Goal: Task Accomplishment & Management: Manage account settings

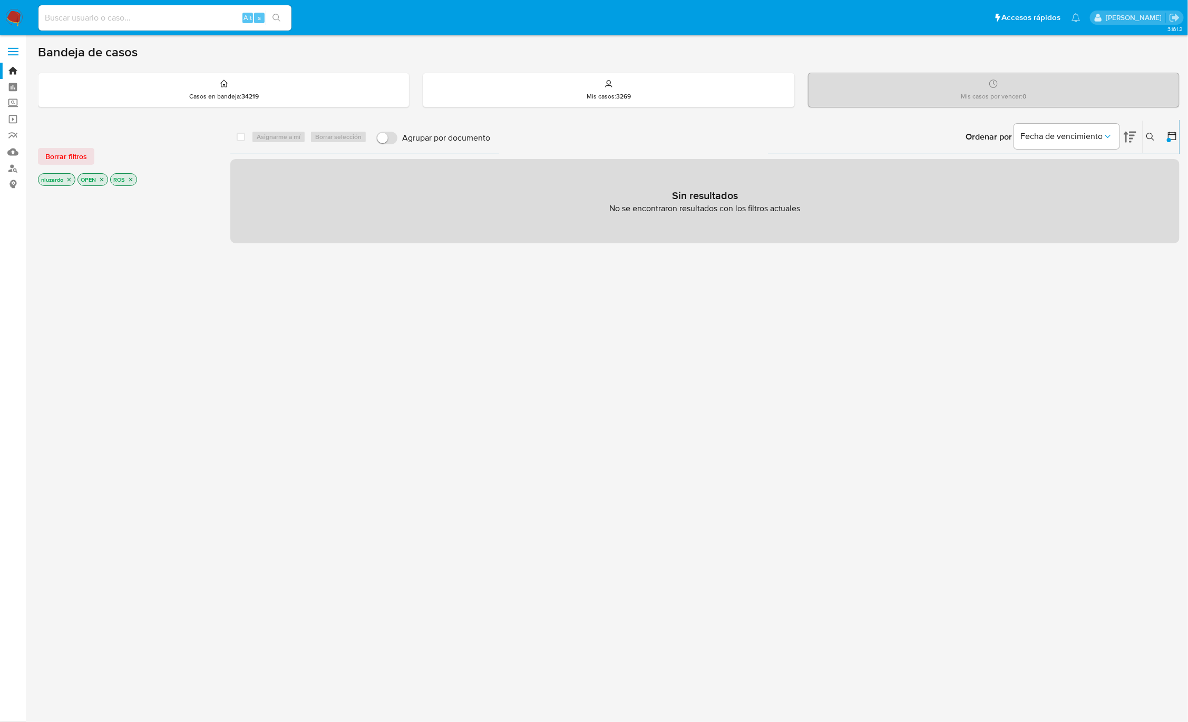
click at [446, 288] on div "select-all-cases-checkbox Asignarme a mí Borrar selección Agrupar por documento…" at bounding box center [704, 358] width 949 height 477
click at [134, 179] on icon "close-filter" at bounding box center [131, 180] width 6 height 6
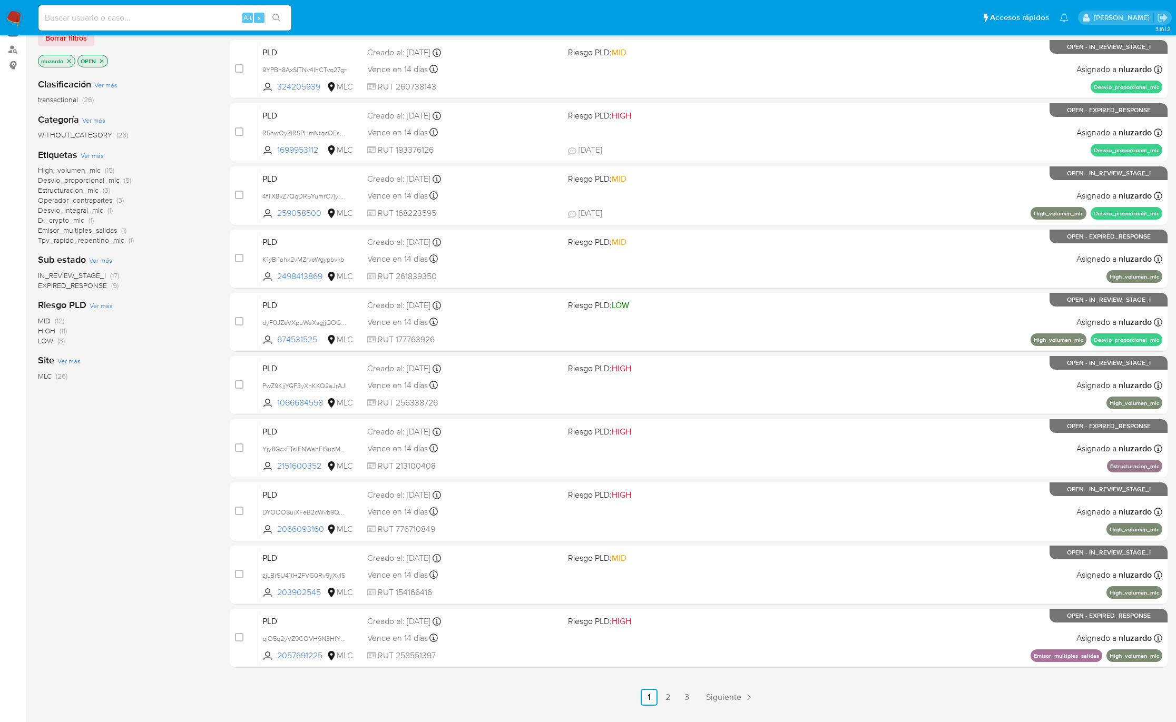
scroll to position [147, 0]
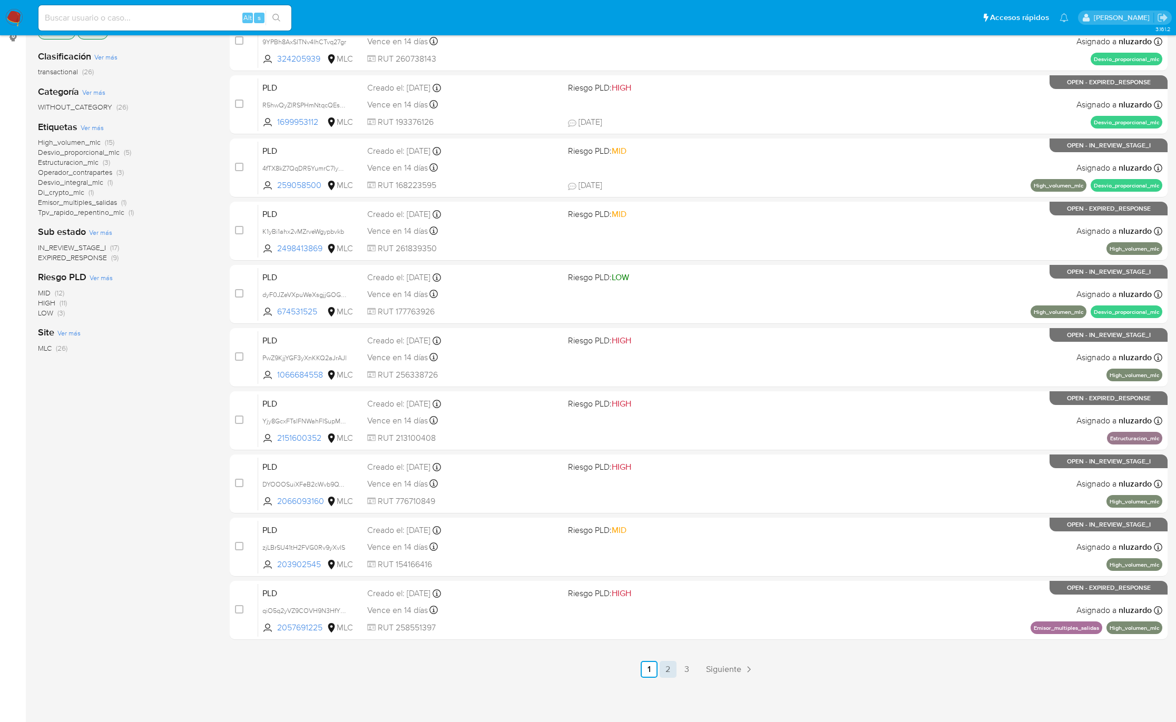
click at [673, 677] on link "2" at bounding box center [668, 669] width 17 height 17
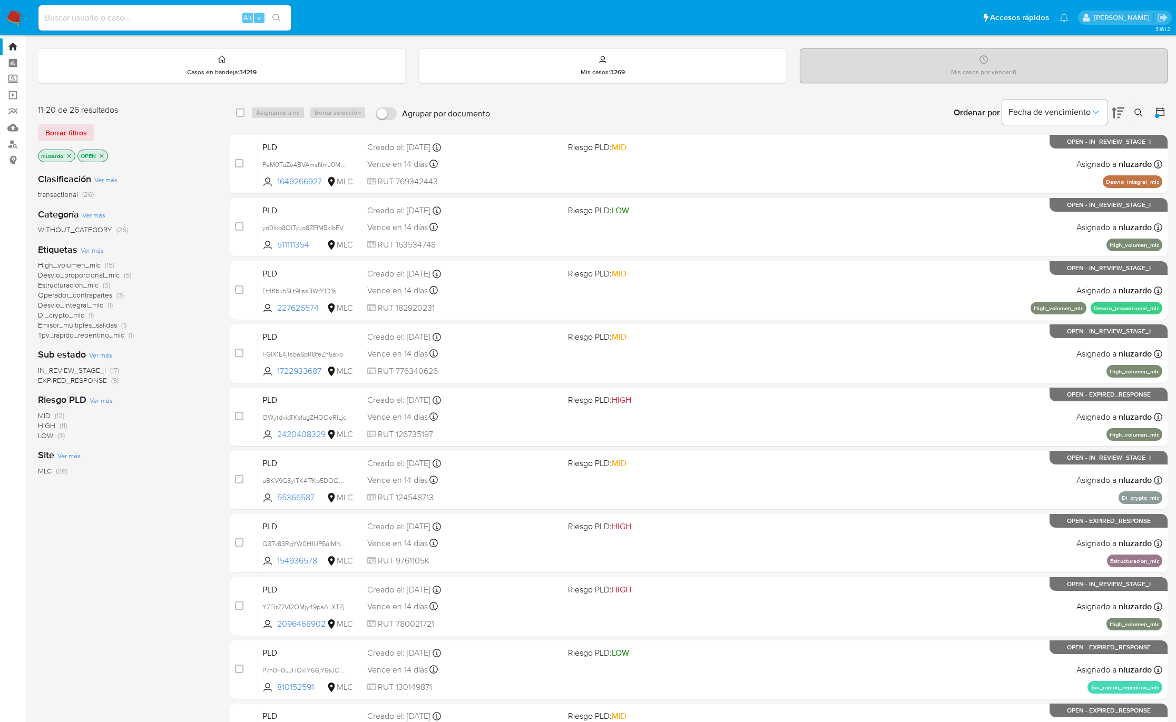
scroll to position [147, 0]
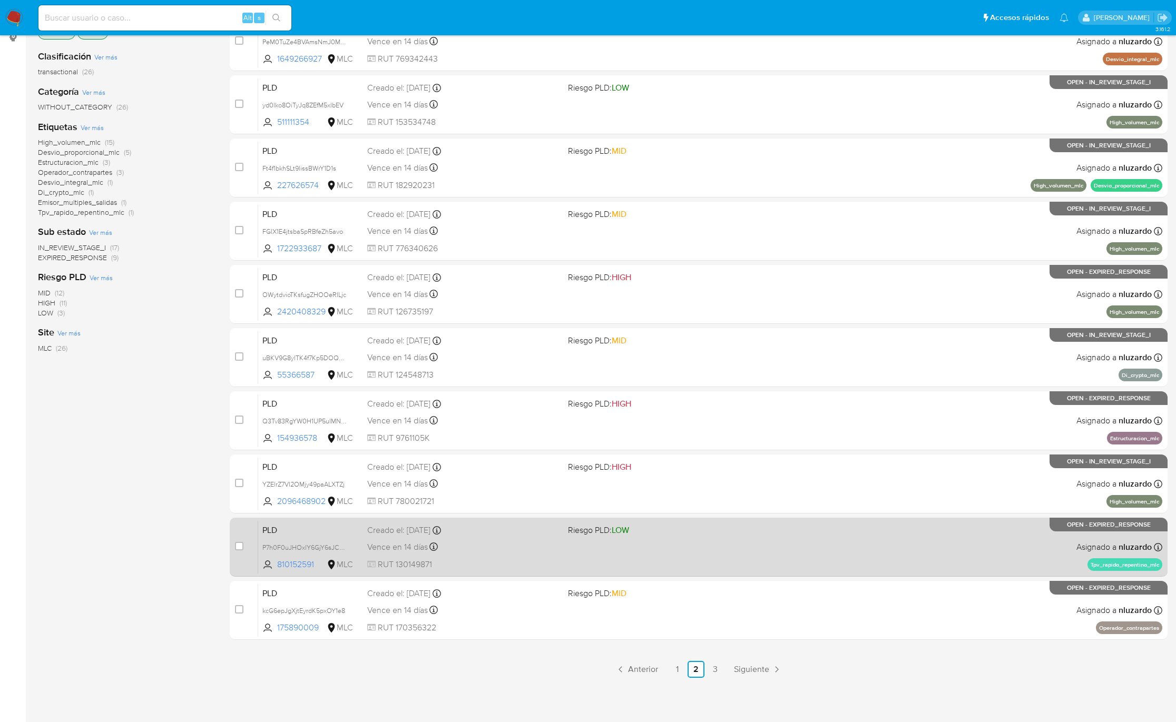
click at [679, 671] on link "1" at bounding box center [677, 669] width 17 height 17
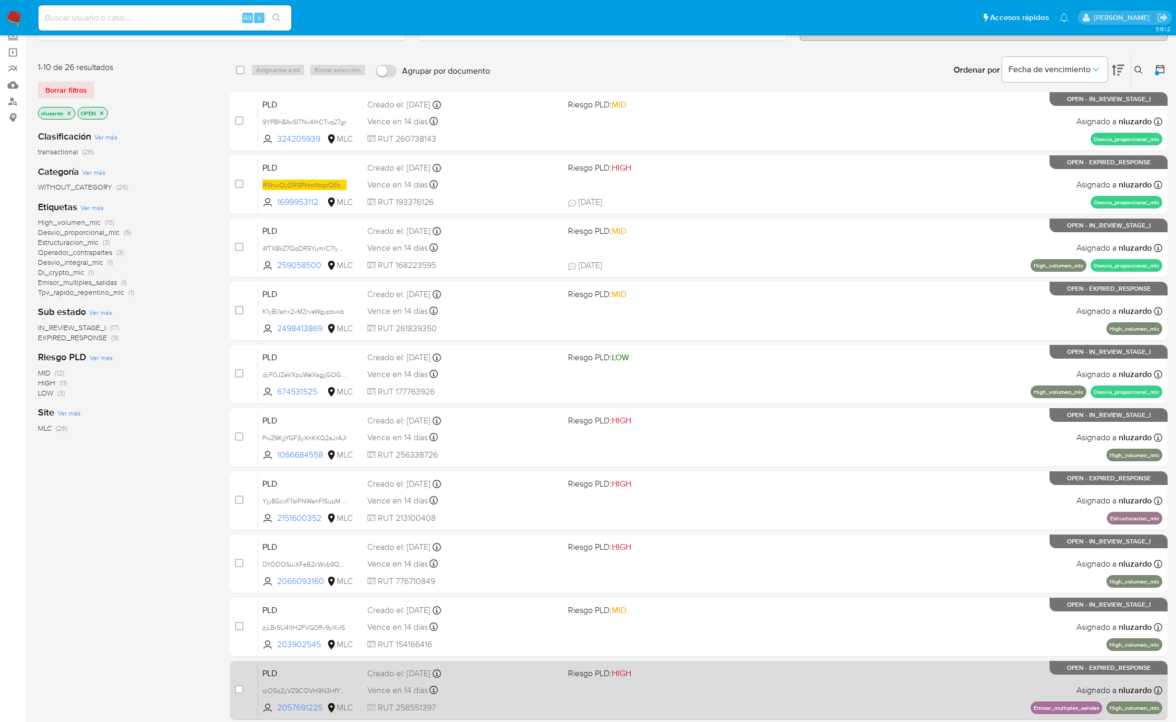
scroll to position [147, 0]
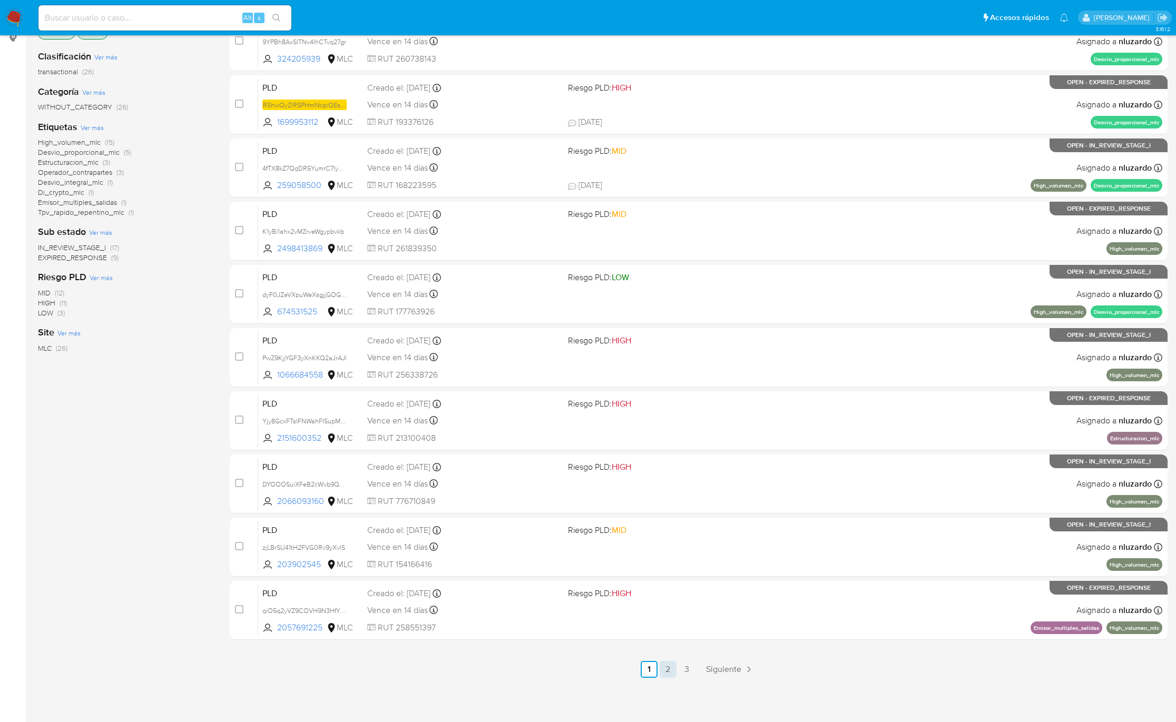
click at [671, 673] on link "2" at bounding box center [668, 669] width 17 height 17
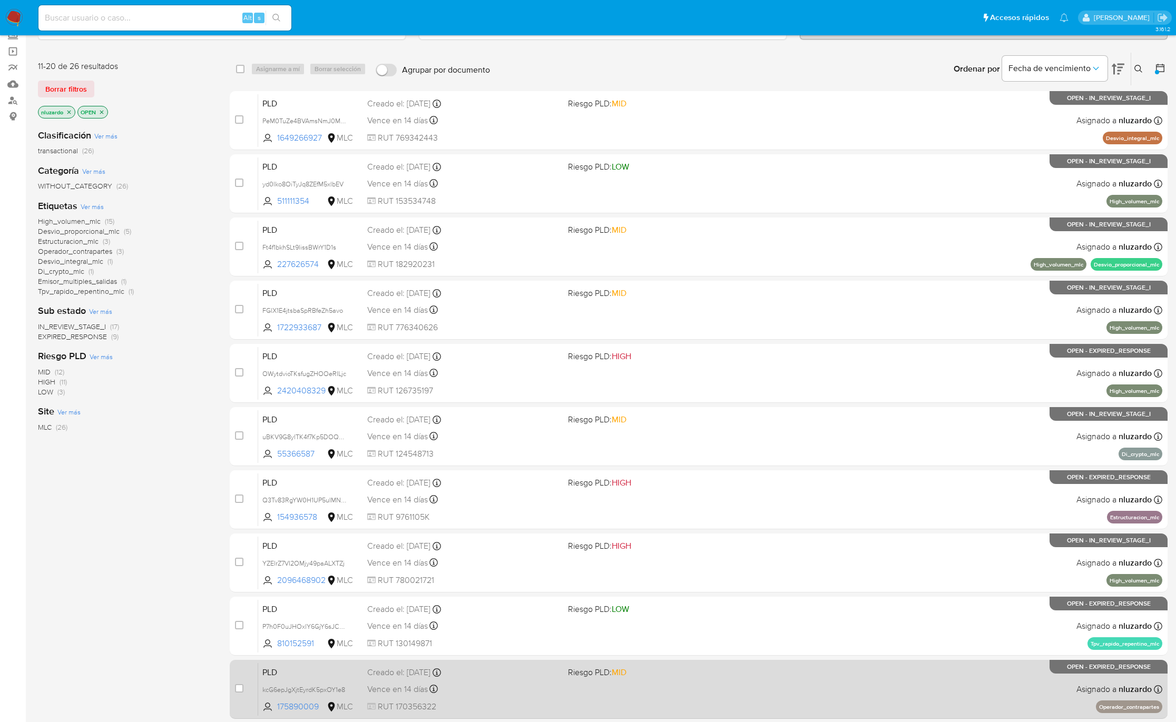
scroll to position [147, 0]
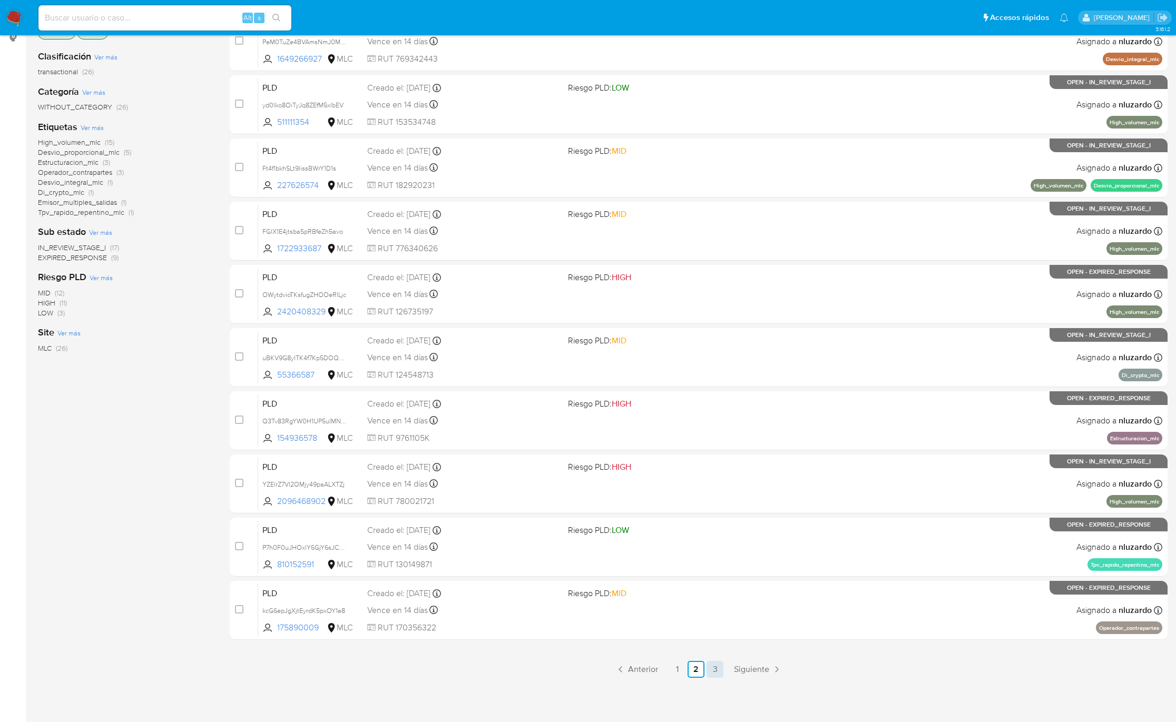
click at [717, 670] on link "3" at bounding box center [715, 669] width 17 height 17
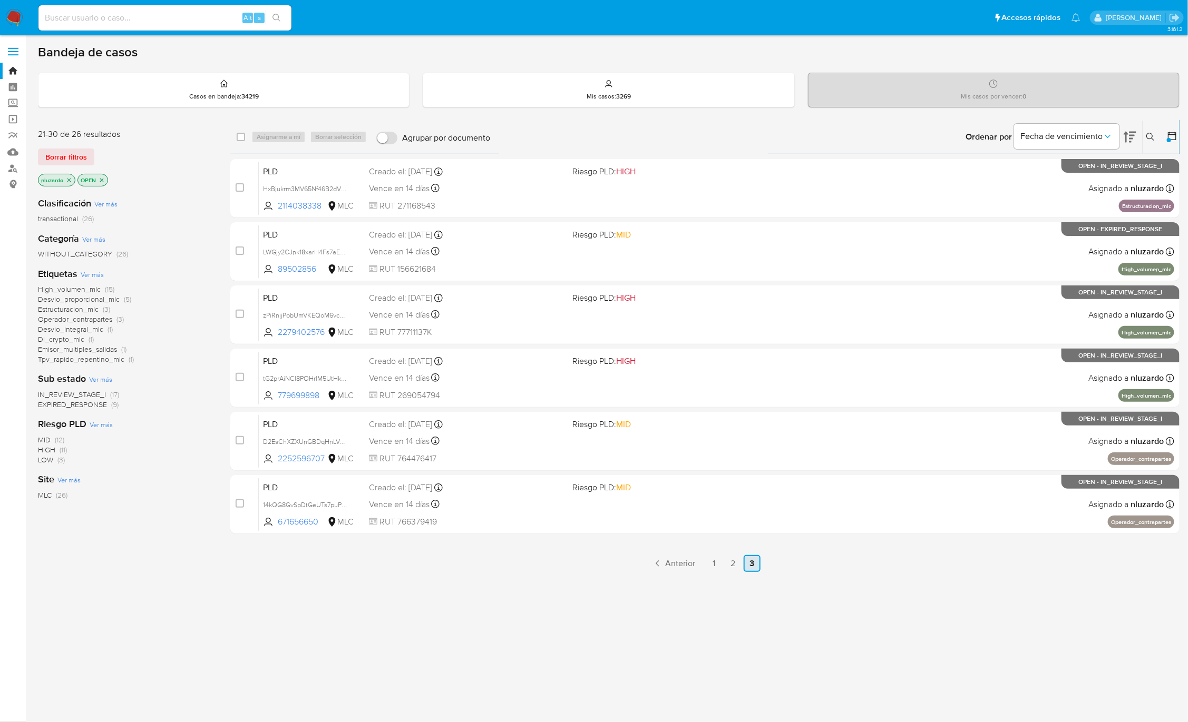
click at [745, 565] on link "3" at bounding box center [752, 563] width 17 height 17
drag, startPoint x: 722, startPoint y: 570, endPoint x: 716, endPoint y: 566, distance: 7.1
click at [716, 566] on link "1" at bounding box center [714, 563] width 17 height 17
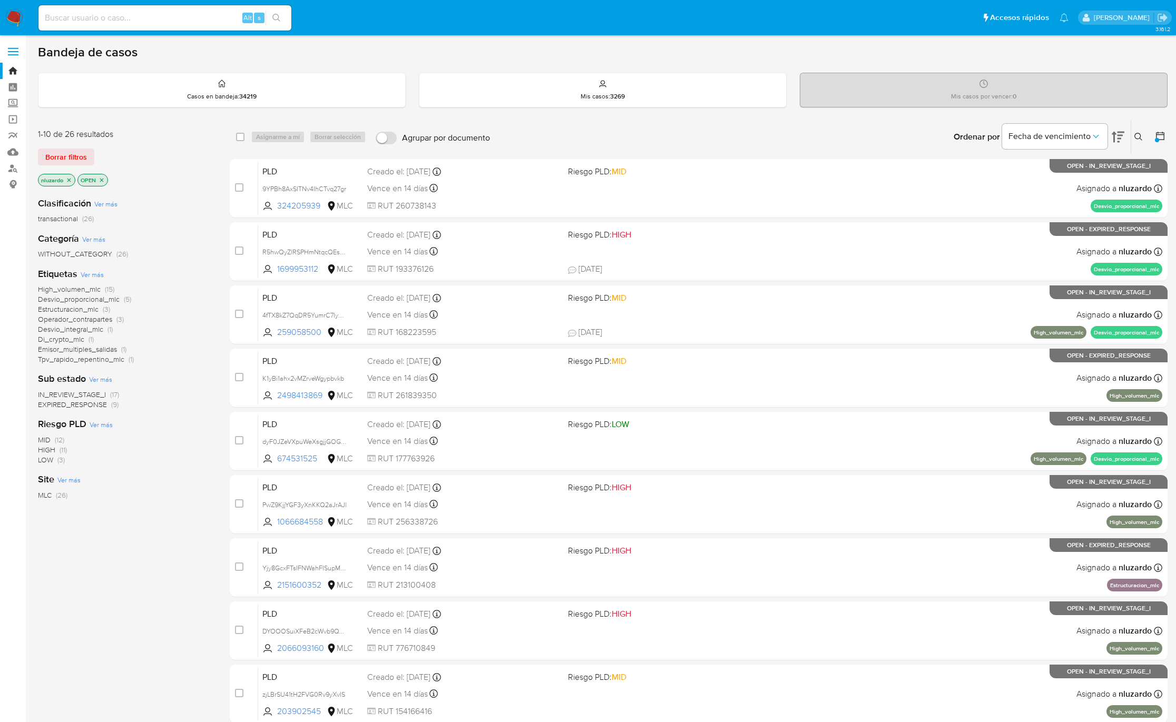
drag, startPoint x: 330, startPoint y: 212, endPoint x: 215, endPoint y: 246, distance: 120.2
click at [217, 246] on div "1-10 de 26 resultados Borrar filtros nluzardo OPEN Clasificación Ver más transa…" at bounding box center [603, 472] width 1130 height 705
click at [213, 246] on div "1-10 de 26 resultados Borrar filtros nluzardo OPEN Clasificación Ver más transa…" at bounding box center [603, 472] width 1130 height 705
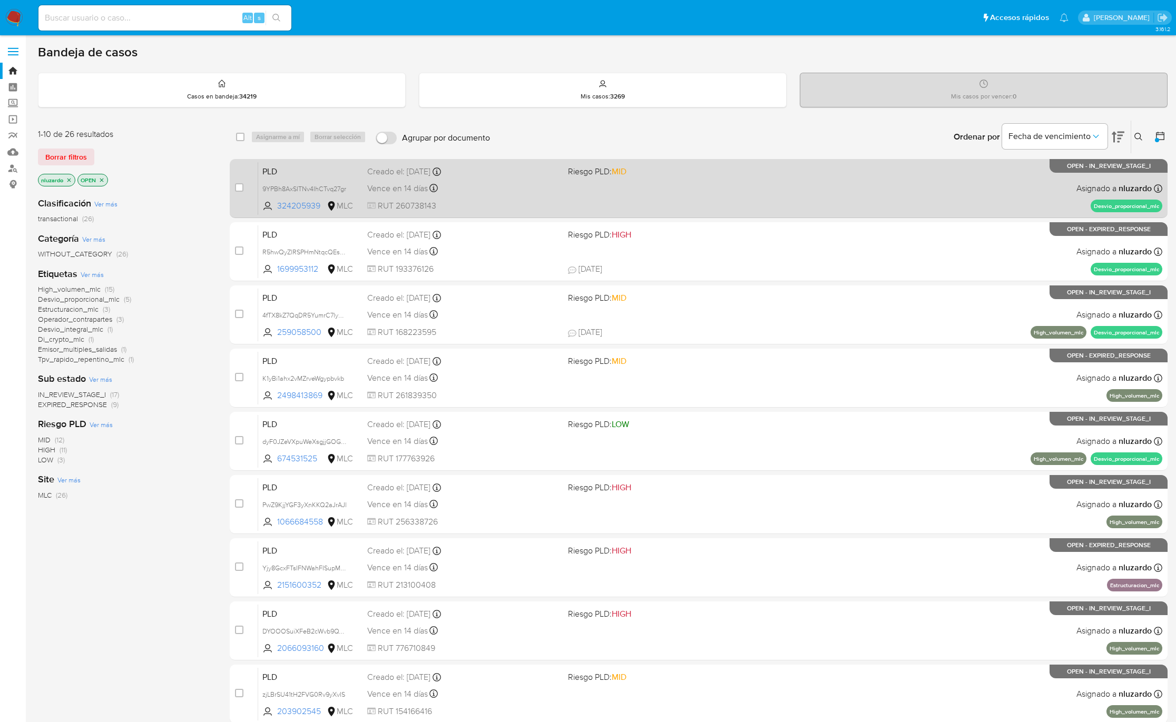
click at [866, 199] on div "PLD 9YPBh8AxSITNv4IhCTvq27gr 324205939 MLC Riesgo PLD: MID Creado el: 12/07/202…" at bounding box center [710, 188] width 904 height 53
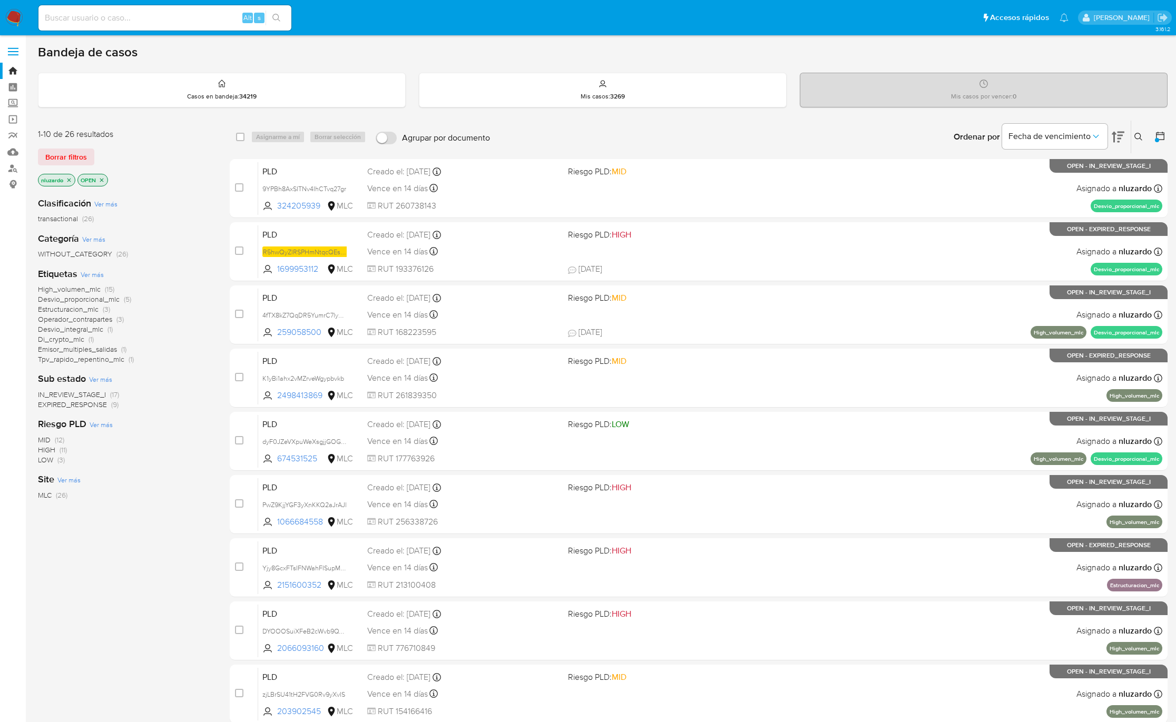
drag, startPoint x: 325, startPoint y: 212, endPoint x: 181, endPoint y: 288, distance: 162.6
click at [181, 288] on div "1-10 de 26 resultados Borrar filtros nluzardo OPEN Clasificación Ver más transa…" at bounding box center [603, 472] width 1130 height 705
click at [181, 295] on div "High_volumen_mlc (15) Desvio_proporcional_mlc (5) Estructuracion_mlc (3) Operad…" at bounding box center [125, 325] width 175 height 80
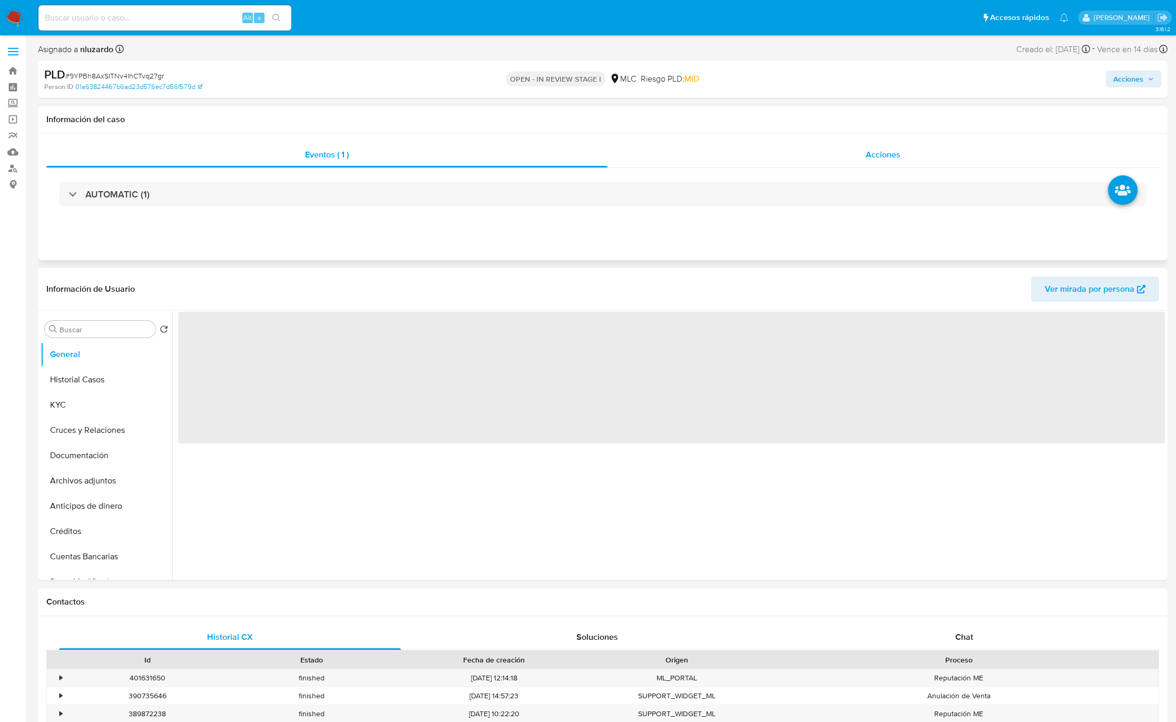
select select "10"
click at [868, 153] on span "Acciones" at bounding box center [883, 155] width 35 height 12
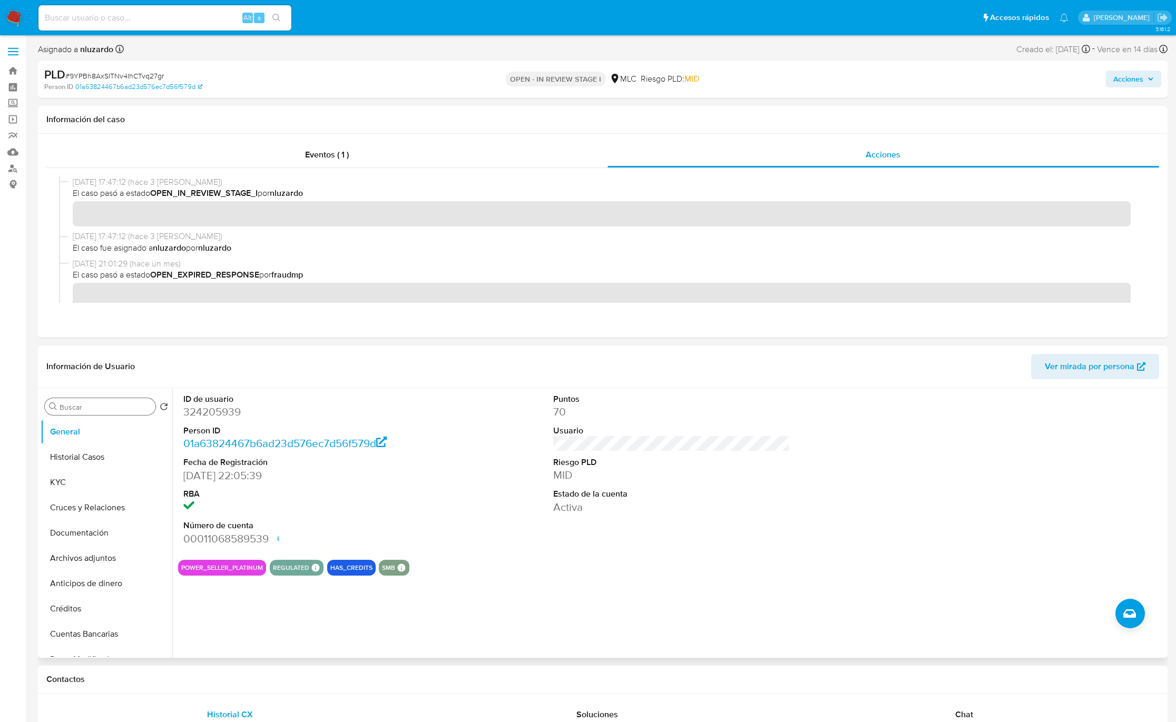
click at [99, 405] on input "Buscar" at bounding box center [106, 407] width 92 height 9
type input "ad"
click at [89, 453] on button "Archivos adjuntos" at bounding box center [102, 457] width 123 height 25
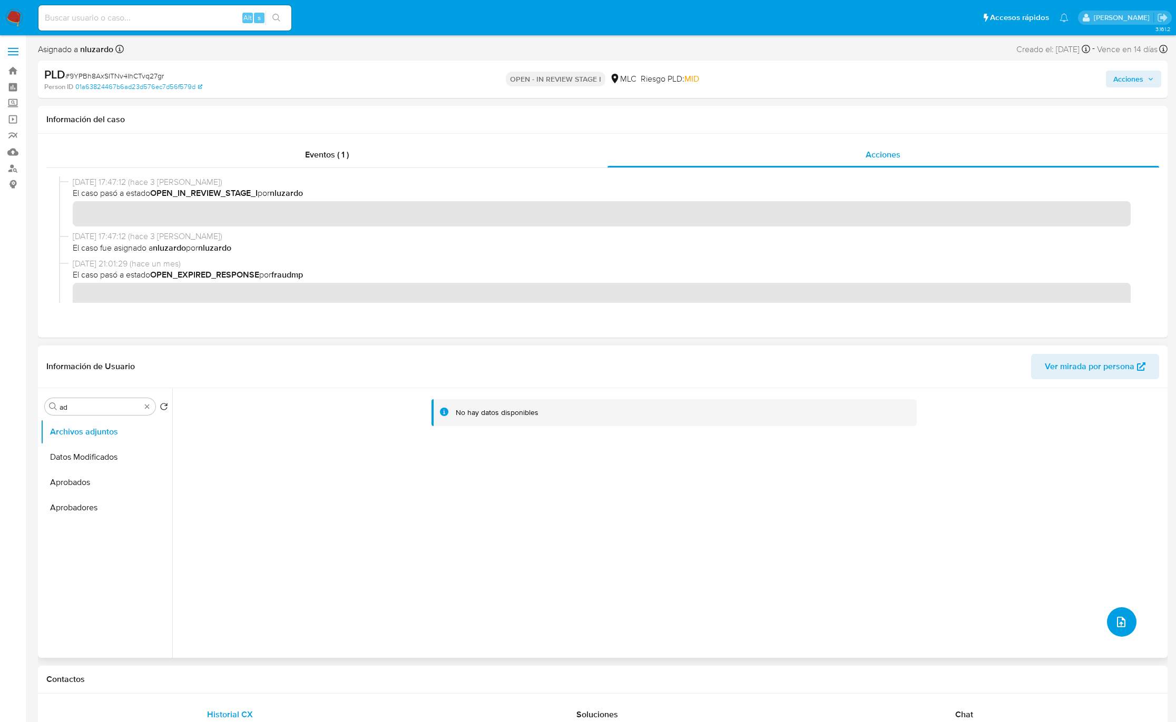
click at [1118, 620] on icon "upload-file" at bounding box center [1121, 622] width 13 height 13
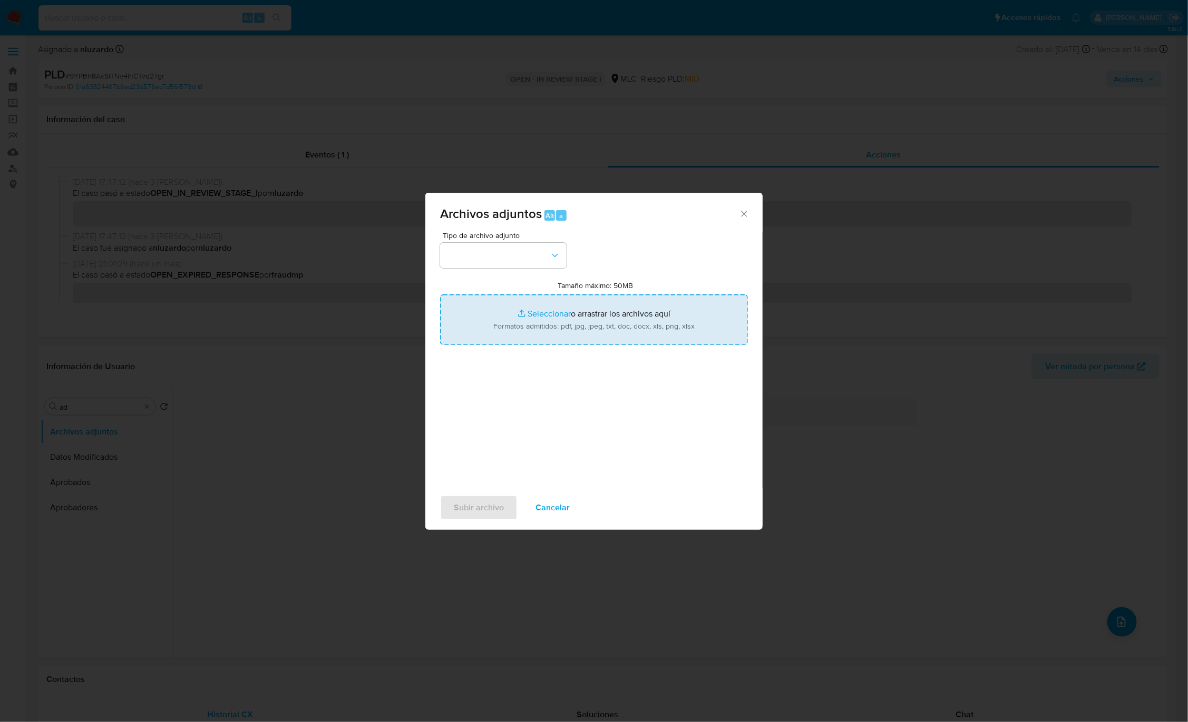
type input "C:\fakepath\324205939_Tablas Transaccionales 1.4.0.xlsx"
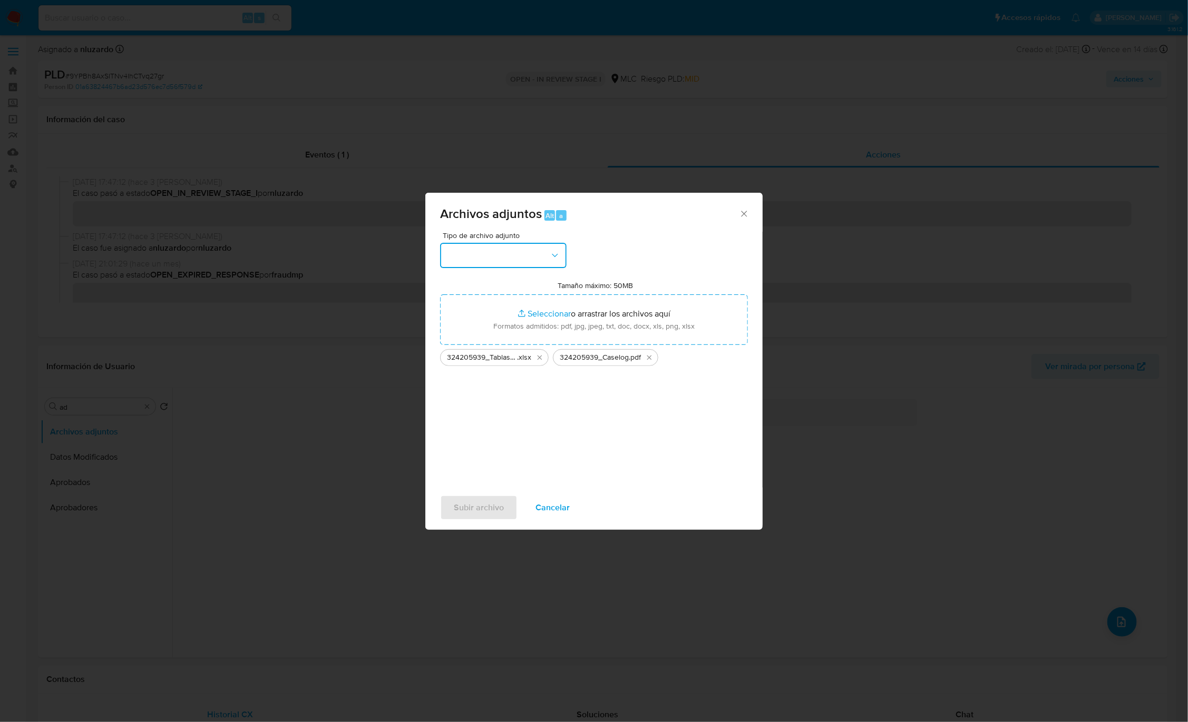
click at [559, 252] on icon "button" at bounding box center [555, 255] width 11 height 11
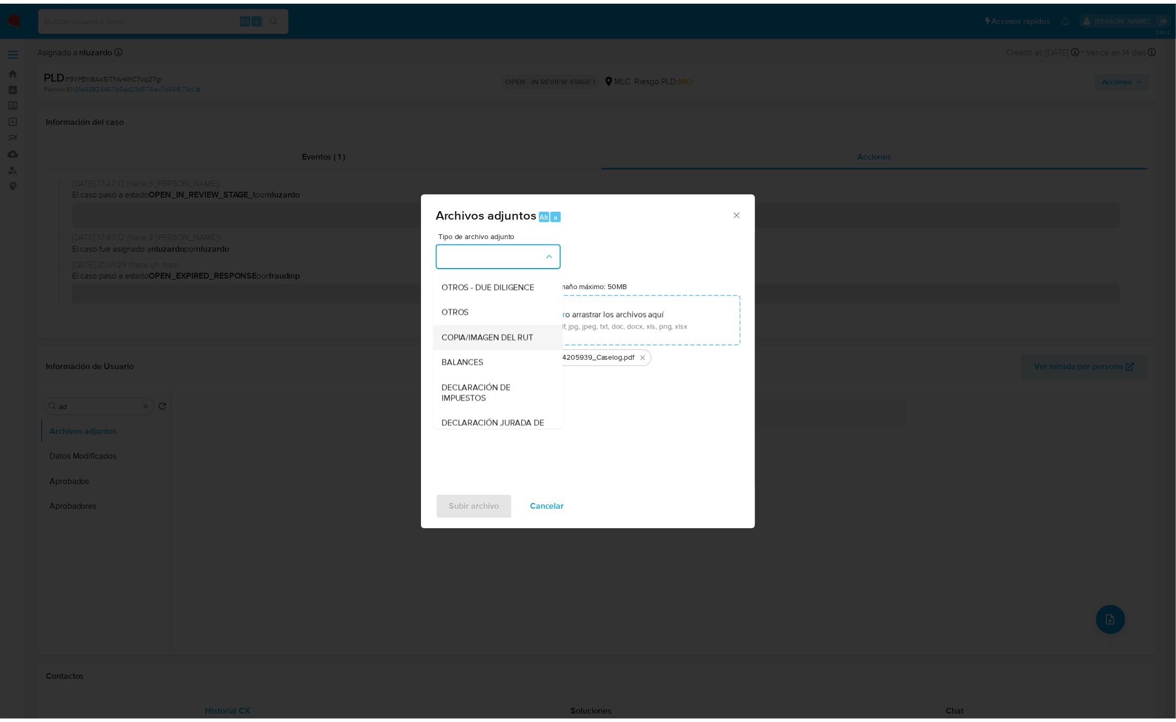
scroll to position [122, 0]
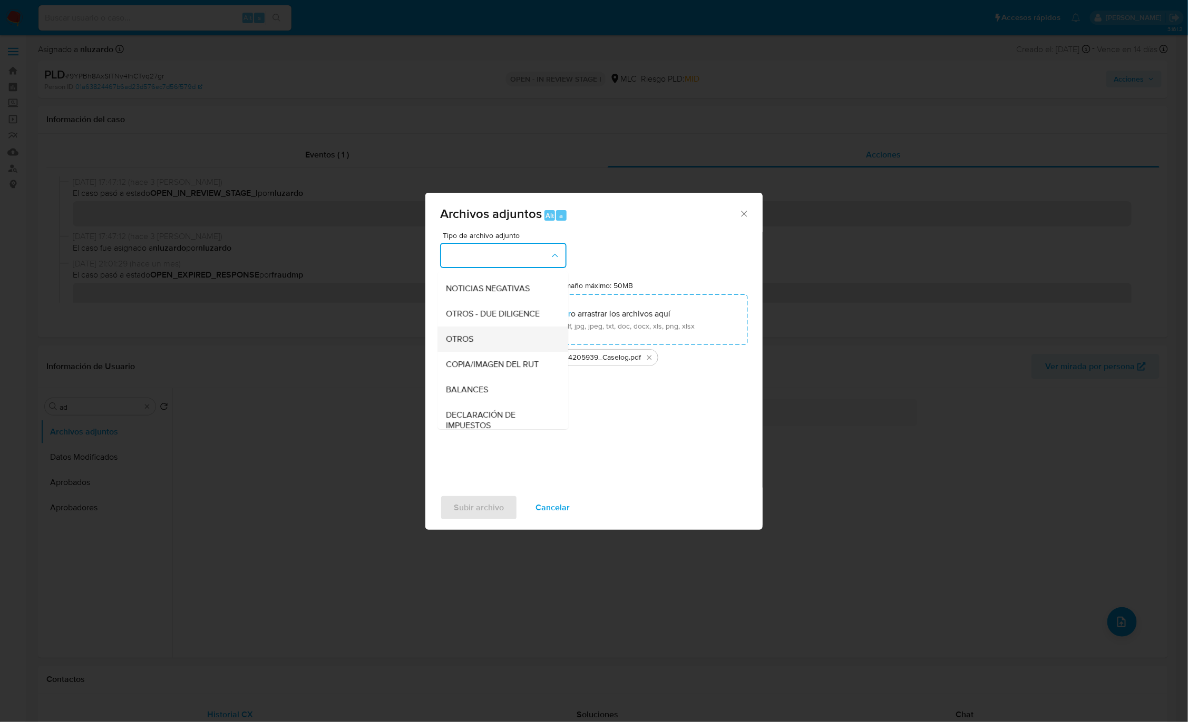
click at [485, 348] on div "OTROS" at bounding box center [499, 339] width 107 height 25
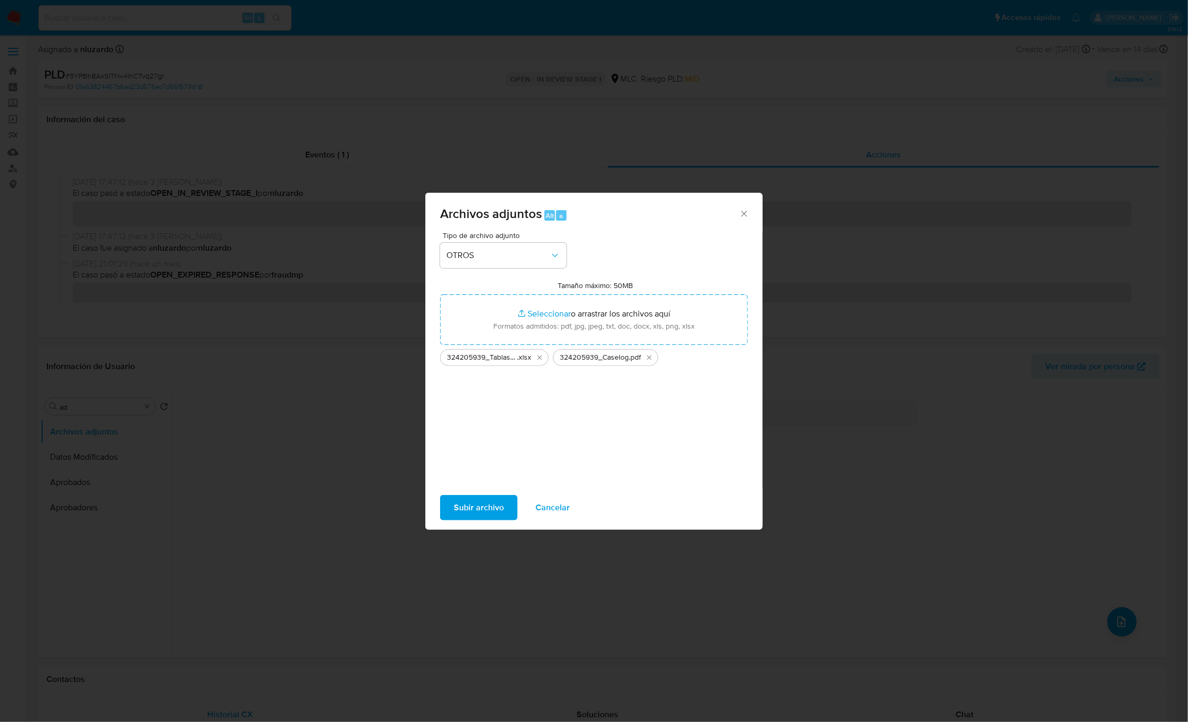
click at [459, 504] on span "Subir archivo" at bounding box center [479, 507] width 50 height 23
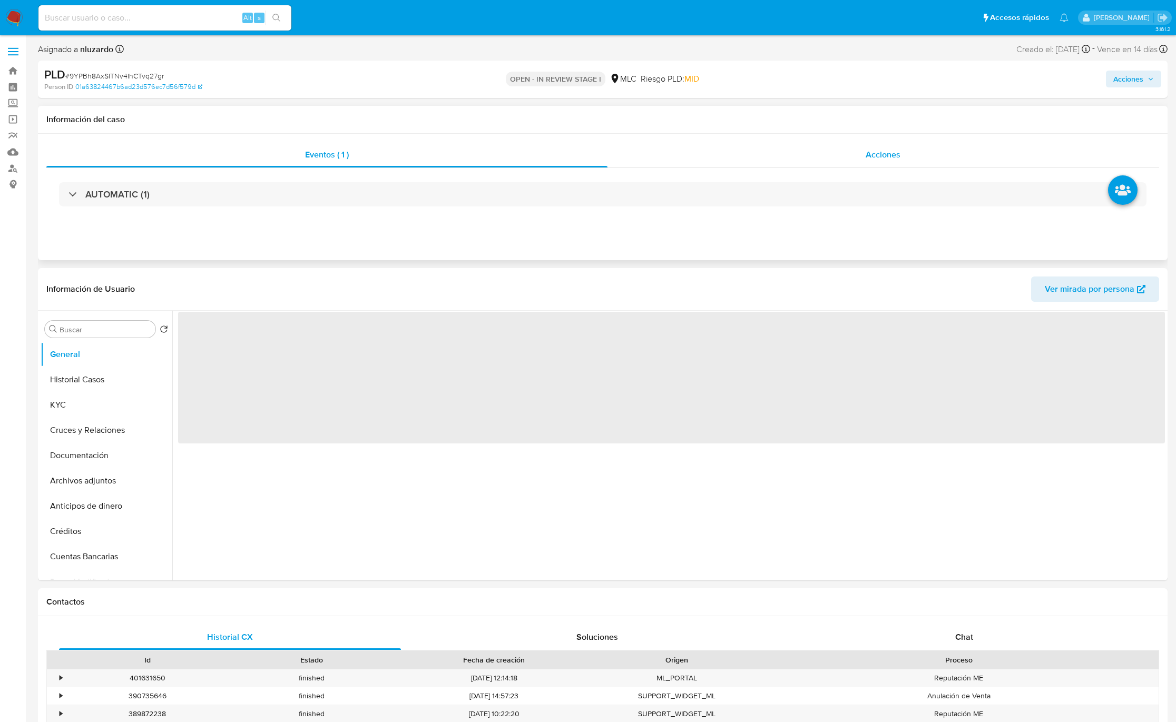
select select "10"
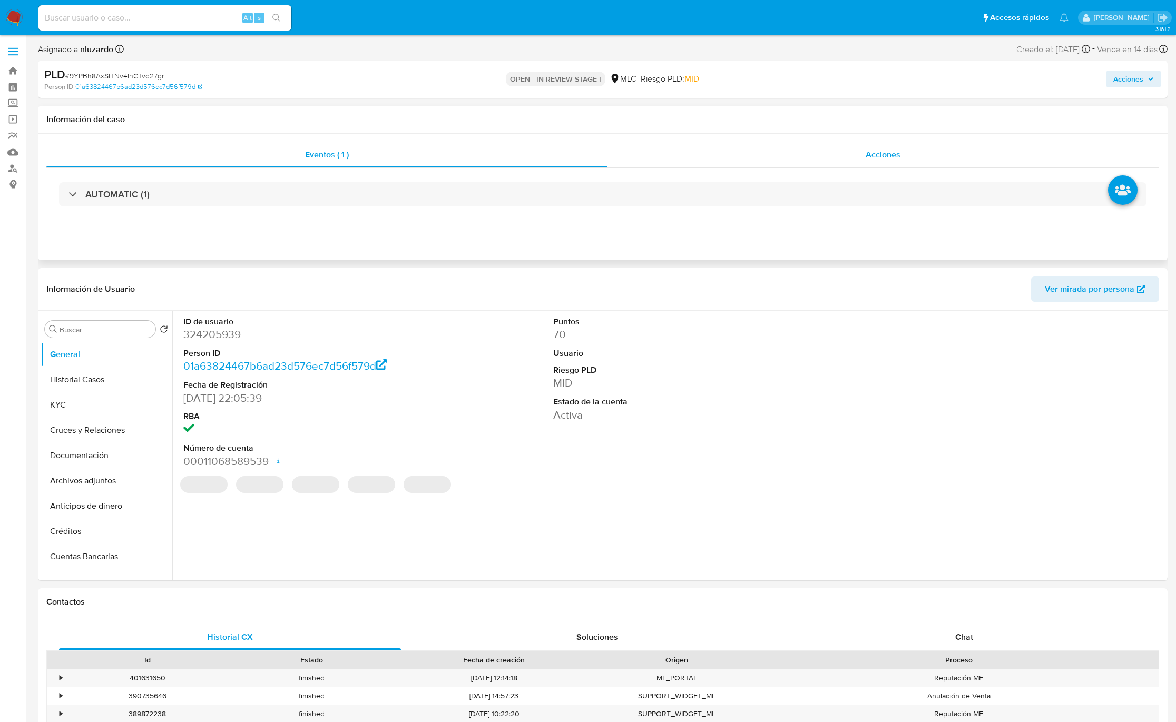
click at [913, 152] on div "Acciones" at bounding box center [884, 154] width 552 height 25
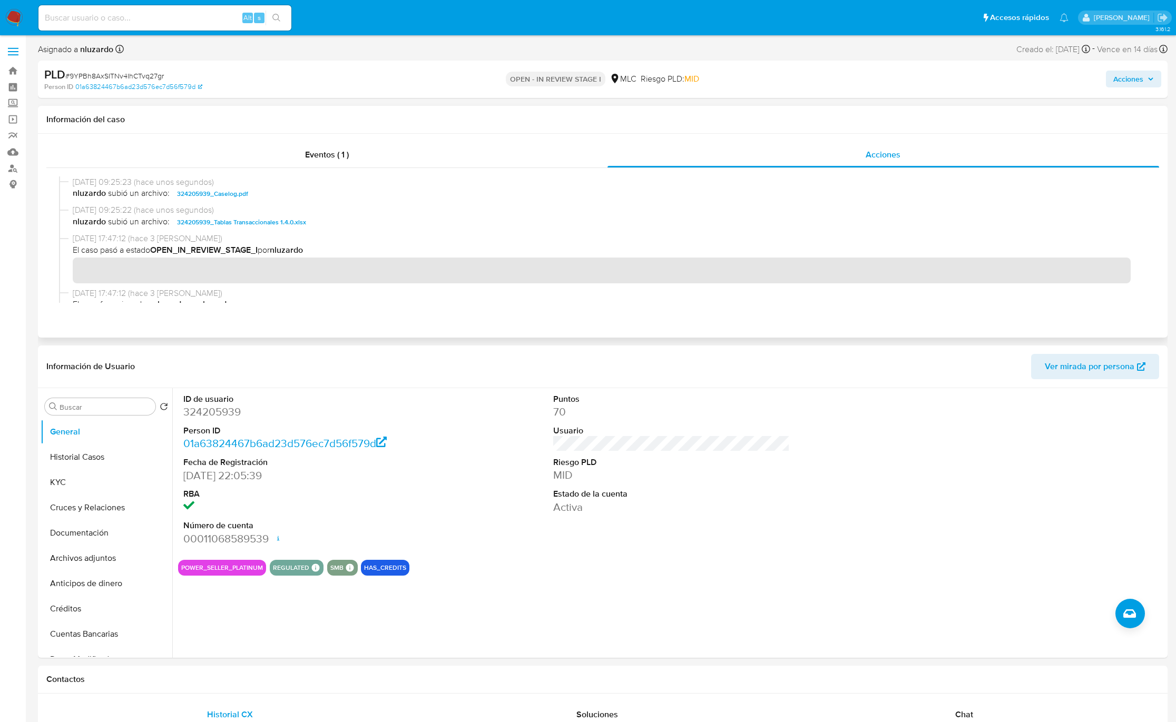
click at [370, 202] on div "26/09/2025 09:25:23 (hace unos segundos) nluzardo subió un archivo: 324205939_C…" at bounding box center [603, 191] width 1088 height 28
click at [1136, 87] on div "Acciones" at bounding box center [976, 79] width 369 height 25
click at [1137, 84] on span "Acciones" at bounding box center [1128, 79] width 30 height 17
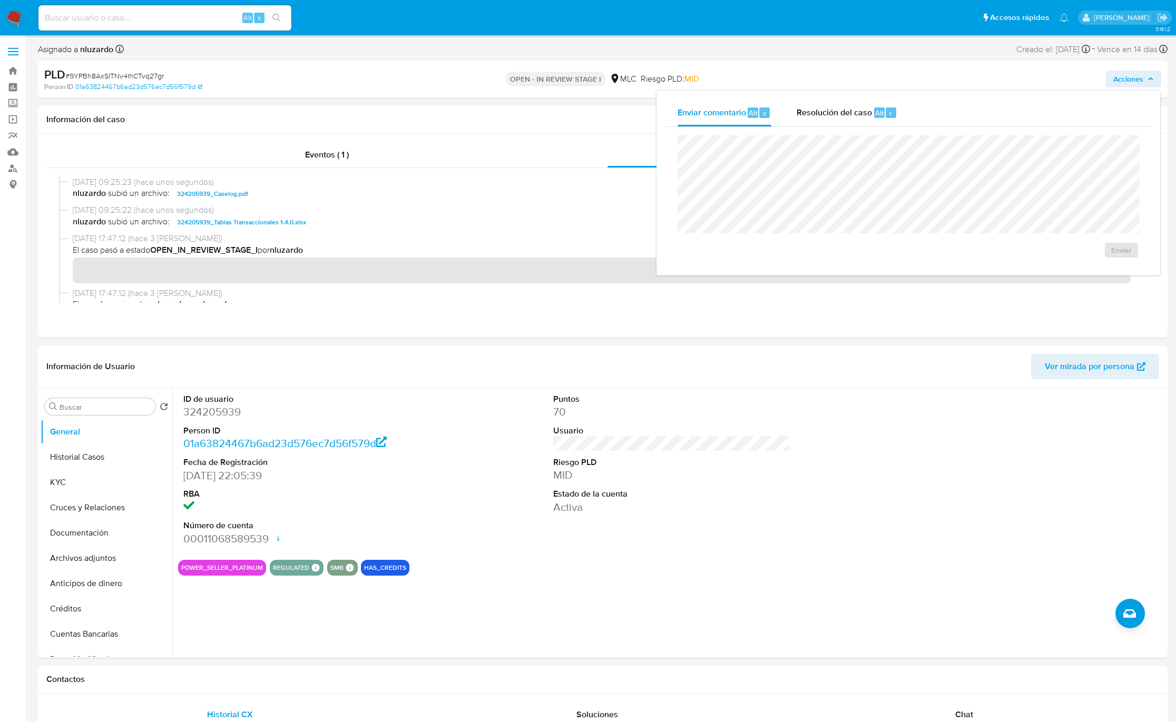
drag, startPoint x: 986, startPoint y: 103, endPoint x: 936, endPoint y: 109, distance: 51.0
click at [977, 106] on div "Enviar comentario Alt c Resolución del caso Alt r" at bounding box center [908, 112] width 487 height 27
click at [858, 109] on span "Resolución del caso" at bounding box center [834, 112] width 75 height 12
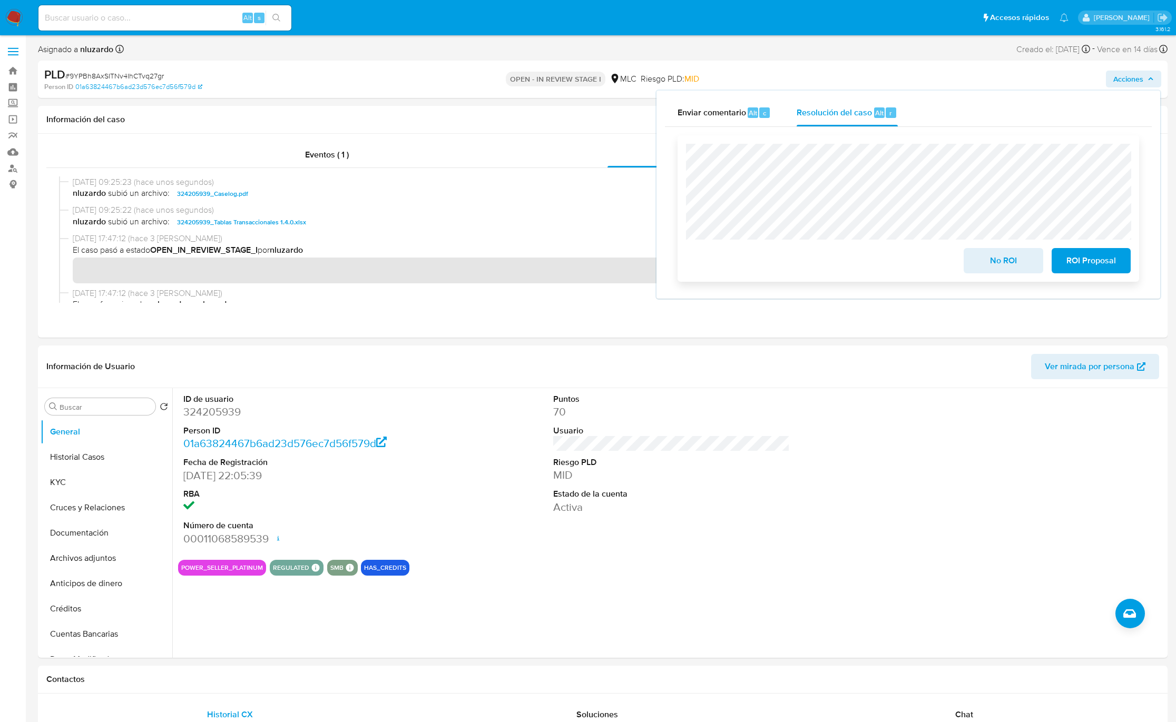
click at [1023, 269] on span "No ROI" at bounding box center [1003, 260] width 52 height 23
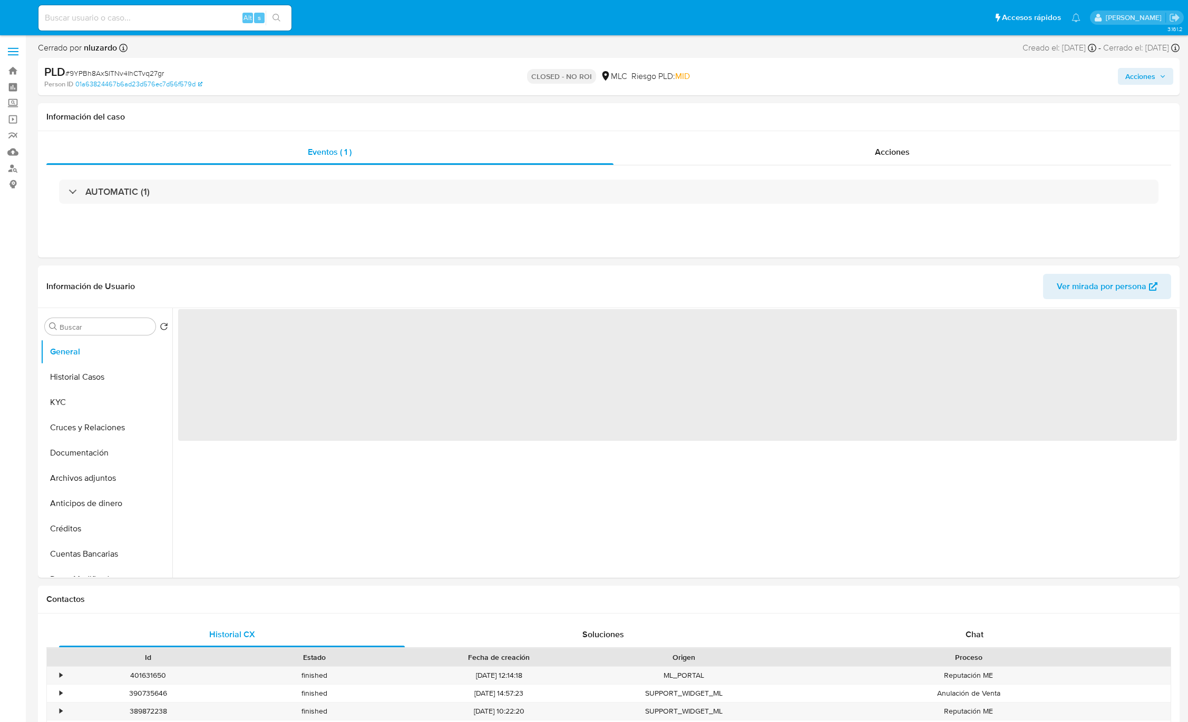
select select "10"
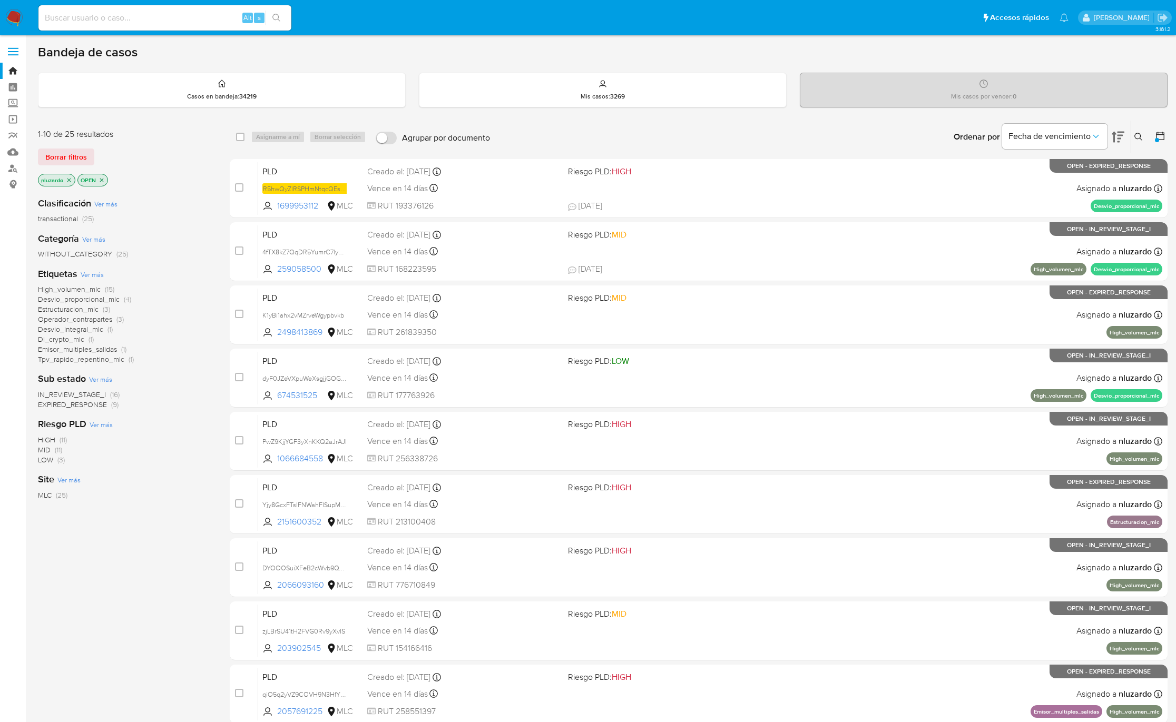
drag, startPoint x: 326, startPoint y: 273, endPoint x: 213, endPoint y: 372, distance: 149.7
click at [215, 371] on div "1-10 de 25 resultados Borrar filtros nluzardo OPEN Clasificación Ver más transa…" at bounding box center [603, 472] width 1130 height 705
click at [210, 373] on div "Sub estado Ver más IN_REVIEW_STAGE_I (16) EXPIRED_RESPONSE (9)" at bounding box center [125, 391] width 175 height 37
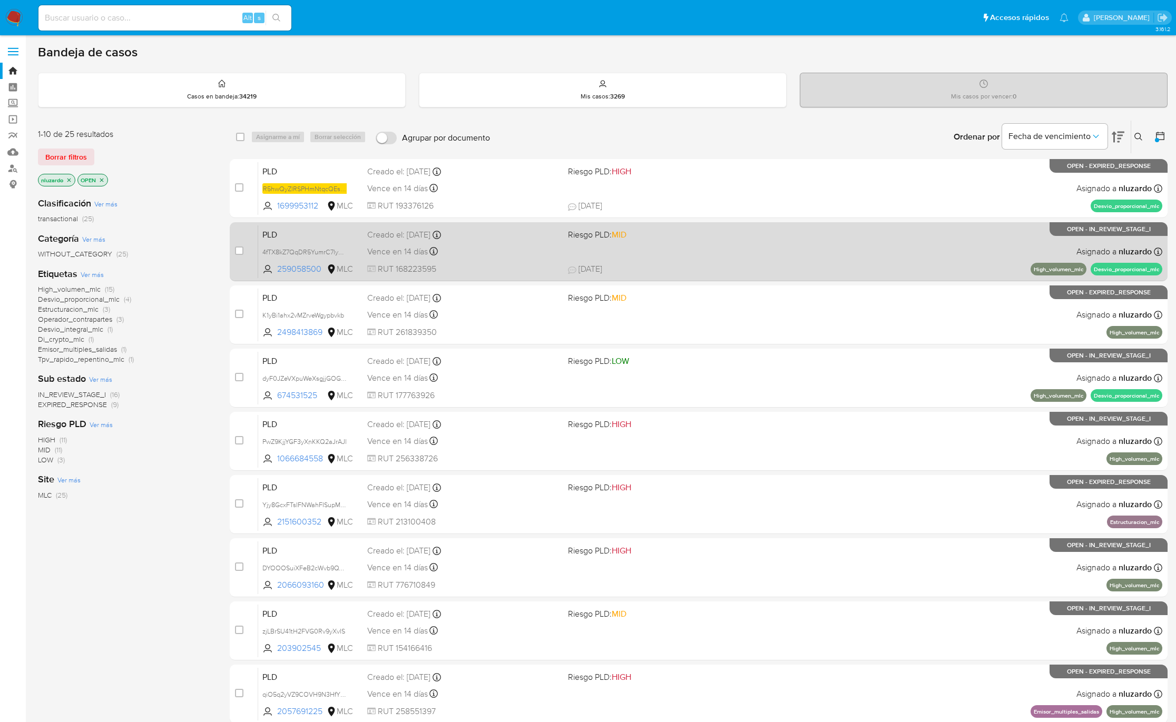
click at [645, 251] on span at bounding box center [664, 251] width 192 height 2
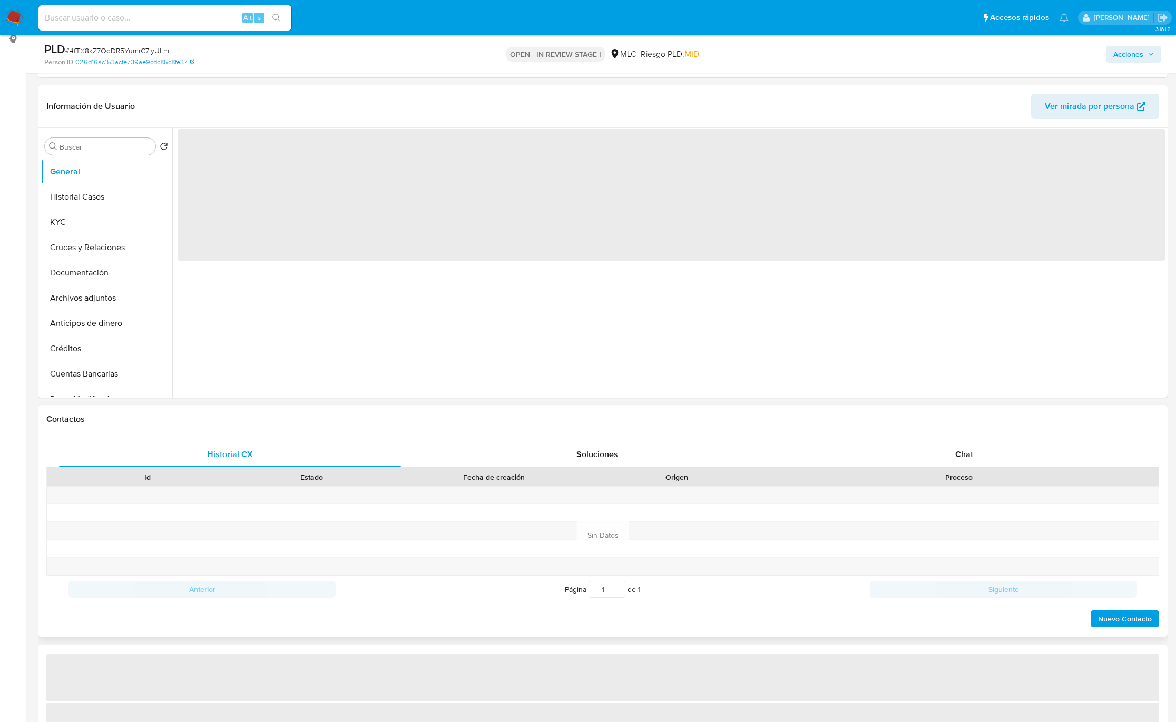
scroll to position [158, 0]
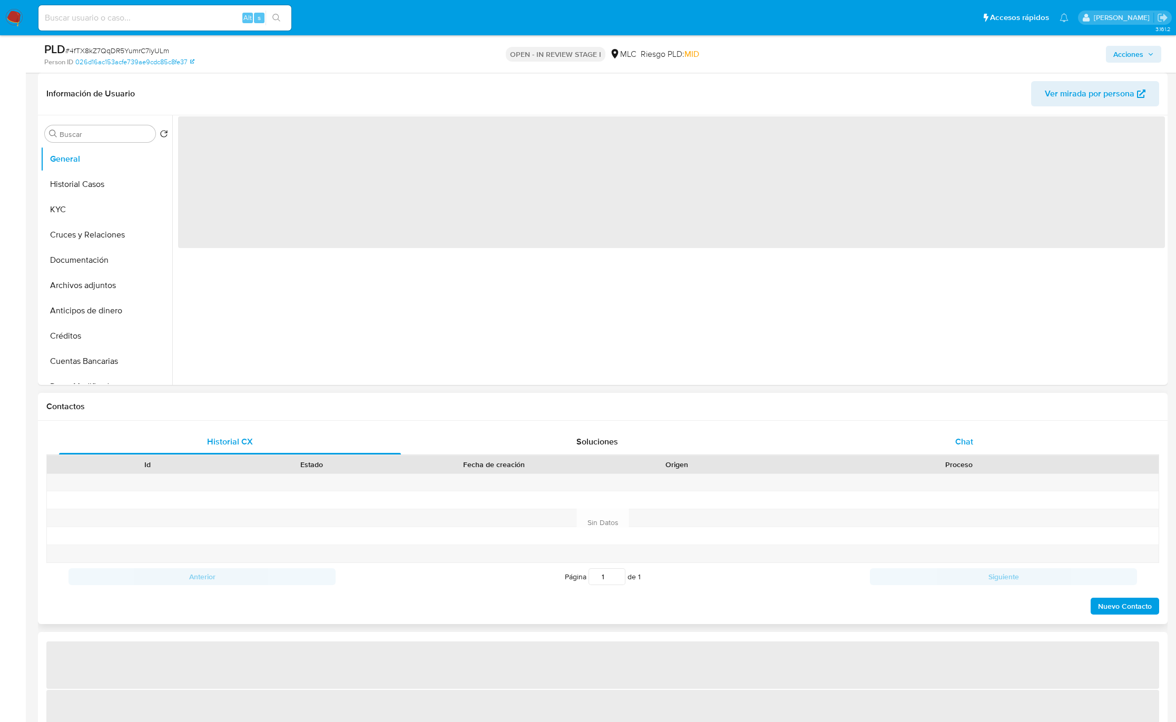
select select "10"
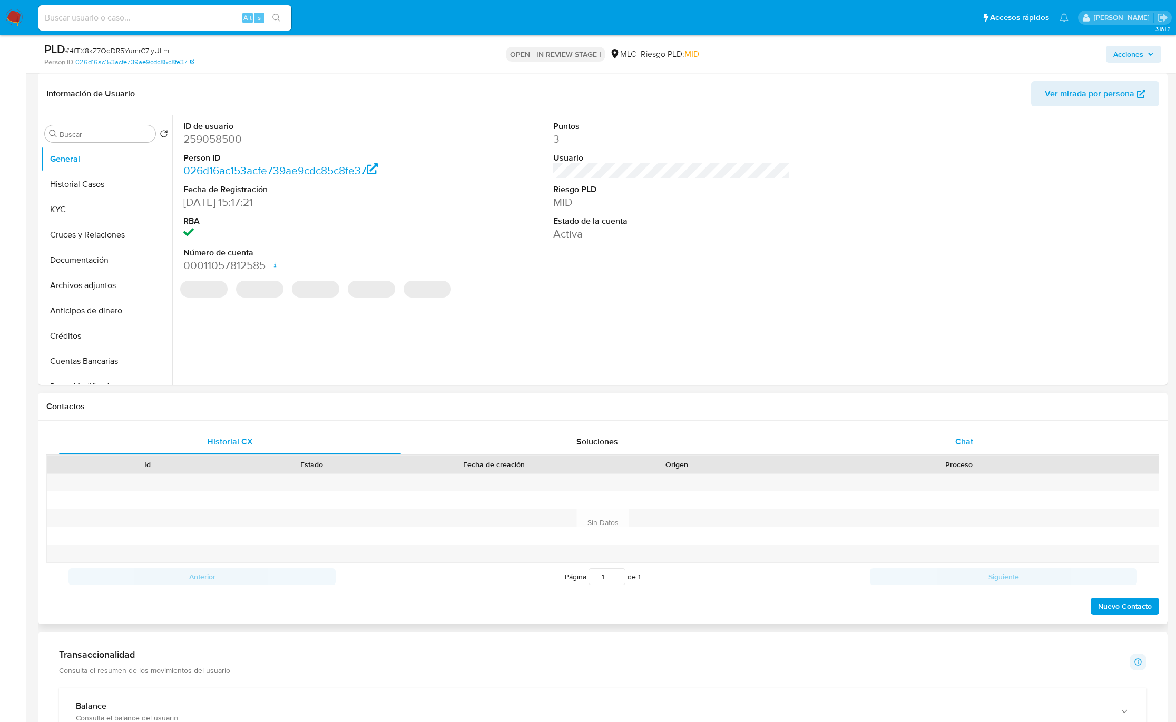
click at [958, 452] on div "Chat" at bounding box center [965, 441] width 342 height 25
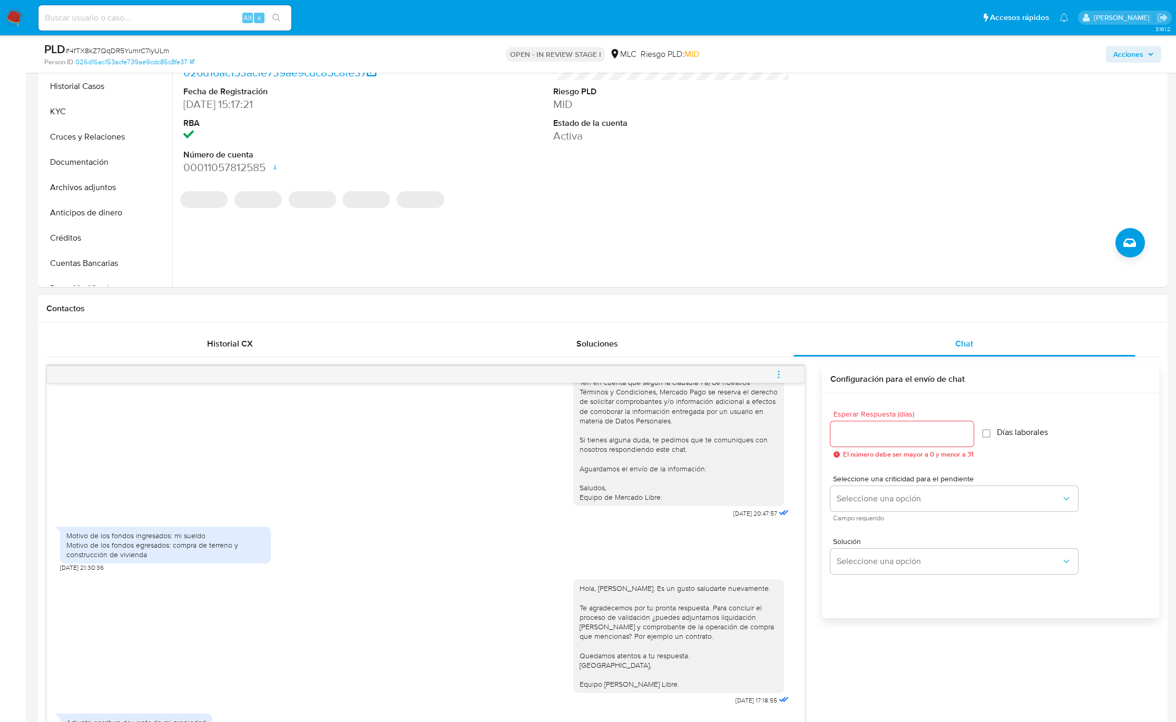
scroll to position [474, 0]
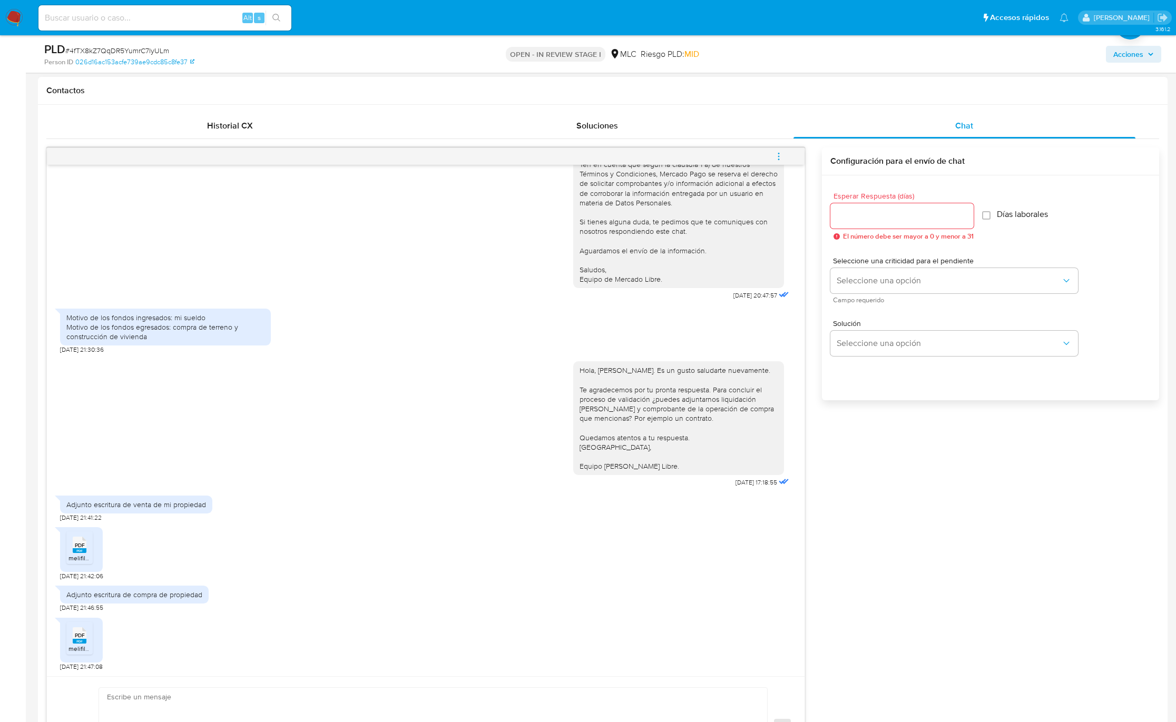
click at [78, 642] on rect at bounding box center [80, 641] width 14 height 5
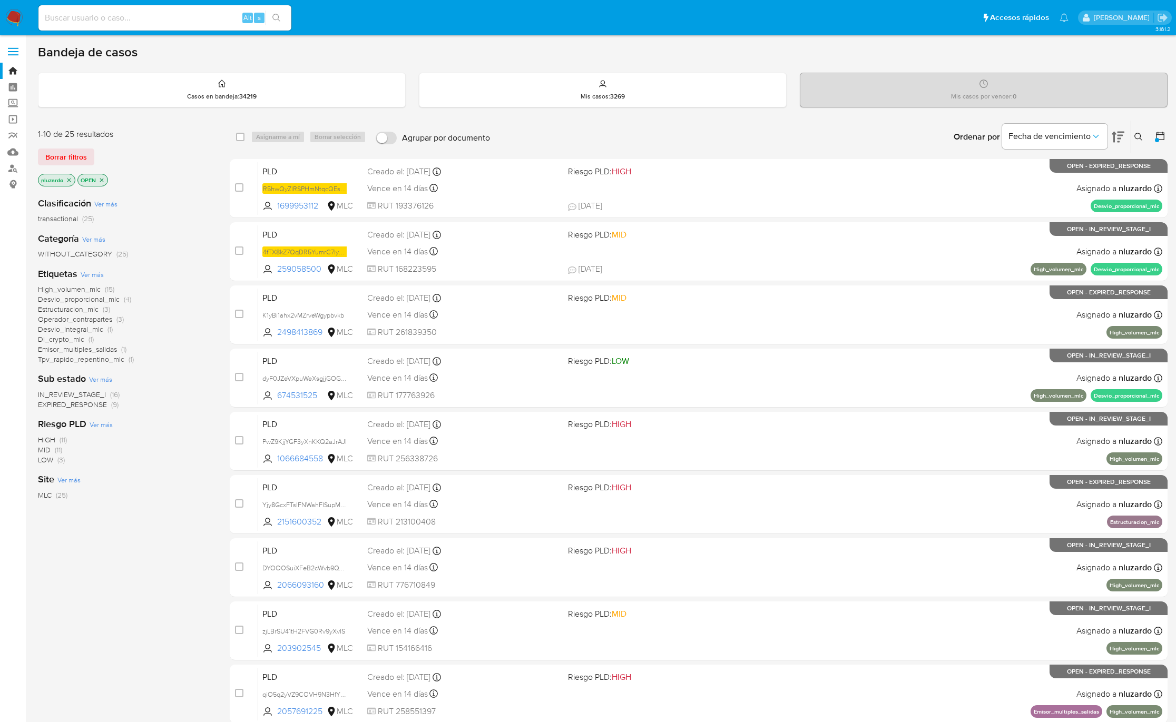
drag, startPoint x: 328, startPoint y: 336, endPoint x: 198, endPoint y: 416, distance: 153.1
click at [199, 416] on div "1-10 de 25 resultados Borrar filtros nluzardo OPEN Clasificación Ver más transa…" at bounding box center [603, 472] width 1130 height 705
click at [197, 416] on div "Clasificación Ver más transactional (25) Categoría Ver más WITHOUT_CATEGORY (25…" at bounding box center [125, 368] width 175 height 358
drag, startPoint x: 326, startPoint y: 403, endPoint x: 209, endPoint y: 451, distance: 125.9
click at [231, 443] on div "case-item-checkbox No es posible asignar el caso PLD R5hwQyZlRSPHmNtqcQEsp37u 1…" at bounding box center [699, 473] width 938 height 628
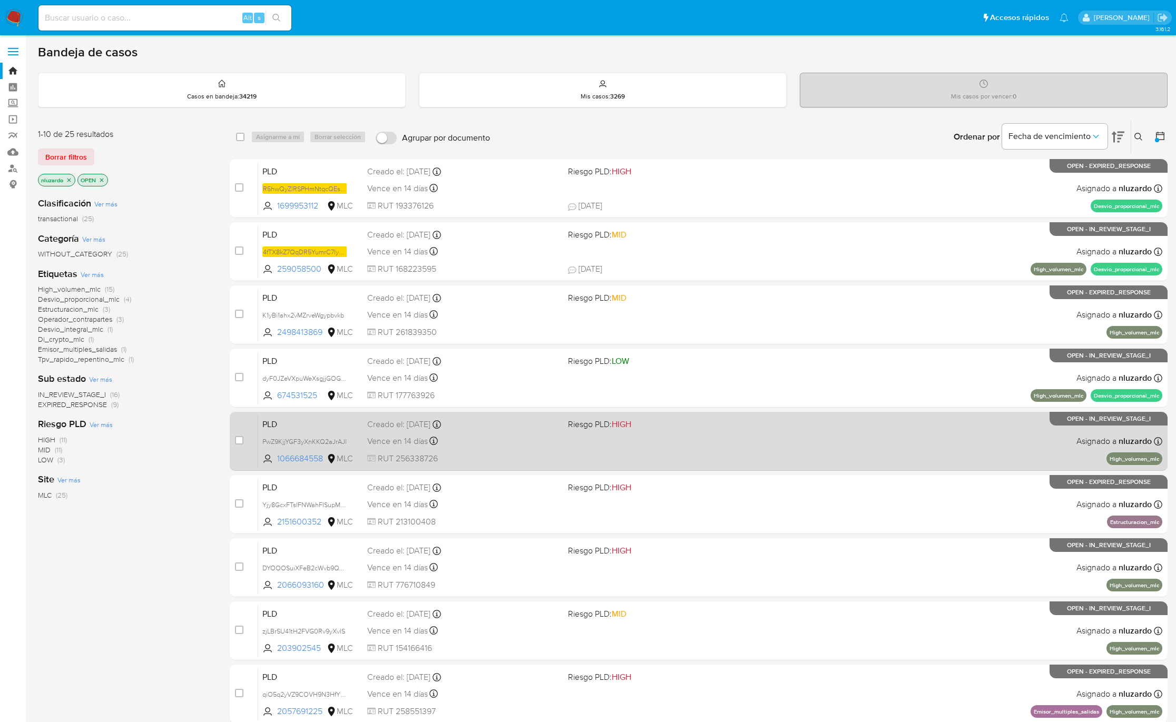
drag, startPoint x: 188, startPoint y: 462, endPoint x: 251, endPoint y: 462, distance: 63.2
click at [188, 462] on div "HIGH (11) MID (11) LOW (3)" at bounding box center [125, 450] width 175 height 30
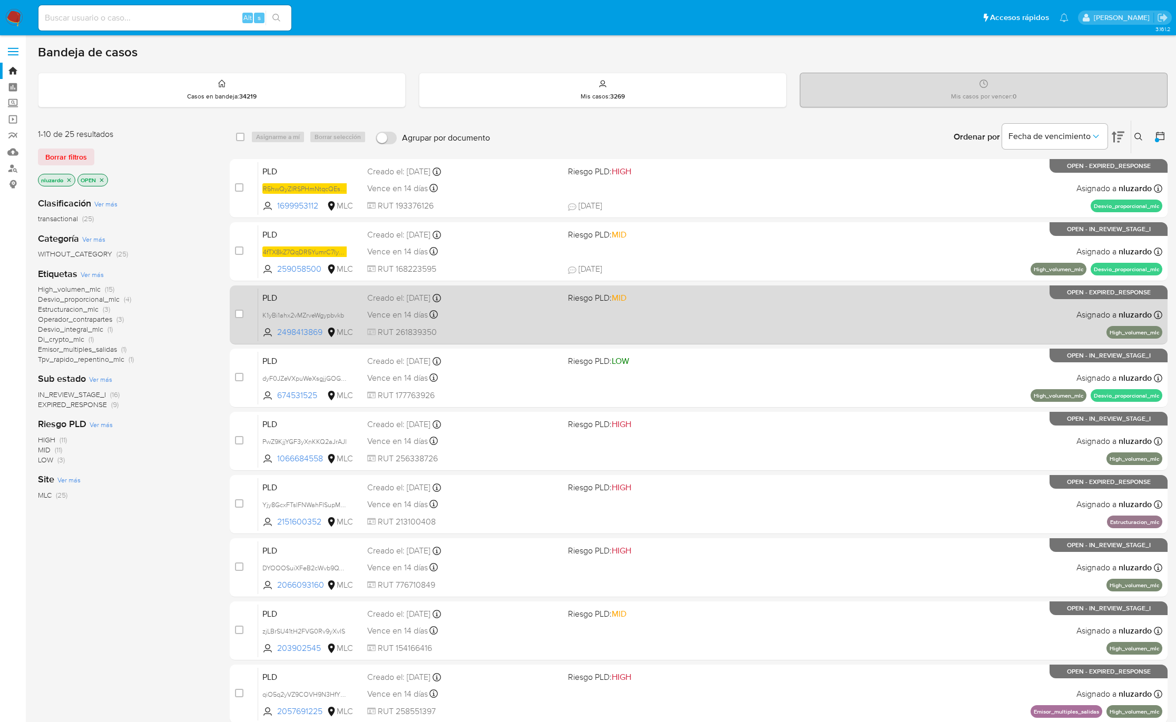
drag, startPoint x: 344, startPoint y: 313, endPoint x: 375, endPoint y: 315, distance: 31.7
click at [344, 313] on span "K1yBi1ahx2vMZrveWgypbvkb" at bounding box center [303, 314] width 82 height 9
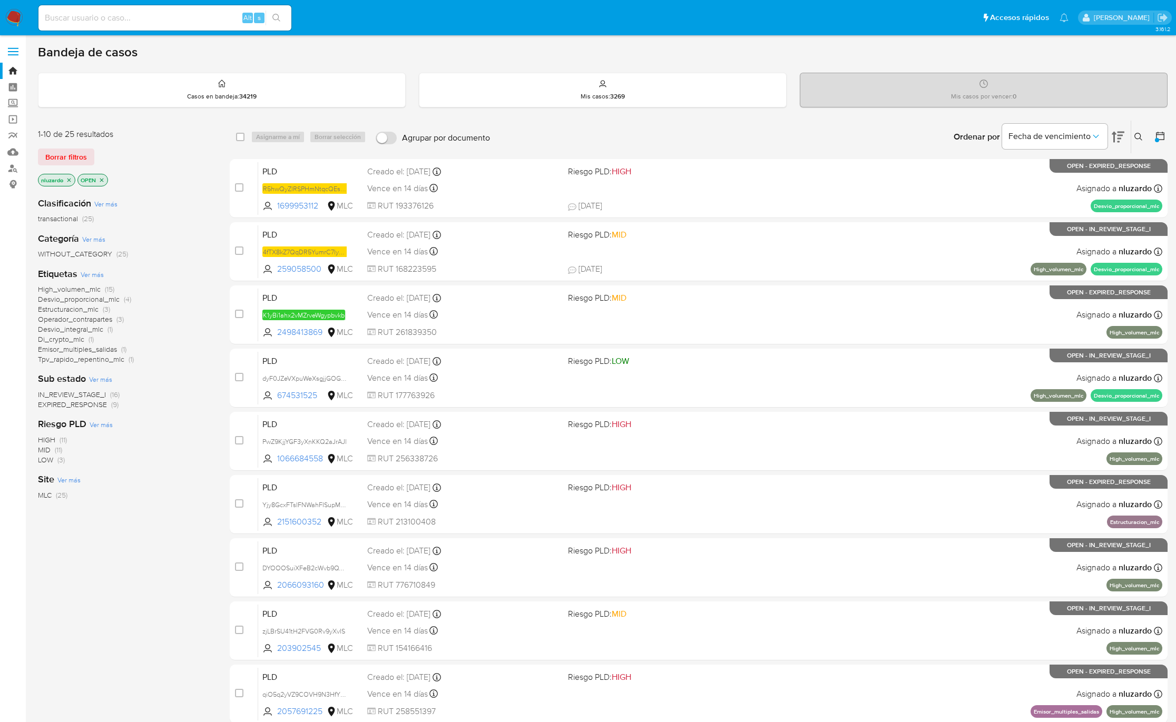
click at [190, 371] on div "Clasificación Ver más transactional (25) Categoría Ver más WITHOUT_CATEGORY (25…" at bounding box center [125, 368] width 175 height 358
drag, startPoint x: 321, startPoint y: 398, endPoint x: 157, endPoint y: 470, distance: 179.3
click at [157, 470] on div "1-10 de 25 resultados Borrar filtros nluzardo OPEN Clasificación Ver más transa…" at bounding box center [603, 472] width 1130 height 705
click at [164, 472] on div "Clasificación Ver más transactional (25) Categoría Ver más WITHOUT_CATEGORY (25…" at bounding box center [125, 368] width 175 height 358
drag, startPoint x: 345, startPoint y: 337, endPoint x: 168, endPoint y: 427, distance: 198.4
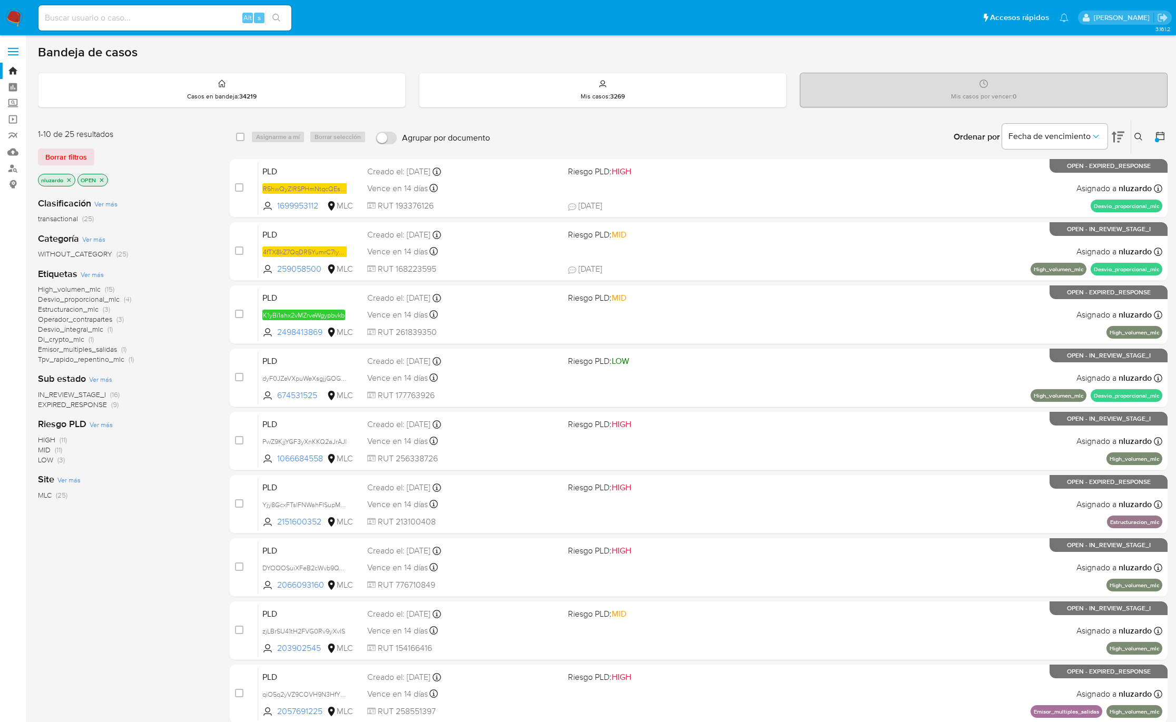
click at [168, 427] on div "1-10 de 25 resultados Borrar filtros nluzardo OPEN Clasificación Ver más transa…" at bounding box center [603, 472] width 1130 height 705
click at [195, 440] on div "HIGH (11) MID (11) LOW (3)" at bounding box center [125, 450] width 175 height 30
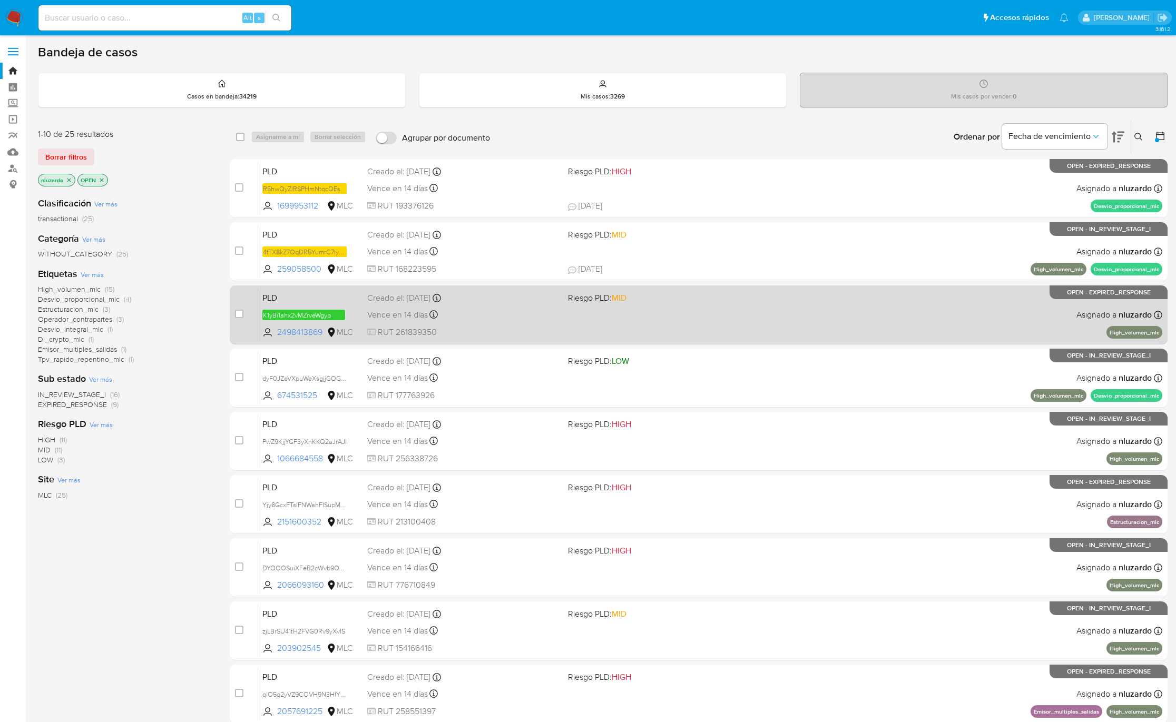
click at [340, 315] on em "K1yBi1ahx2vMZrveWgypbvkb" at bounding box center [303, 315] width 83 height 11
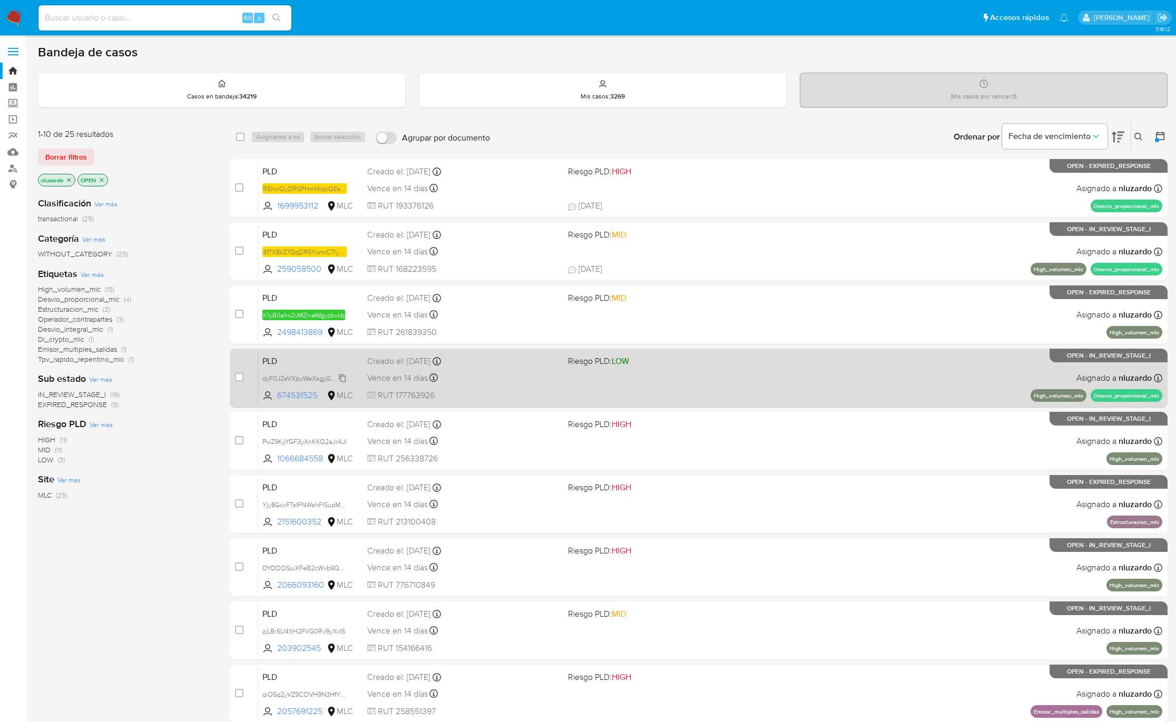
click at [339, 378] on span "dyF0JZeVXpuWeXsgjjGOGegy" at bounding box center [306, 378] width 89 height 12
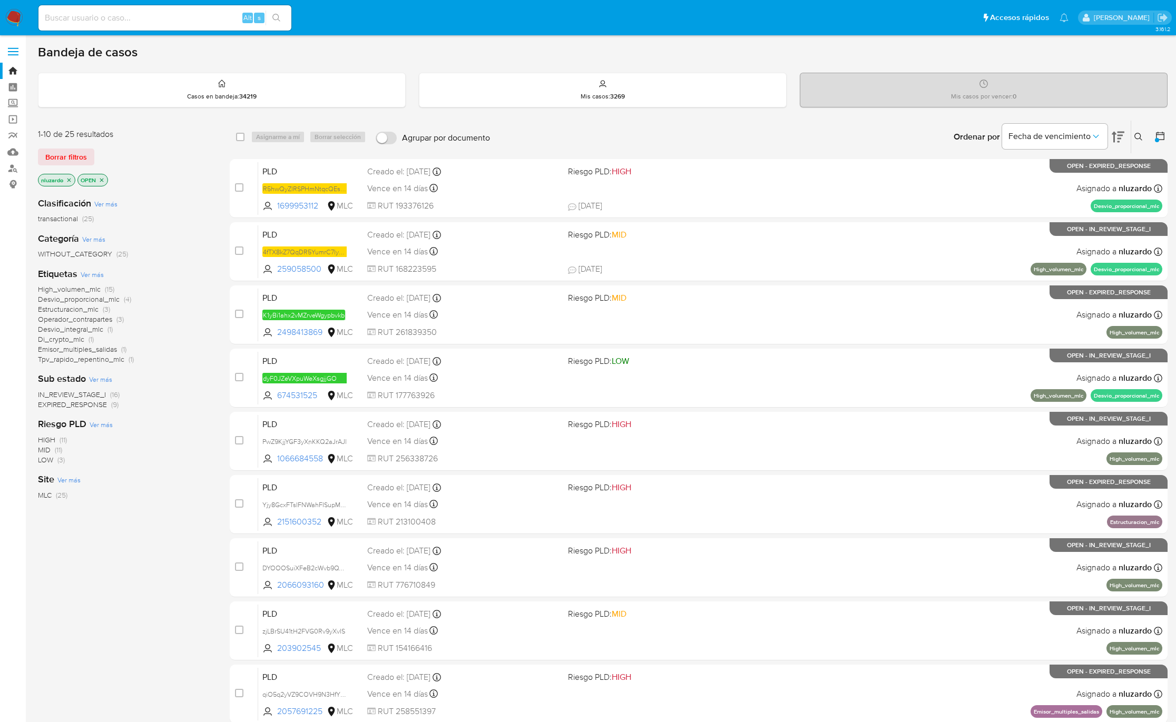
click at [209, 353] on div "High_volumen_mlc (15) Desvio_proporcional_mlc (4) Estructuracion_mlc (3) Operad…" at bounding box center [125, 325] width 175 height 80
drag, startPoint x: 331, startPoint y: 459, endPoint x: 169, endPoint y: 525, distance: 174.9
click at [171, 525] on div "1-10 de 25 resultados Borrar filtros nluzardo OPEN Clasificación Ver más transa…" at bounding box center [603, 472] width 1130 height 705
click at [169, 525] on div "Clasificación Ver más transactional (25) Categoría Ver más WITHOUT_CATEGORY (25…" at bounding box center [125, 368] width 175 height 358
drag, startPoint x: 332, startPoint y: 529, endPoint x: 170, endPoint y: 564, distance: 166.7
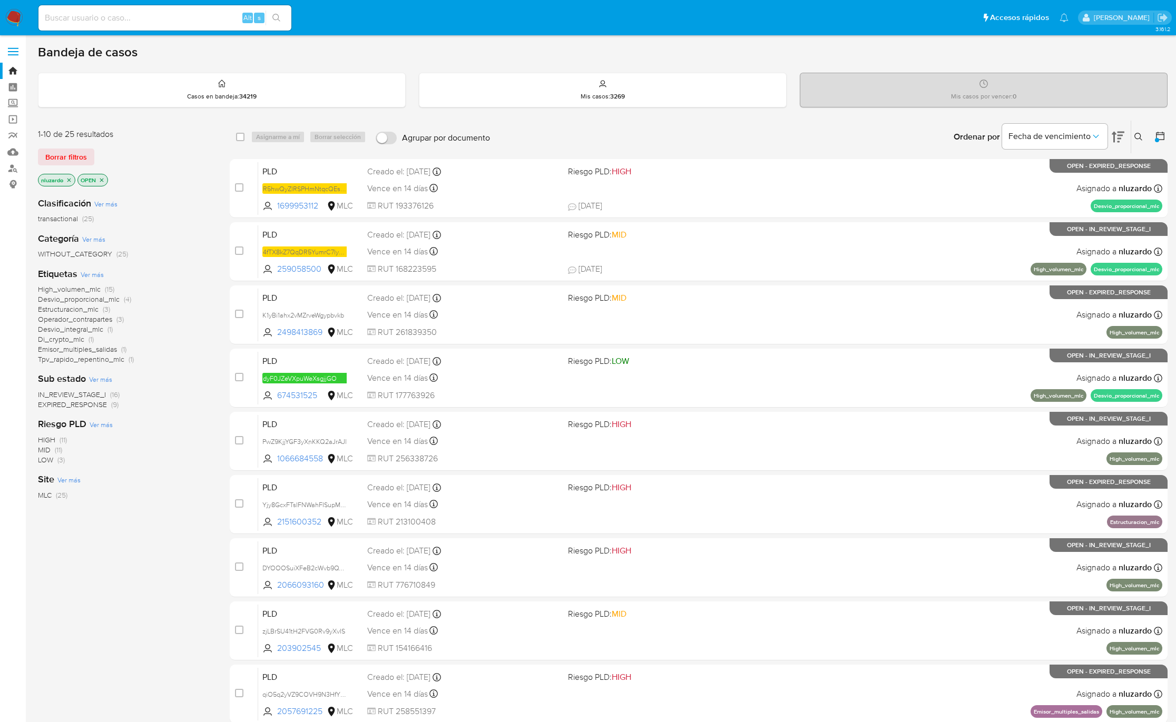
click at [182, 562] on div "1-10 de 25 resultados Borrar filtros nluzardo OPEN Clasificación Ver más transa…" at bounding box center [603, 472] width 1130 height 705
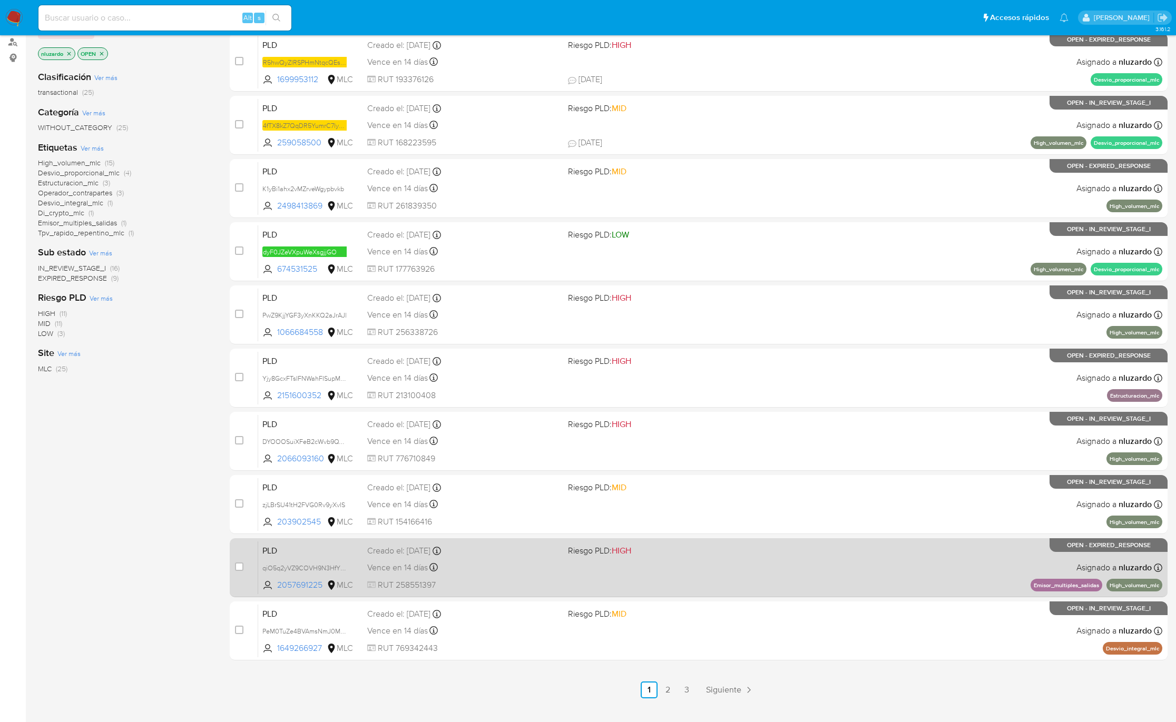
scroll to position [147, 0]
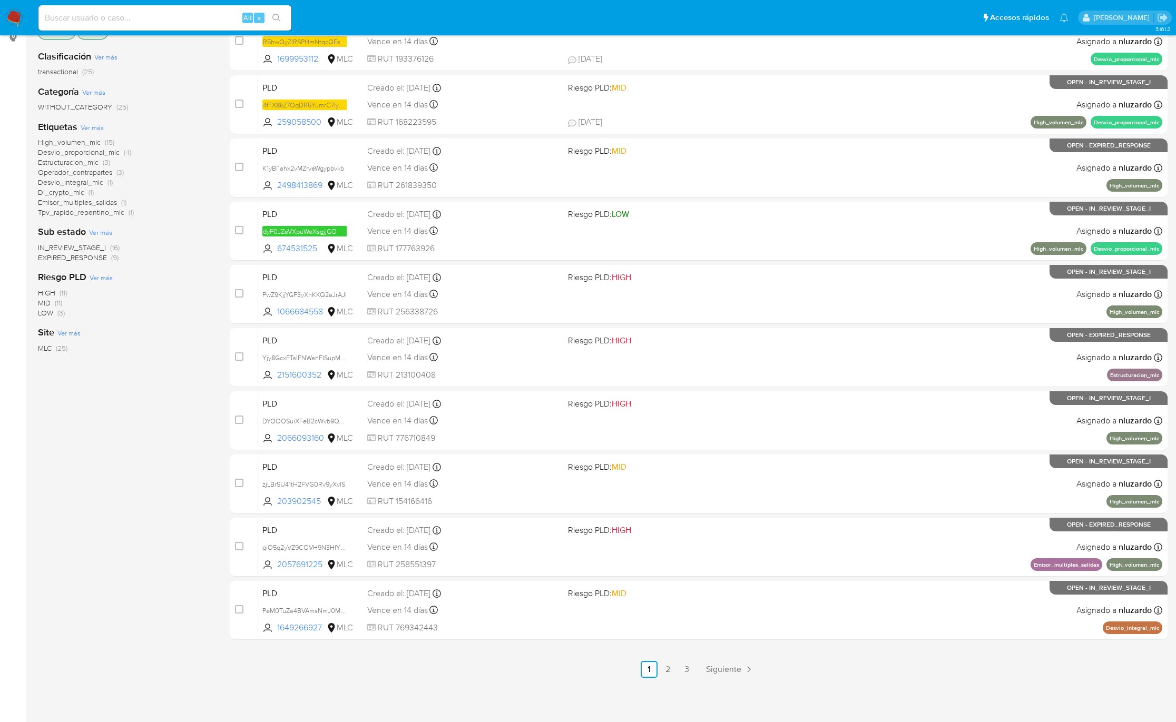
drag, startPoint x: 327, startPoint y: 441, endPoint x: 170, endPoint y: 484, distance: 163.4
click at [174, 484] on div "1-10 de 25 resultados Borrar filtros nluzardo OPEN Clasificación Ver más transa…" at bounding box center [603, 325] width 1130 height 705
click at [163, 487] on div "1-10 de 25 resultados Borrar filtros nluzardo OPEN Clasificación Ver más transa…" at bounding box center [125, 325] width 175 height 705
drag, startPoint x: 321, startPoint y: 503, endPoint x: 141, endPoint y: 514, distance: 180.6
click at [162, 514] on div "1-10 de 25 resultados Borrar filtros nluzardo OPEN Clasificación Ver más transa…" at bounding box center [603, 325] width 1130 height 705
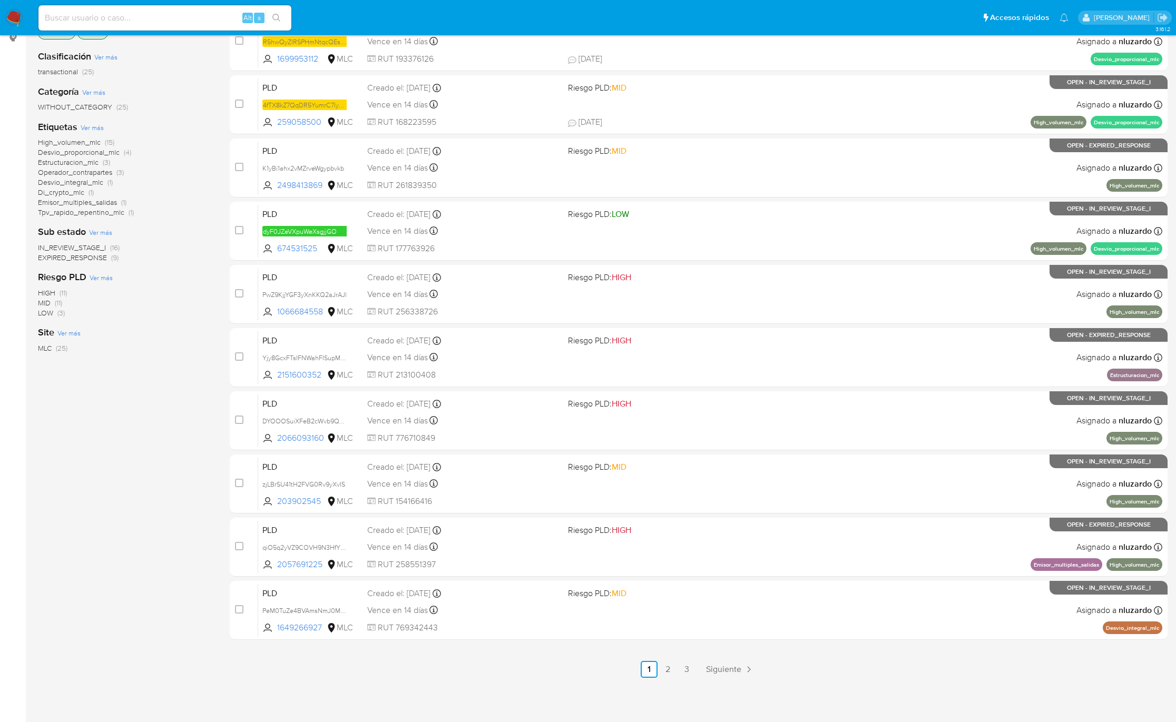
drag, startPoint x: 145, startPoint y: 500, endPoint x: 168, endPoint y: 506, distance: 23.4
click at [145, 500] on div "1-10 de 25 resultados Borrar filtros nluzardo OPEN Clasificación Ver más transa…" at bounding box center [125, 325] width 175 height 705
drag, startPoint x: 327, startPoint y: 506, endPoint x: 128, endPoint y: 542, distance: 202.4
click at [134, 542] on div "1-10 de 25 resultados Borrar filtros nluzardo OPEN Clasificación Ver más transa…" at bounding box center [603, 325] width 1130 height 705
click at [128, 542] on div "1-10 de 25 resultados Borrar filtros nluzardo OPEN Clasificación Ver más transa…" at bounding box center [125, 325] width 175 height 705
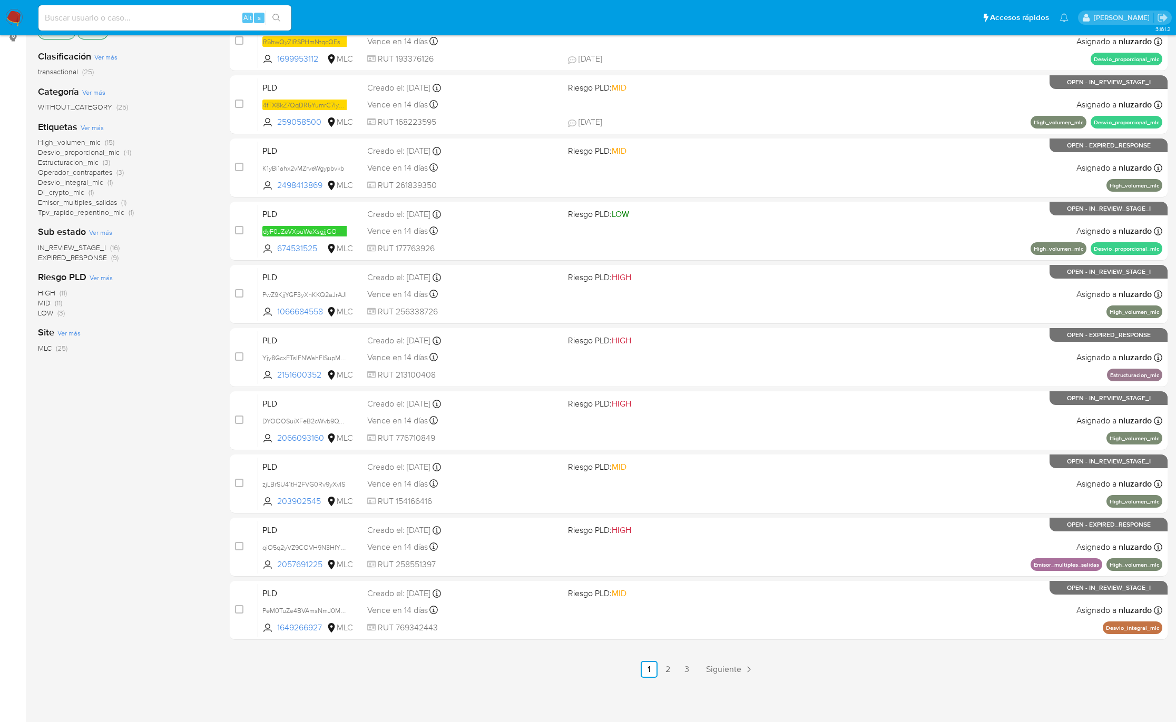
drag, startPoint x: 334, startPoint y: 626, endPoint x: 85, endPoint y: 629, distance: 248.7
click at [85, 629] on div "1-10 de 25 resultados Borrar filtros nluzardo OPEN Clasificación Ver más transa…" at bounding box center [603, 325] width 1130 height 705
click at [85, 627] on div "1-10 de 25 resultados Borrar filtros nluzardo OPEN Clasificación Ver más transa…" at bounding box center [125, 325] width 175 height 705
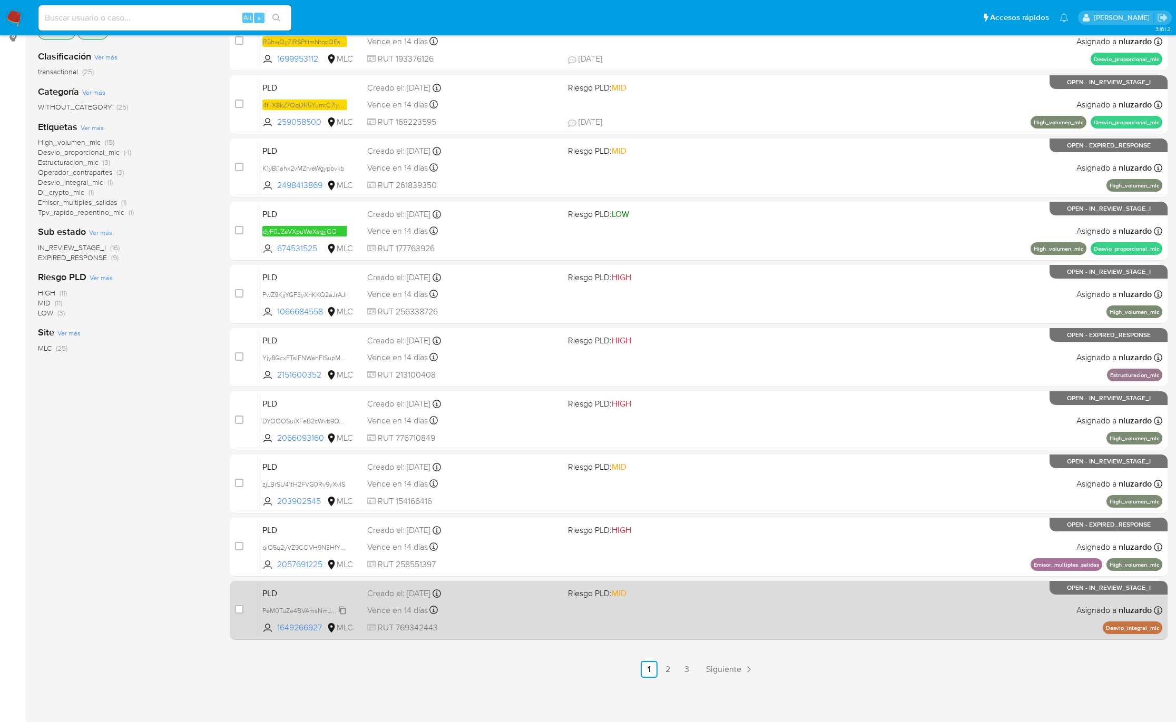
click at [340, 610] on span "PeM0TuZe4BVAmsNmJ0MSbasO" at bounding box center [310, 610] width 97 height 12
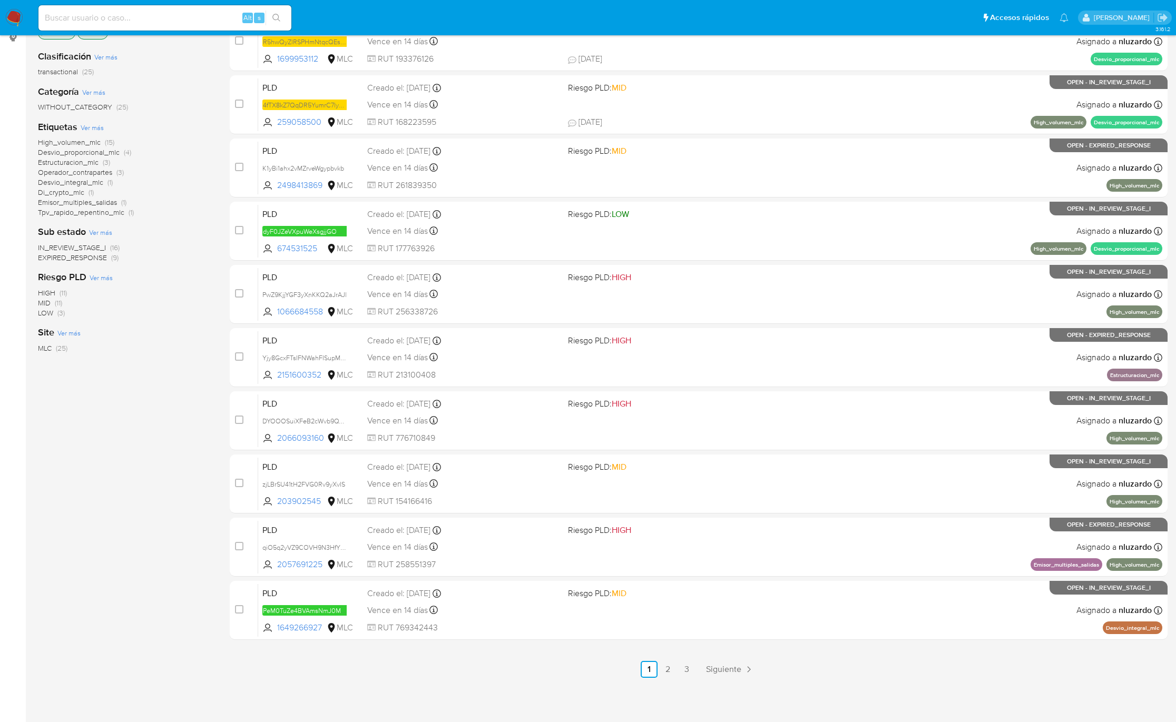
click at [116, 555] on div "1-10 de 25 resultados Borrar filtros nluzardo OPEN Clasificación Ver más transa…" at bounding box center [125, 325] width 175 height 705
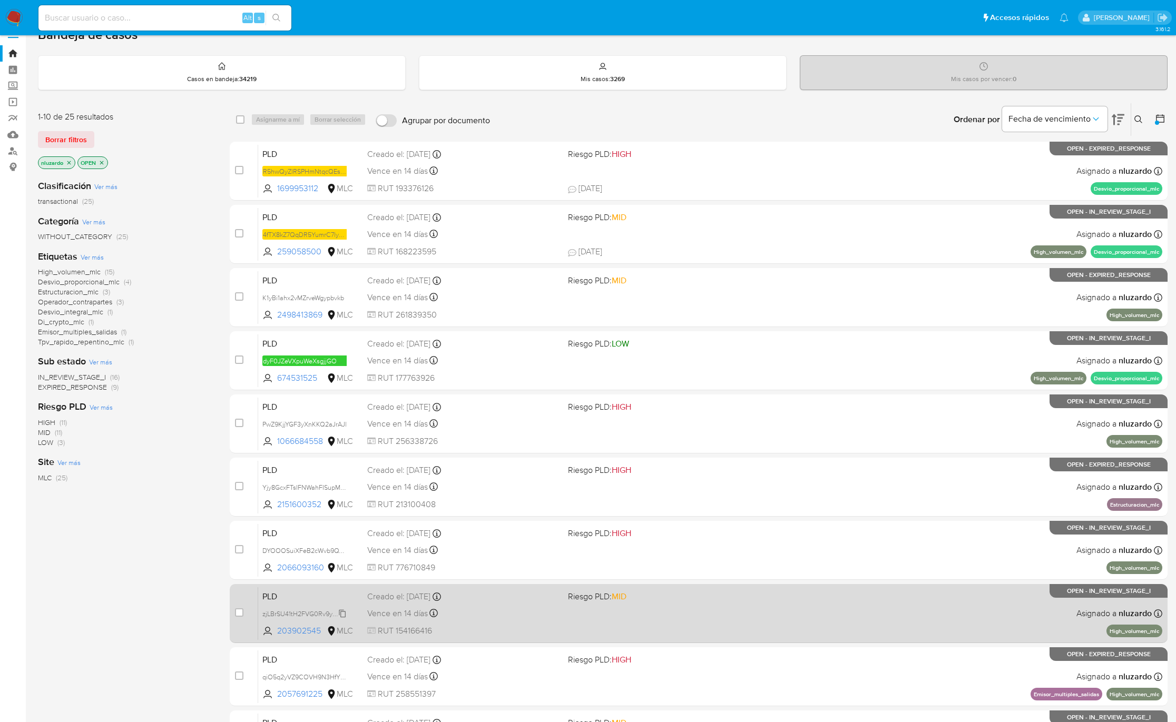
scroll to position [0, 0]
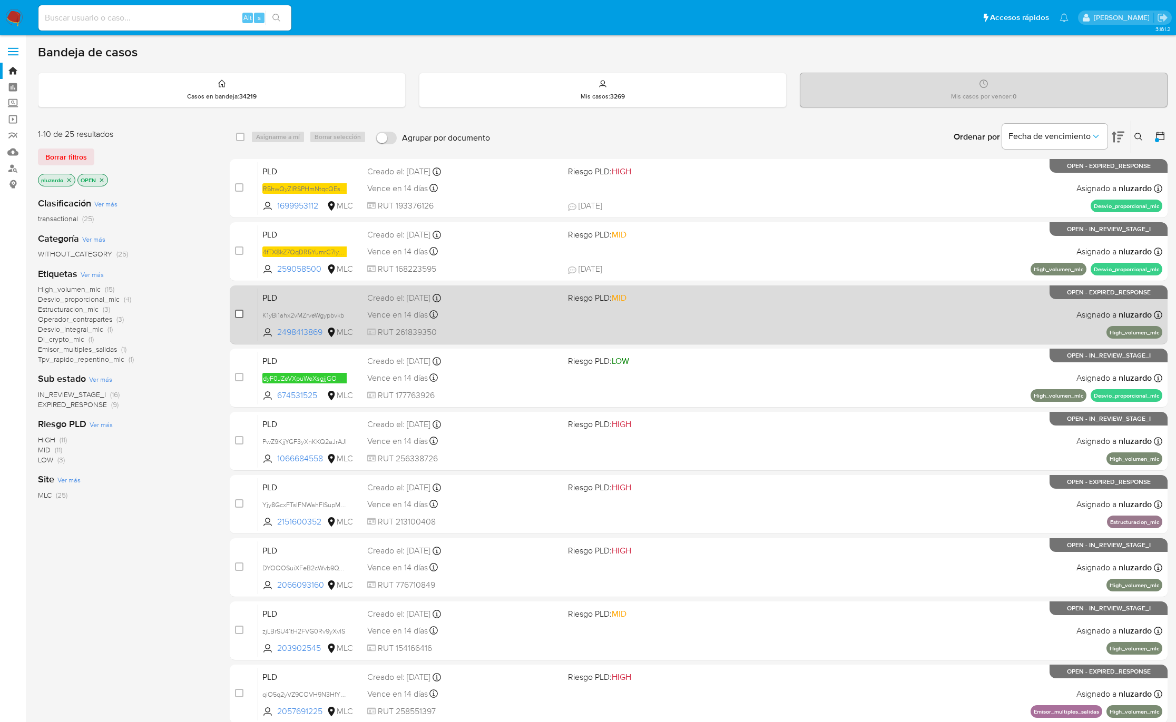
click at [235, 317] on input "checkbox" at bounding box center [239, 314] width 8 height 8
checkbox input "true"
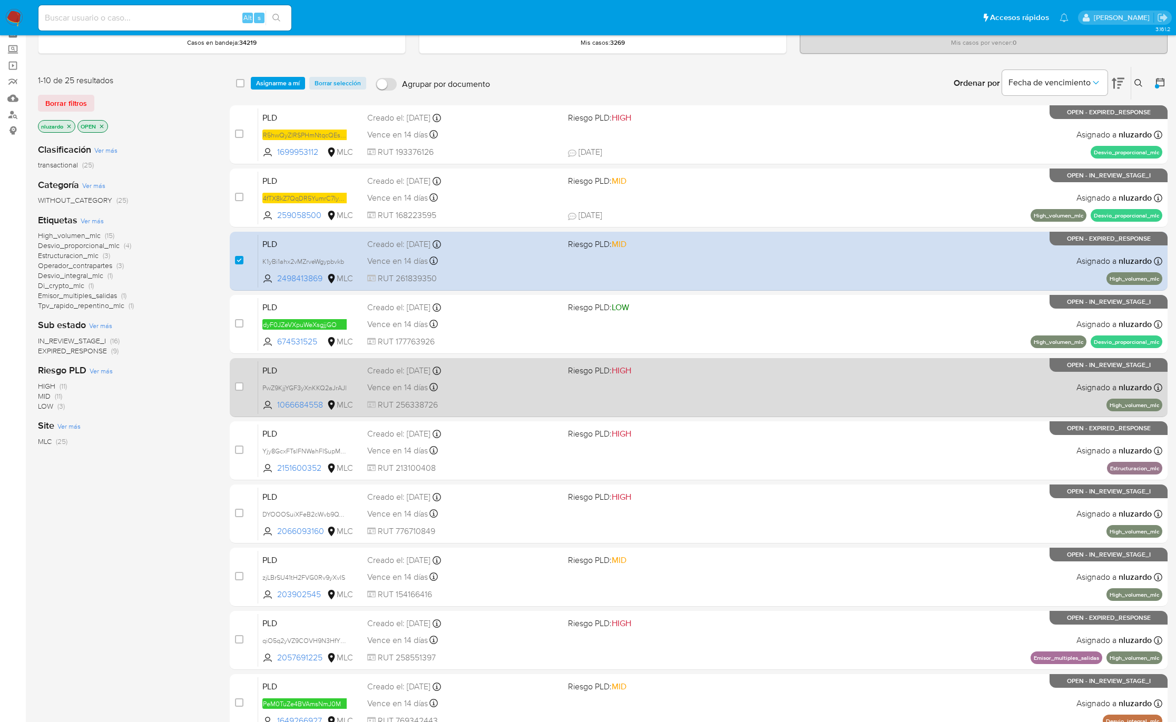
scroll to position [79, 0]
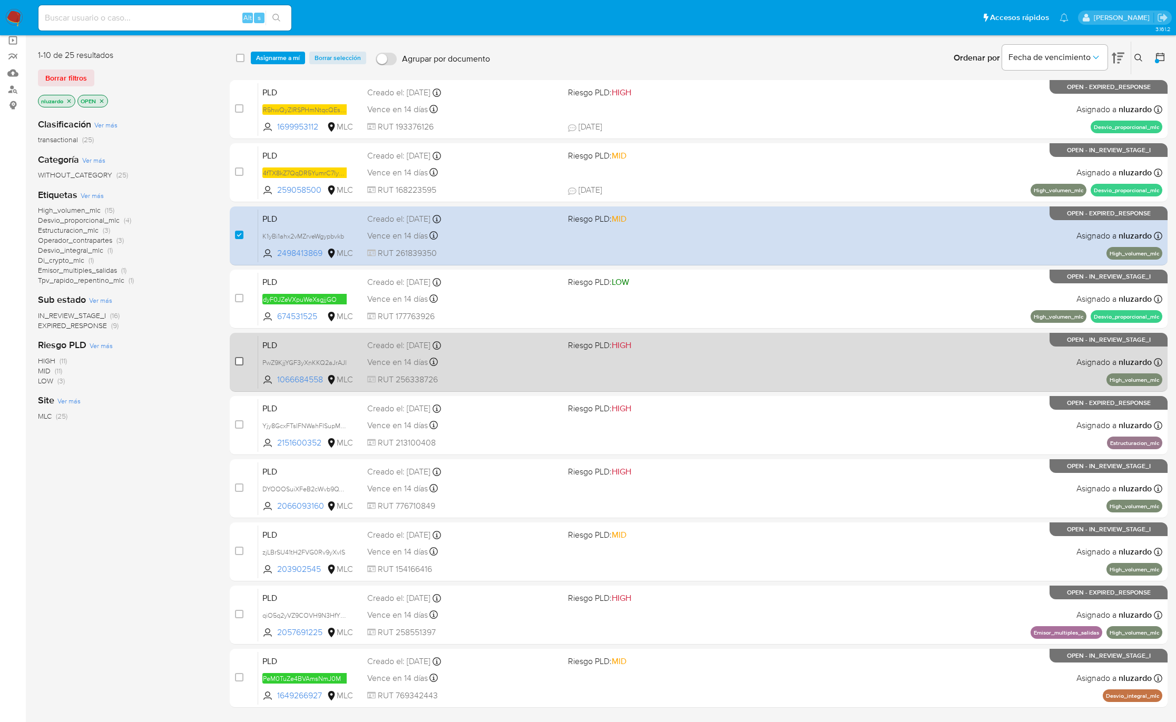
click at [239, 360] on input "checkbox" at bounding box center [239, 361] width 8 height 8
checkbox input "true"
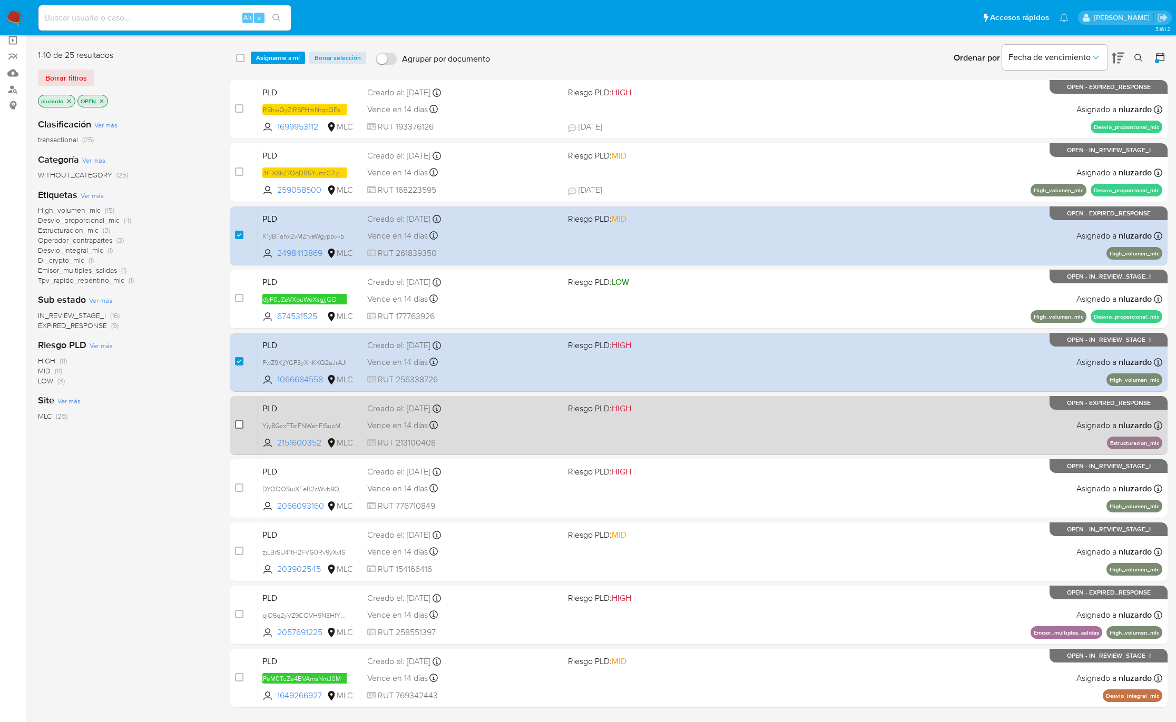
click at [241, 426] on input "checkbox" at bounding box center [239, 424] width 8 height 8
checkbox input "true"
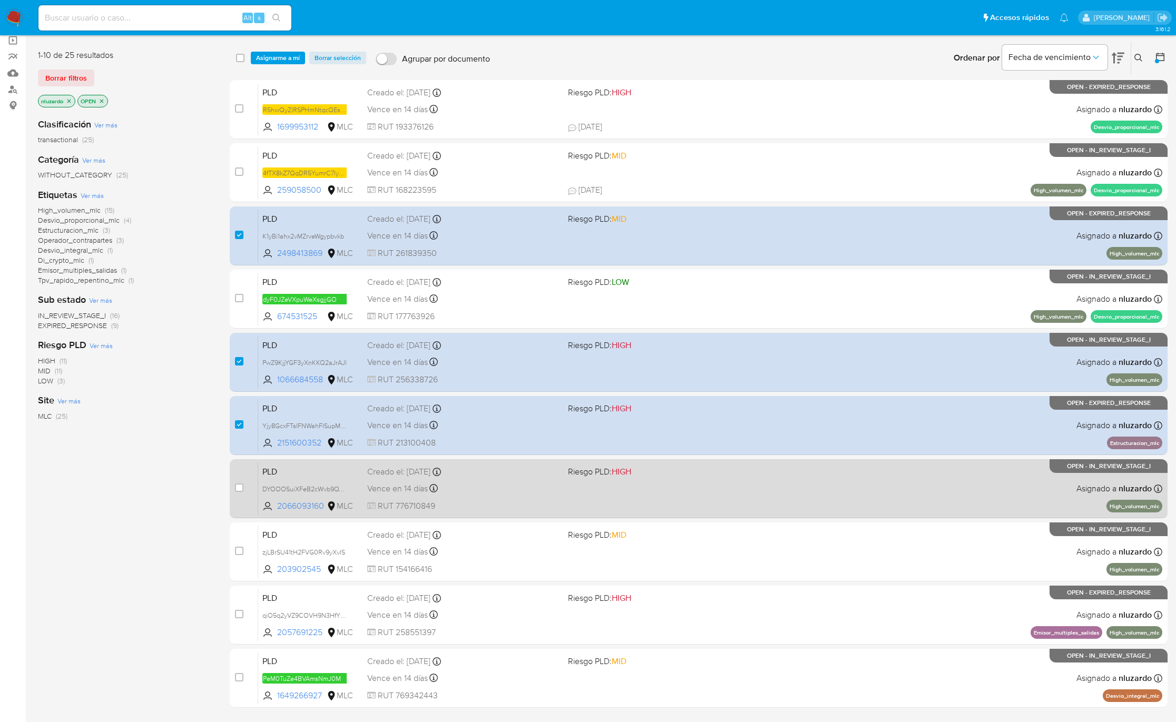
click at [235, 481] on div "case-item-checkbox No es posible asignar el caso" at bounding box center [246, 488] width 23 height 53
click at [235, 486] on input "checkbox" at bounding box center [239, 488] width 8 height 8
checkbox input "true"
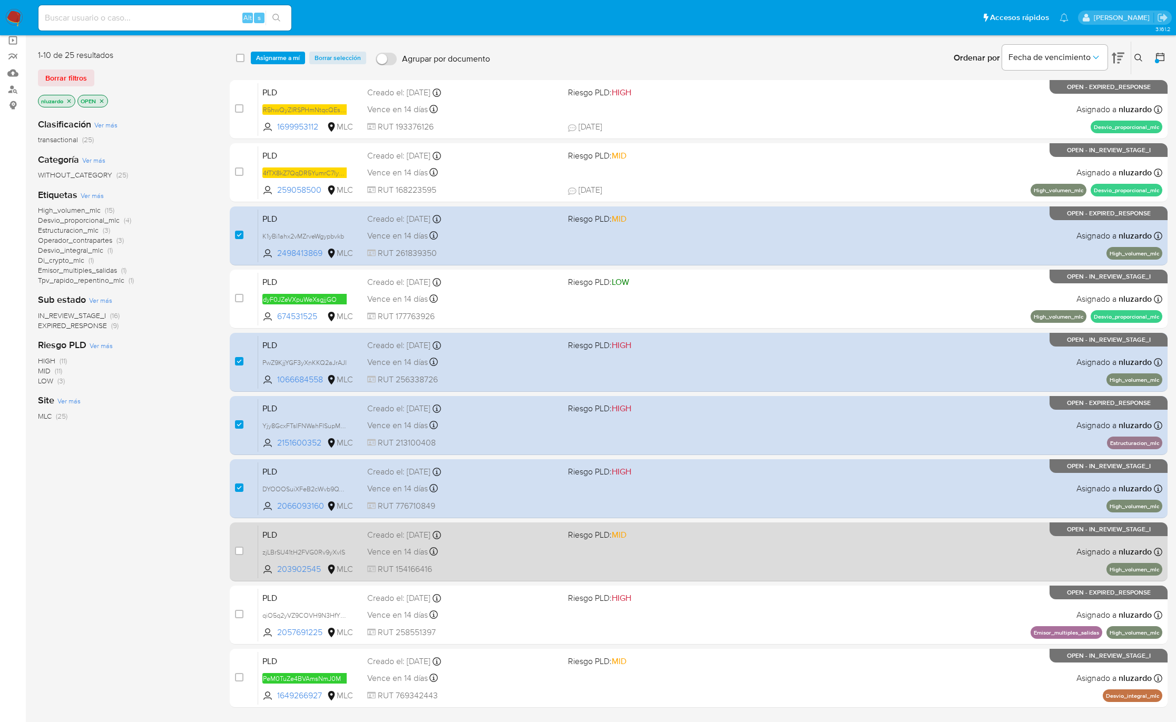
click at [238, 557] on div "case-item-checkbox" at bounding box center [239, 552] width 8 height 13
click at [238, 552] on input "checkbox" at bounding box center [239, 551] width 8 height 8
checkbox input "true"
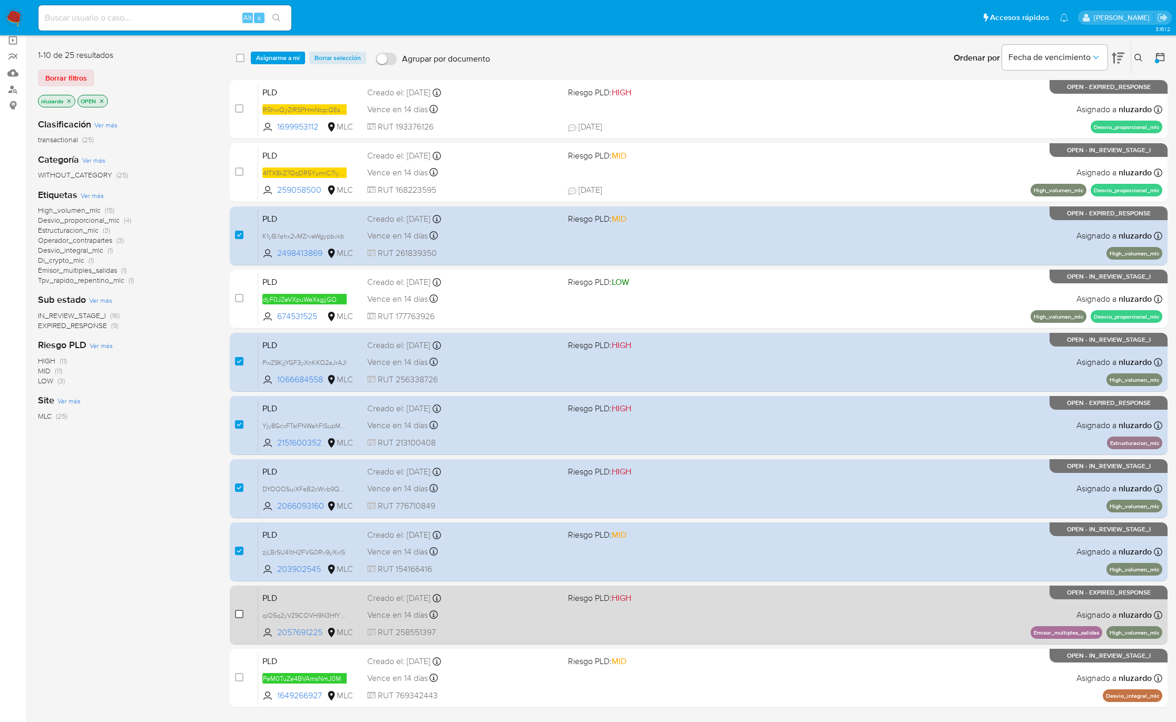
click at [240, 617] on input "checkbox" at bounding box center [239, 614] width 8 height 8
checkbox input "true"
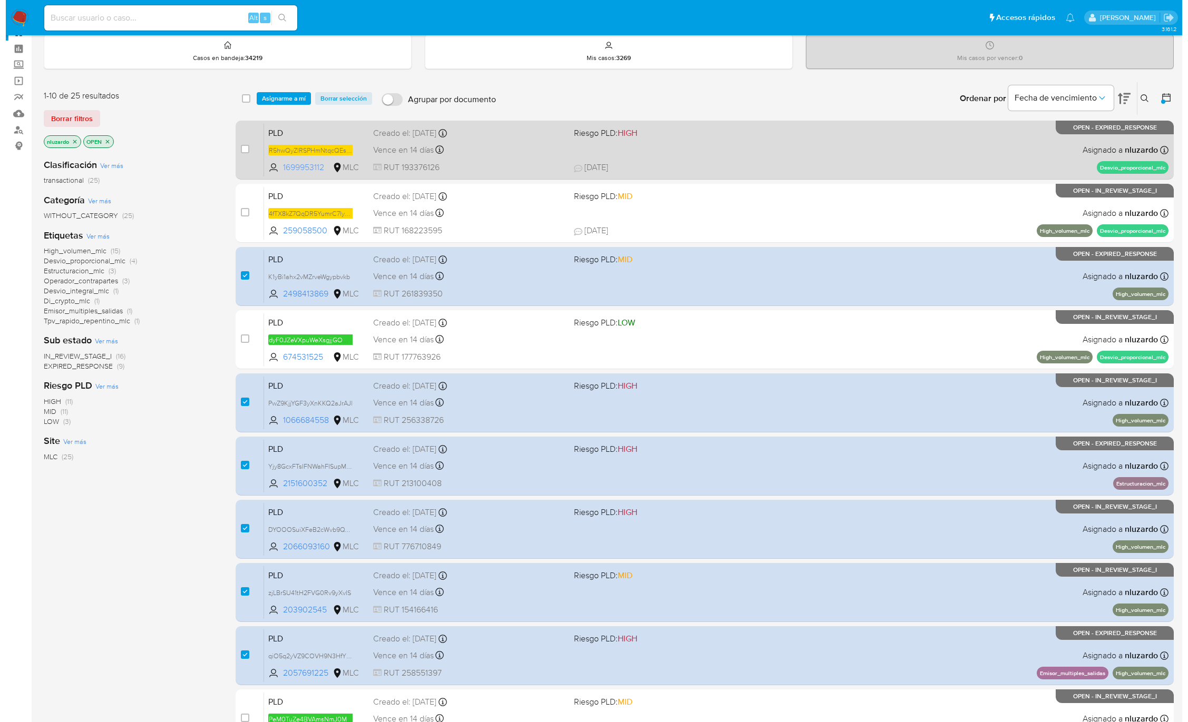
scroll to position [0, 0]
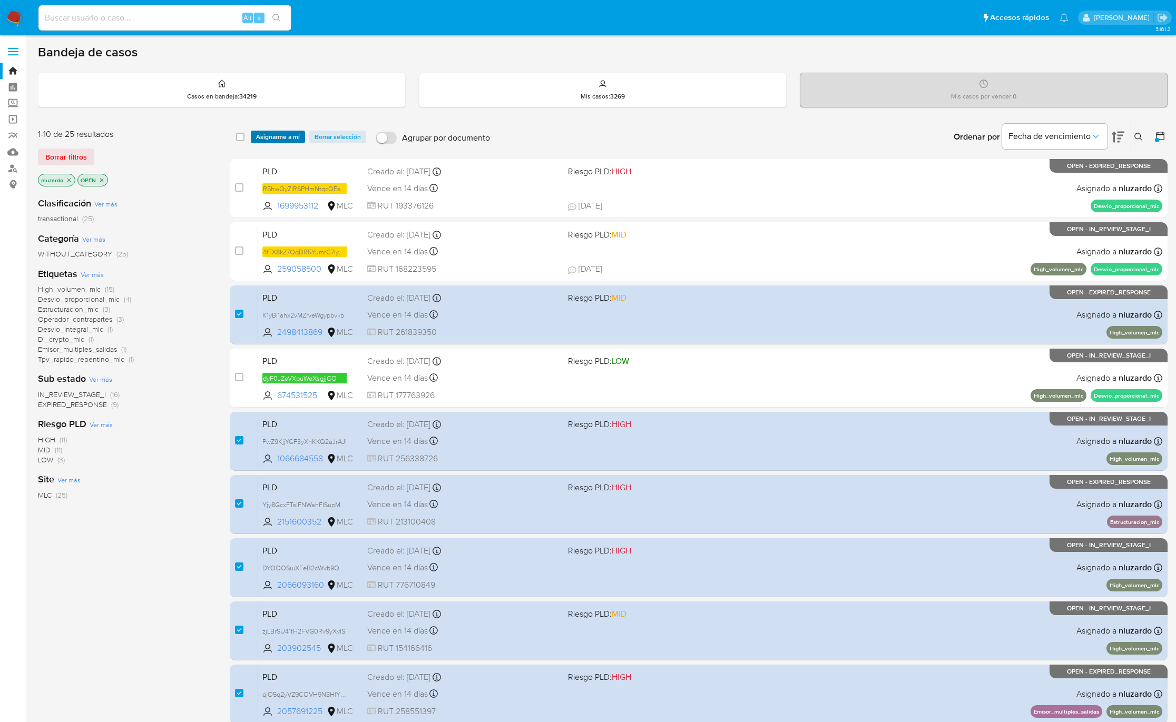
click at [283, 134] on span "Asignarme a mí" at bounding box center [278, 137] width 44 height 11
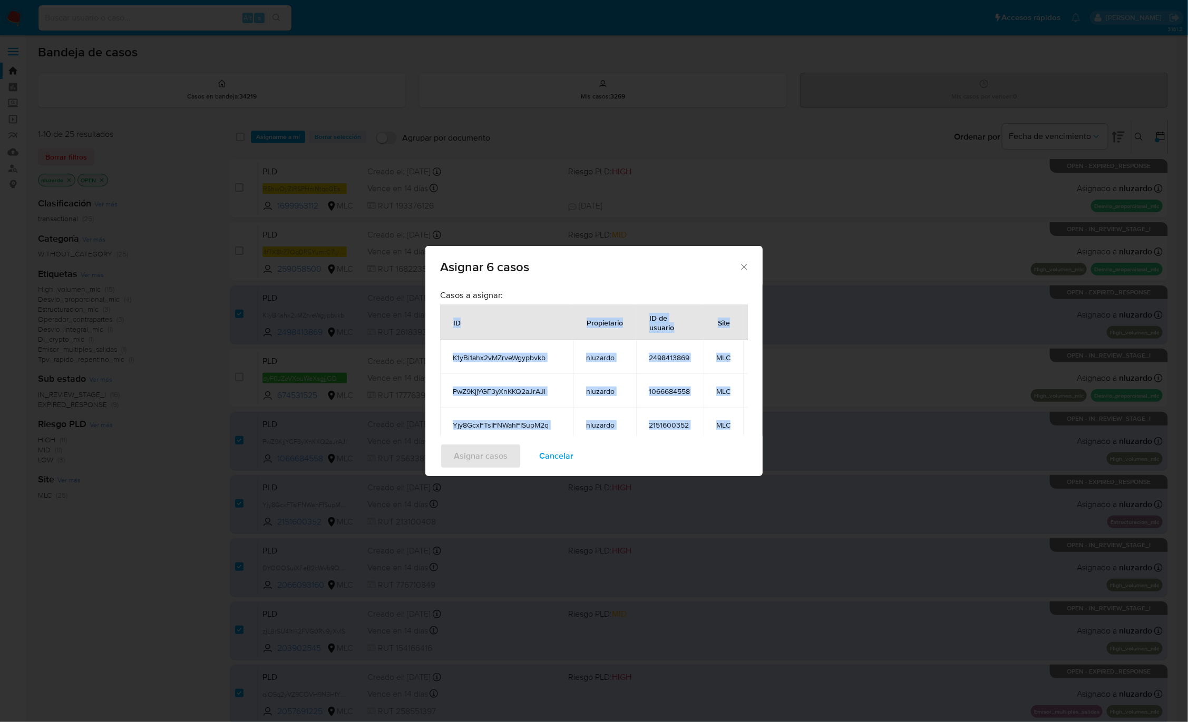
drag, startPoint x: 688, startPoint y: 392, endPoint x: 445, endPoint y: 331, distance: 251.0
click at [445, 331] on table "ID Propietario ID de usuario Site K1yBi1ahx2vMZrveWgypbvkb nluzardo 2498413869 …" at bounding box center [610, 424] width 341 height 238
copy table "ID Propietario ID de usuario Site K1yBi1ahx2vMZrveWgypbvkb nluzardo 2498413869 …"
click at [549, 454] on span "Cancelar" at bounding box center [556, 456] width 34 height 23
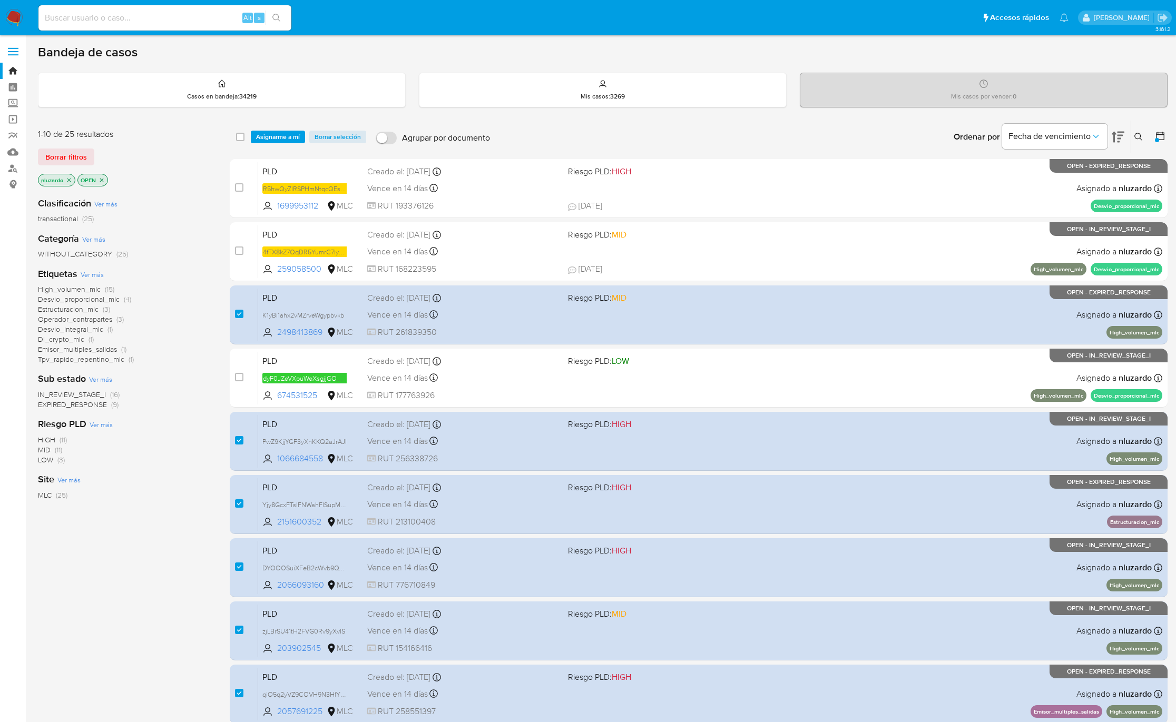
click at [231, 135] on div "select-all-cases-checkbox Asignarme a mí Borrar selección Agrupar por documento…" at bounding box center [699, 137] width 938 height 33
click at [236, 135] on input "checkbox" at bounding box center [240, 137] width 8 height 8
checkbox input "true"
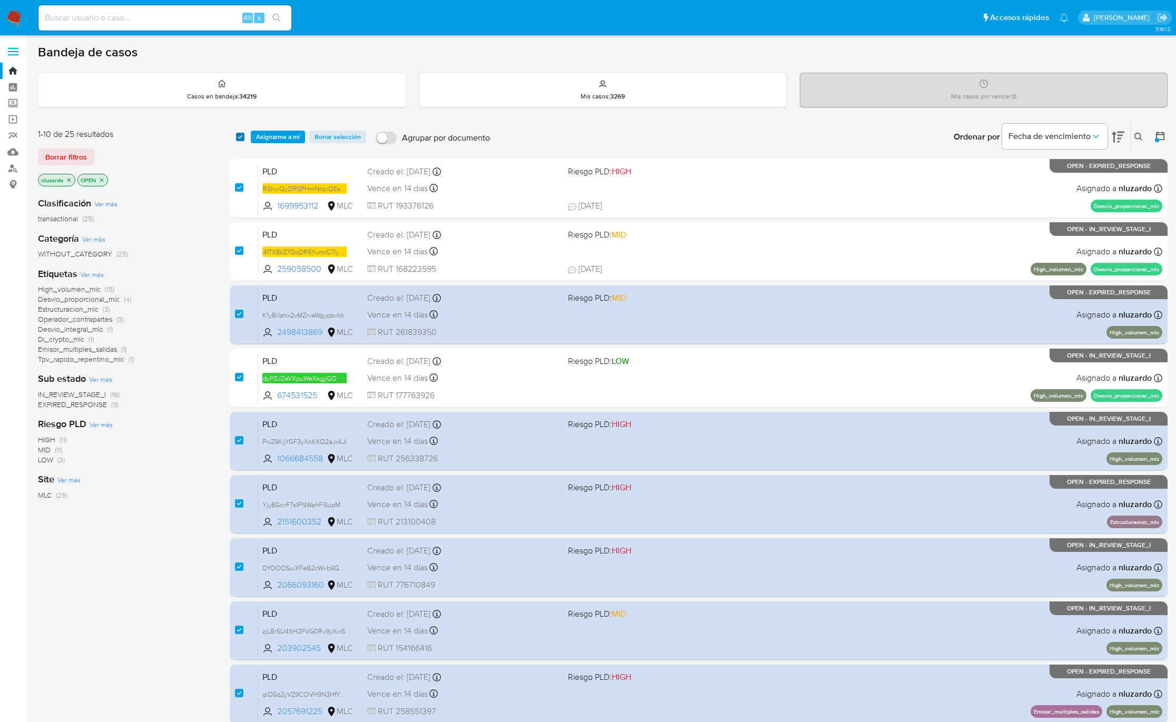
checkbox input "true"
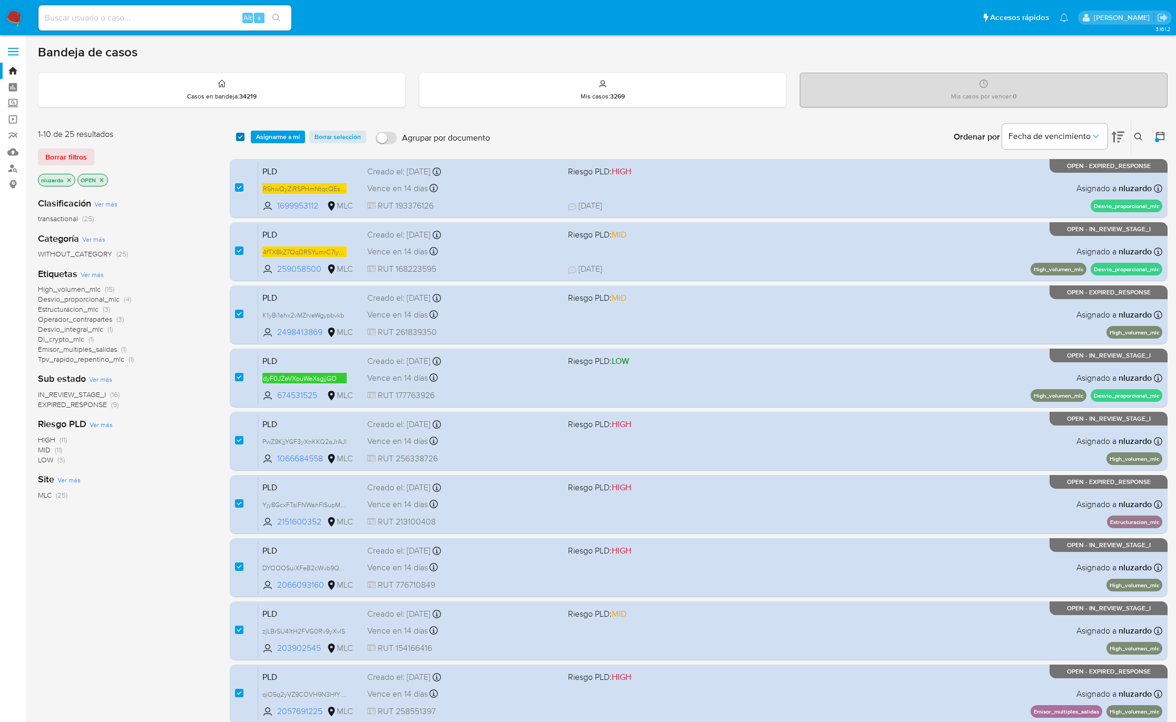
click at [236, 135] on input "checkbox" at bounding box center [240, 137] width 8 height 8
checkbox input "false"
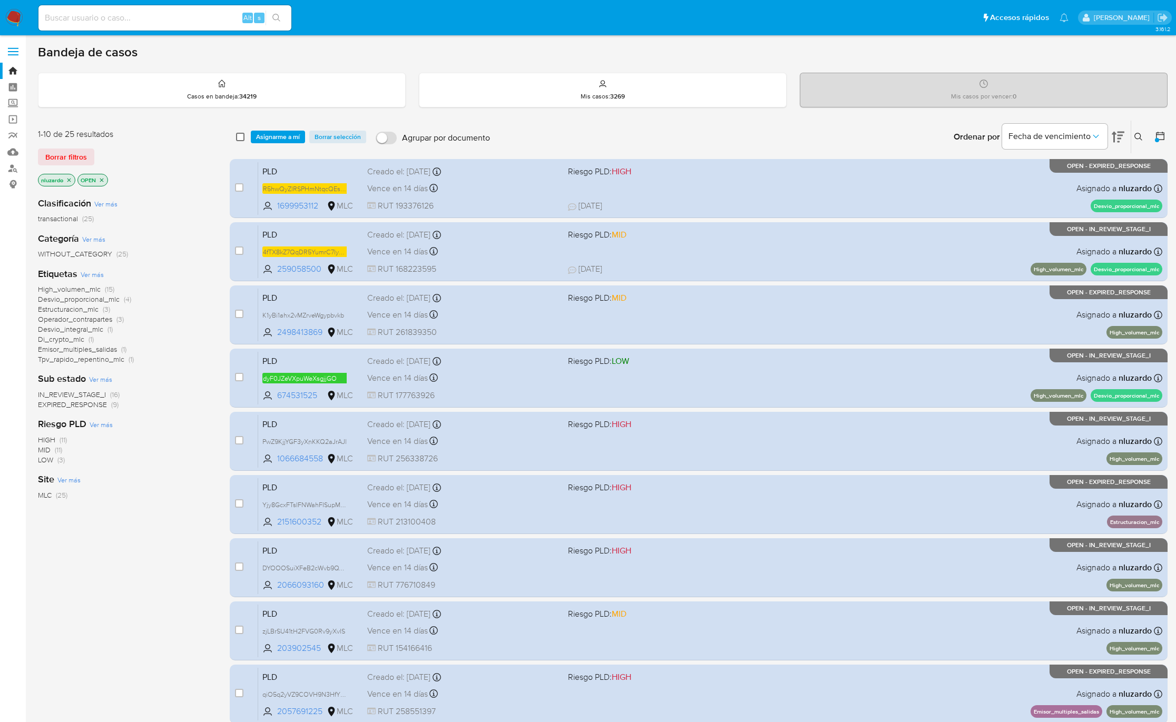
checkbox input "false"
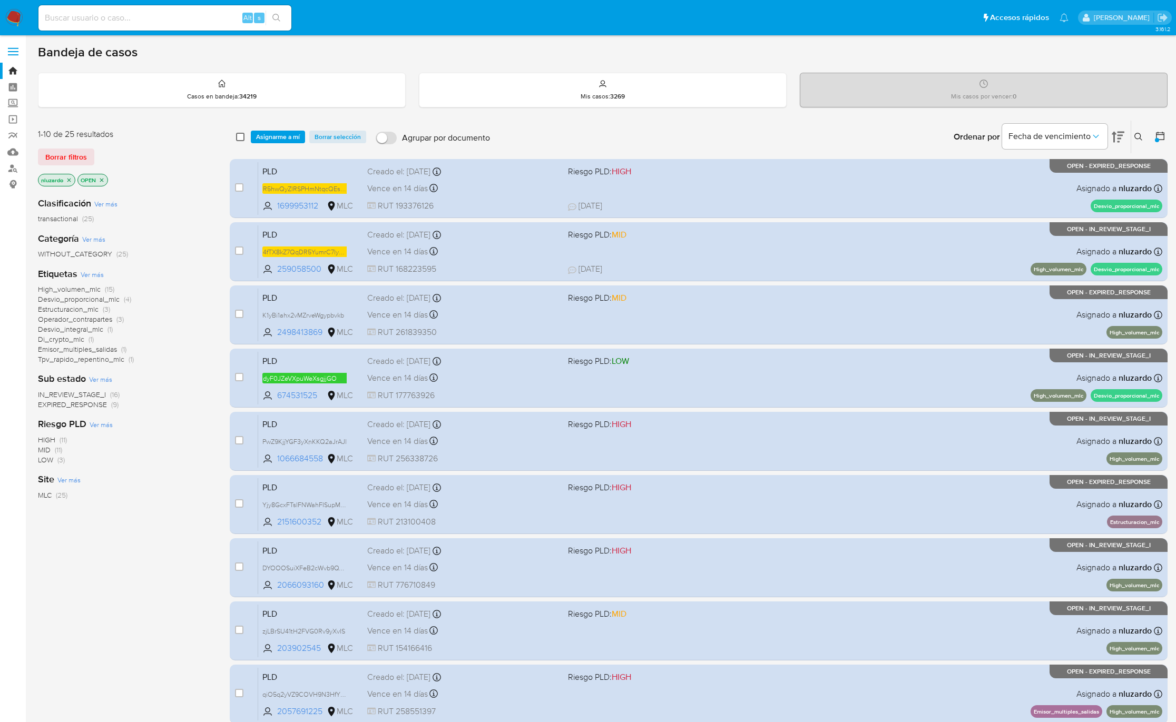
checkbox input "false"
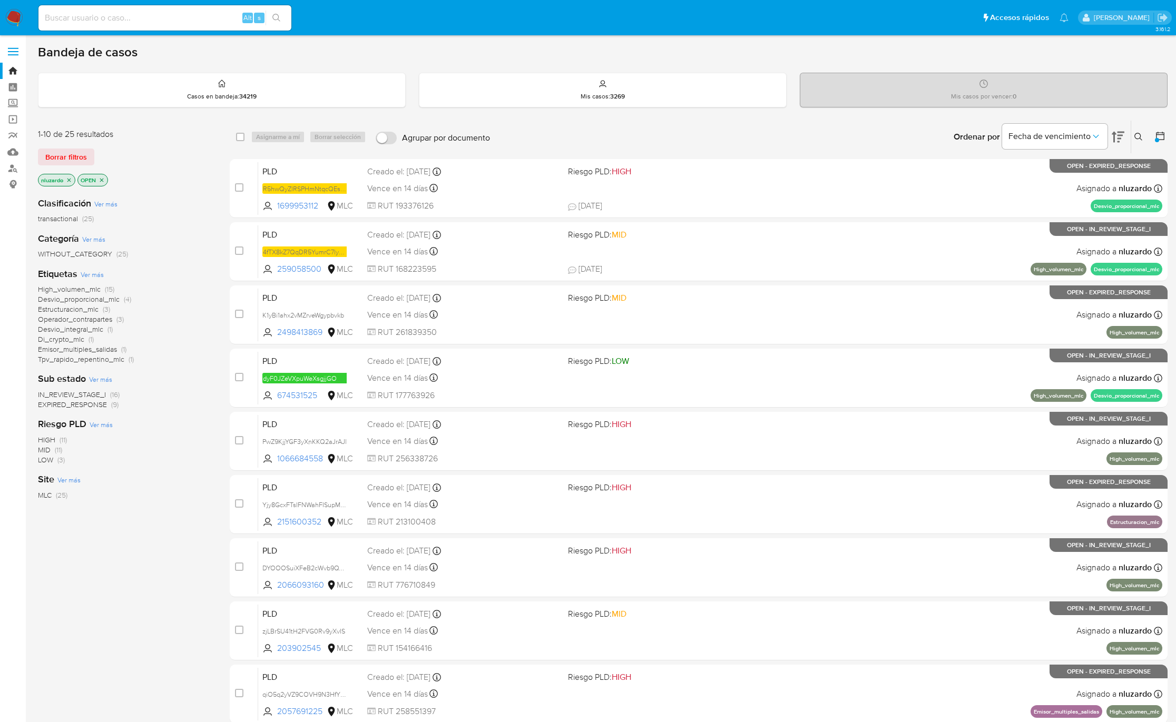
click at [182, 285] on div "High_volumen_mlc (15) Desvio_proporcional_mlc (4) Estructuracion_mlc (3) Operad…" at bounding box center [125, 325] width 175 height 80
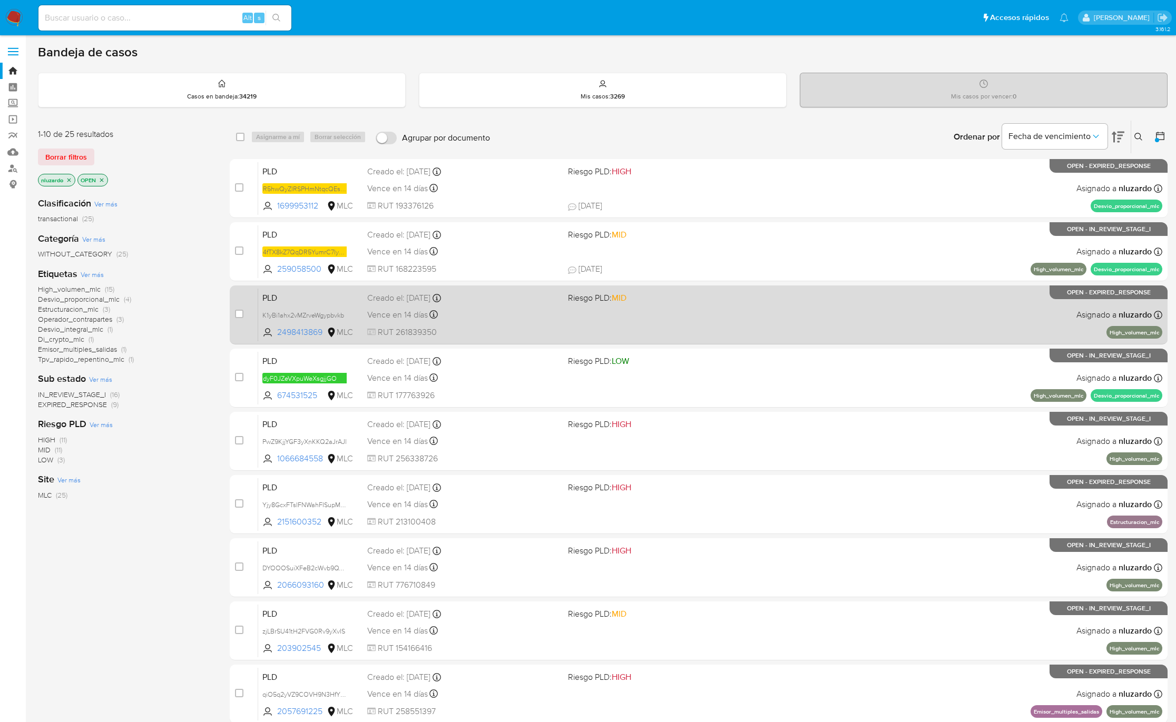
click at [634, 324] on div "PLD K1yBi1ahx2vMZrveWgypbvkb 2498413869 MLC Riesgo PLD: MID Creado el: 12/07/20…" at bounding box center [710, 314] width 904 height 53
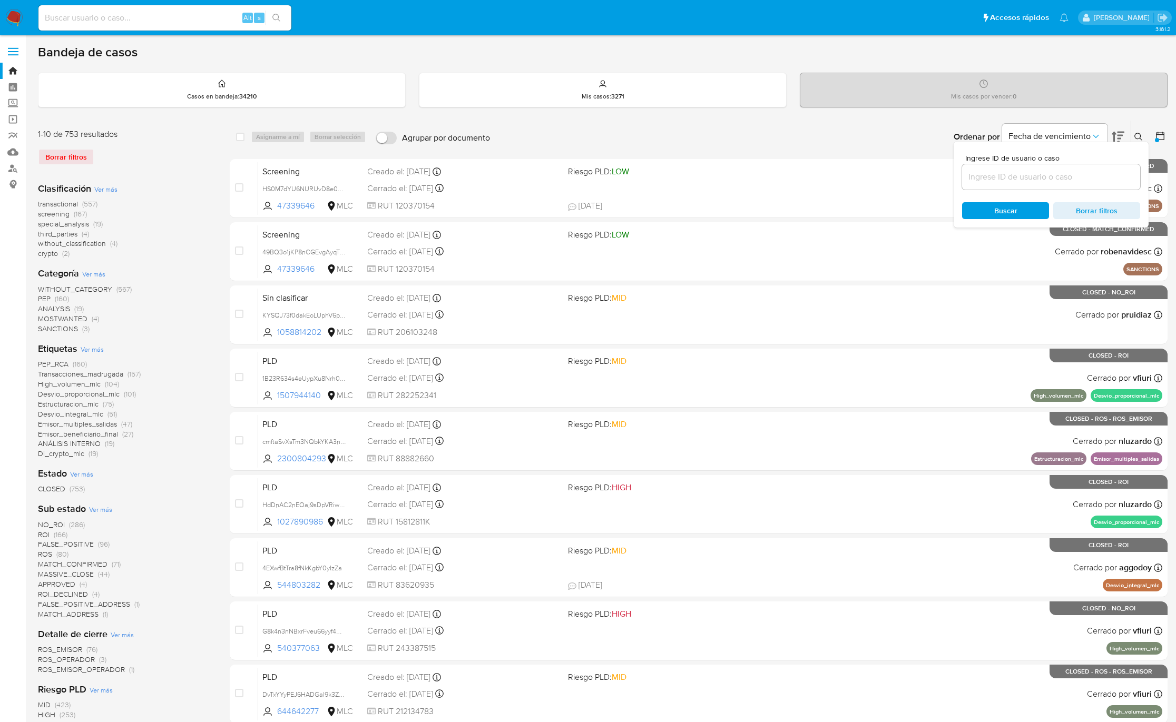
scroll to position [262, 0]
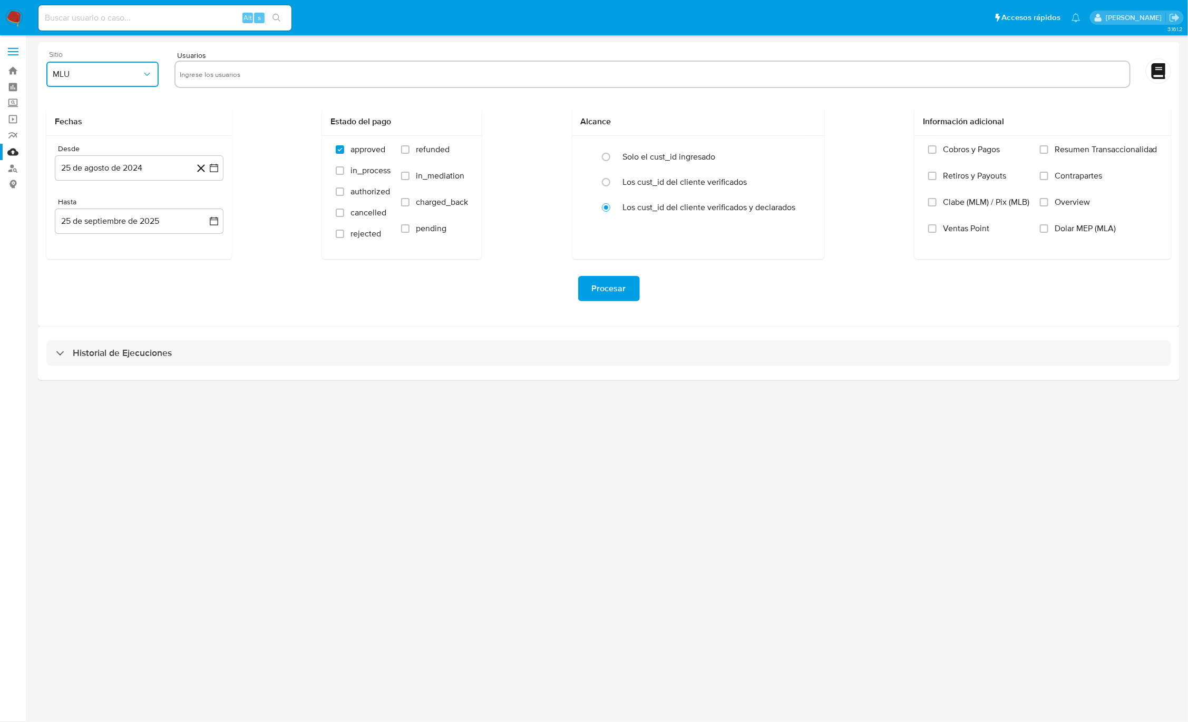
click at [92, 78] on span "MLU" at bounding box center [97, 74] width 89 height 11
click at [80, 253] on div "MLC" at bounding box center [99, 254] width 93 height 25
click at [125, 173] on button "25 de agosto de 2024" at bounding box center [139, 167] width 169 height 25
click at [209, 204] on icon "Mes siguiente" at bounding box center [204, 206] width 13 height 13
click at [94, 291] on button "10" at bounding box center [97, 287] width 17 height 17
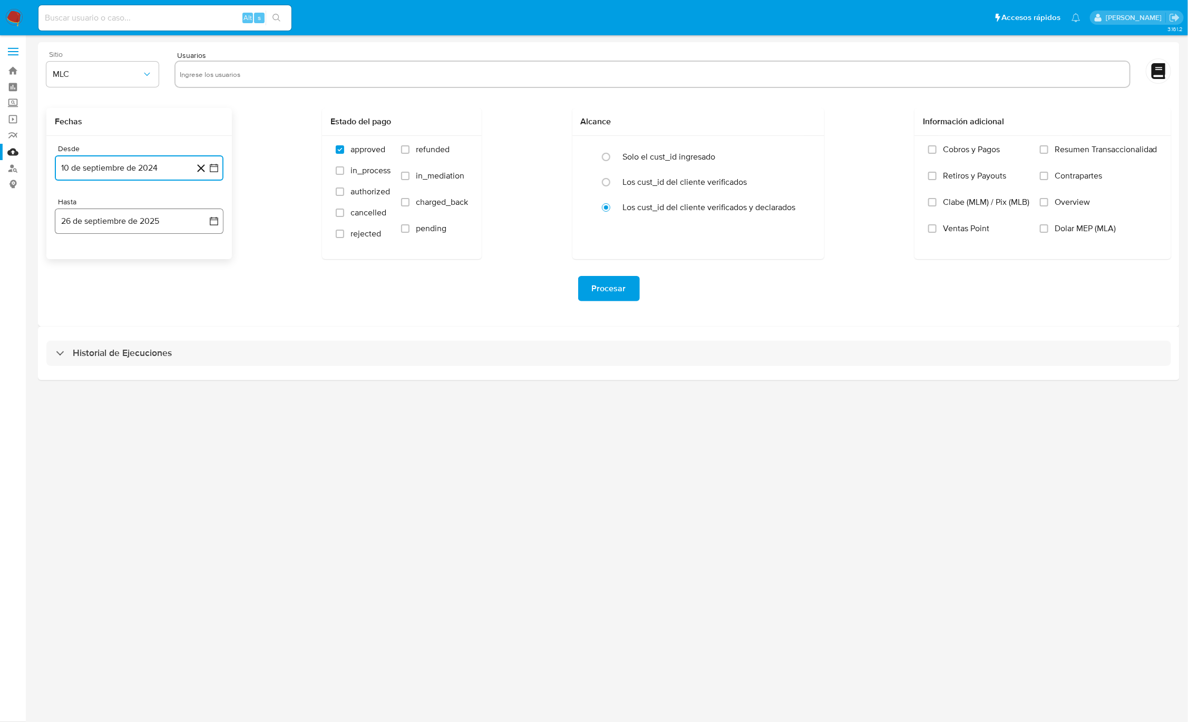
click at [105, 217] on button "26 de septiembre de 2025" at bounding box center [139, 221] width 169 height 25
drag, startPoint x: 106, startPoint y: 171, endPoint x: 240, endPoint y: 300, distance: 186.3
click at [276, 314] on form "Sitio MLC Usuarios Fechas Desde 10 de septiembre de 2024 25-08-2024 Hasta 26 de…" at bounding box center [608, 185] width 1124 height 268
click at [55, 223] on button "26 de septiembre de 2025" at bounding box center [139, 221] width 169 height 25
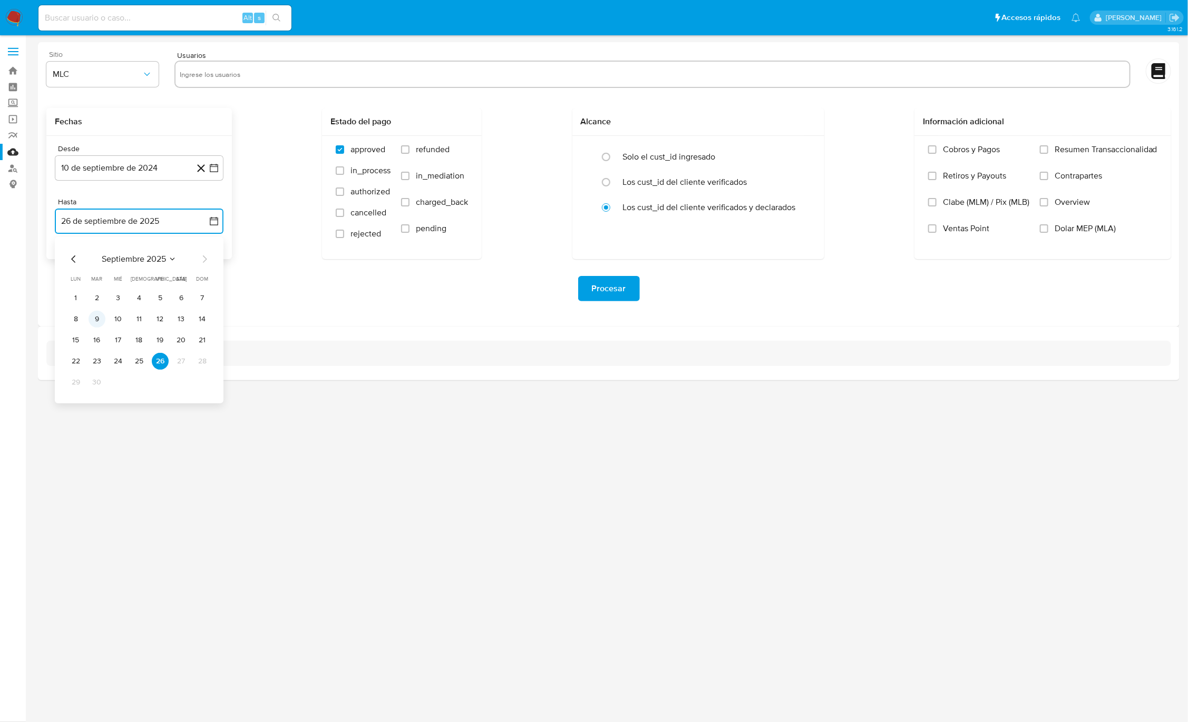
click at [95, 320] on button "9" at bounding box center [97, 319] width 17 height 17
click at [214, 69] on input "text" at bounding box center [652, 74] width 945 height 17
type input "203902545"
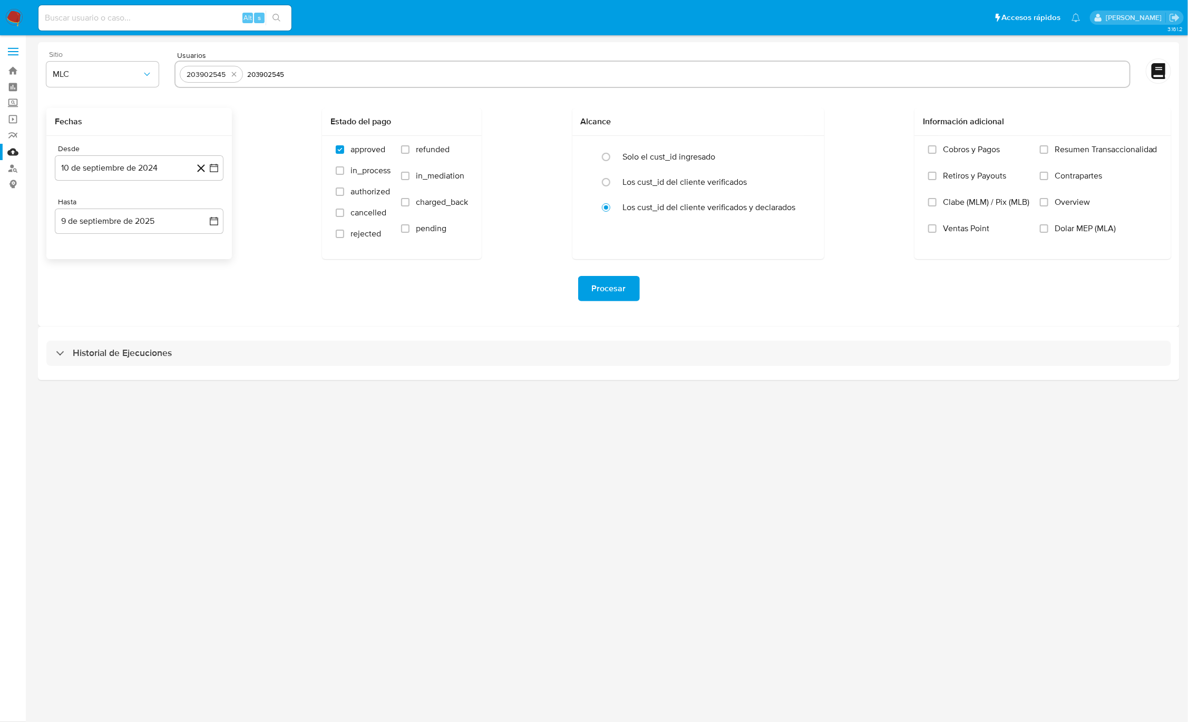
click at [267, 110] on div "Fechas Desde 10 de septiembre de 2024 25-08-2024 Hasta 9 de septiembre de 2025 …" at bounding box center [608, 183] width 1124 height 151
click at [241, 72] on div "203902545" at bounding box center [211, 74] width 63 height 17
click at [234, 72] on icon "quitar 203902545" at bounding box center [234, 74] width 8 height 8
click at [206, 74] on input "text" at bounding box center [652, 74] width 945 height 17
paste input "2498413869, 1066684558, 2151600352, 2066093160, 203902545, 2057691225,"
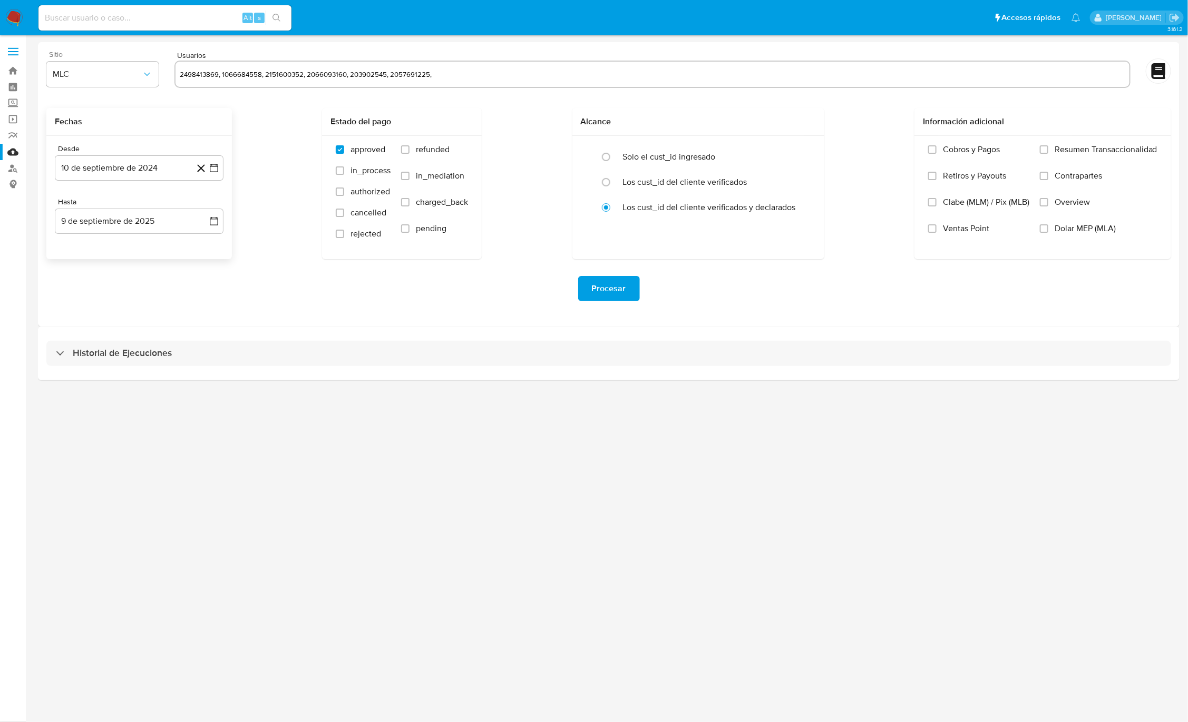
type input "2498413869, 1066684558, 2151600352, 2066093160, 203902545, 2057691225,"
click at [264, 131] on div "Fechas Desde 10 de septiembre de 2024 25-08-2024 Hasta 9 de septiembre de 2025 …" at bounding box center [608, 183] width 1124 height 151
click at [376, 449] on div "3.161.2" at bounding box center [608, 378] width 1141 height 673
click at [607, 294] on span "Procesar" at bounding box center [609, 288] width 34 height 23
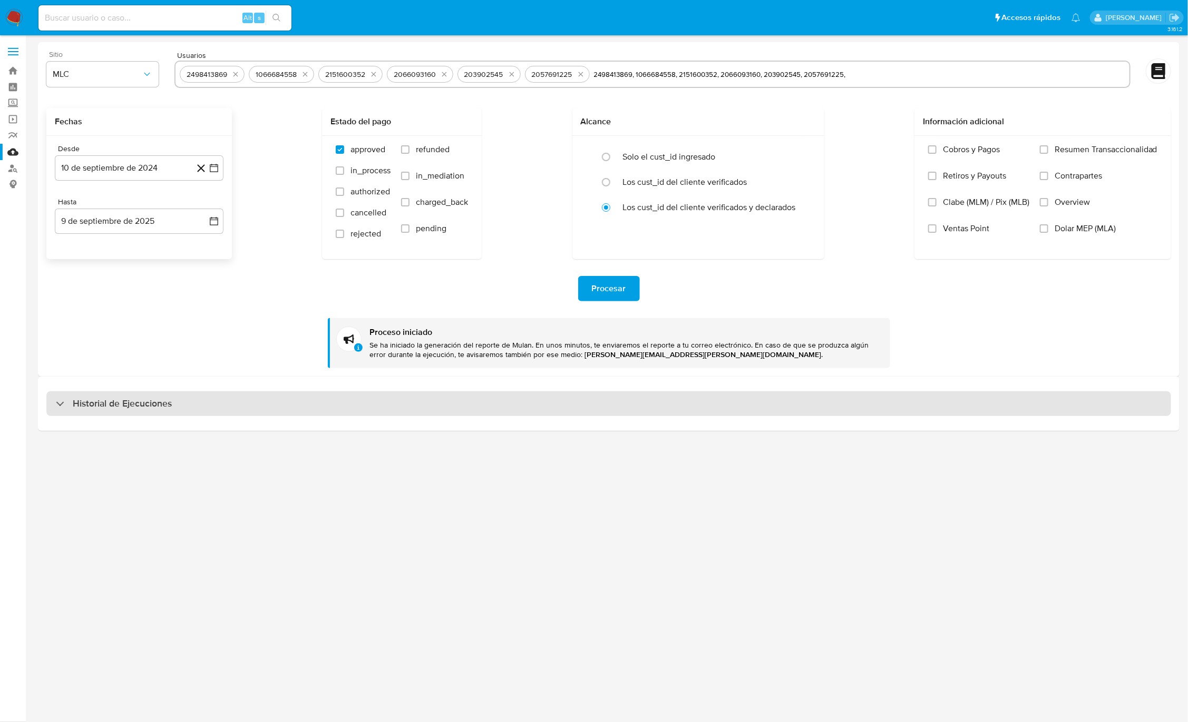
click at [620, 397] on div "Historial de Ejecuciones" at bounding box center [608, 404] width 1124 height 25
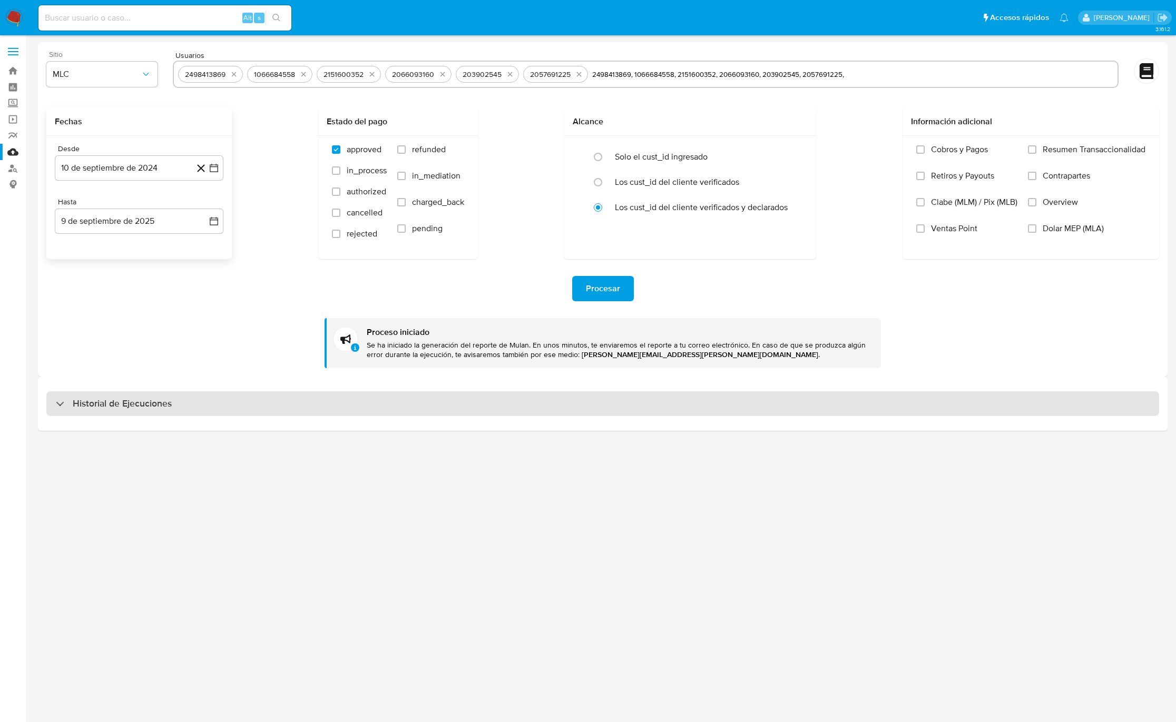
select select "10"
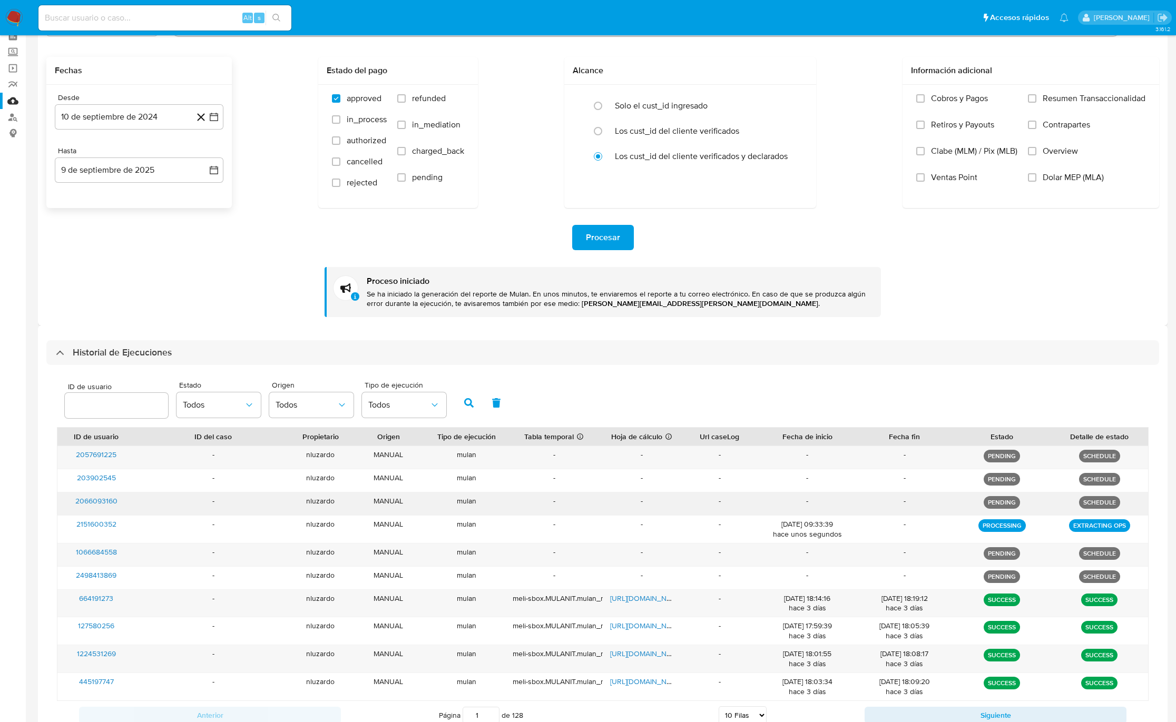
scroll to position [79, 0]
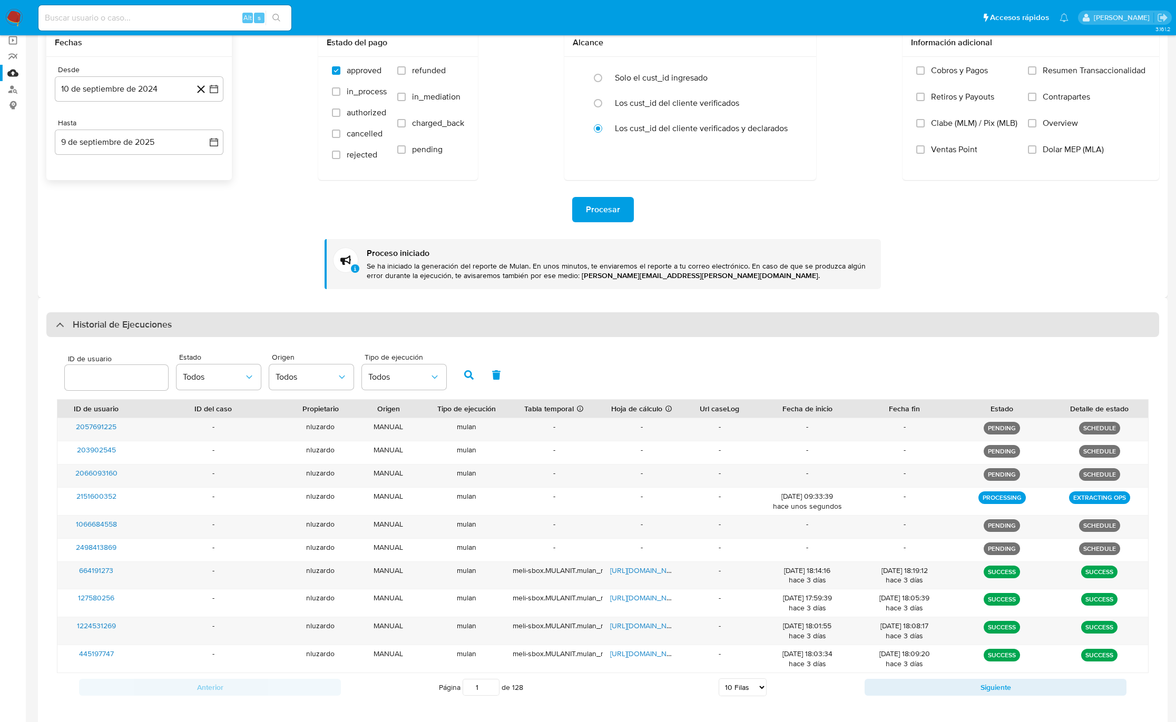
click at [239, 326] on div "Historial de Ejecuciones" at bounding box center [602, 324] width 1113 height 25
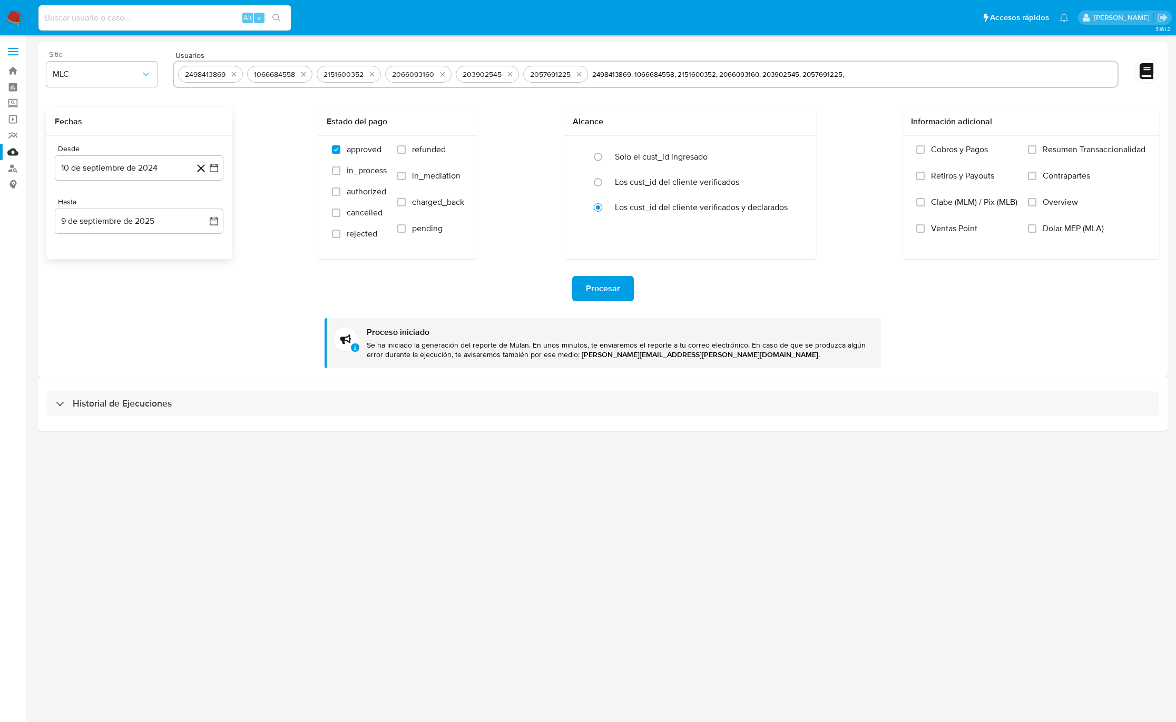
scroll to position [0, 0]
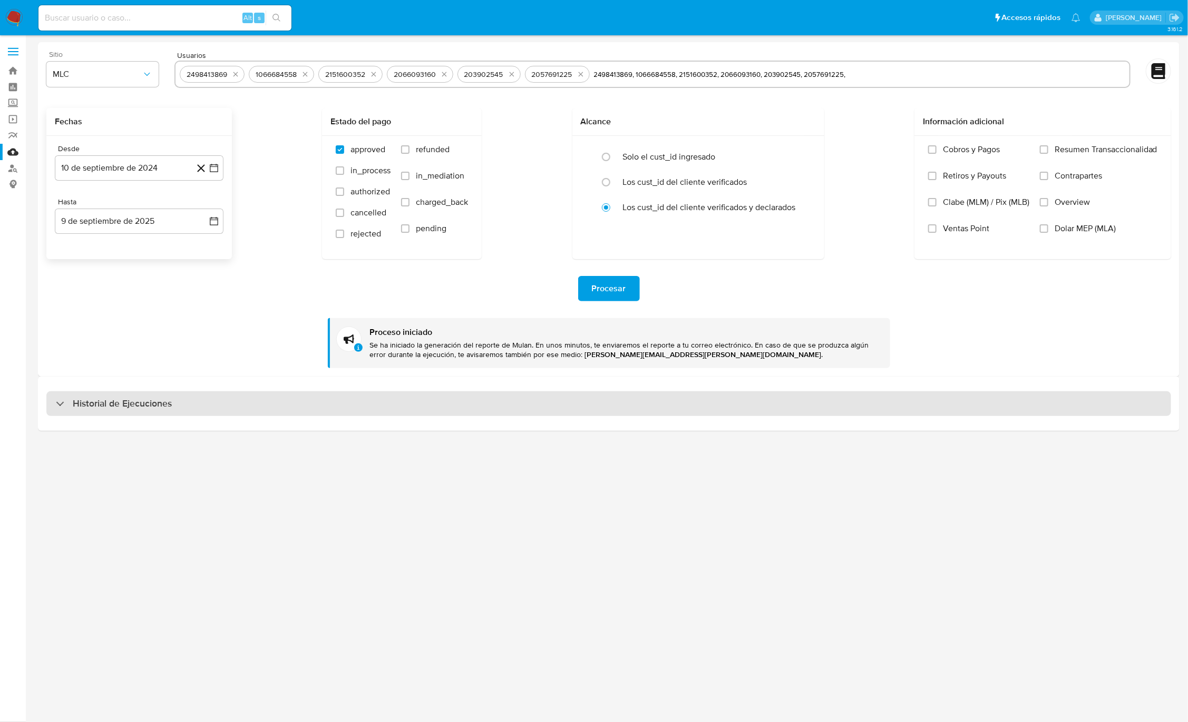
click at [192, 405] on div "Historial de Ejecuciones" at bounding box center [608, 404] width 1124 height 25
select select "10"
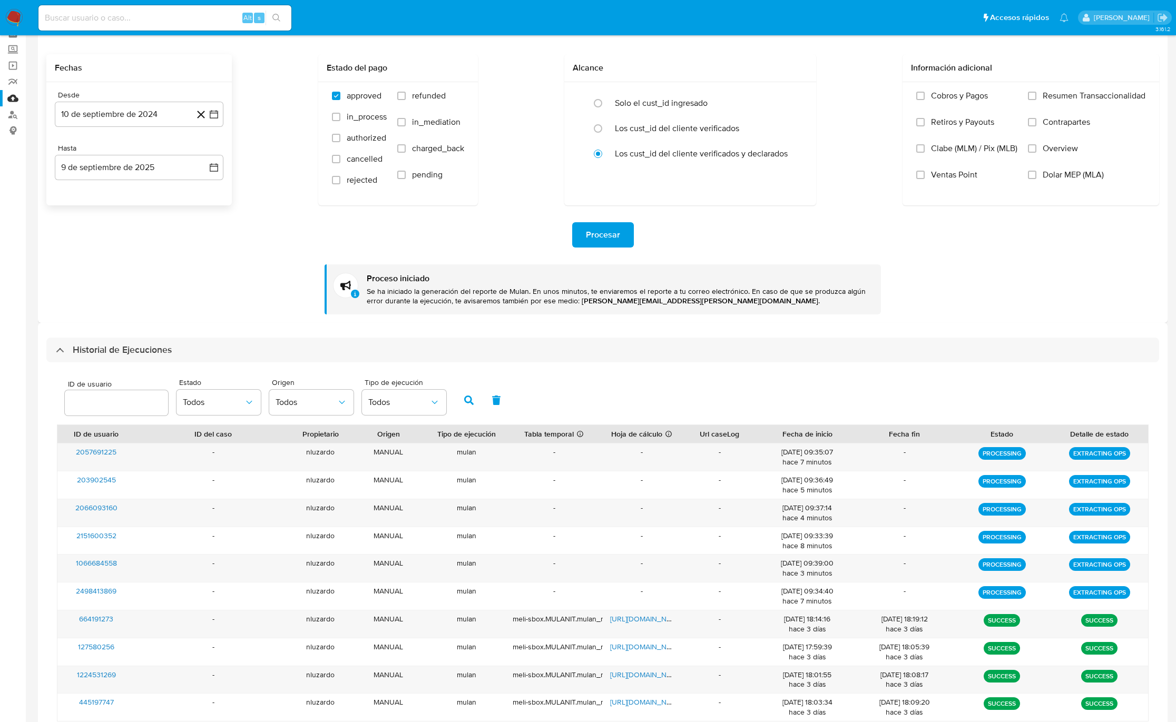
scroll to position [133, 0]
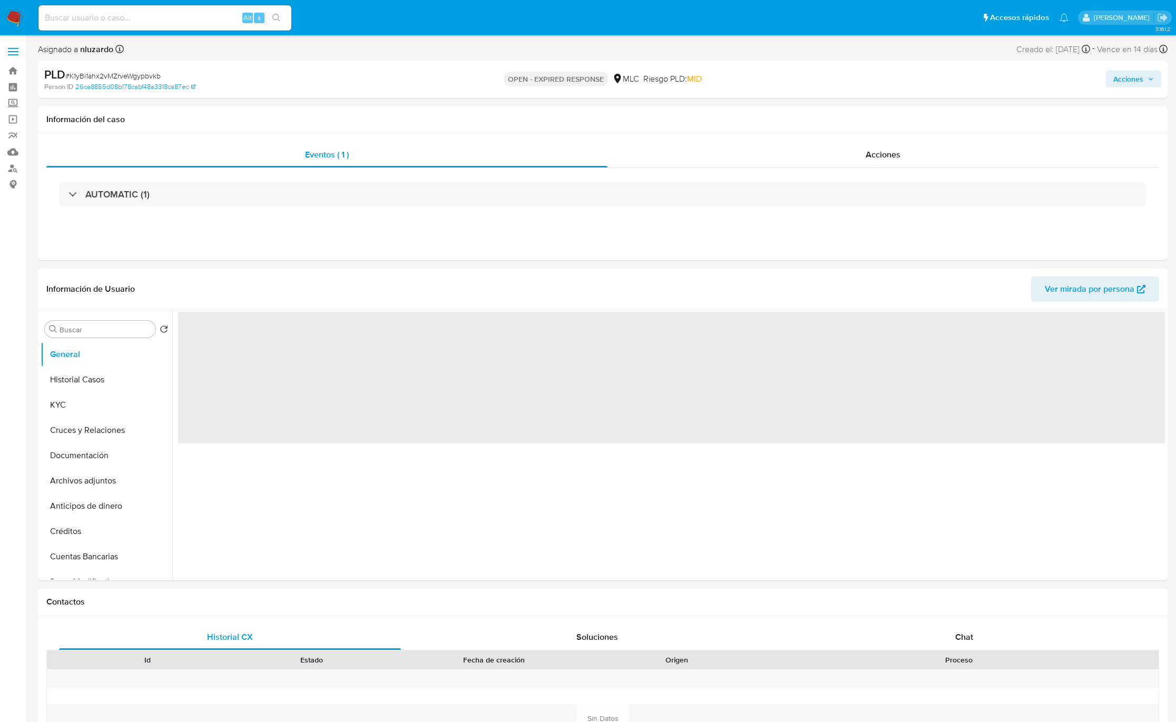
select select "10"
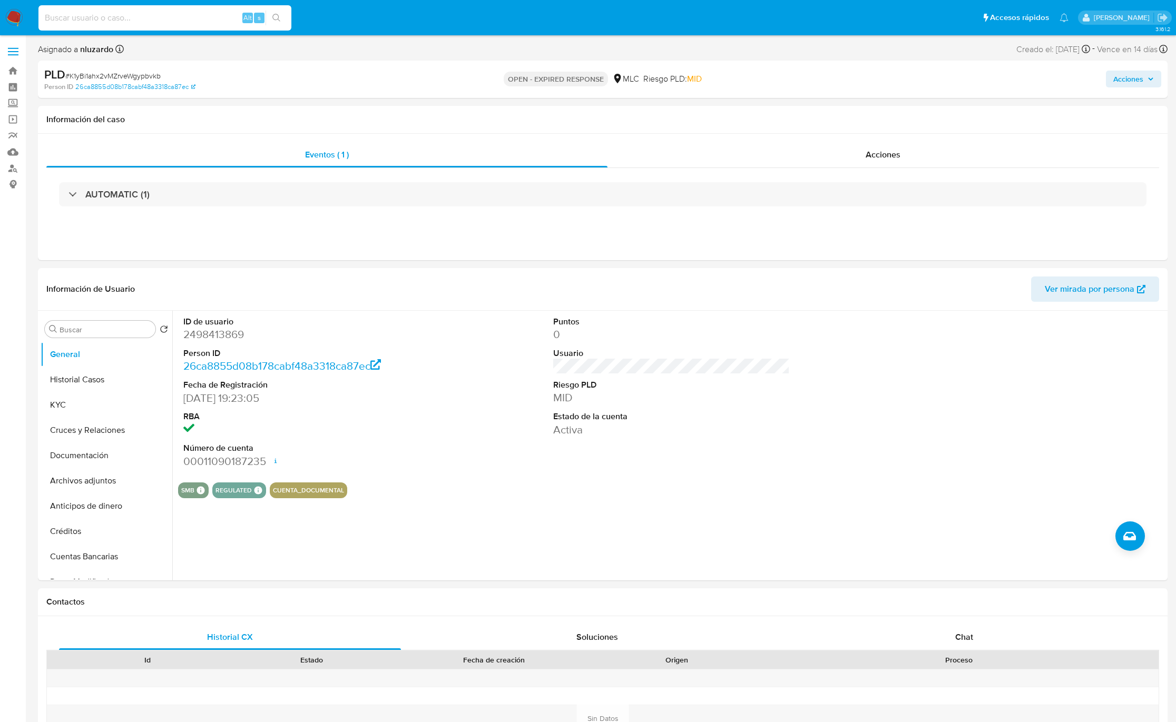
click at [214, 21] on input at bounding box center [164, 18] width 253 height 14
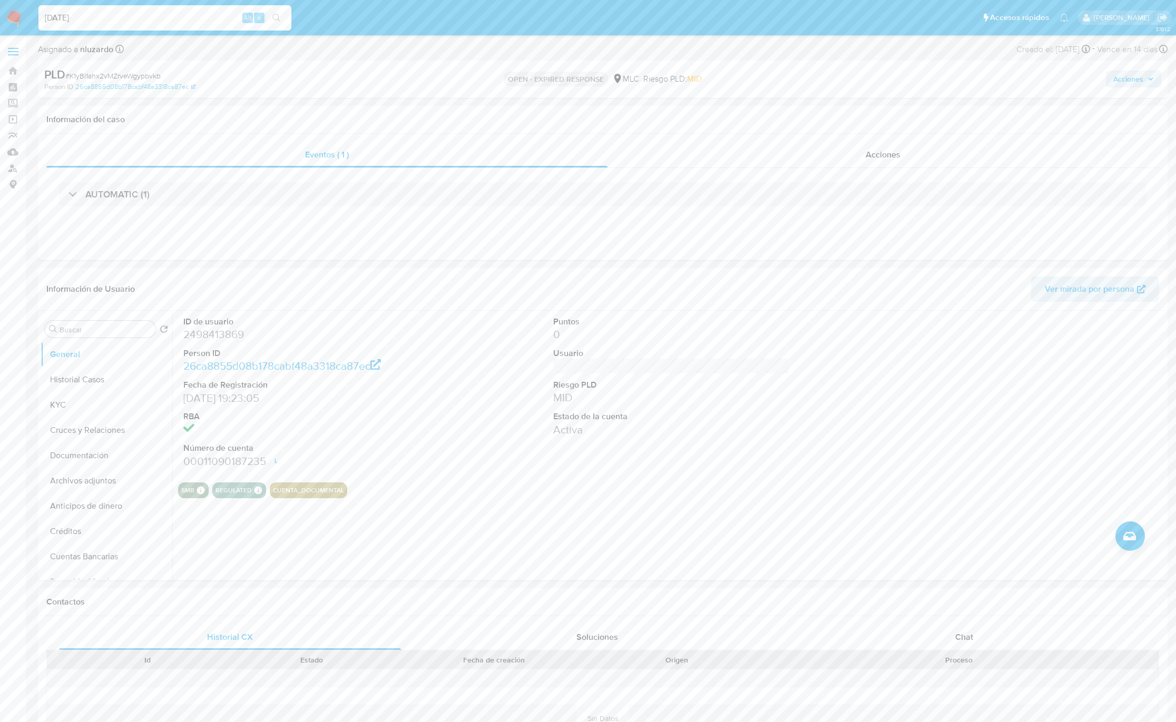
type input "[DATE]"
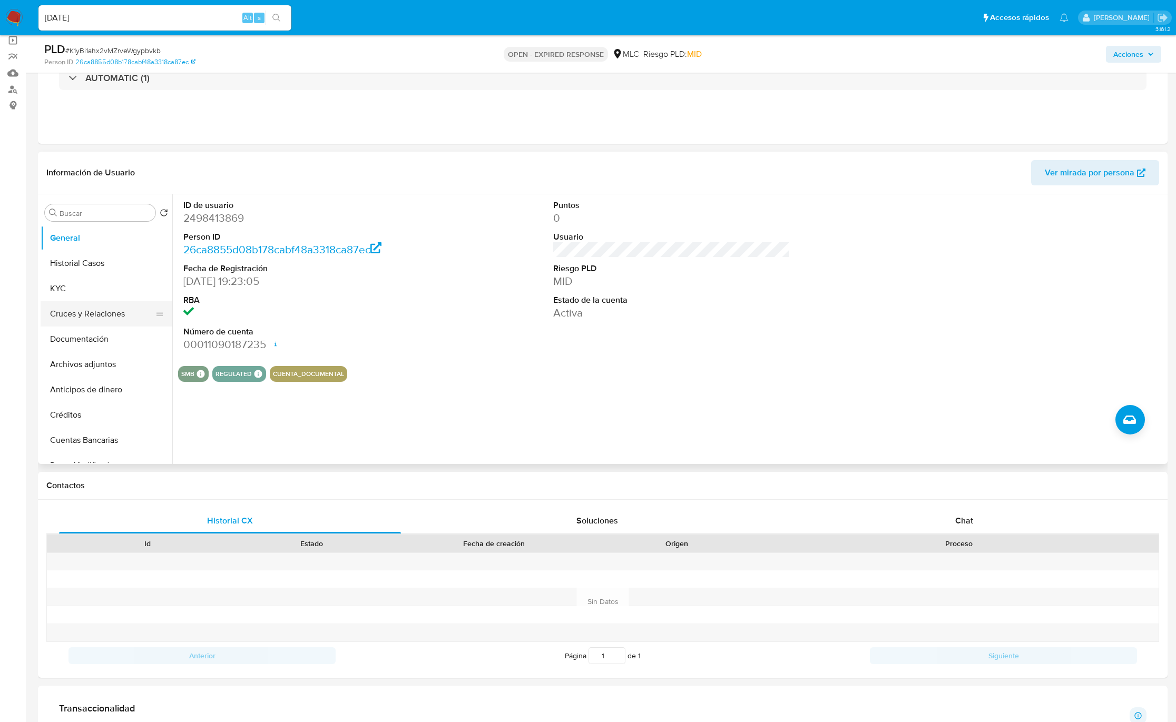
click at [81, 311] on button "Cruces y Relaciones" at bounding box center [102, 313] width 123 height 25
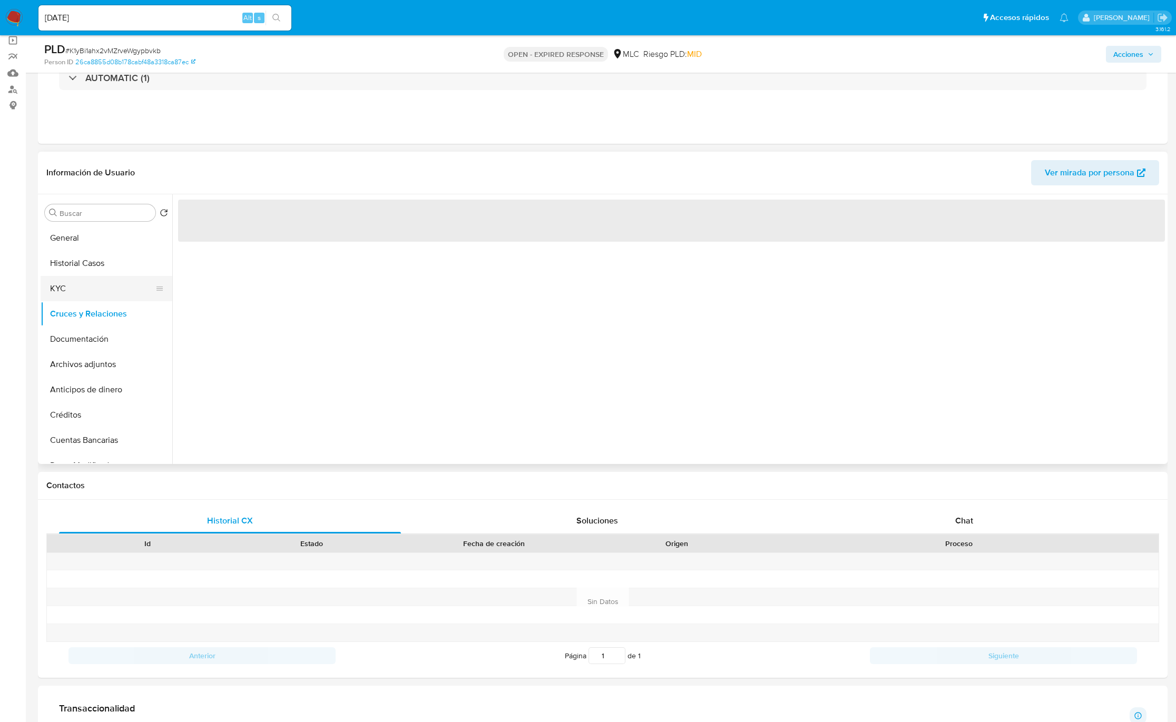
click at [75, 285] on button "KYC" at bounding box center [102, 288] width 123 height 25
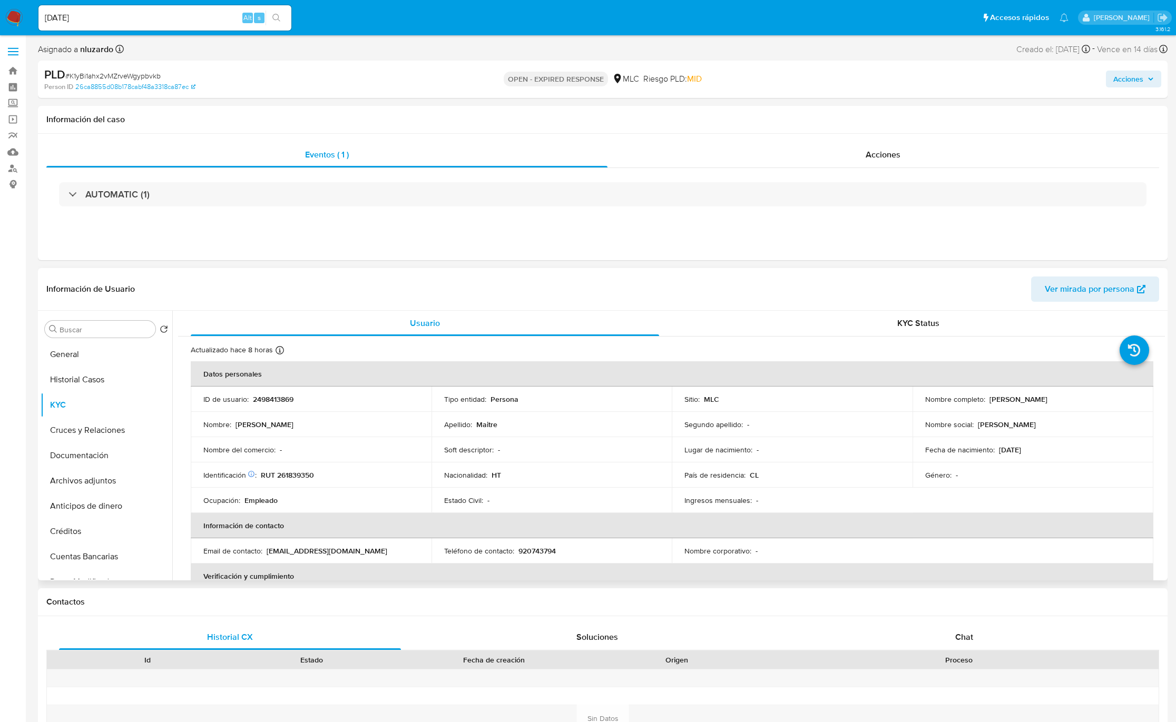
click at [784, 402] on p "[PERSON_NAME]" at bounding box center [1019, 399] width 58 height 9
drag, startPoint x: 1037, startPoint y: 404, endPoint x: 1043, endPoint y: 404, distance: 6.3
click at [784, 404] on div "Nombre completo : [PERSON_NAME]" at bounding box center [1033, 399] width 216 height 9
copy p "[PERSON_NAME]"
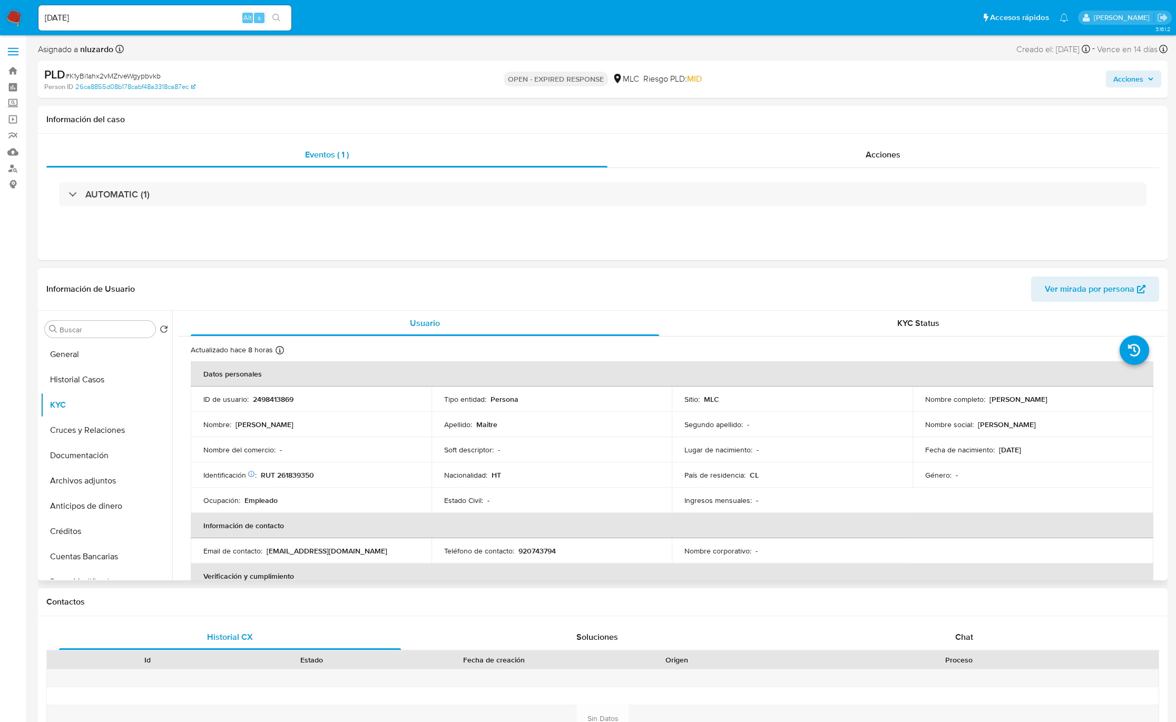
drag, startPoint x: 460, startPoint y: 463, endPoint x: 283, endPoint y: 492, distance: 179.3
click at [335, 481] on tbody "ID de usuario : 2498413869 Tipo entidad : Persona Sitio : MLC Nombre completo :…" at bounding box center [672, 450] width 963 height 126
click at [297, 469] on td "Identificación Nº de serie: 602463633 : RUT 261839350" at bounding box center [311, 475] width 241 height 25
click at [298, 473] on p "RUT 261839350" at bounding box center [287, 475] width 53 height 9
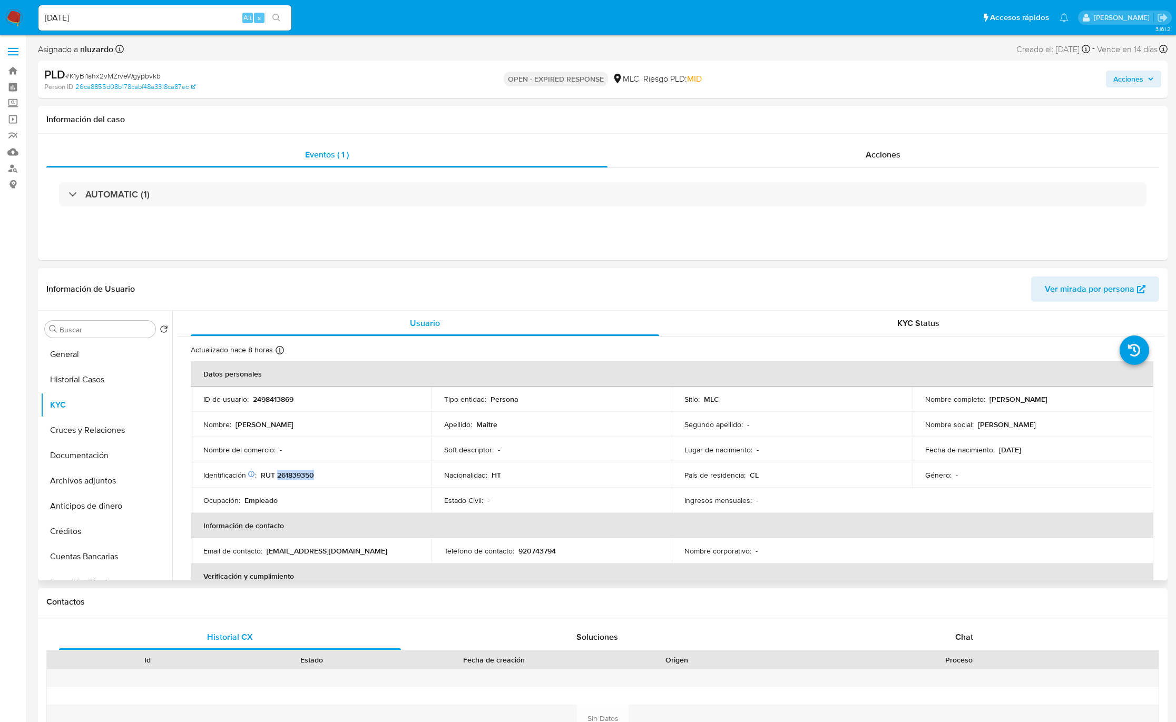
click at [298, 473] on p "RUT 261839350" at bounding box center [287, 475] width 53 height 9
copy p "261839350"
click at [494, 481] on td "Nacionalidad : HT" at bounding box center [552, 475] width 241 height 25
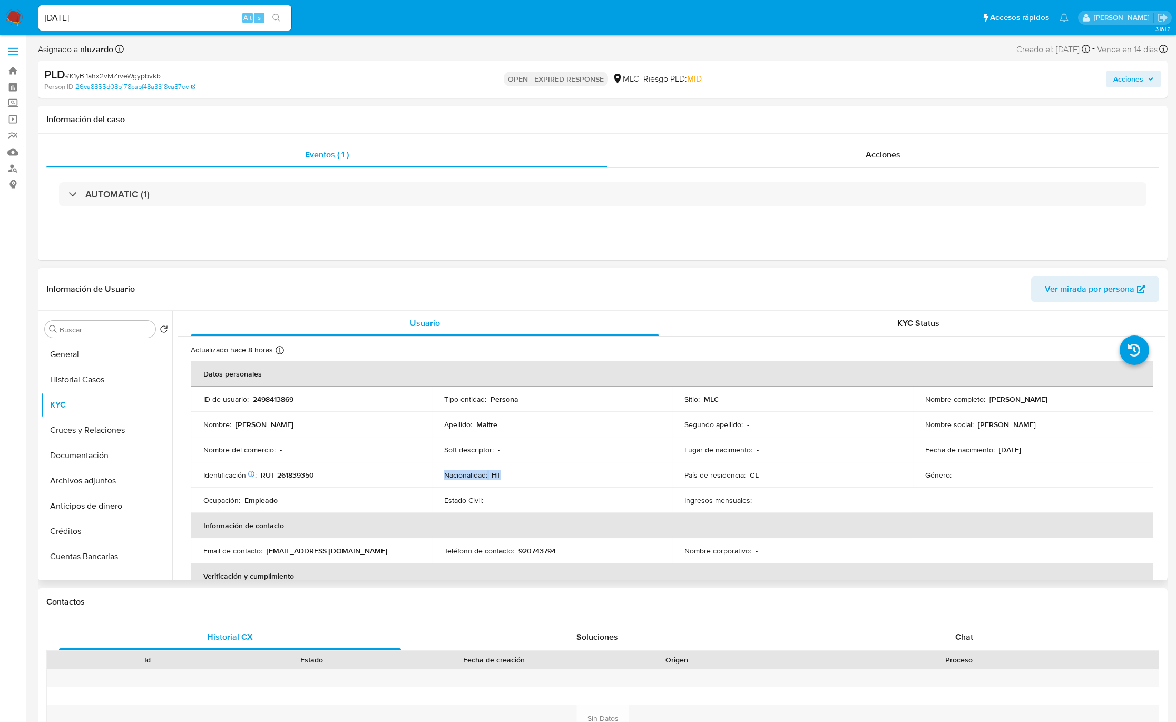
copy div "Nacionalidad : HT"
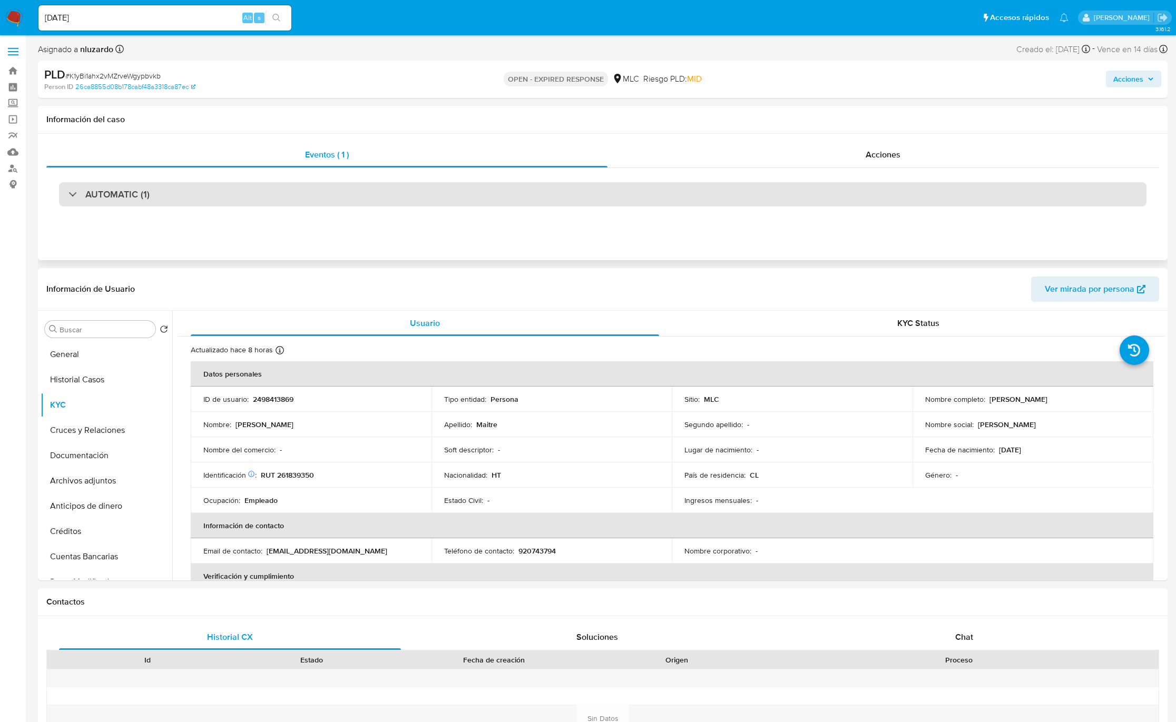
click at [165, 194] on div "AUTOMATIC (1)" at bounding box center [603, 194] width 1088 height 24
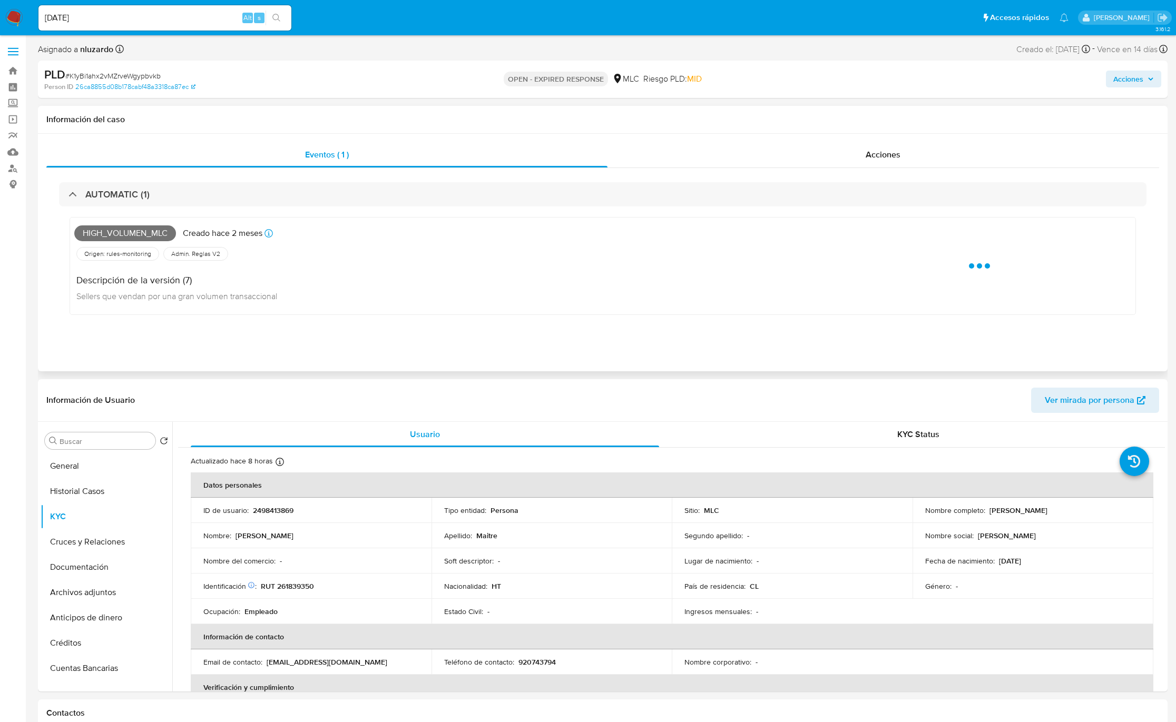
click at [152, 238] on span "High_volumen_mlc" at bounding box center [125, 234] width 102 height 16
copy span "High_volumen_mlc"
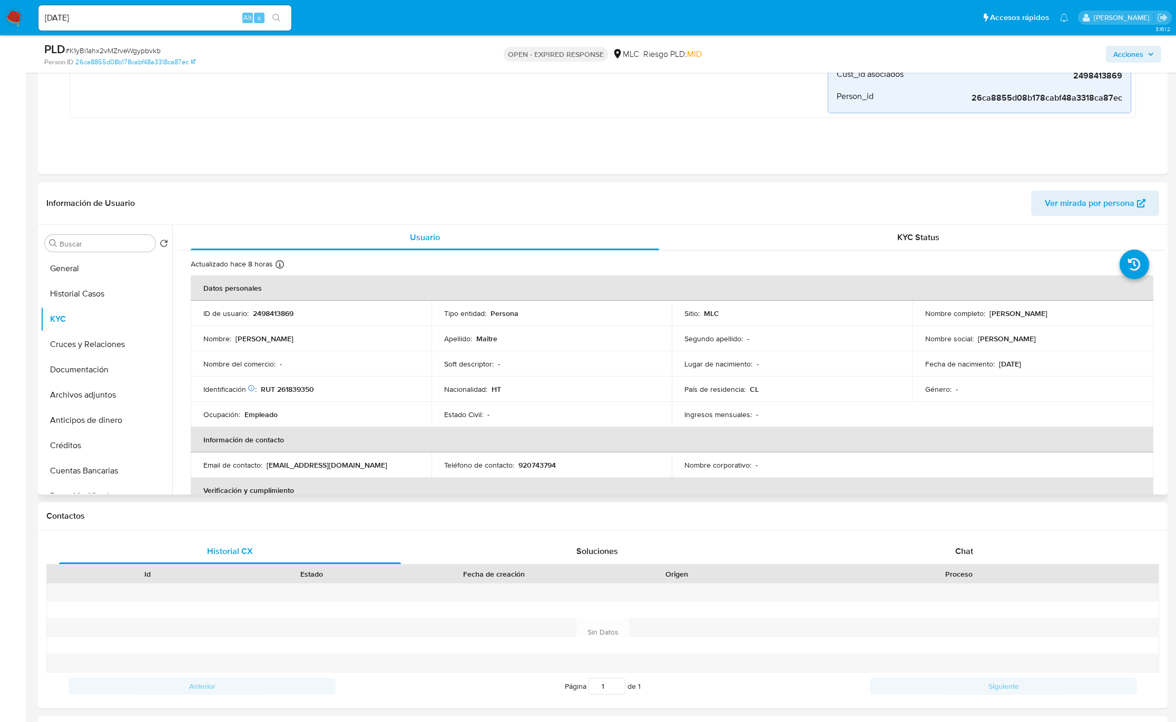
scroll to position [237, 0]
click at [618, 432] on th "Información de contacto" at bounding box center [672, 438] width 963 height 25
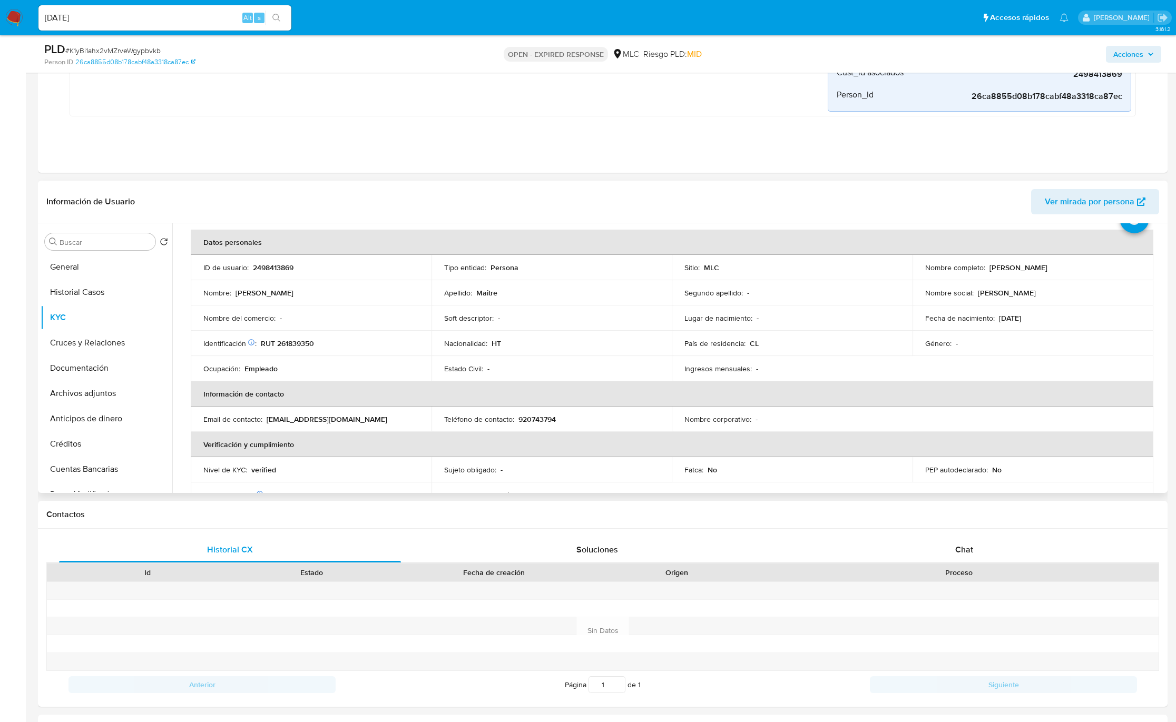
scroll to position [50, 0]
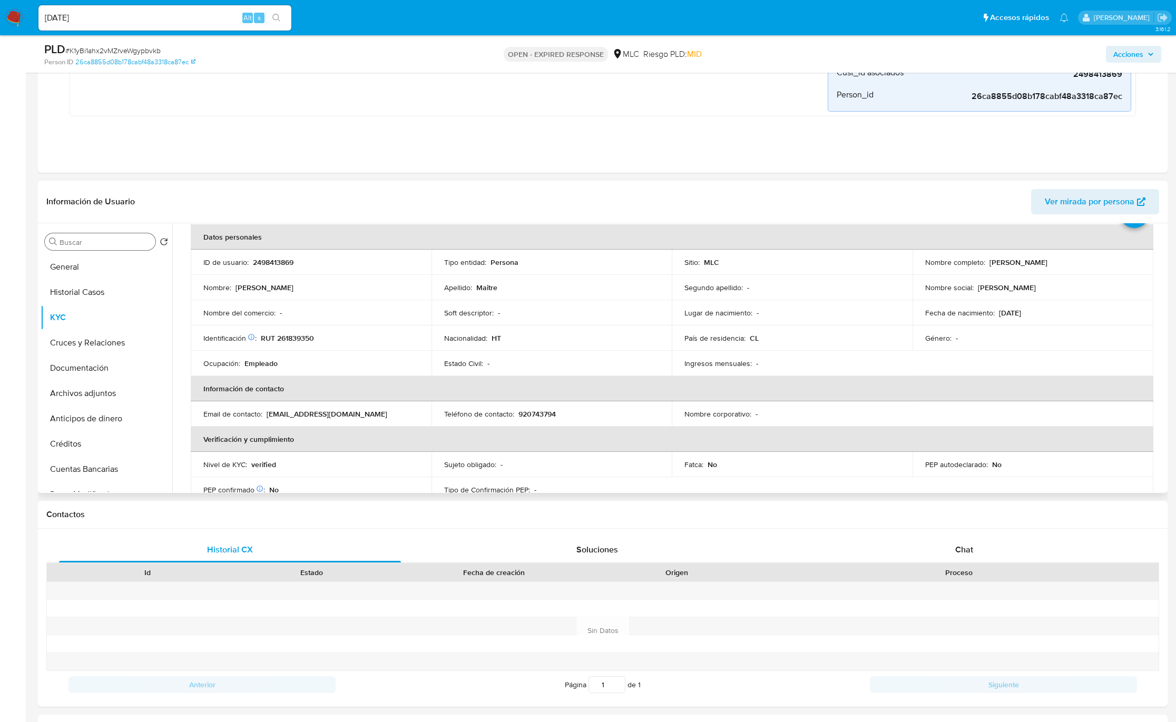
click at [96, 234] on div "Buscar" at bounding box center [100, 241] width 111 height 17
click at [95, 242] on input "Buscar" at bounding box center [106, 242] width 92 height 9
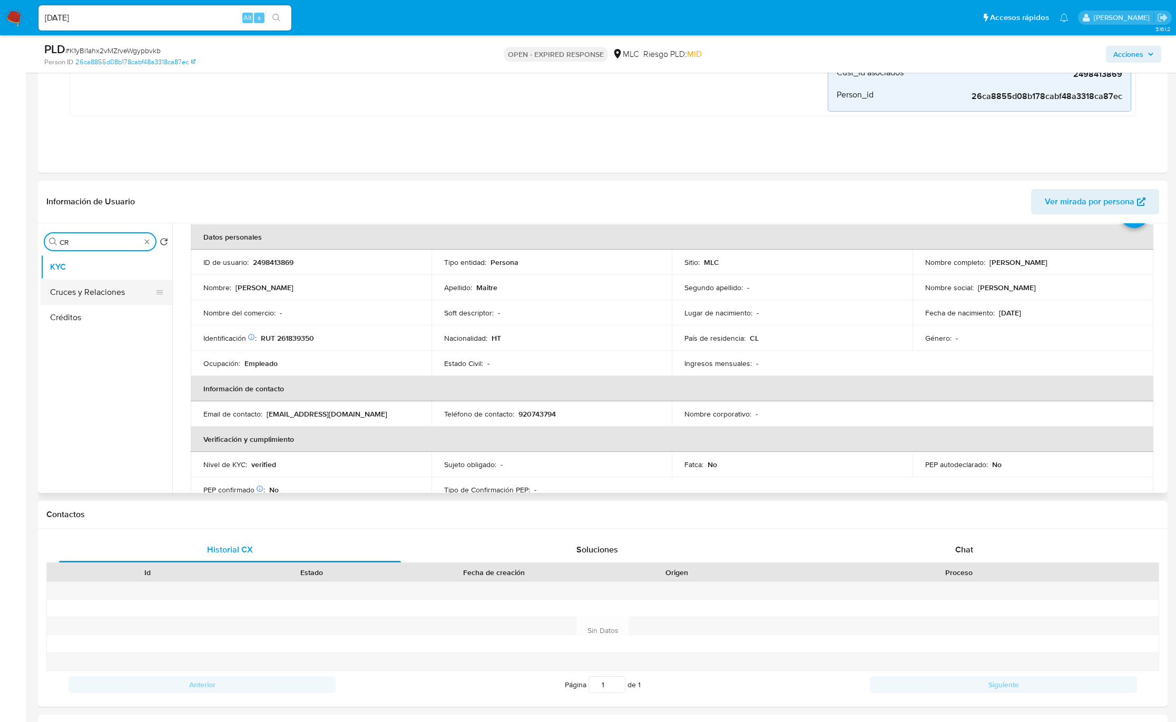
type input "CR"
click at [92, 286] on button "Cruces y Relaciones" at bounding box center [102, 292] width 123 height 25
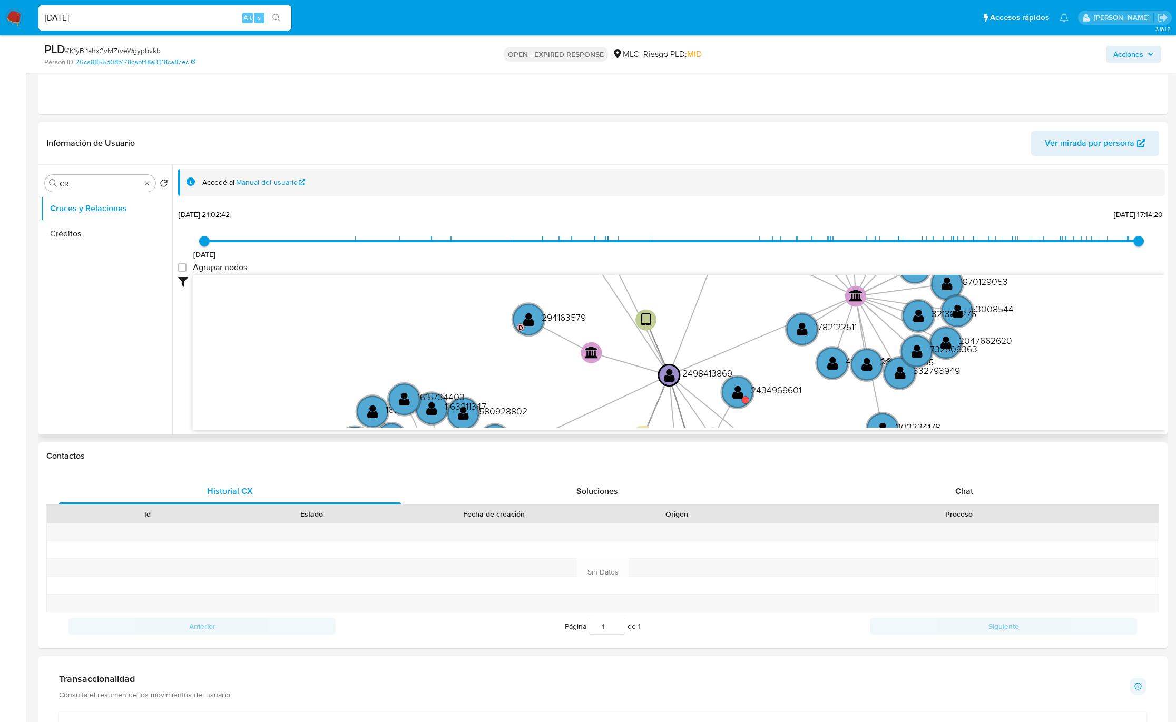
scroll to position [395, 0]
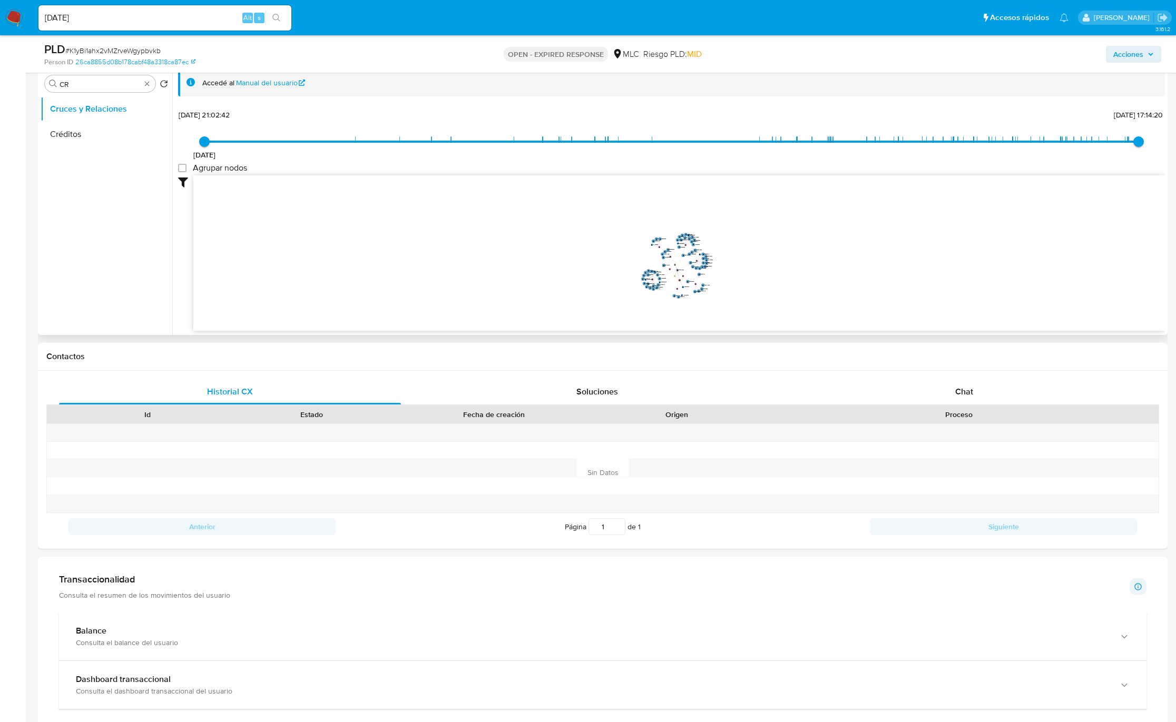
drag, startPoint x: 661, startPoint y: 271, endPoint x: 612, endPoint y: 280, distance: 49.3
click at [612, 280] on icon "device-6850a759428d461f9819d4d6  user-2498413869  2498413869 user-2589370671 …" at bounding box center [679, 251] width 972 height 153
click at [784, 267] on icon "device-6850a759428d461f9819d4d6  user-2498413869  2498413869 user-2589370671 …" at bounding box center [679, 251] width 972 height 153
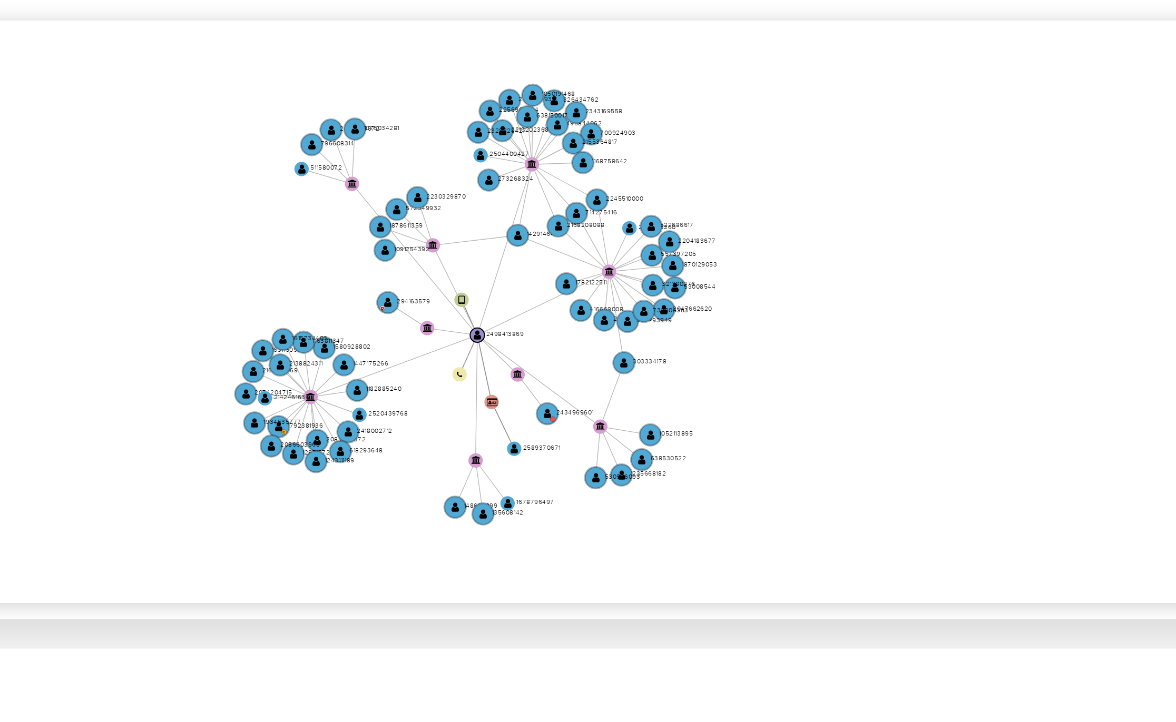
click at [774, 263] on icon "device-6850a759428d461f9819d4d6  user-2498413869  2498413869 user-2589370671 …" at bounding box center [679, 251] width 972 height 153
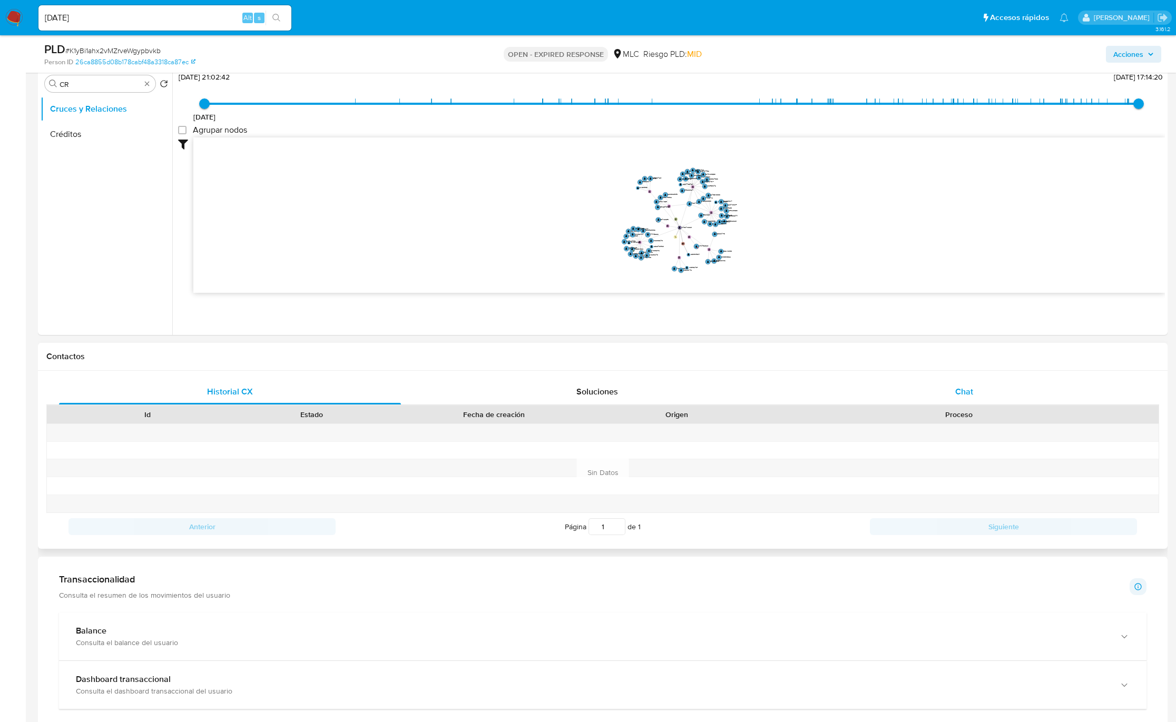
click at [784, 394] on div "Chat" at bounding box center [965, 391] width 342 height 25
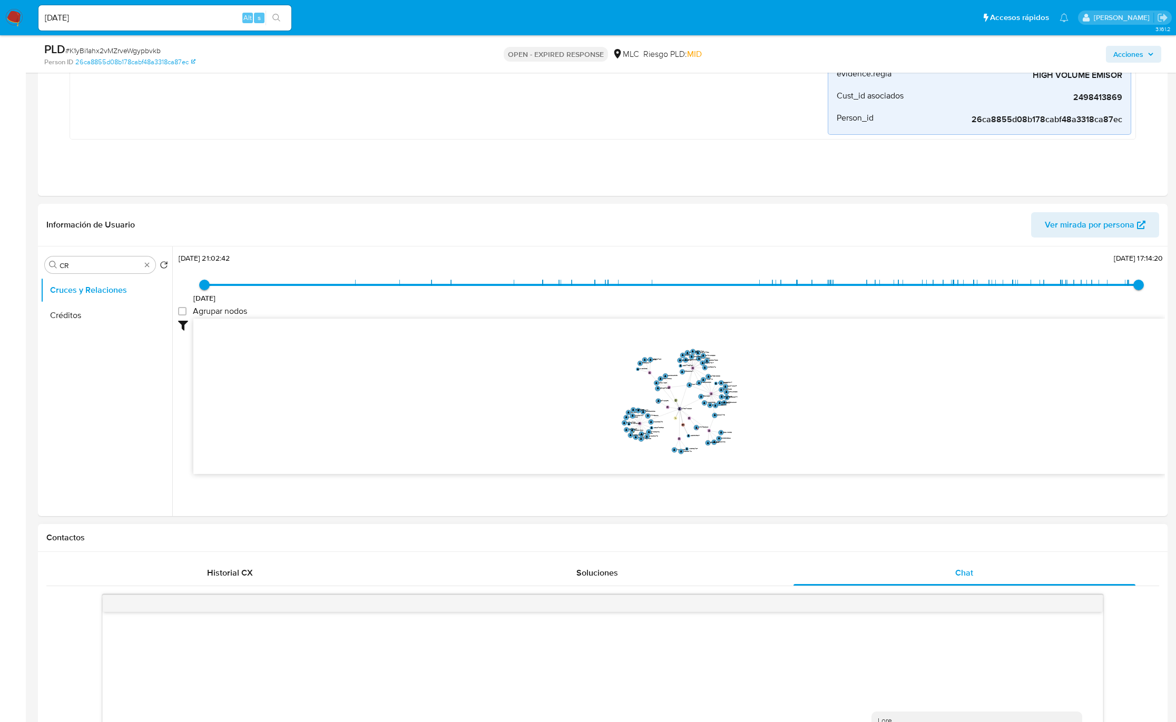
scroll to position [0, 0]
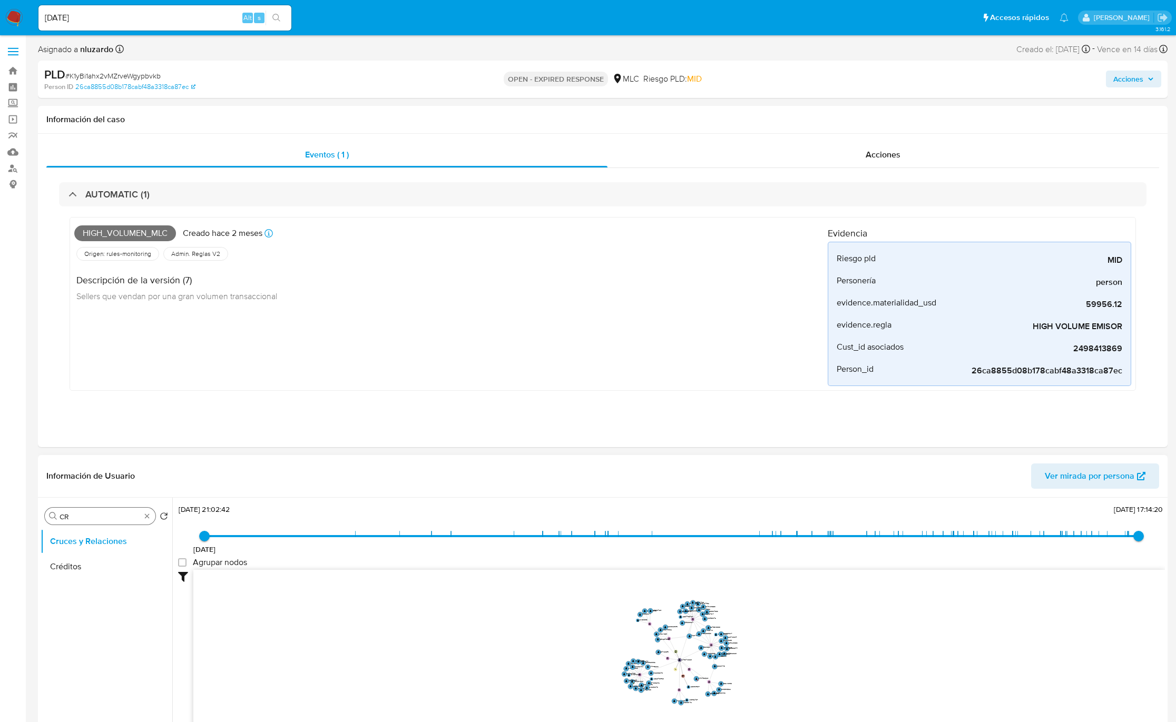
click at [74, 481] on div "Buscar CR" at bounding box center [100, 516] width 111 height 17
click at [72, 481] on input "CR" at bounding box center [100, 516] width 81 height 9
type input "DOC"
click at [84, 481] on button "Documentación" at bounding box center [102, 566] width 123 height 25
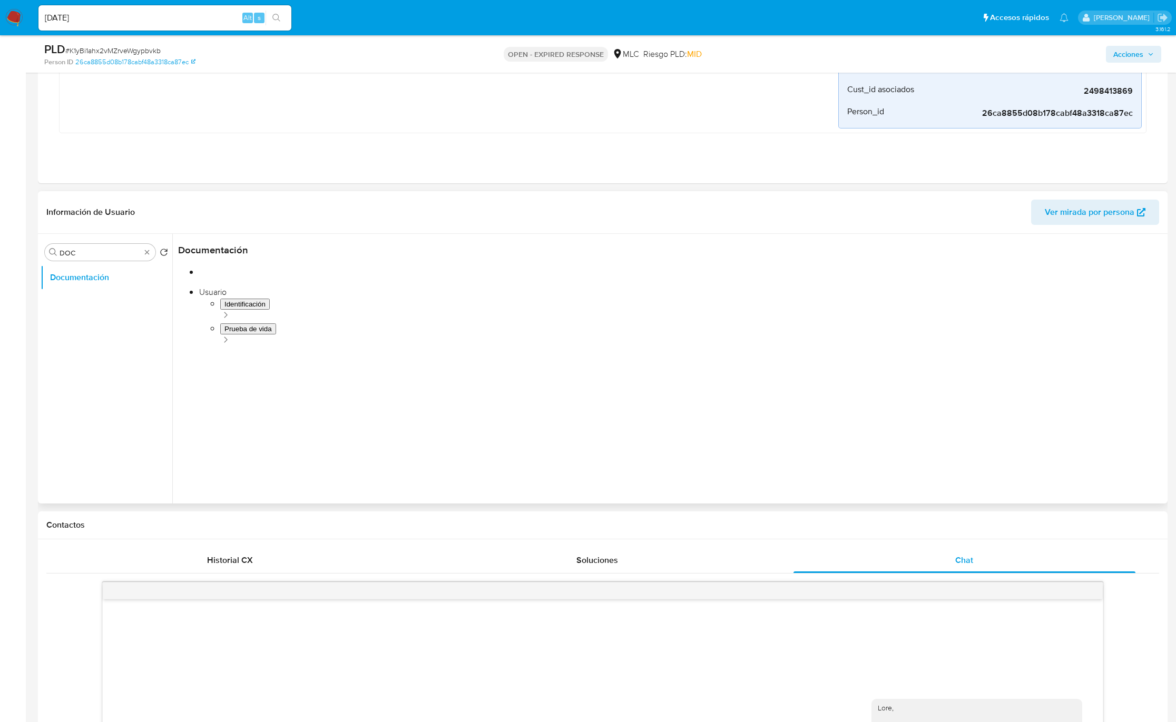
scroll to position [237, 0]
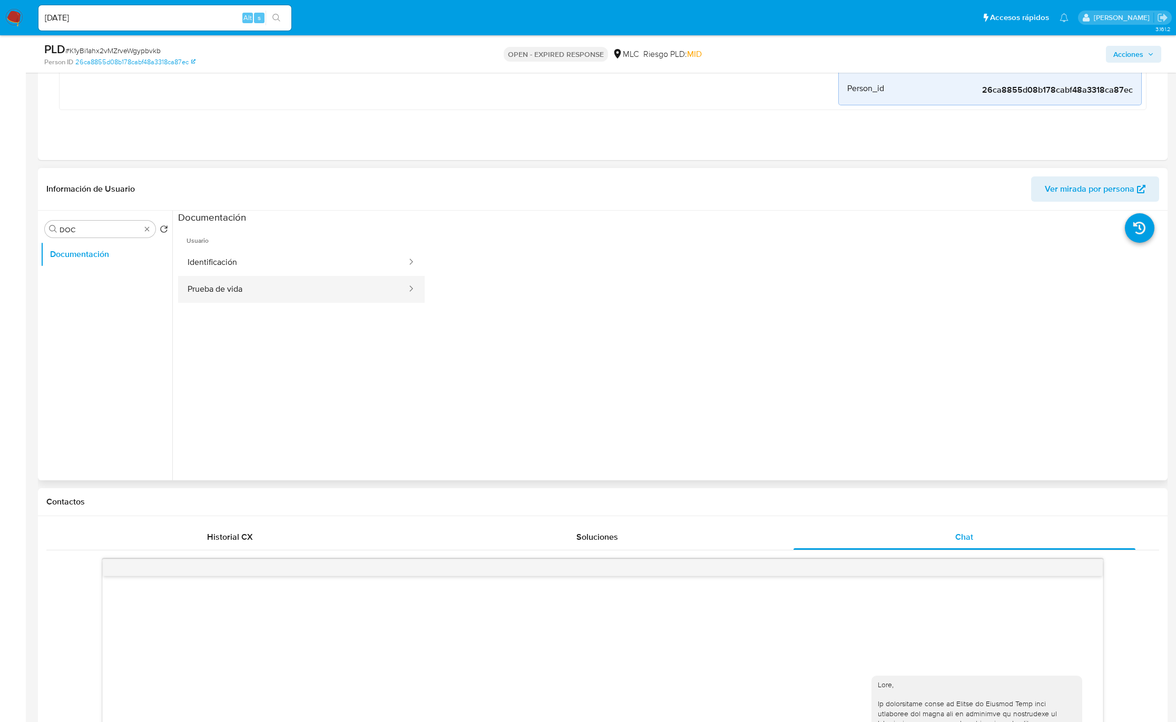
click at [256, 299] on button "Prueba de vida" at bounding box center [293, 289] width 230 height 27
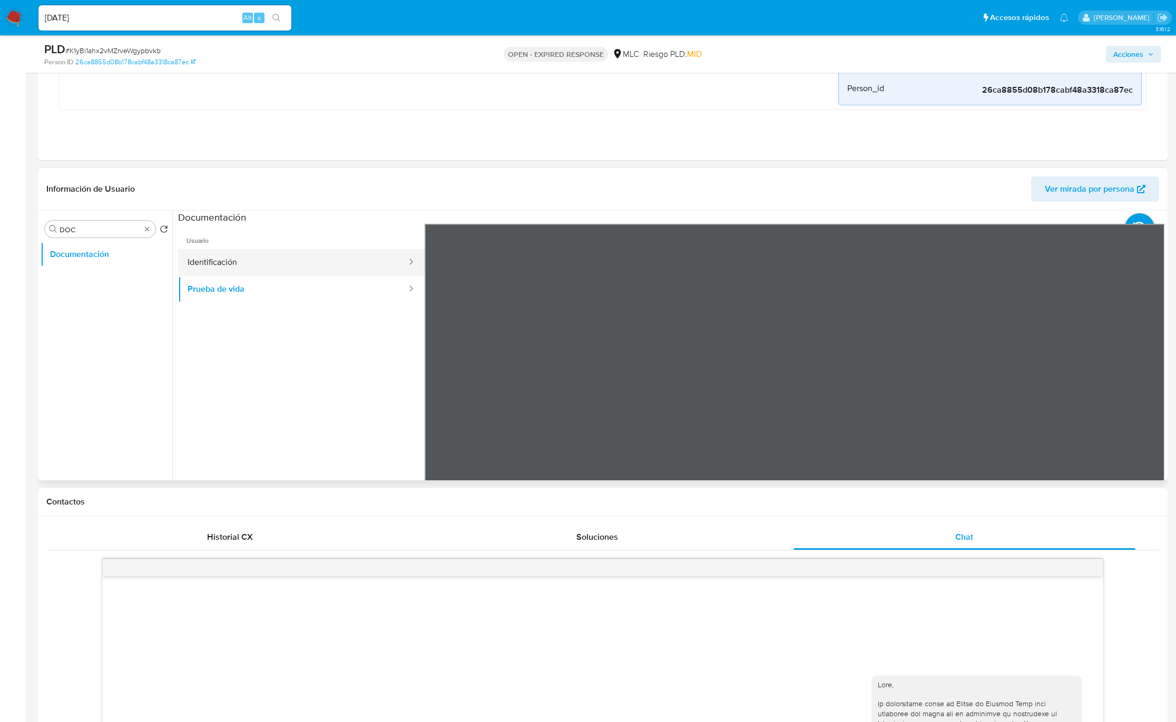
click at [255, 273] on button "Identificación" at bounding box center [293, 262] width 230 height 27
click at [784, 396] on div at bounding box center [795, 397] width 740 height 346
click at [784, 397] on icon at bounding box center [1151, 395] width 21 height 21
click at [269, 288] on button "Prueba de vida" at bounding box center [293, 289] width 230 height 27
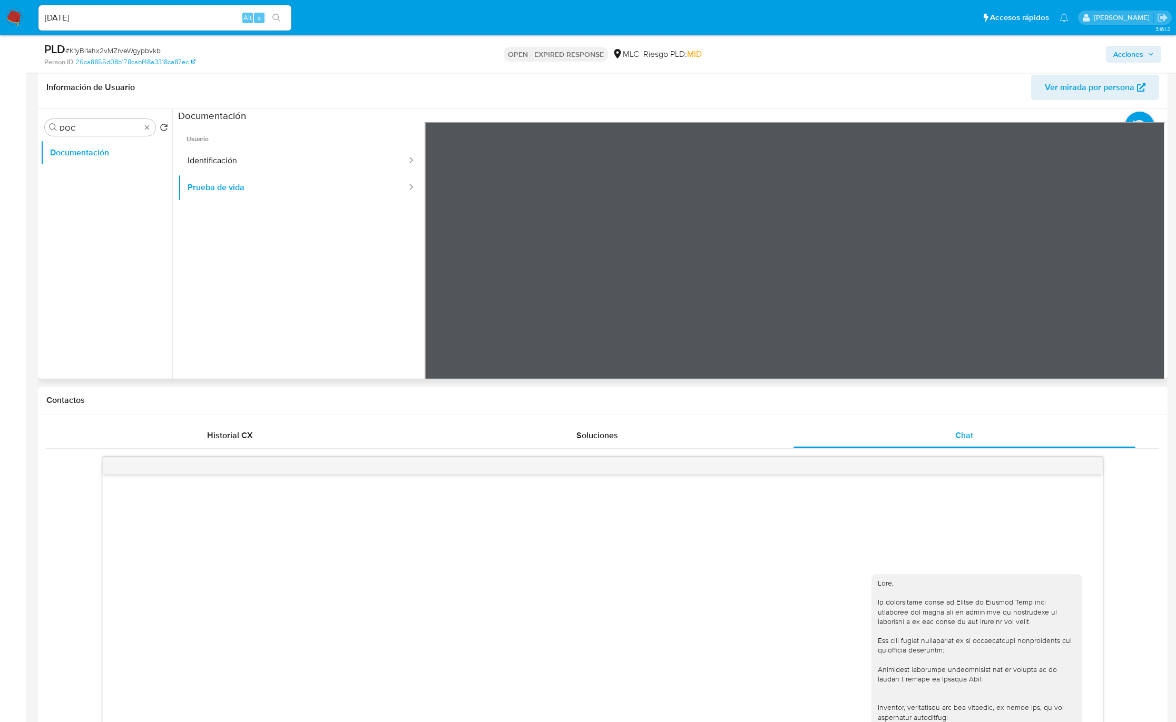
scroll to position [0, 0]
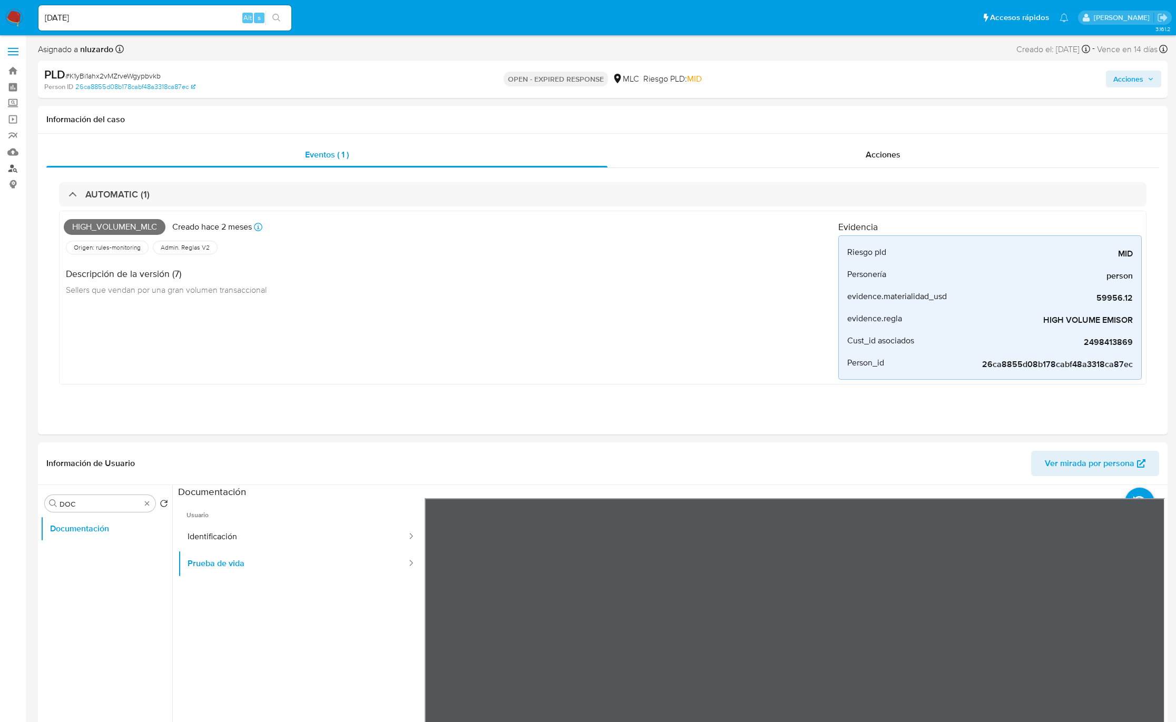
click at [19, 168] on link "Buscador de personas" at bounding box center [62, 168] width 125 height 16
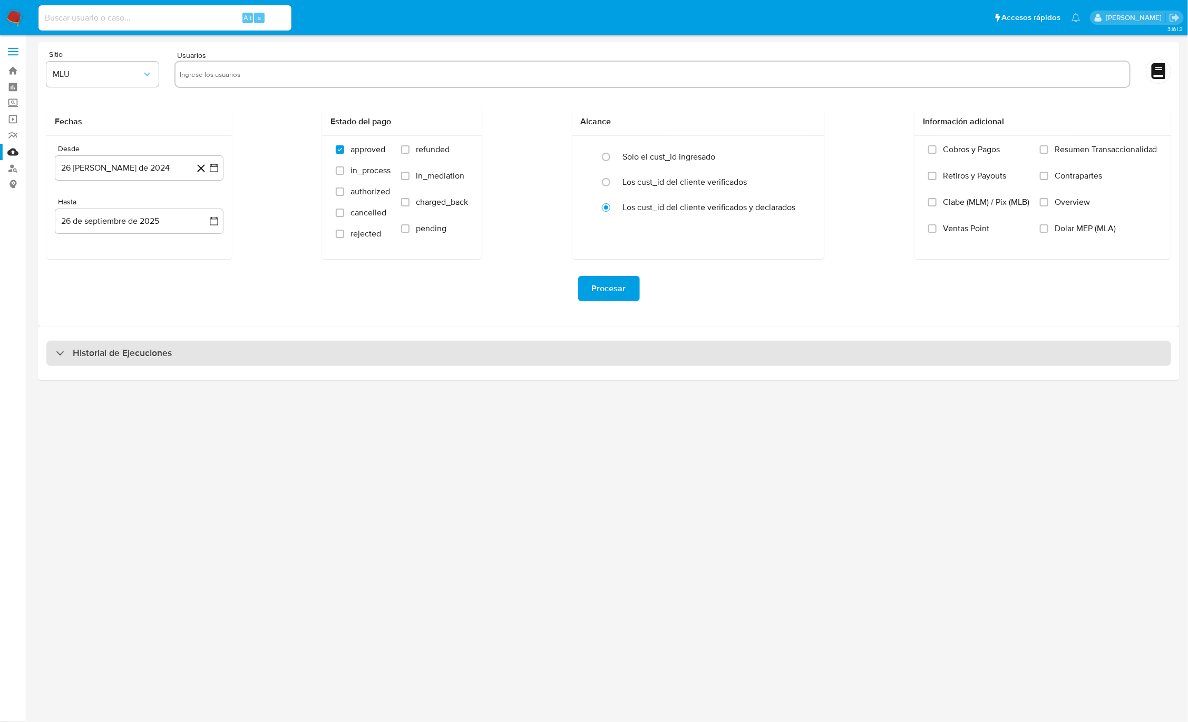
click at [321, 364] on div "Historial de Ejecuciones" at bounding box center [608, 353] width 1124 height 25
select select "10"
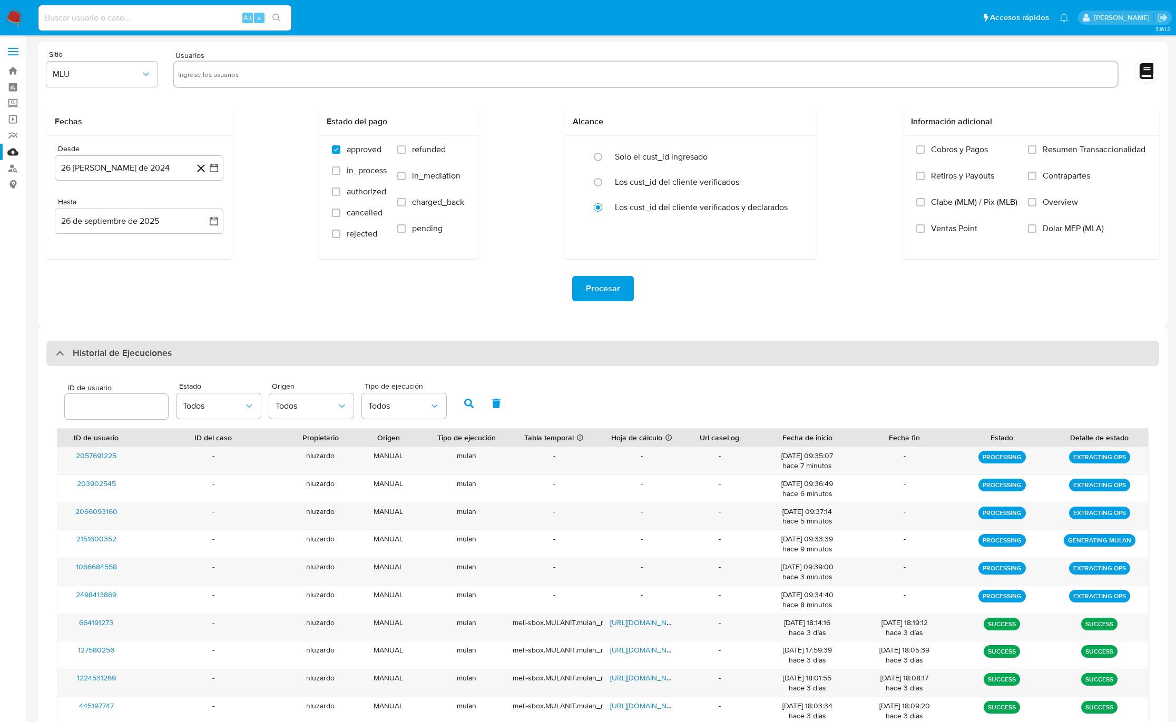
click at [321, 359] on div "Historial de Ejecuciones" at bounding box center [602, 353] width 1113 height 25
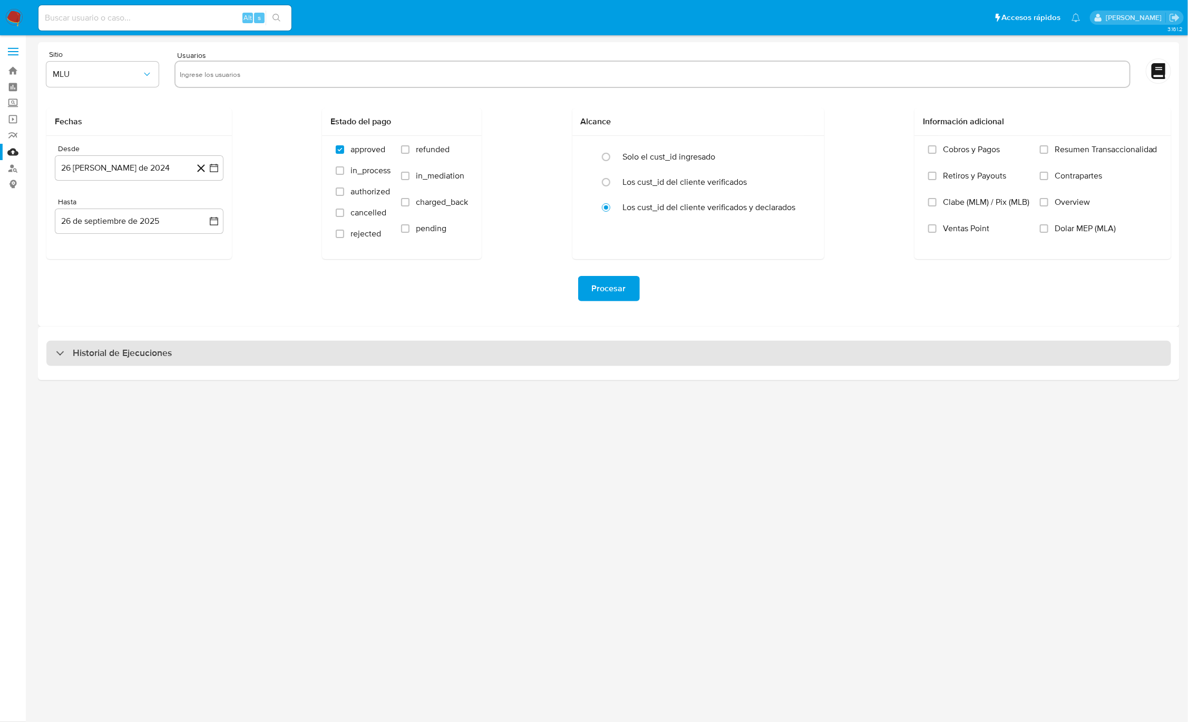
click at [385, 365] on div "Historial de Ejecuciones" at bounding box center [608, 353] width 1124 height 25
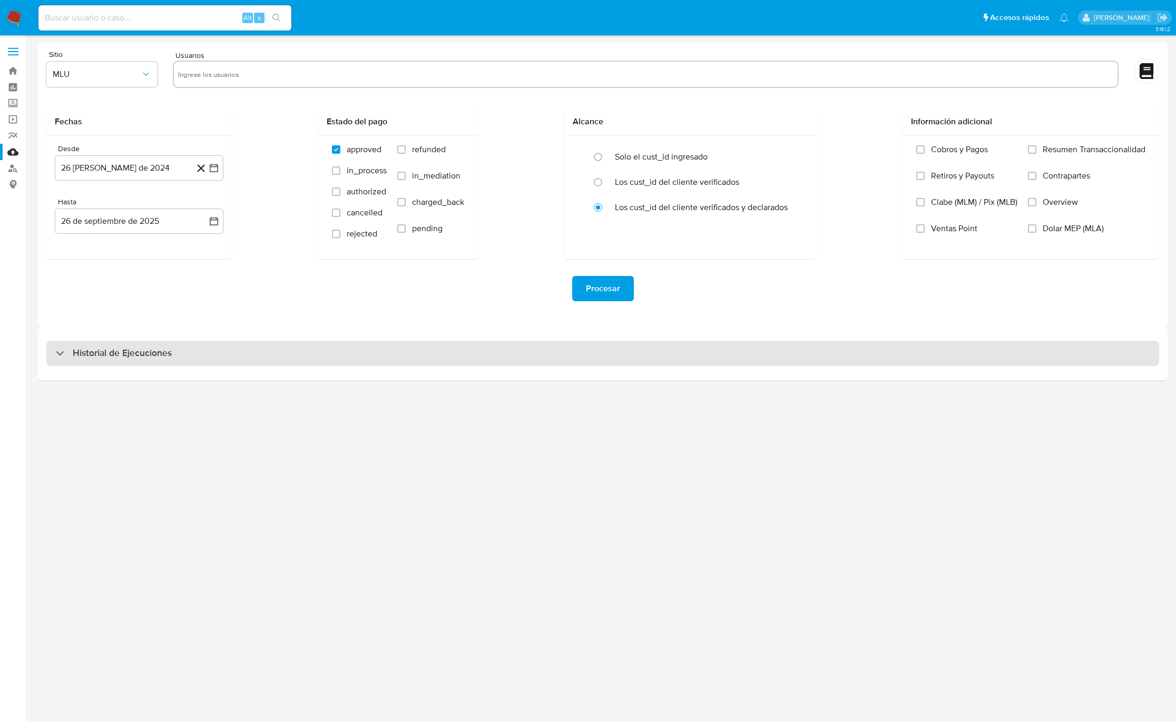
select select "10"
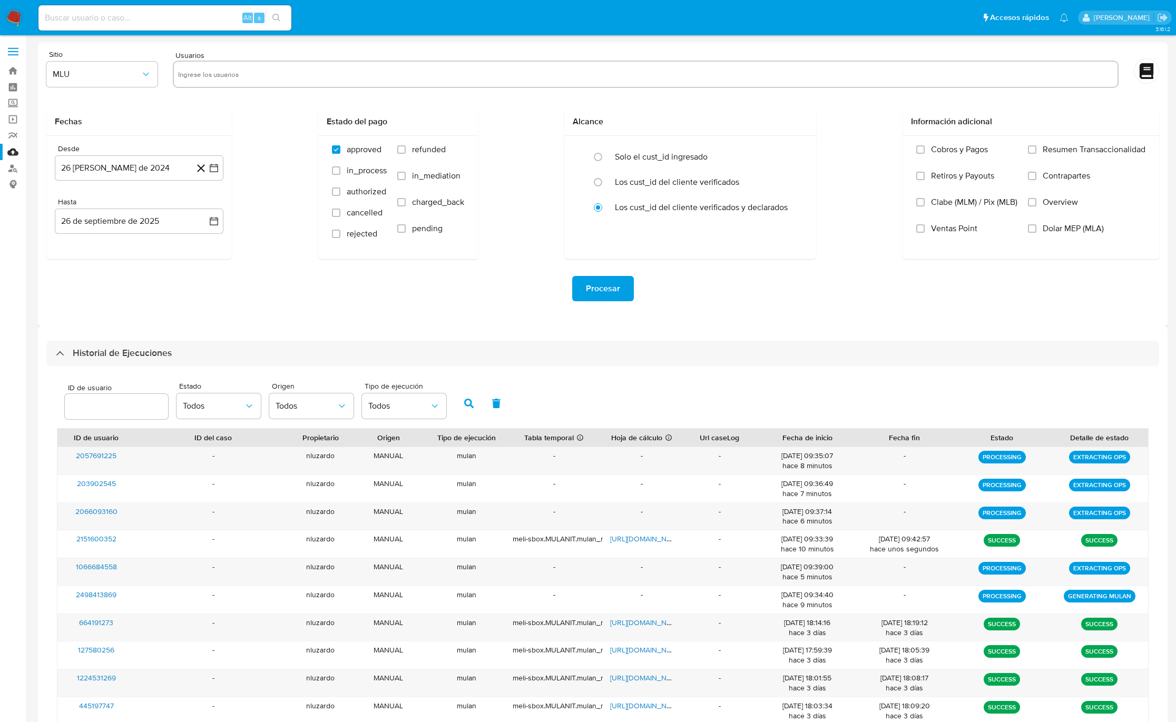
click at [933, 388] on div "ID de usuario Estado Todos Origen Todos Tipo de ejecución Todos" at bounding box center [603, 403] width 1092 height 52
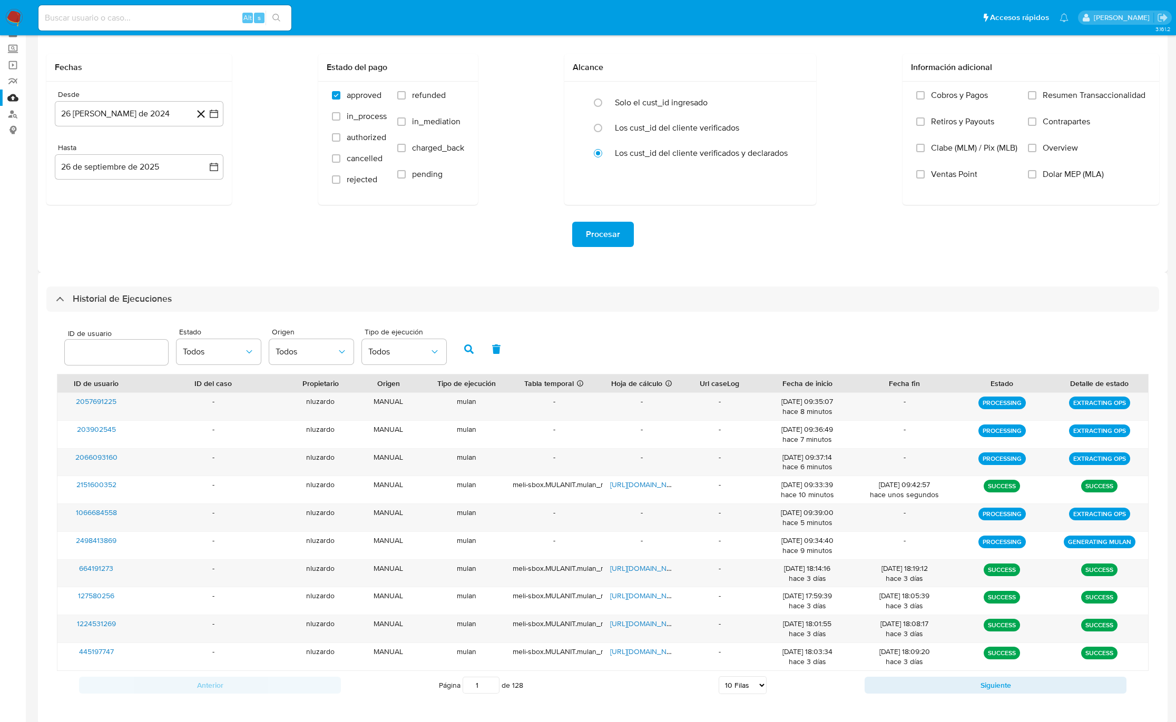
scroll to position [79, 0]
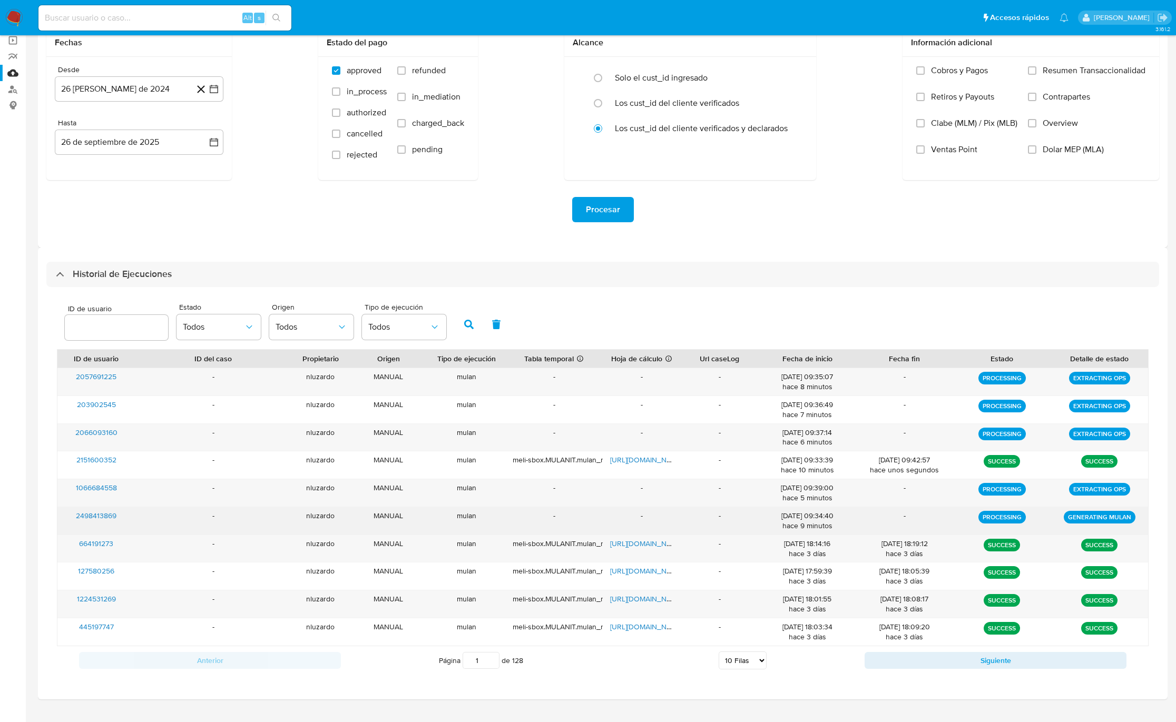
drag, startPoint x: 152, startPoint y: 529, endPoint x: 260, endPoint y: 528, distance: 107.5
click at [265, 532] on div "-" at bounding box center [213, 520] width 156 height 27
click at [259, 527] on div "-" at bounding box center [213, 520] width 156 height 27
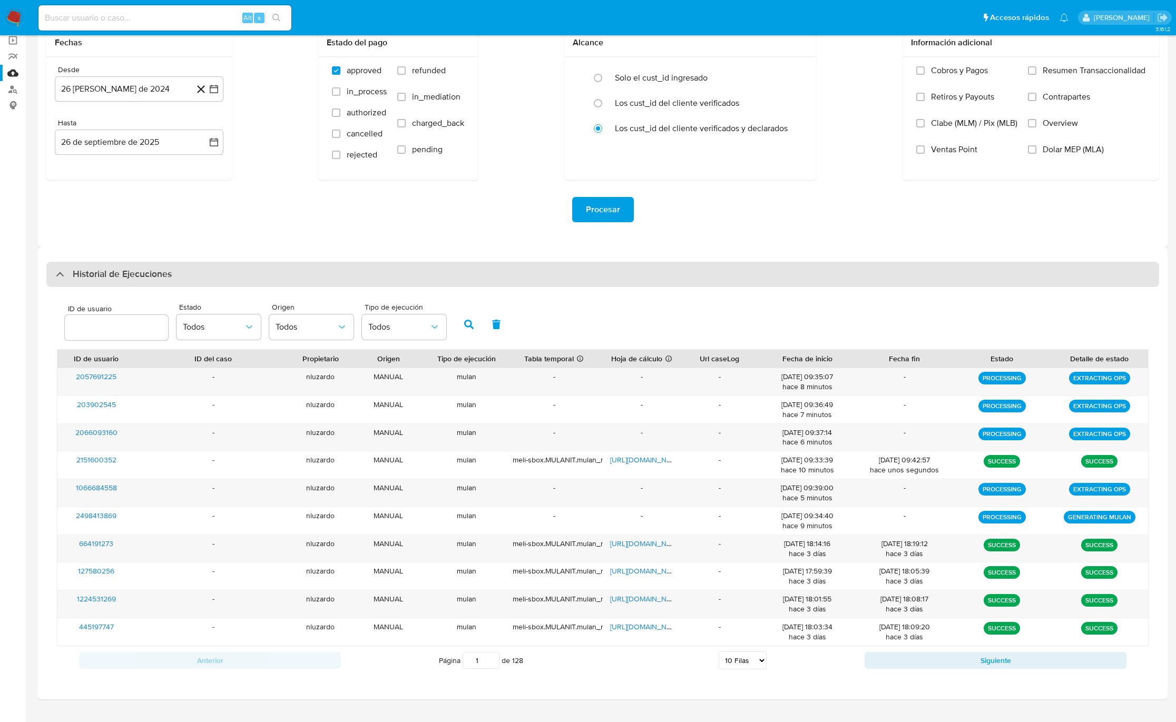
click at [180, 280] on div "Historial de Ejecuciones" at bounding box center [602, 274] width 1113 height 25
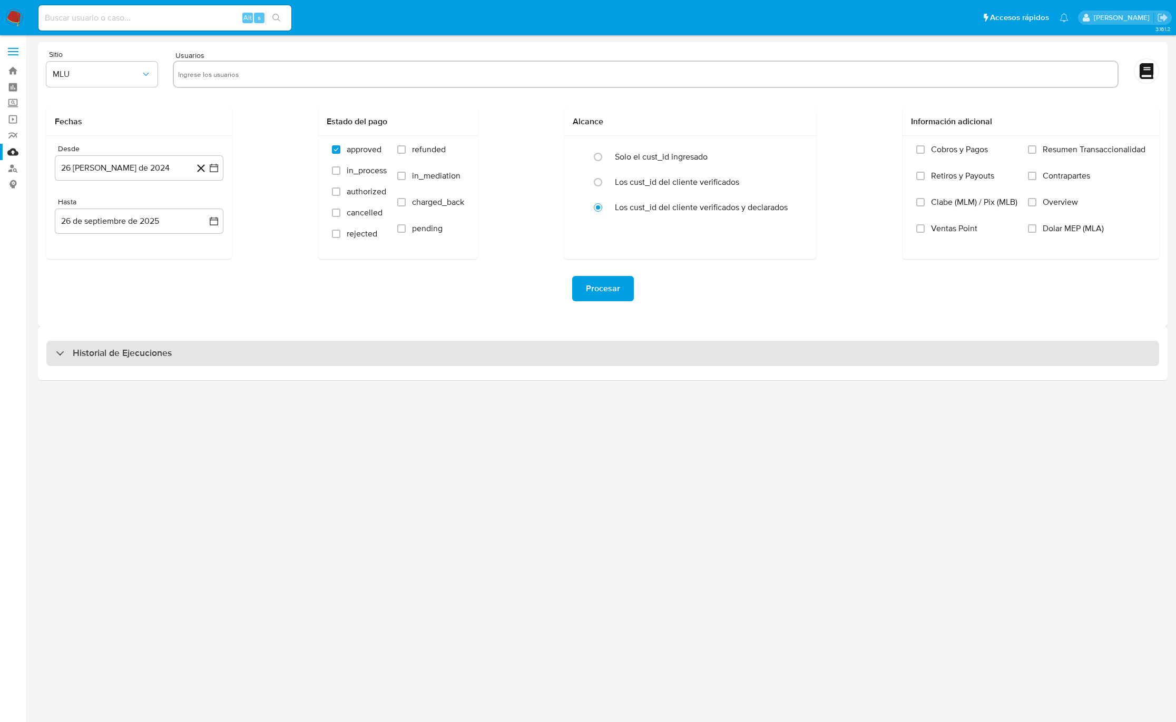
scroll to position [0, 0]
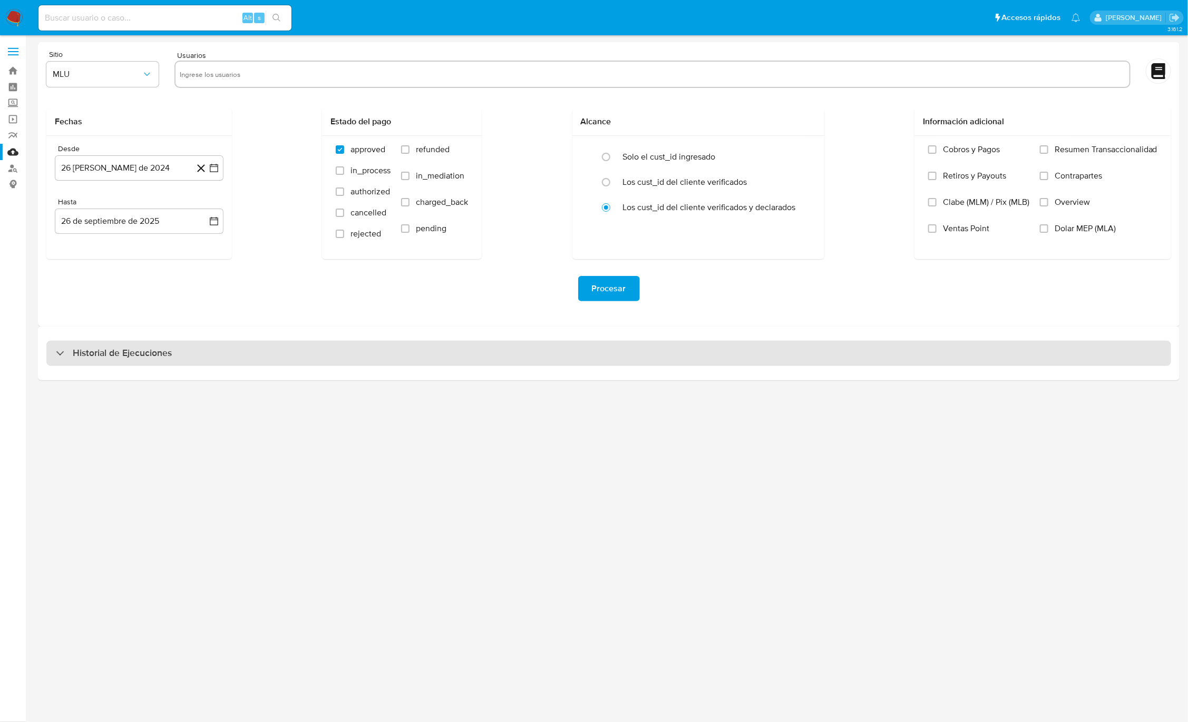
click at [160, 356] on h3 "Historial de Ejecuciones" at bounding box center [122, 353] width 99 height 13
select select "10"
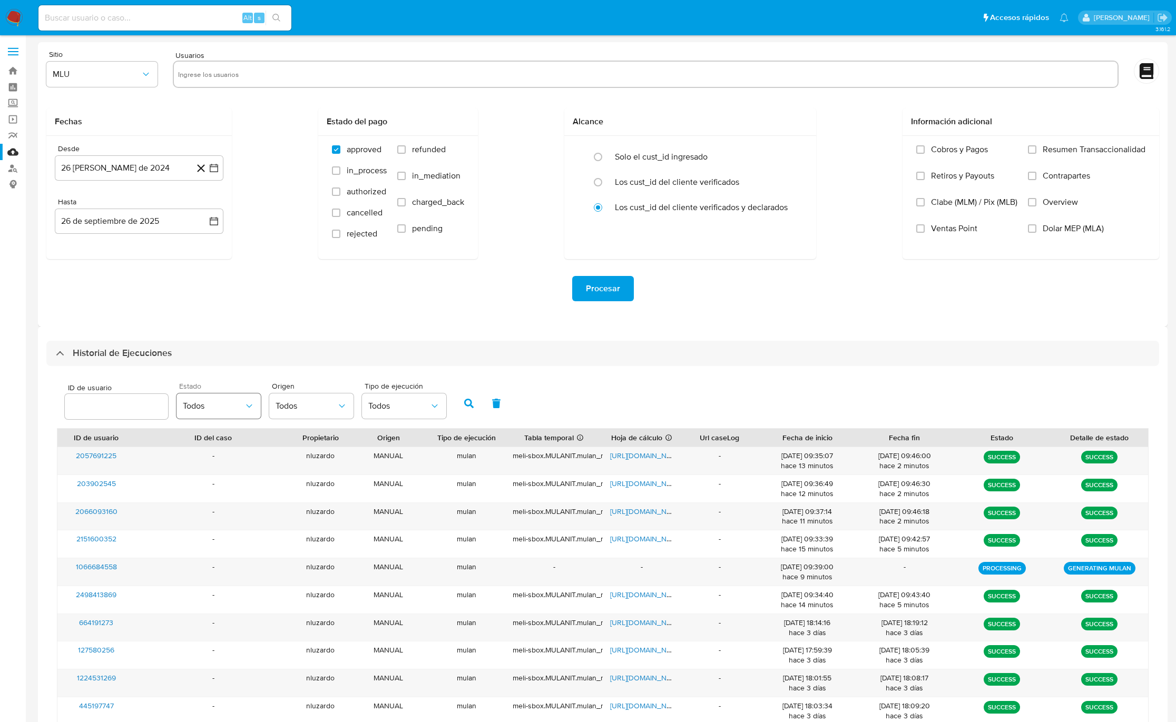
scroll to position [79, 0]
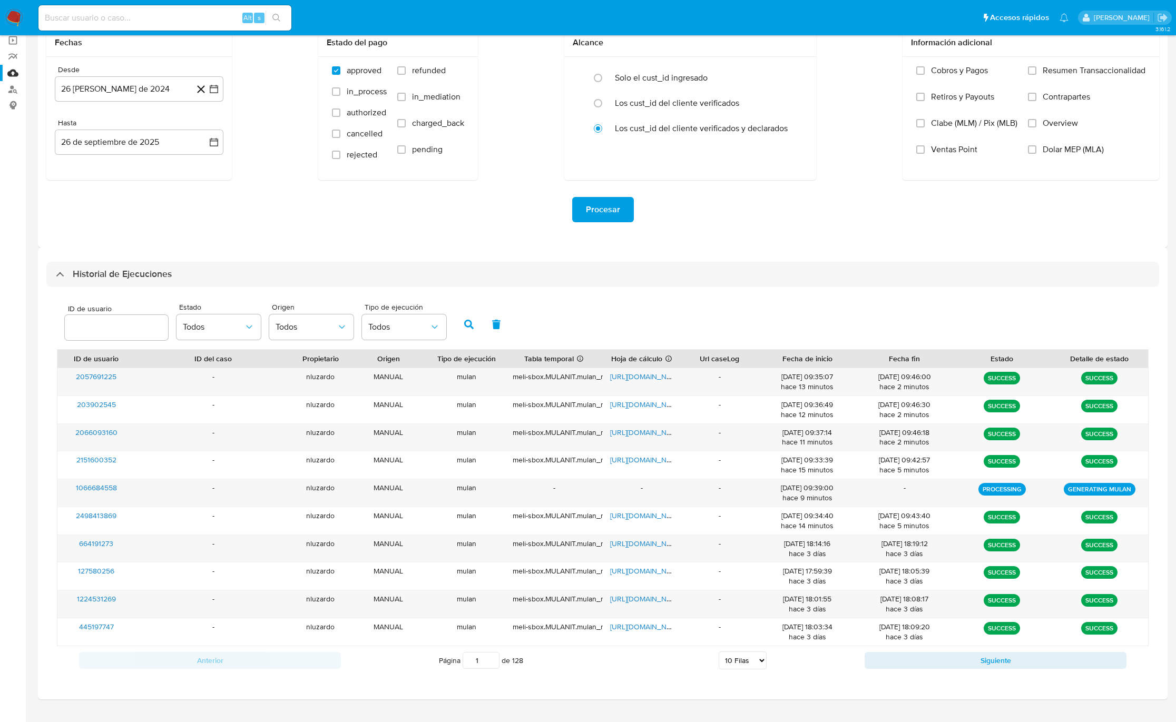
click at [675, 313] on div "ID de usuario Estado Todos Origen Todos Tipo de ejecución Todos" at bounding box center [603, 324] width 1092 height 52
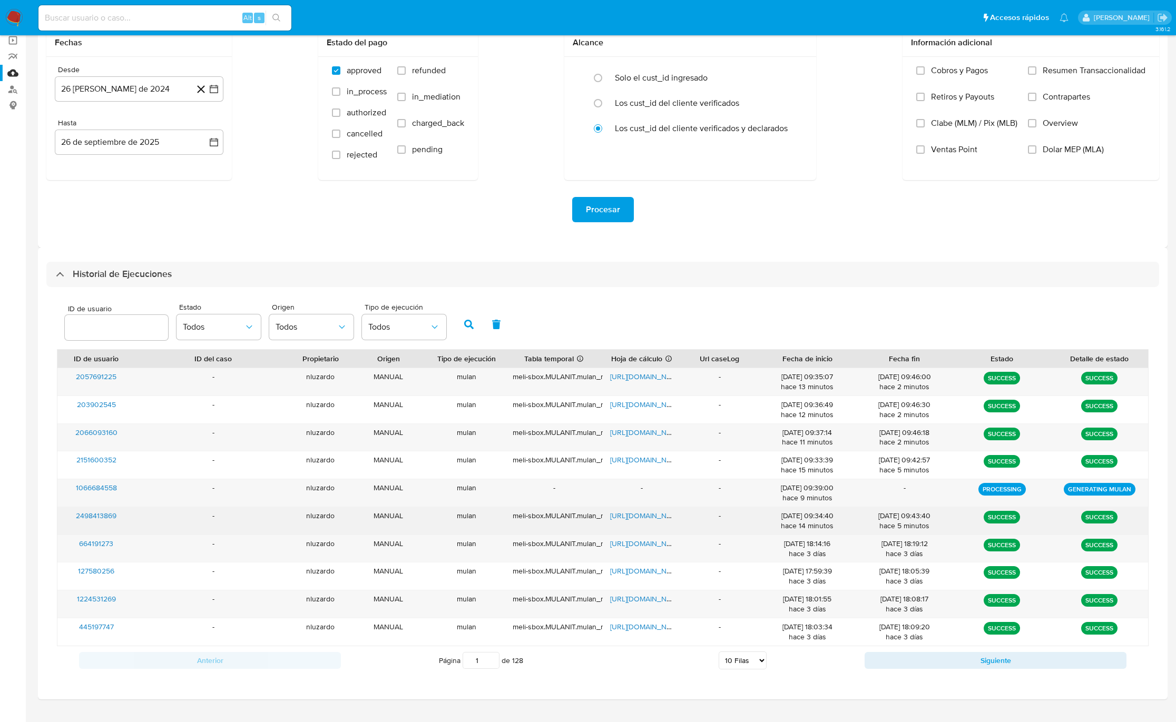
click at [1094, 519] on p "SUCCESS" at bounding box center [1099, 517] width 36 height 13
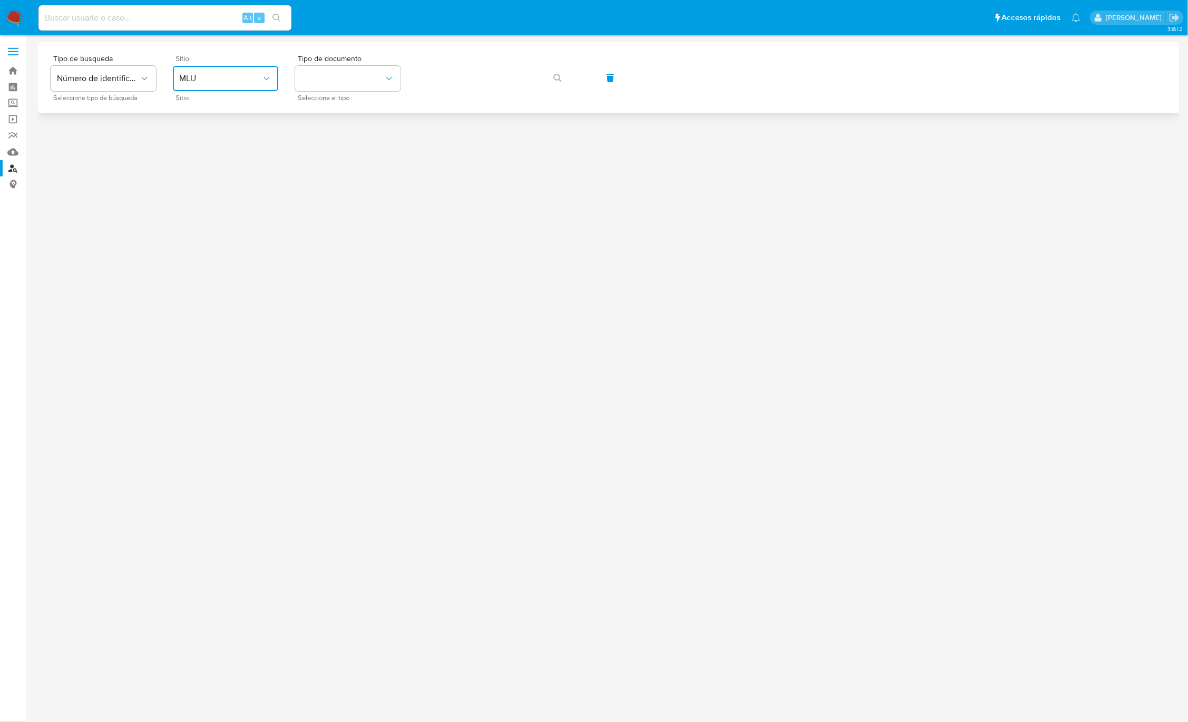
click at [239, 76] on span "MLU" at bounding box center [220, 78] width 82 height 11
click at [204, 257] on div "MLC" at bounding box center [222, 258] width 86 height 25
click at [325, 81] on button "identificationType" at bounding box center [347, 78] width 105 height 25
click at [324, 105] on div "RUT RUT" at bounding box center [344, 112] width 86 height 36
click at [551, 81] on button "button" at bounding box center [558, 77] width 36 height 25
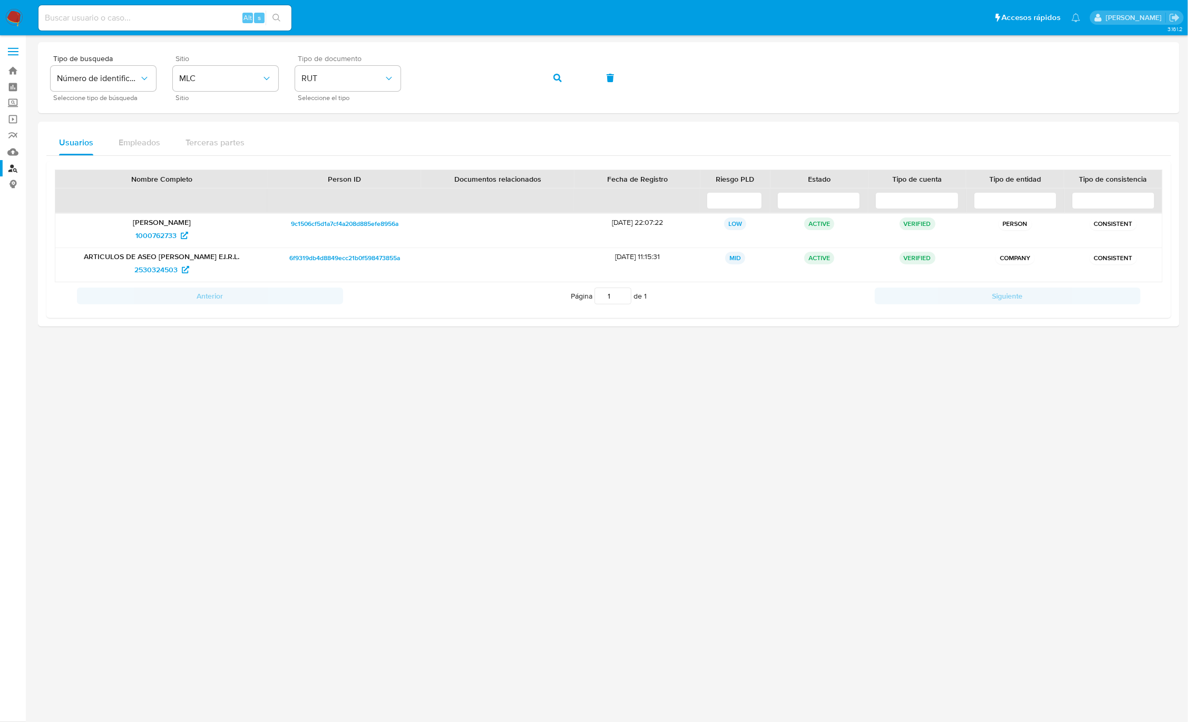
drag, startPoint x: 273, startPoint y: 464, endPoint x: 556, endPoint y: 506, distance: 286.2
click at [556, 506] on div at bounding box center [608, 359] width 1141 height 635
click at [167, 236] on span "1000762733" at bounding box center [155, 235] width 41 height 17
click at [556, 81] on icon "button" at bounding box center [557, 78] width 8 height 8
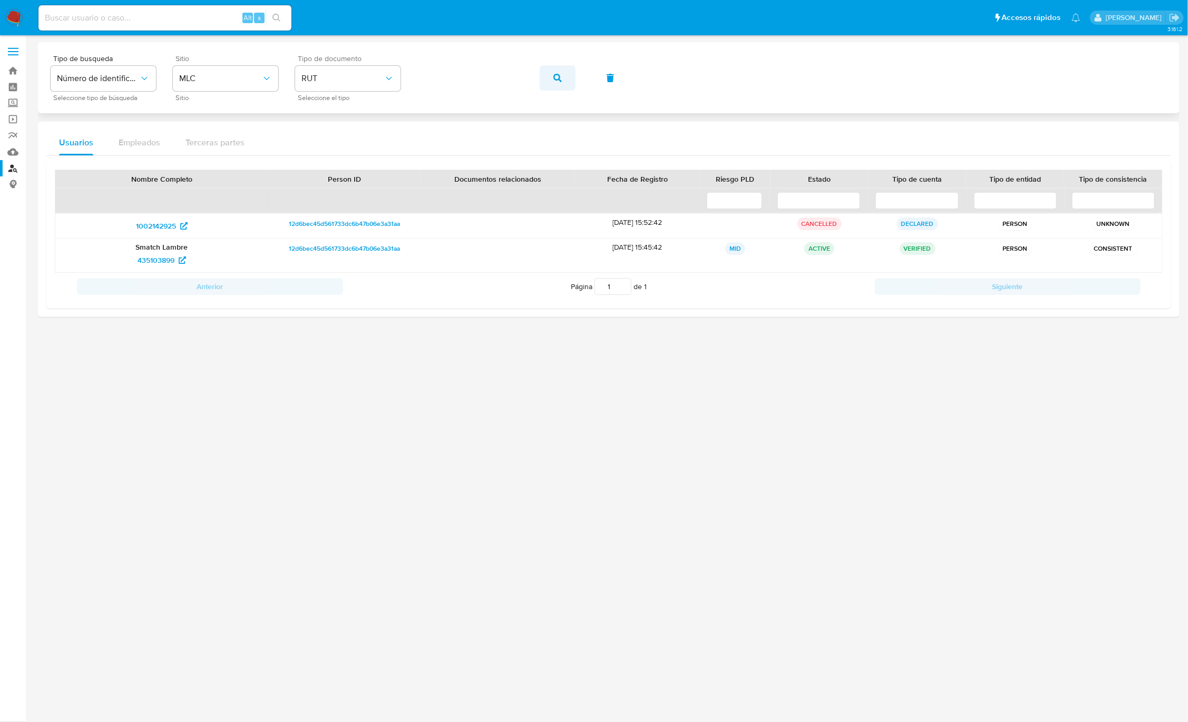
click at [545, 82] on button "button" at bounding box center [558, 77] width 36 height 25
drag, startPoint x: 443, startPoint y: 393, endPoint x: 1039, endPoint y: 533, distance: 611.8
click at [1039, 533] on div at bounding box center [608, 359] width 1141 height 635
click at [944, 436] on div at bounding box center [608, 359] width 1141 height 635
click at [155, 261] on span "435103899" at bounding box center [156, 260] width 37 height 17
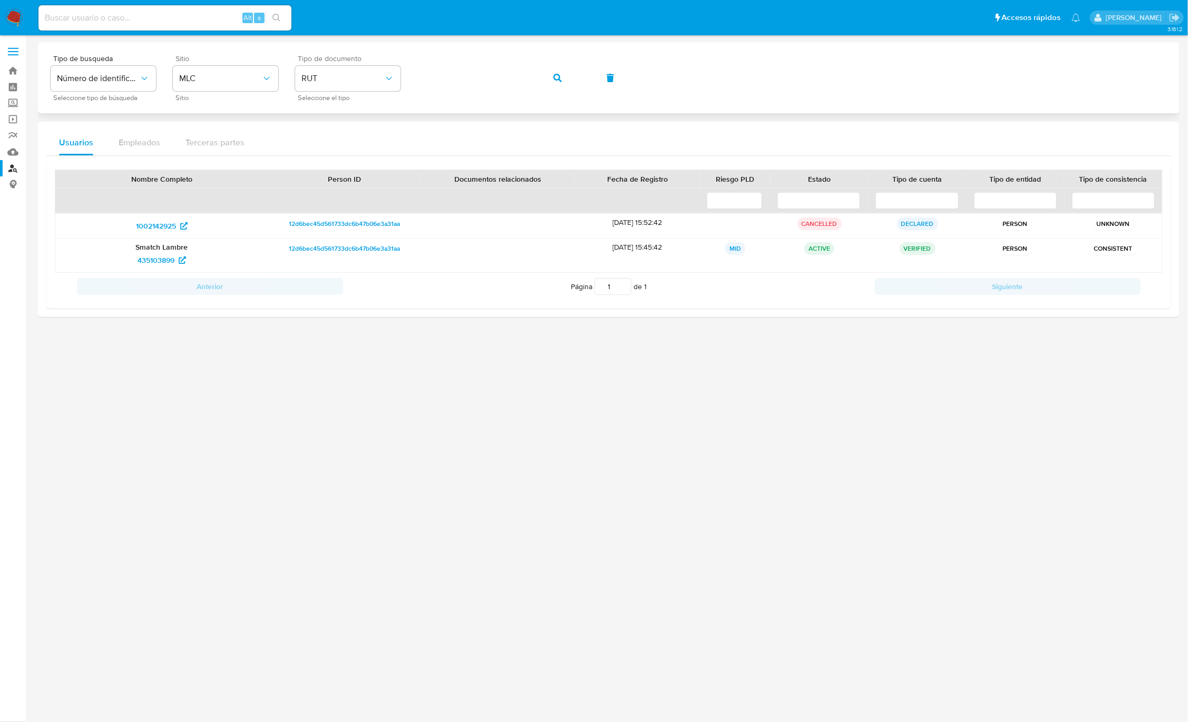
click at [584, 80] on div "Tipo de busqueda Número de identificación Seleccione tipo de búsqueda Sitio MLC…" at bounding box center [609, 78] width 1116 height 46
click at [560, 75] on icon "button" at bounding box center [557, 78] width 8 height 8
click at [164, 230] on span "2153345940" at bounding box center [155, 235] width 41 height 17
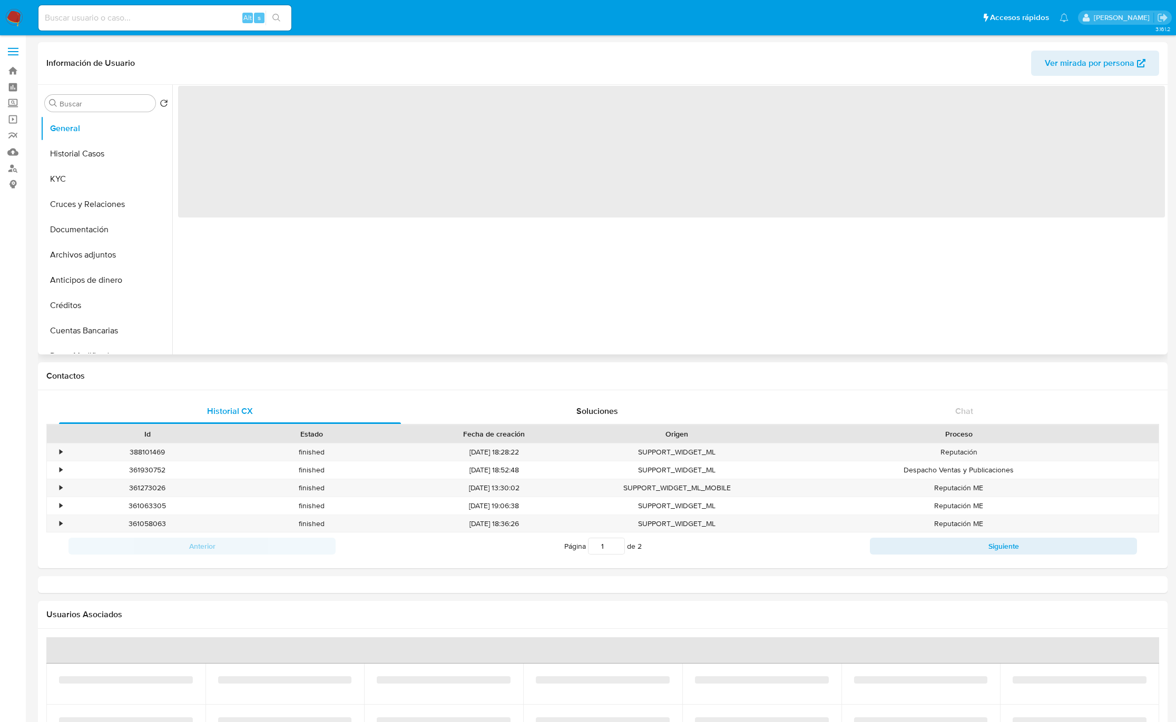
select select "10"
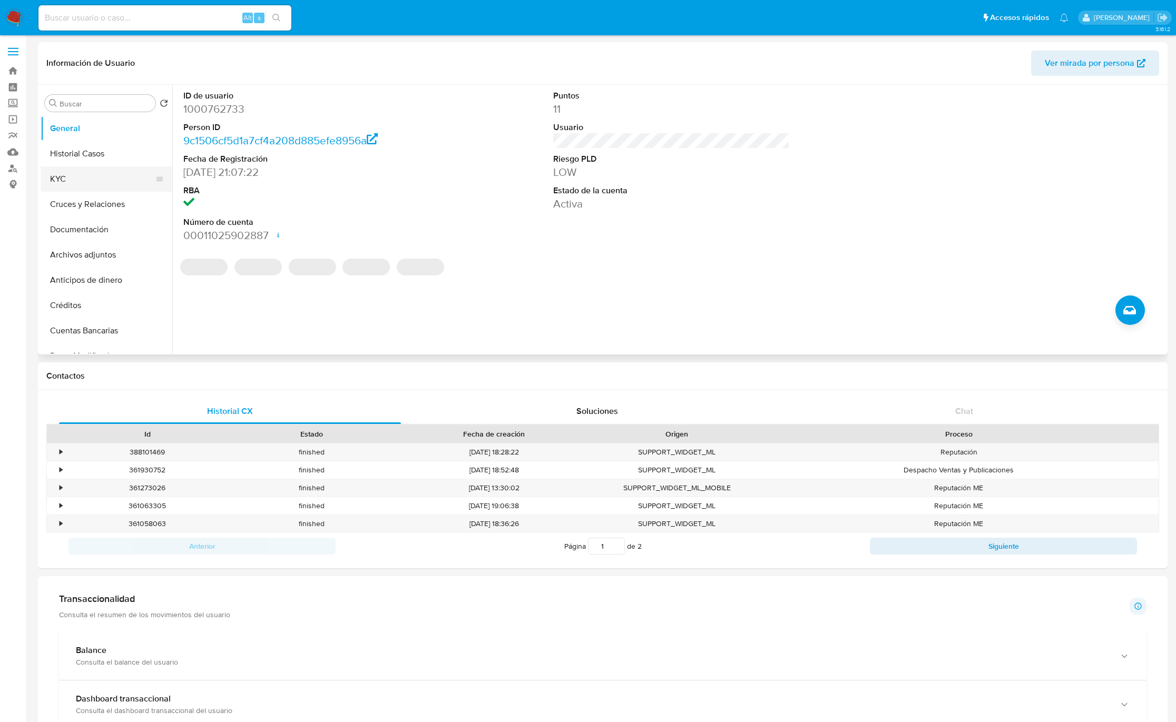
click at [86, 173] on button "KYC" at bounding box center [102, 179] width 123 height 25
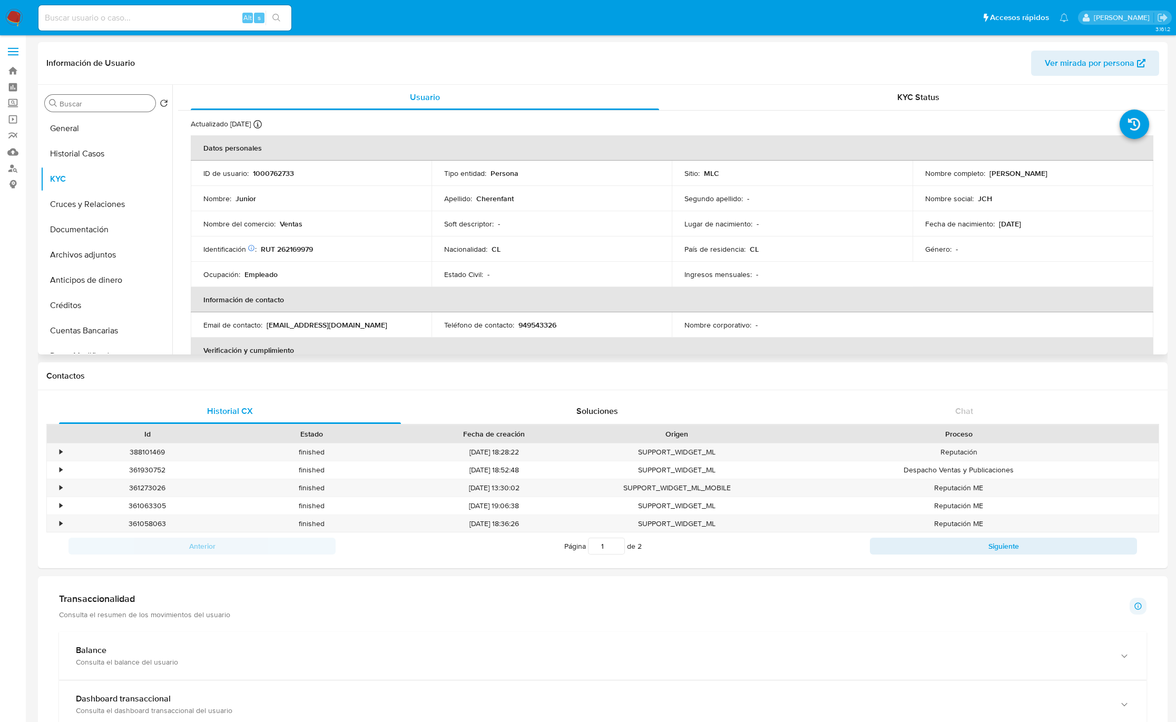
click at [97, 106] on input "Buscar" at bounding box center [106, 103] width 92 height 9
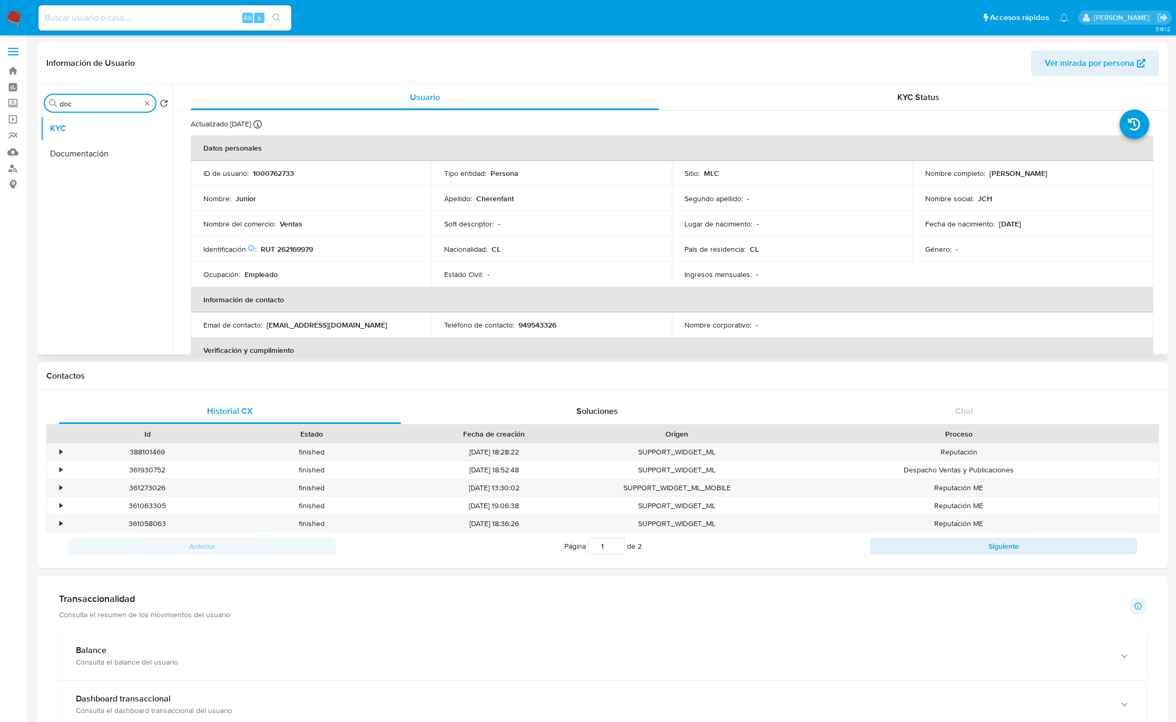
type input "doc"
click at [65, 149] on button "Documentación" at bounding box center [107, 153] width 132 height 25
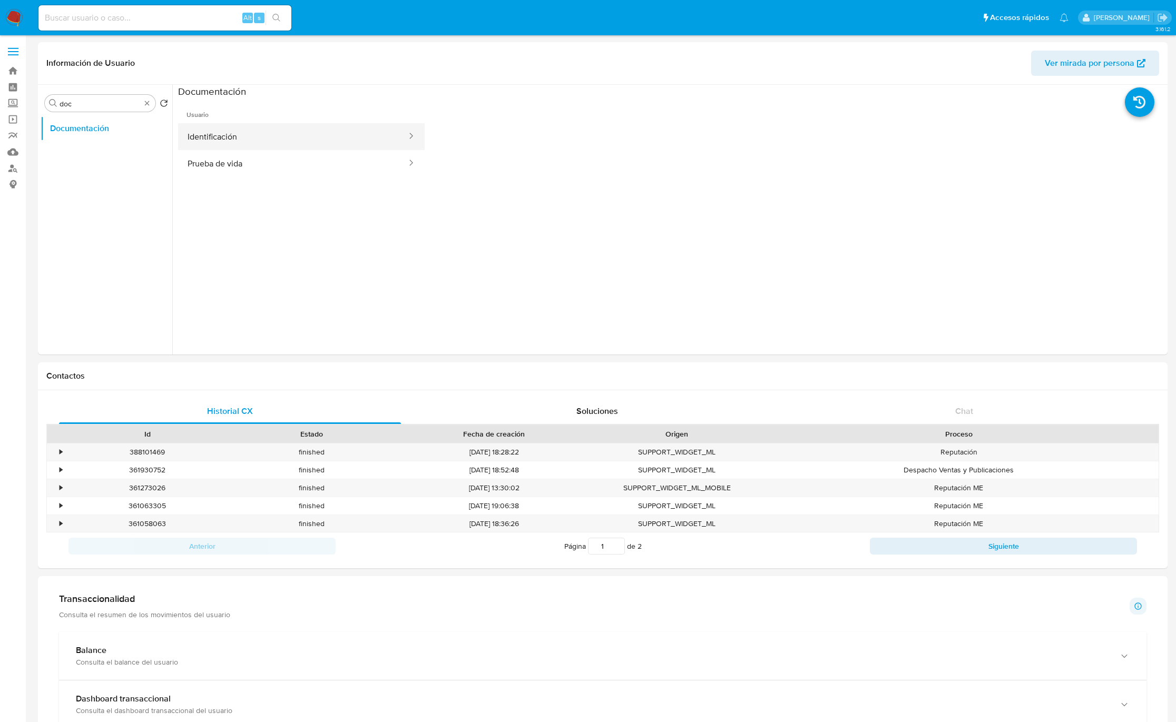
click at [281, 140] on button "Identificación" at bounding box center [293, 136] width 230 height 27
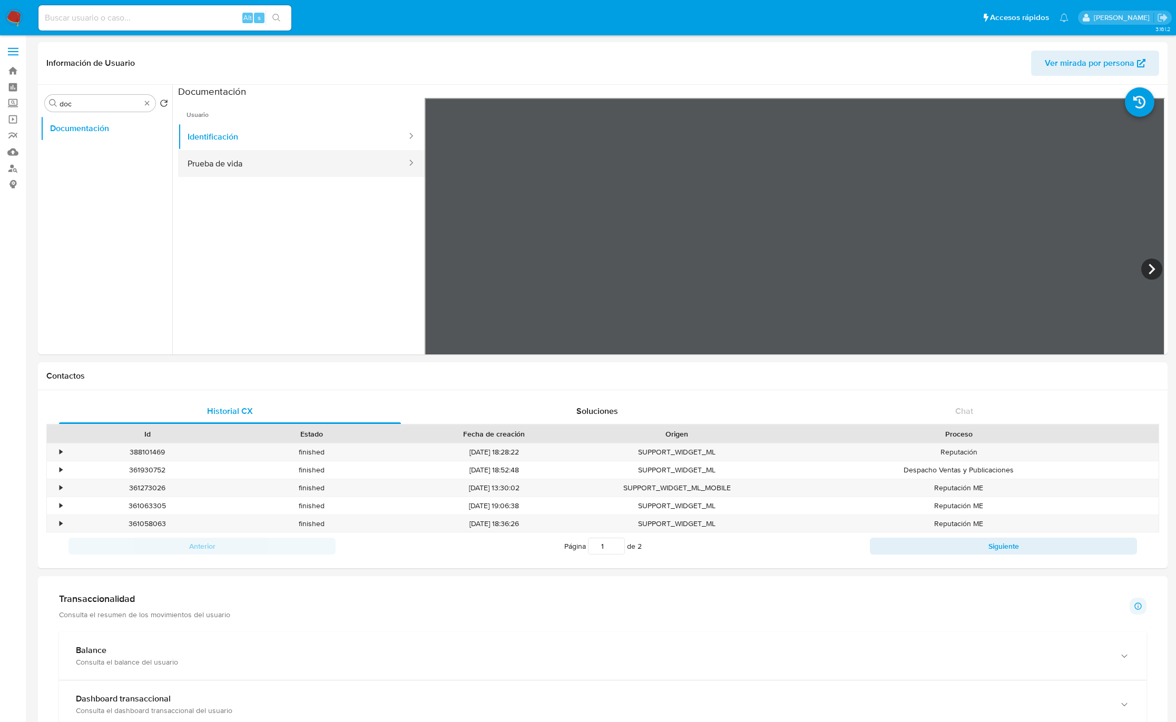
click at [289, 174] on button "Prueba de vida" at bounding box center [293, 163] width 230 height 27
click at [601, 380] on div "Información de Usuario Ver mirada por persona Buscar doc Volver al orden por de…" at bounding box center [603, 630] width 1130 height 1177
click at [328, 143] on button "Identificación" at bounding box center [293, 136] width 230 height 27
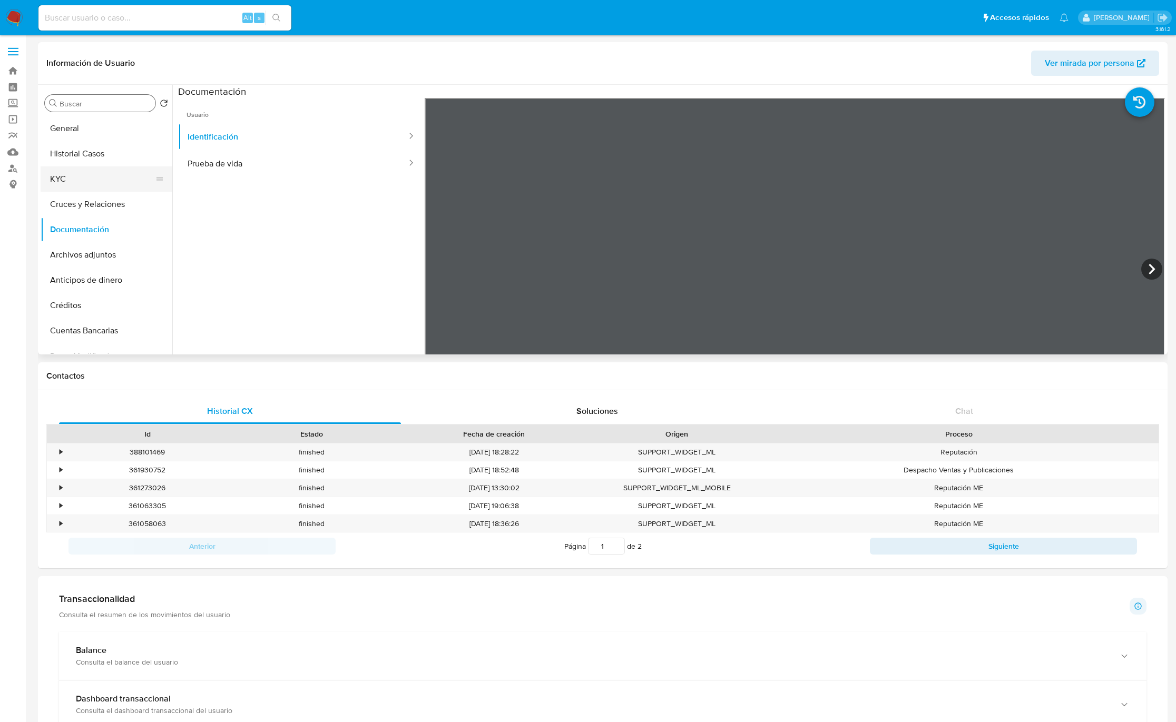
click at [107, 174] on button "KYC" at bounding box center [102, 179] width 123 height 25
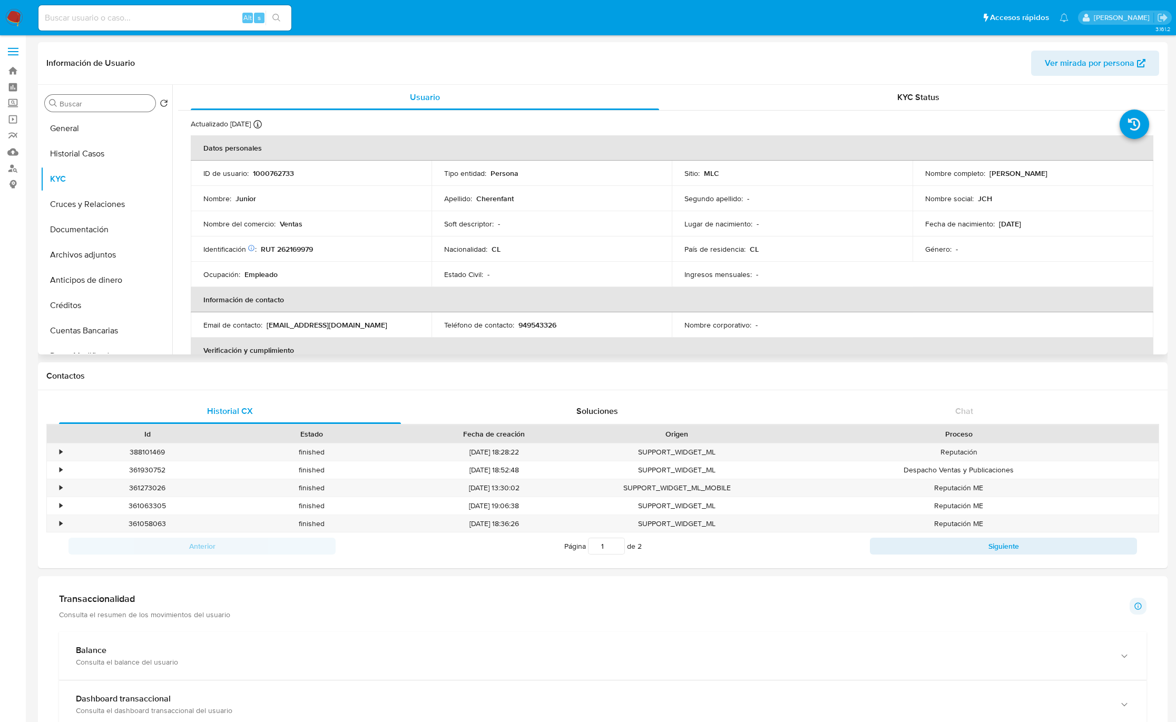
click at [275, 174] on p "1000762733" at bounding box center [273, 173] width 41 height 9
copy p "1000762733"
click at [269, 174] on p "1000762733" at bounding box center [273, 173] width 41 height 9
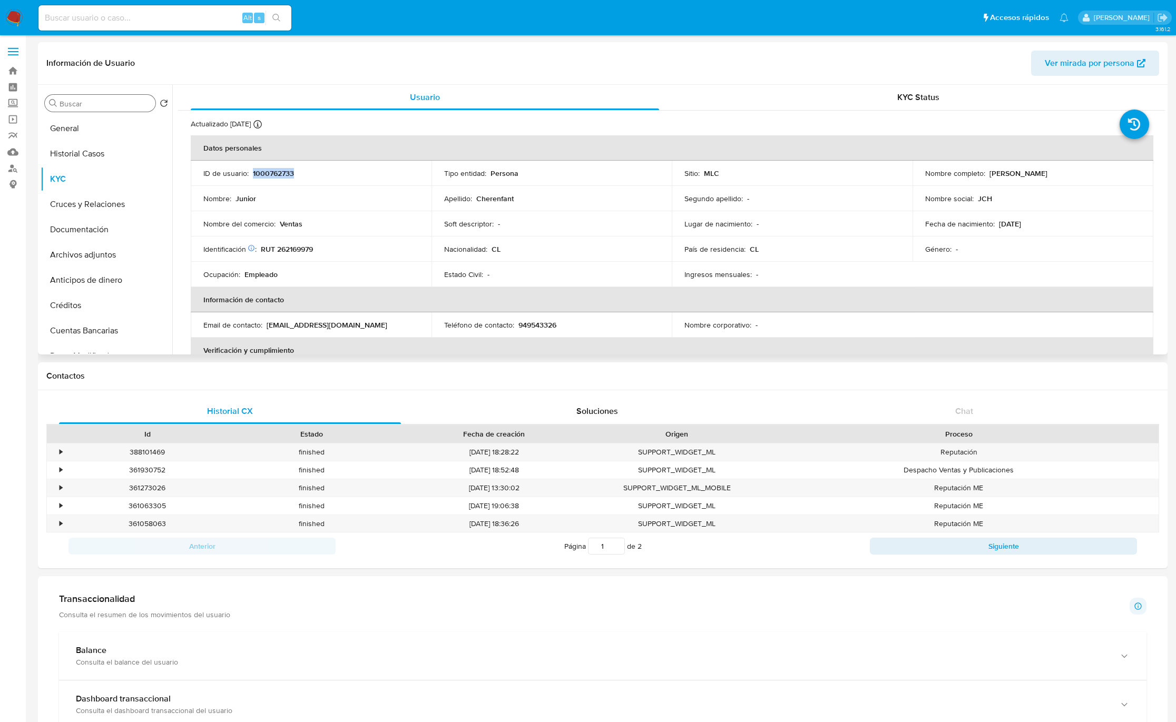
click at [280, 174] on p "1000762733" at bounding box center [273, 173] width 41 height 9
click at [119, 105] on input "Buscar" at bounding box center [106, 103] width 92 height 9
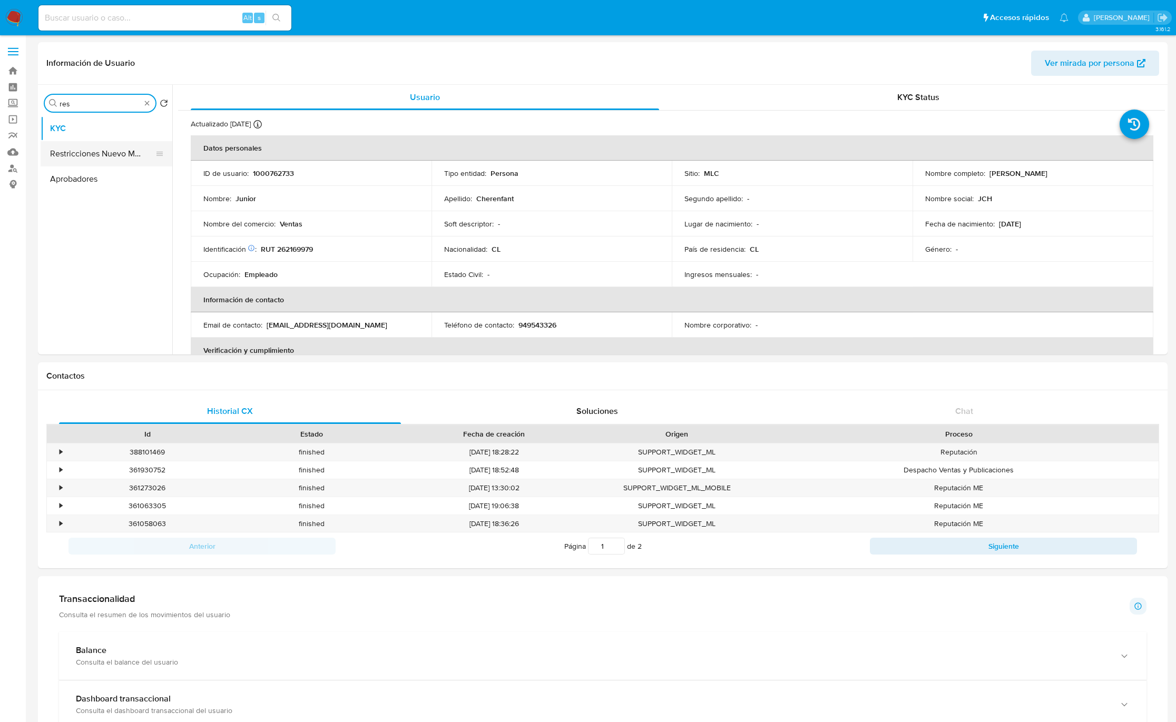
type input "res"
click at [108, 146] on button "Restricciones Nuevo Mundo" at bounding box center [102, 153] width 123 height 25
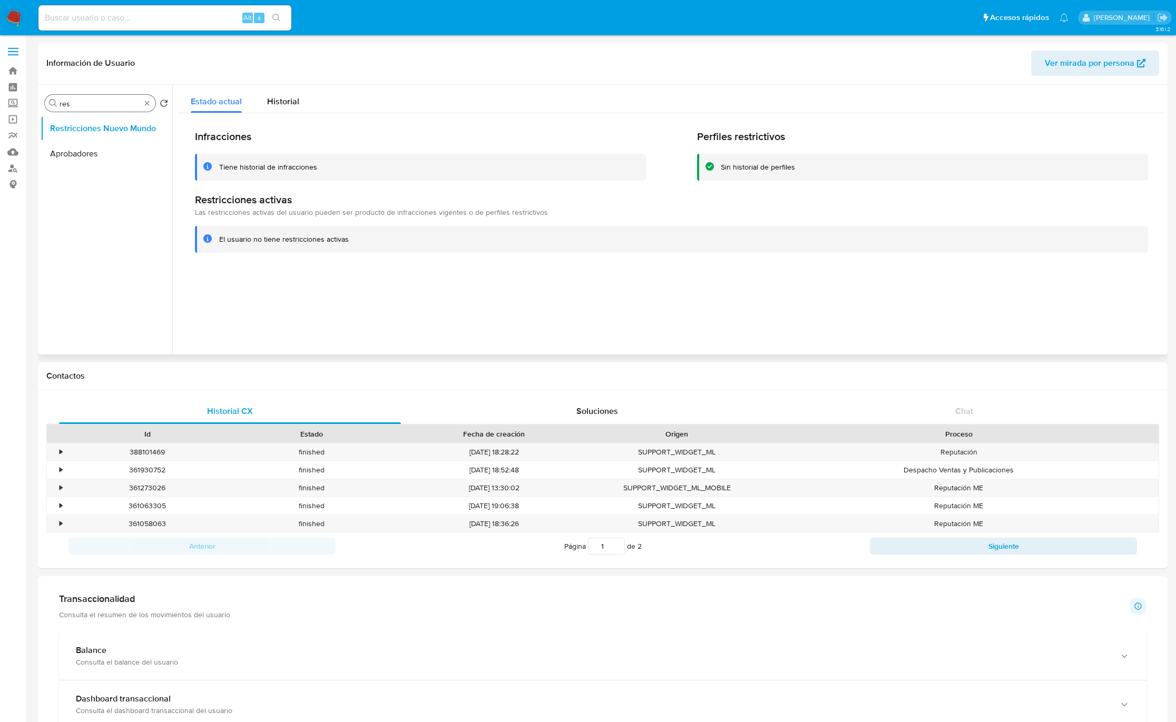
click at [76, 104] on input "res" at bounding box center [100, 103] width 81 height 9
type input "cr"
click at [78, 125] on button "Cruces y Relaciones" at bounding box center [102, 128] width 123 height 25
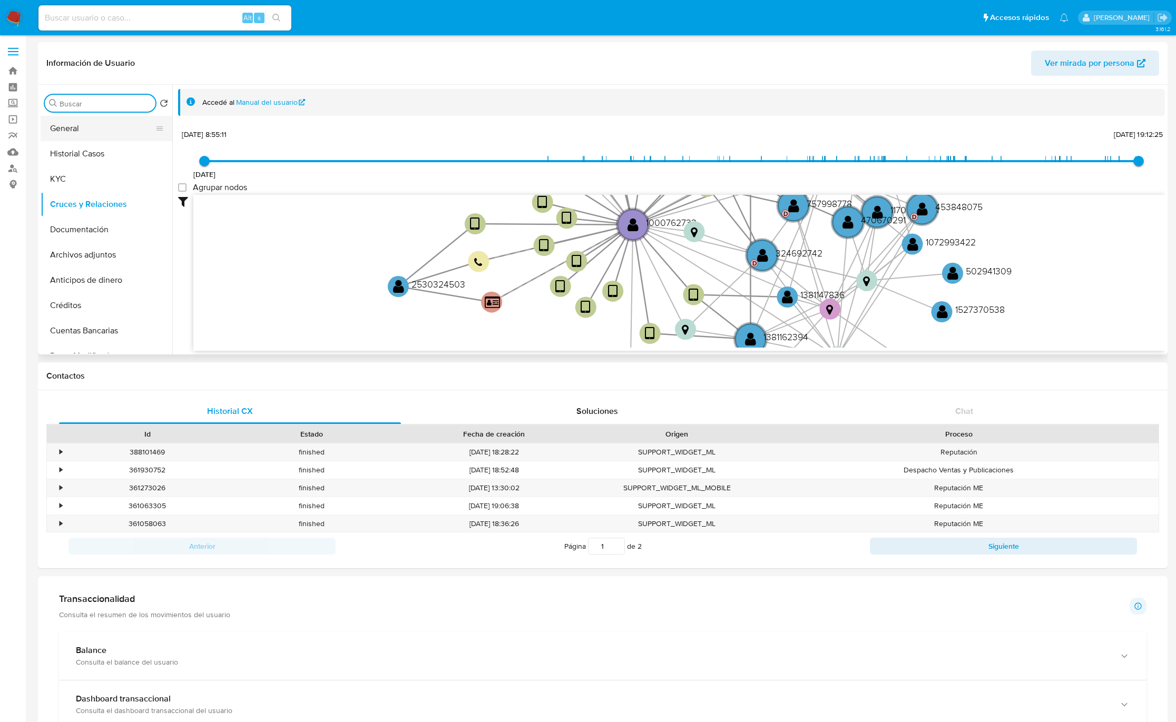
click at [116, 136] on button "General" at bounding box center [102, 128] width 123 height 25
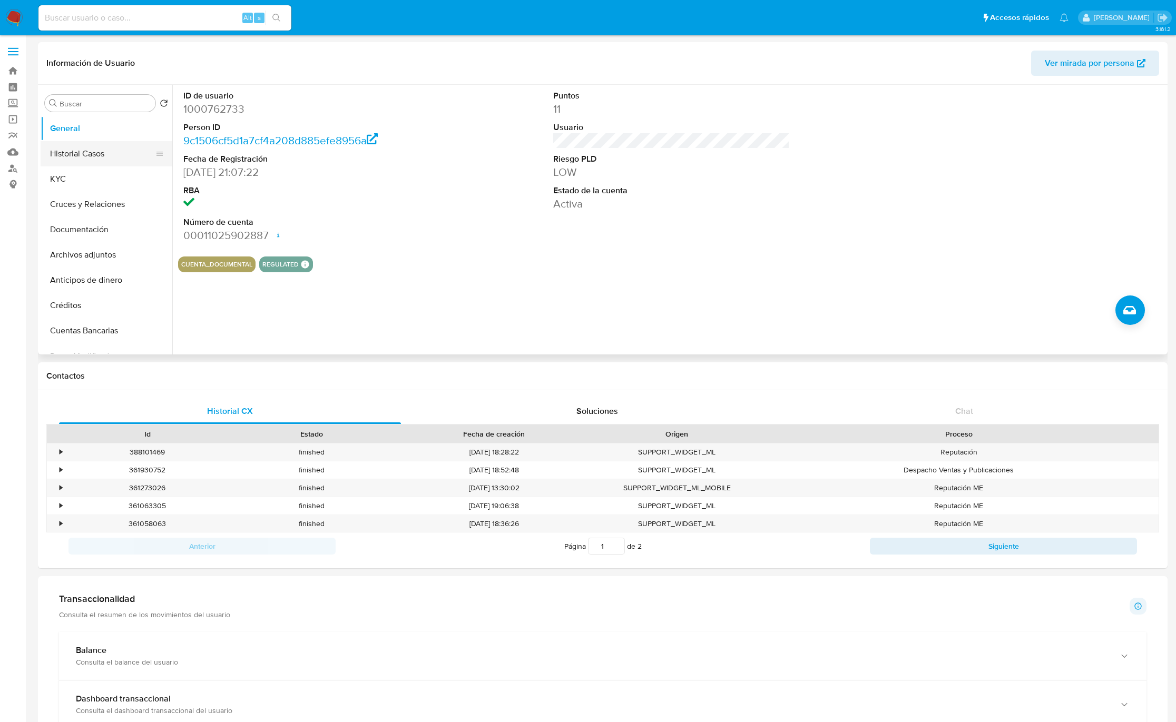
click at [98, 162] on button "Historial Casos" at bounding box center [102, 153] width 123 height 25
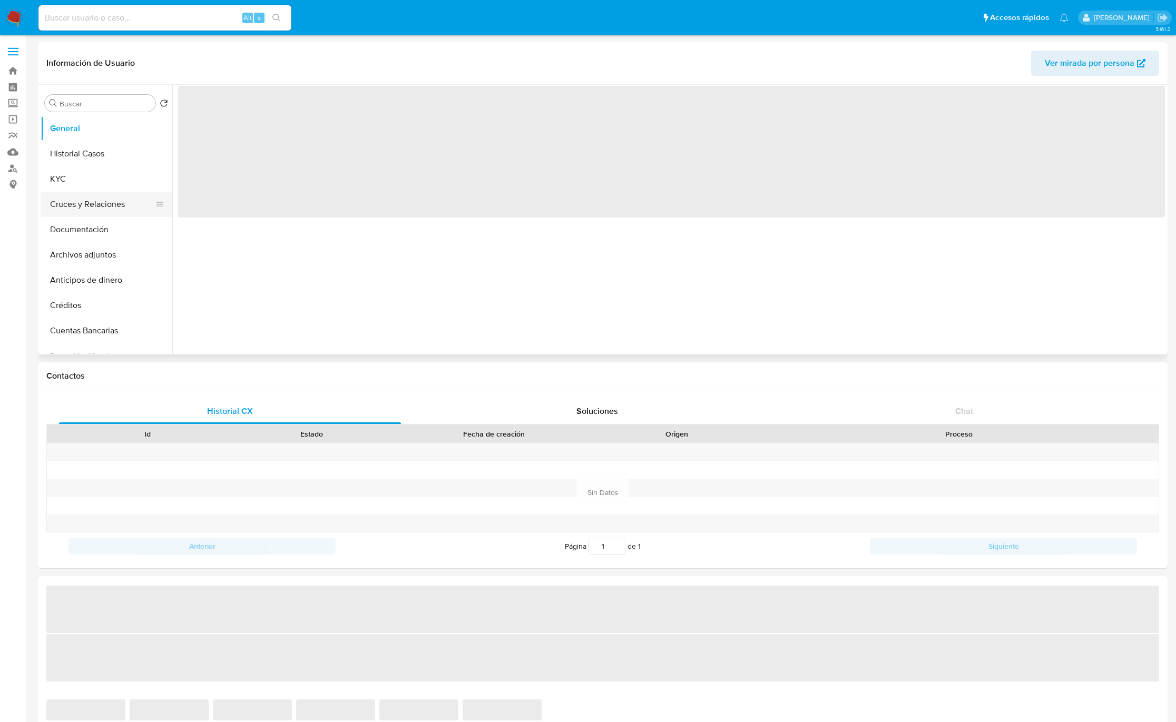
select select "10"
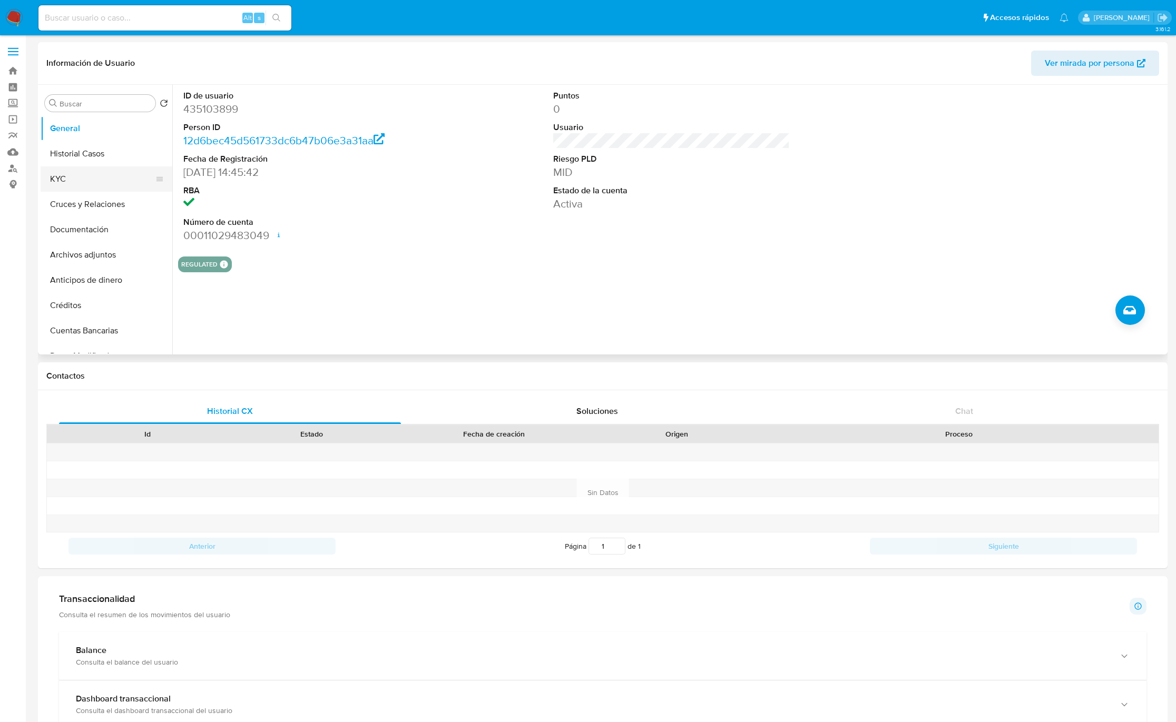
click at [73, 187] on button "KYC" at bounding box center [102, 179] width 123 height 25
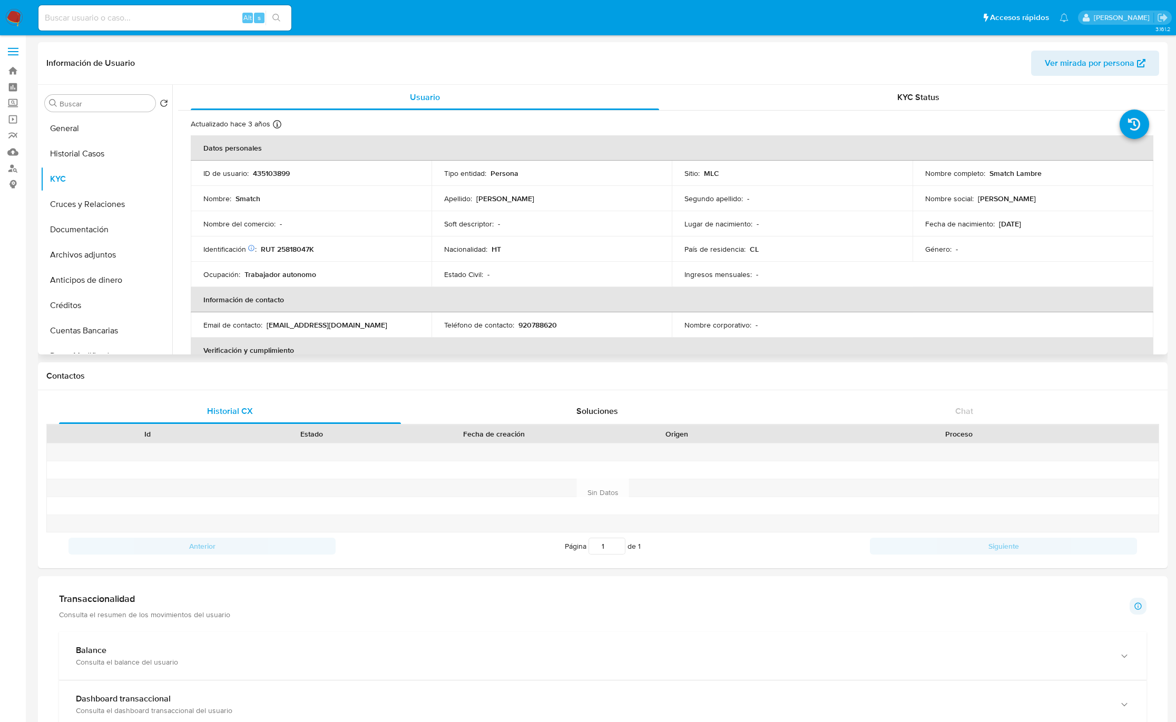
drag, startPoint x: 316, startPoint y: 242, endPoint x: 309, endPoint y: 246, distance: 8.2
click at [316, 242] on td "Identificación Nº de serie: 601920351 : RUT 25818047K" at bounding box center [311, 249] width 241 height 25
click at [294, 252] on p "RUT 25818047K" at bounding box center [287, 248] width 53 height 9
copy p "25818047K"
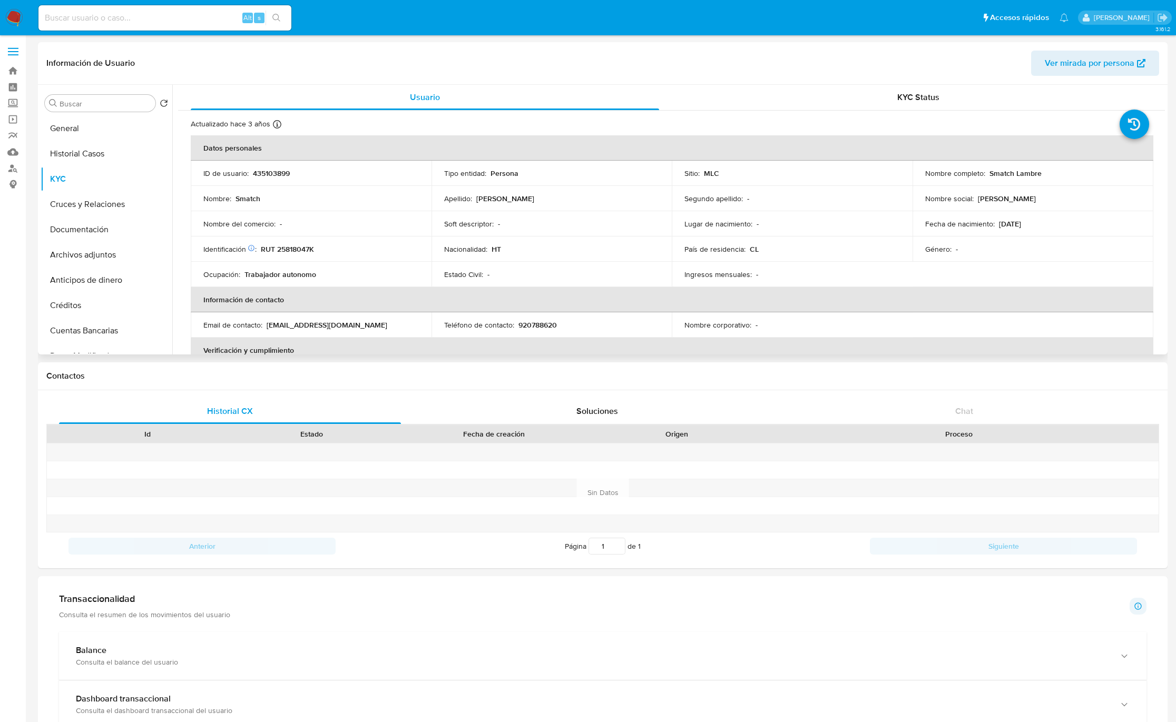
click at [285, 171] on p "435103899" at bounding box center [271, 173] width 37 height 9
copy p "435103899"
click at [89, 146] on button "Historial Casos" at bounding box center [102, 153] width 123 height 25
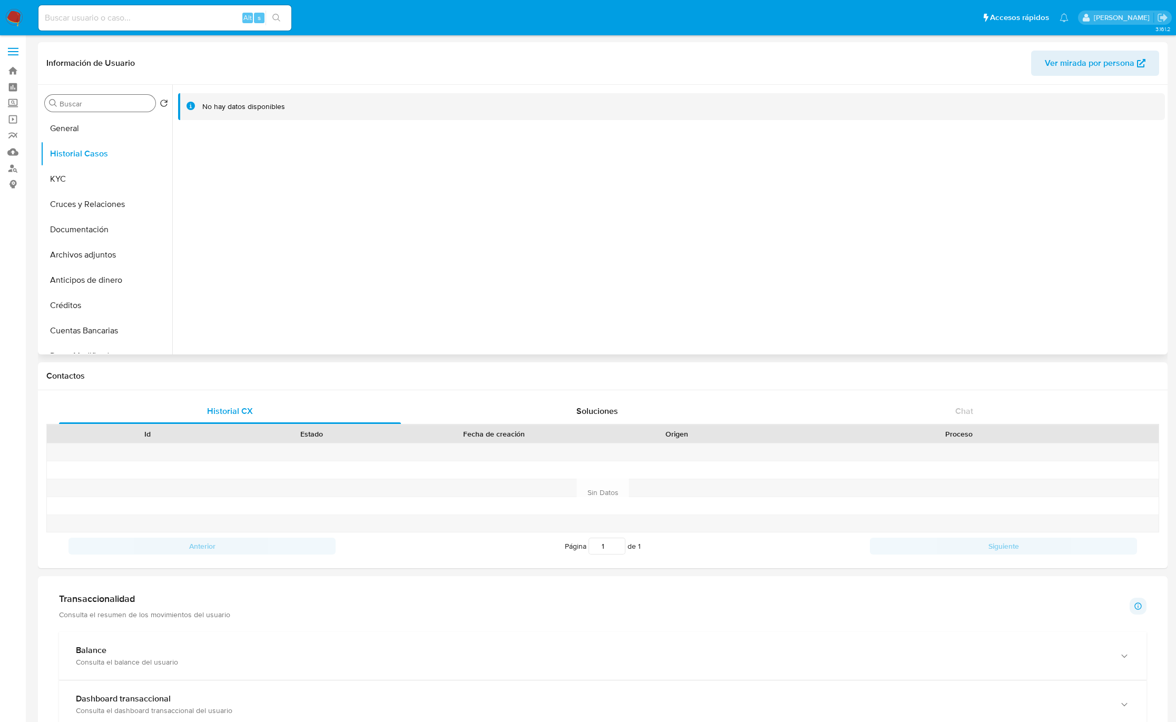
click at [75, 100] on input "Buscar" at bounding box center [106, 103] width 92 height 9
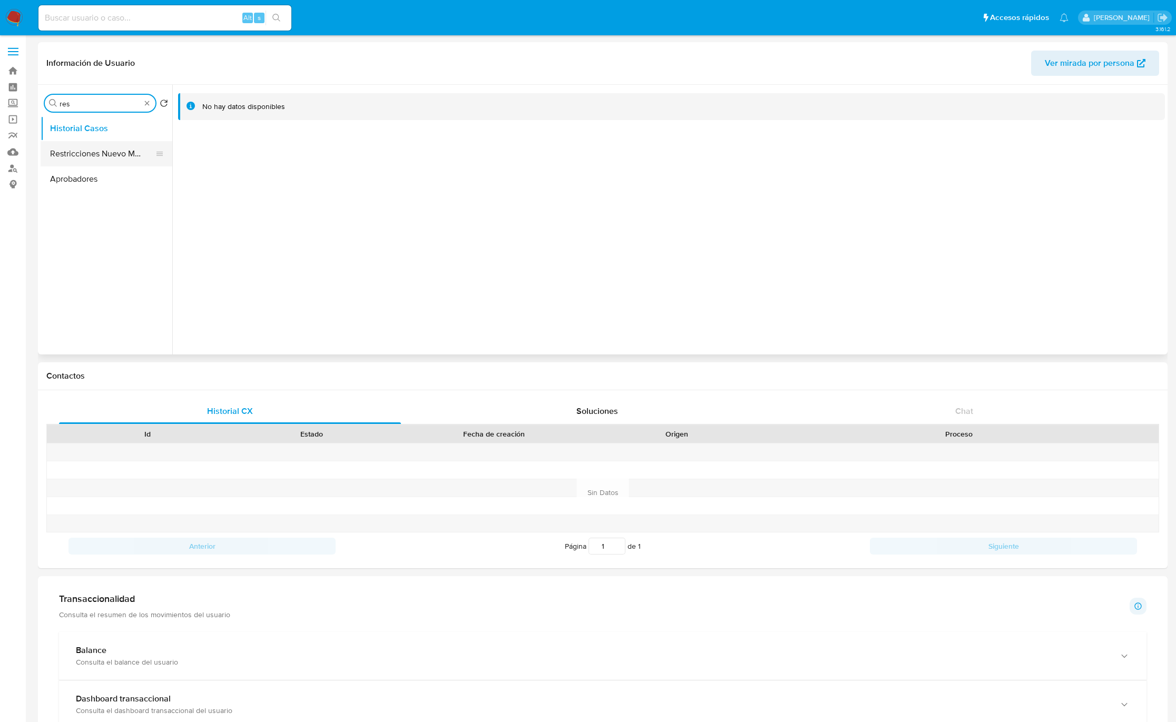
type input "res"
click at [98, 149] on button "Restricciones Nuevo Mundo" at bounding box center [102, 153] width 123 height 25
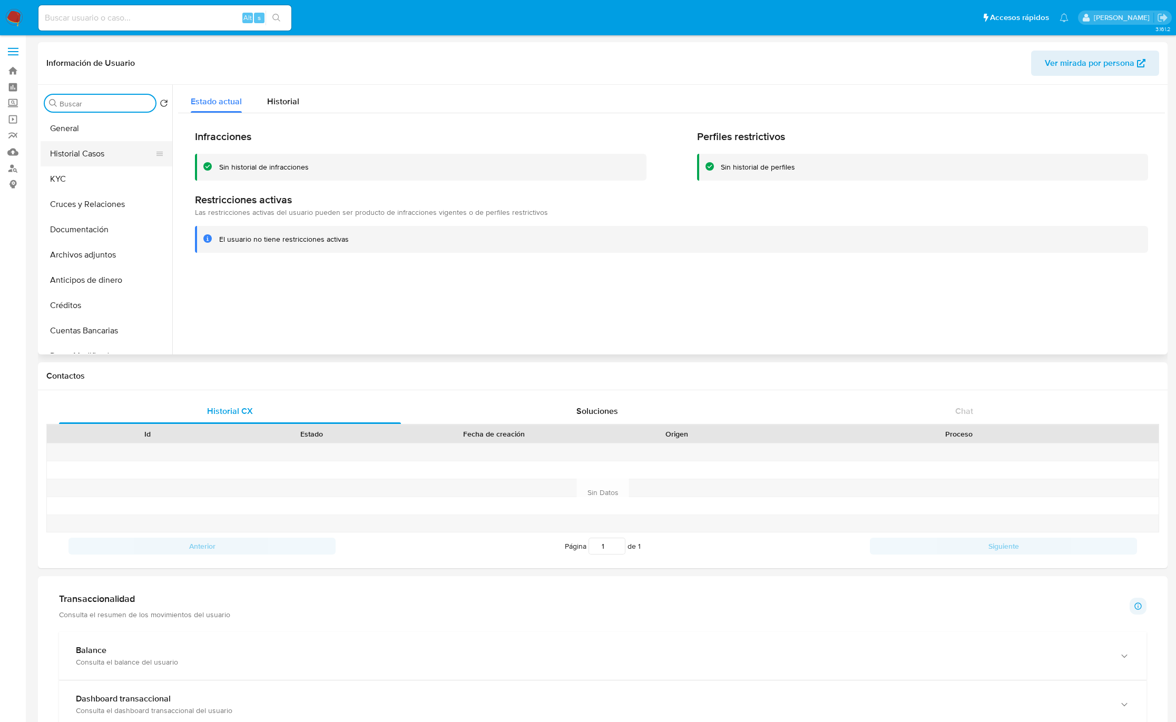
click at [87, 166] on button "Historial Casos" at bounding box center [102, 153] width 123 height 25
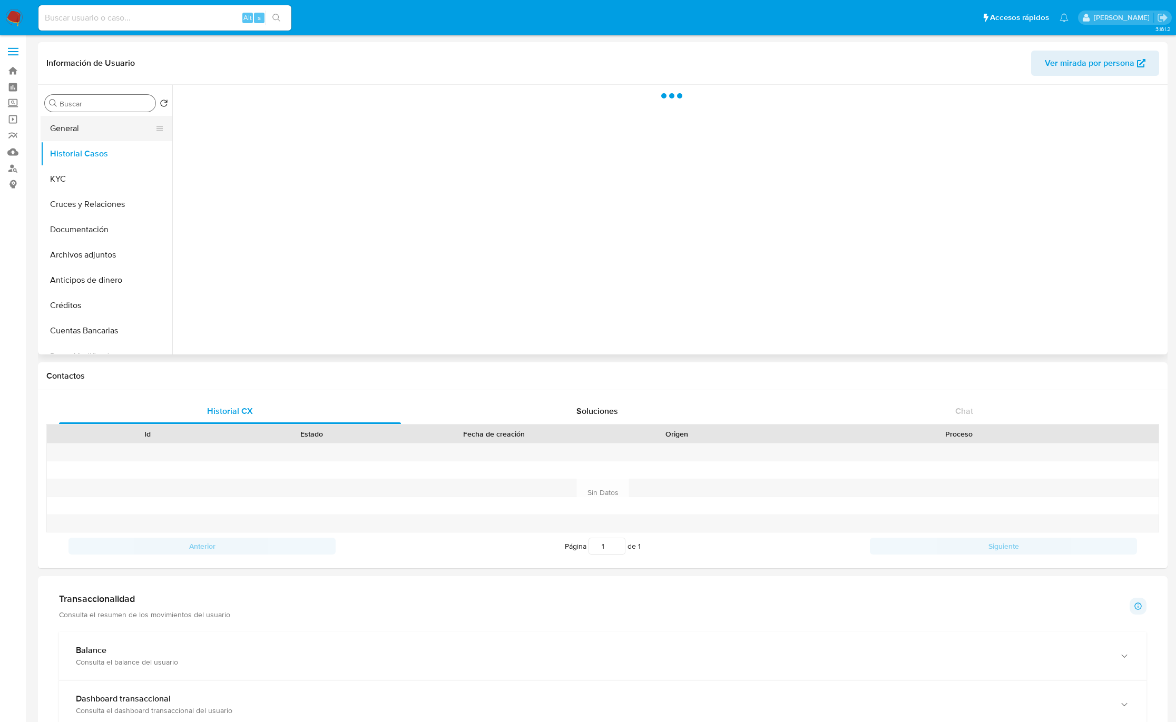
click at [91, 130] on button "General" at bounding box center [102, 128] width 123 height 25
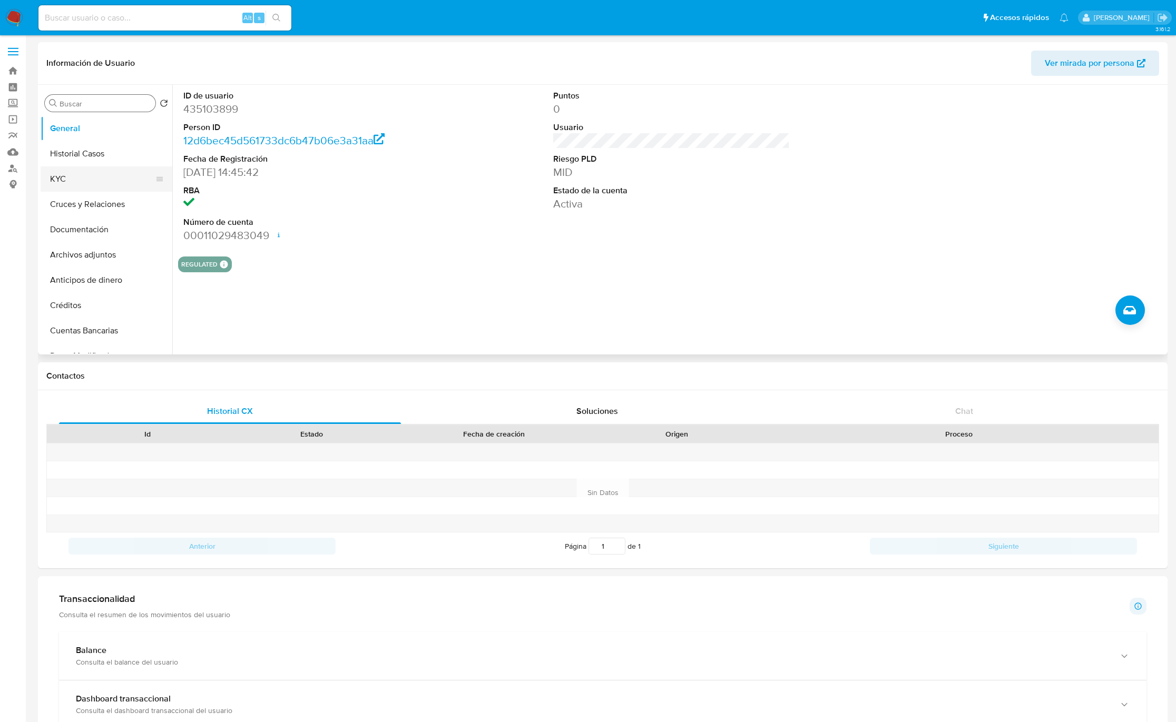
click at [79, 178] on button "KYC" at bounding box center [102, 179] width 123 height 25
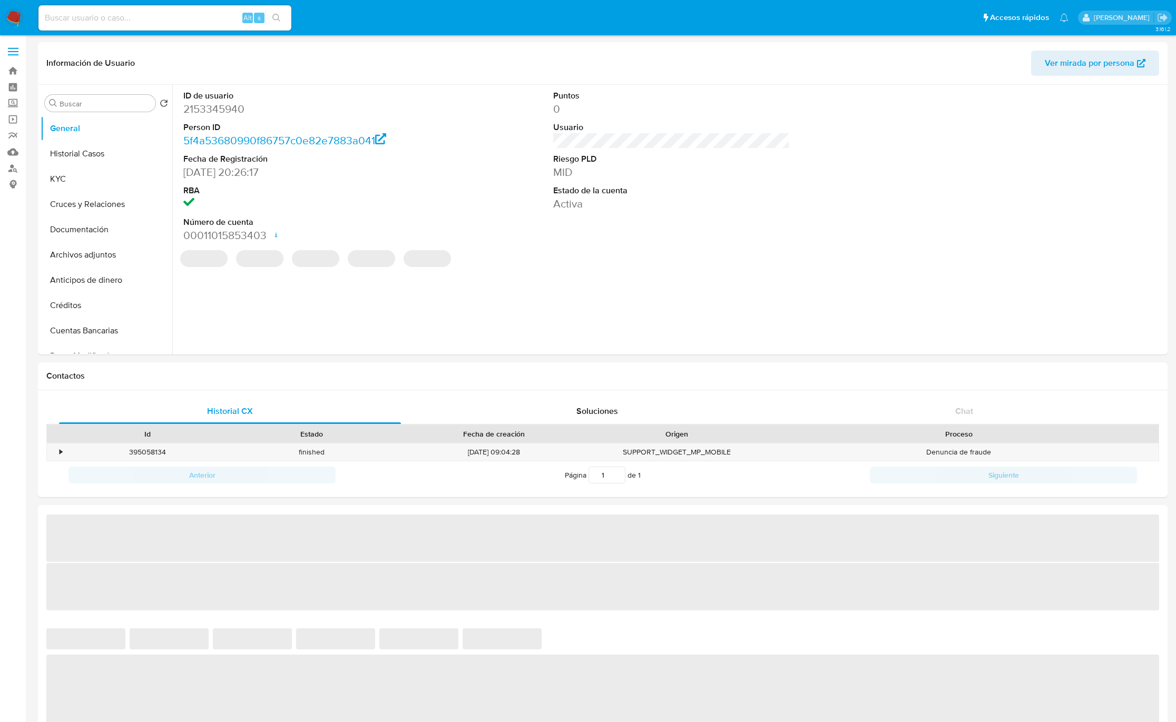
select select "10"
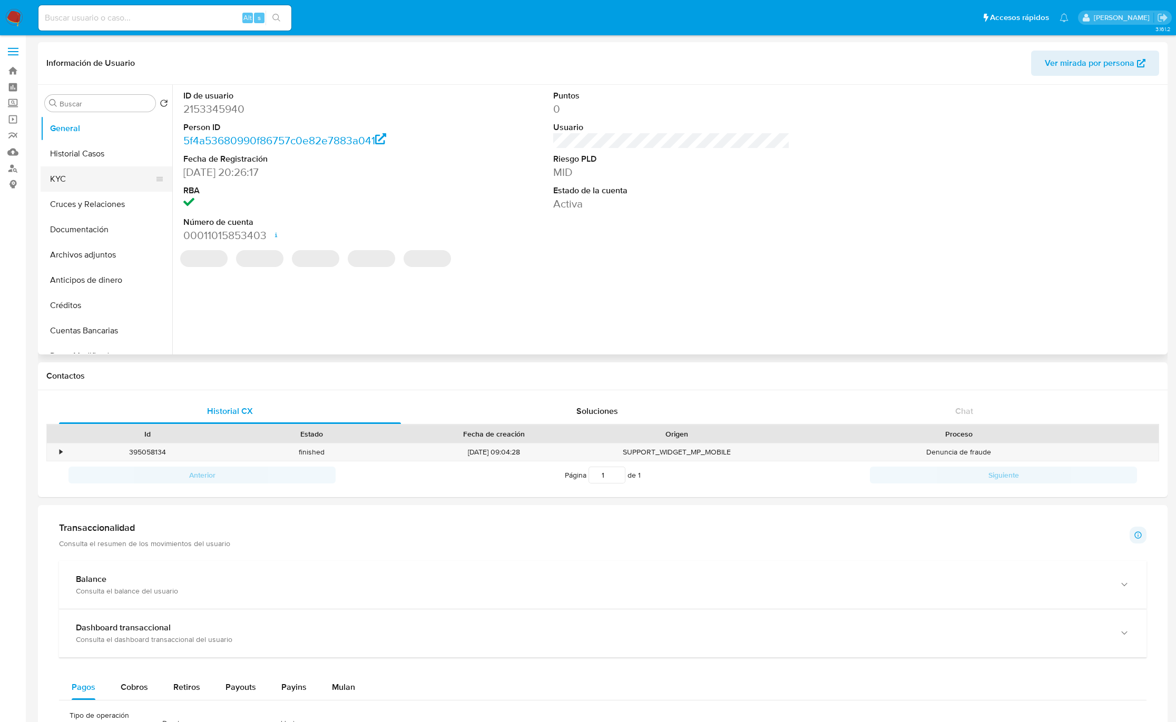
click at [59, 176] on button "KYC" at bounding box center [102, 179] width 123 height 25
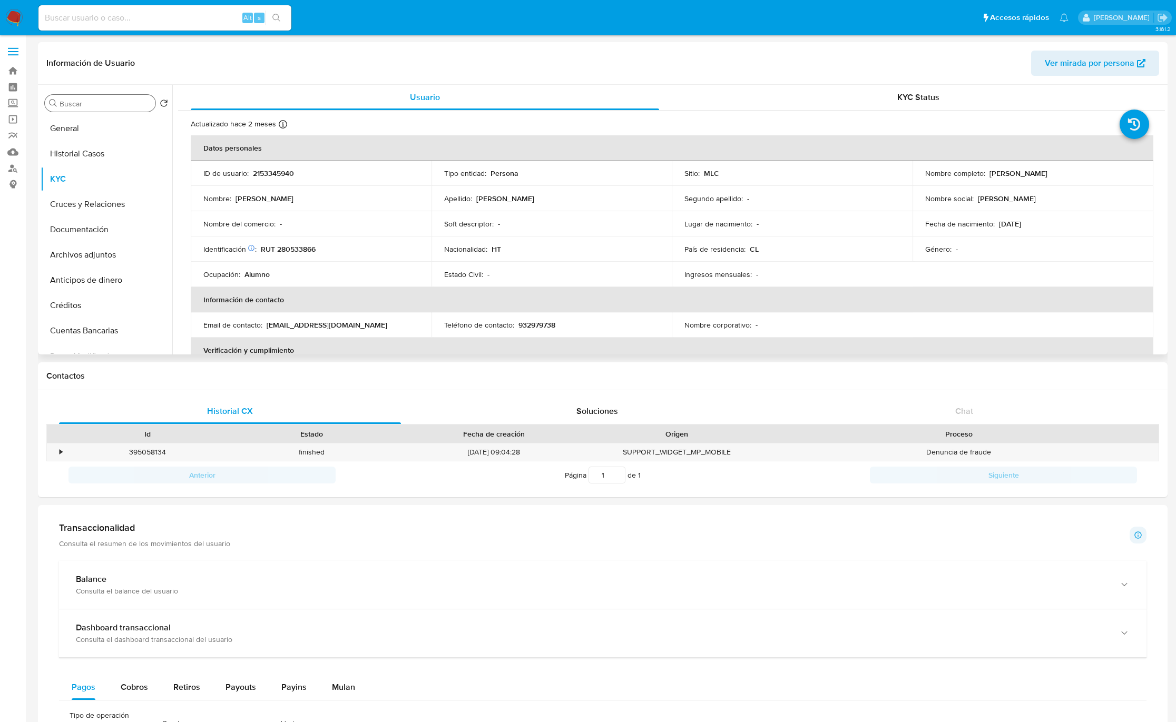
click at [114, 105] on input "Buscar" at bounding box center [106, 103] width 92 height 9
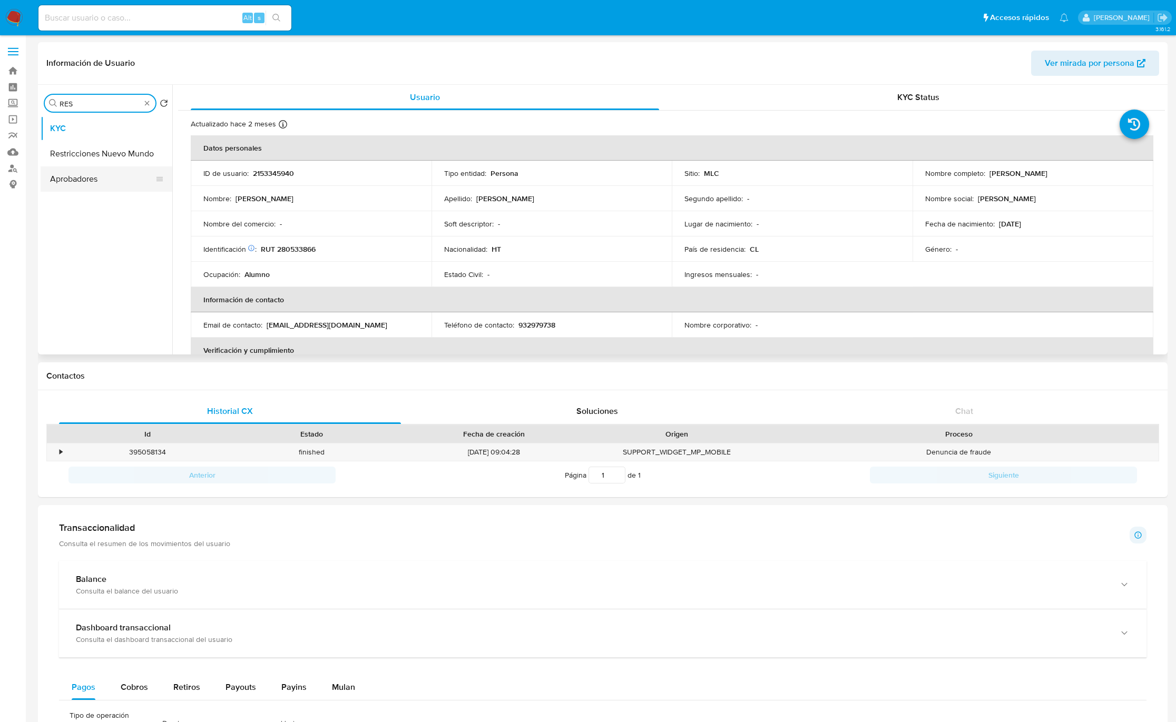
click at [130, 170] on button "Aprobadores" at bounding box center [102, 179] width 123 height 25
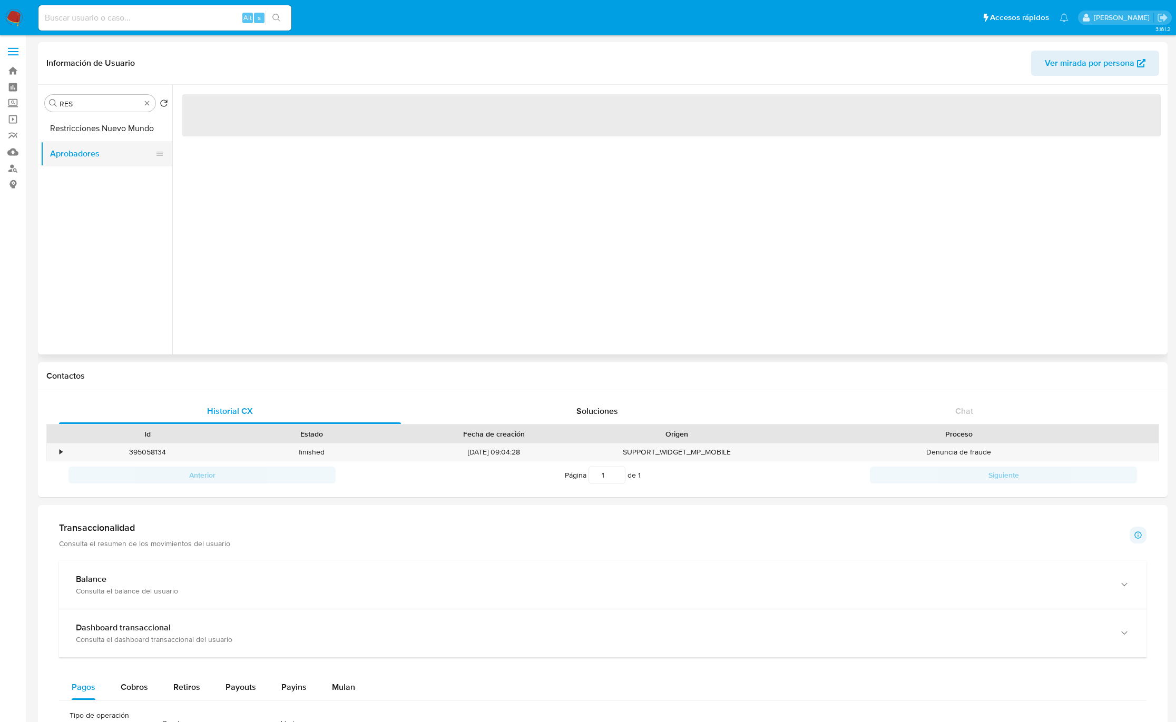
click at [129, 149] on button "Aprobadores" at bounding box center [102, 153] width 123 height 25
click at [122, 135] on button "Restricciones Nuevo Mundo" at bounding box center [102, 128] width 123 height 25
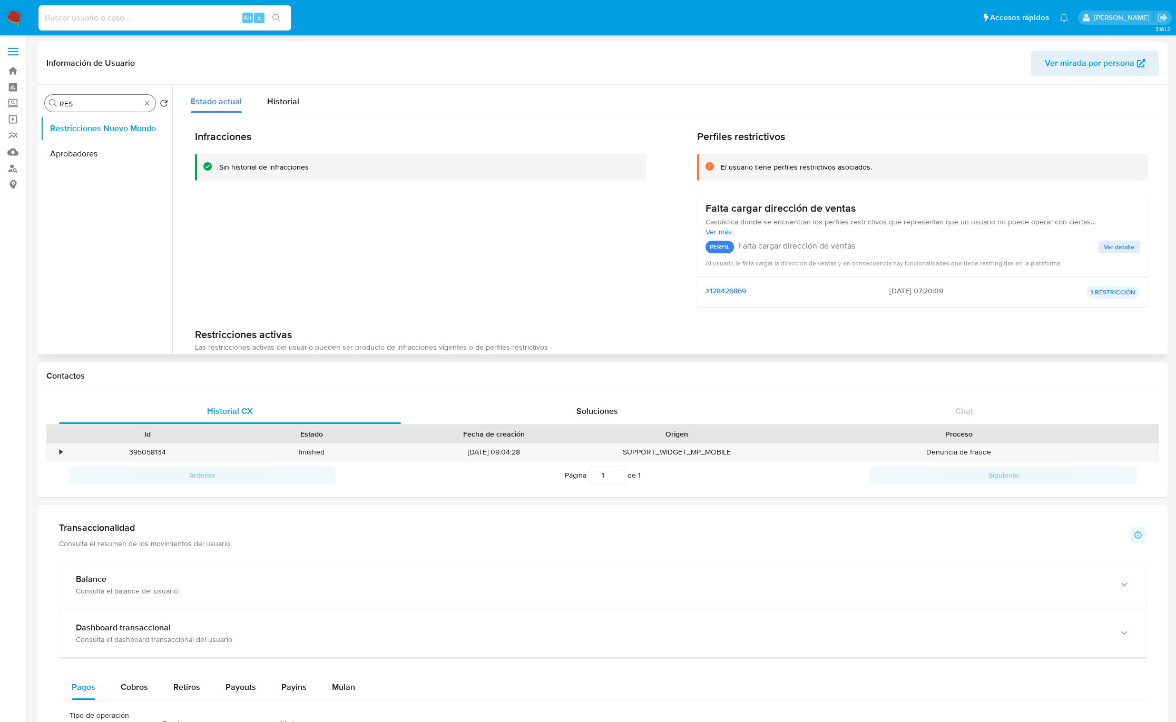
click at [99, 102] on input "RES" at bounding box center [100, 103] width 81 height 9
type input "hist"
click at [87, 117] on button "Historial Casos" at bounding box center [102, 128] width 123 height 25
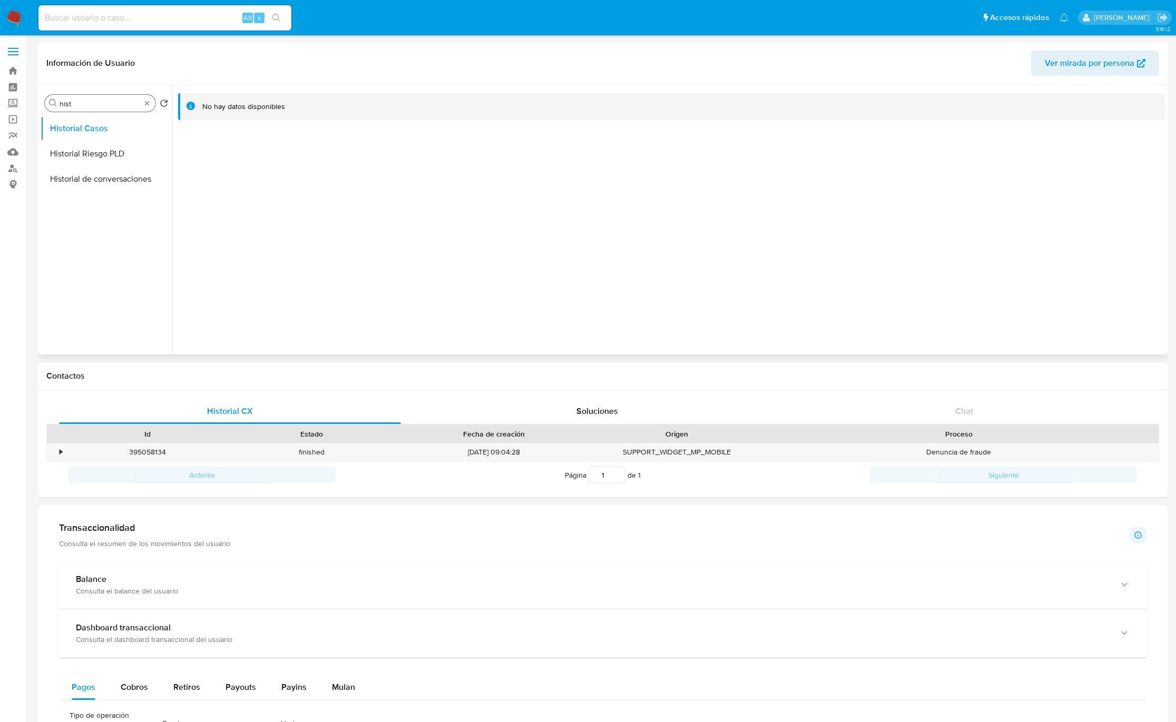
drag, startPoint x: 153, startPoint y: 98, endPoint x: 151, endPoint y: 103, distance: 5.9
click at [154, 98] on div "Buscar hist" at bounding box center [100, 103] width 111 height 17
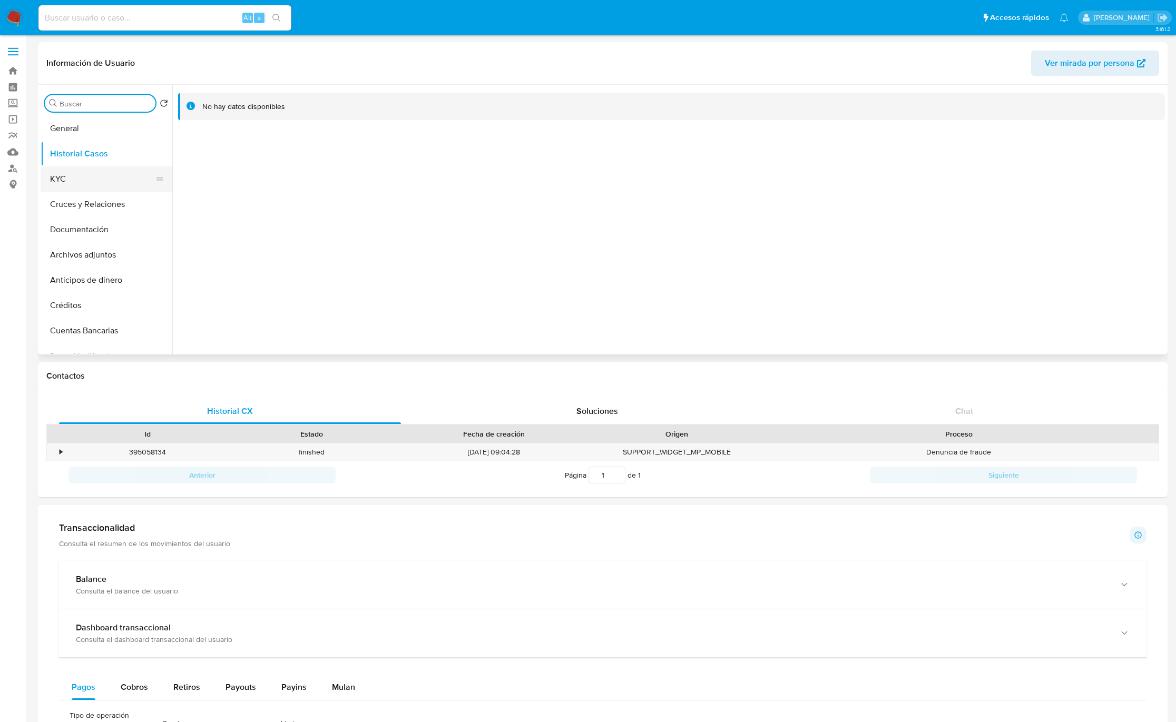
click at [85, 170] on button "KYC" at bounding box center [102, 179] width 123 height 25
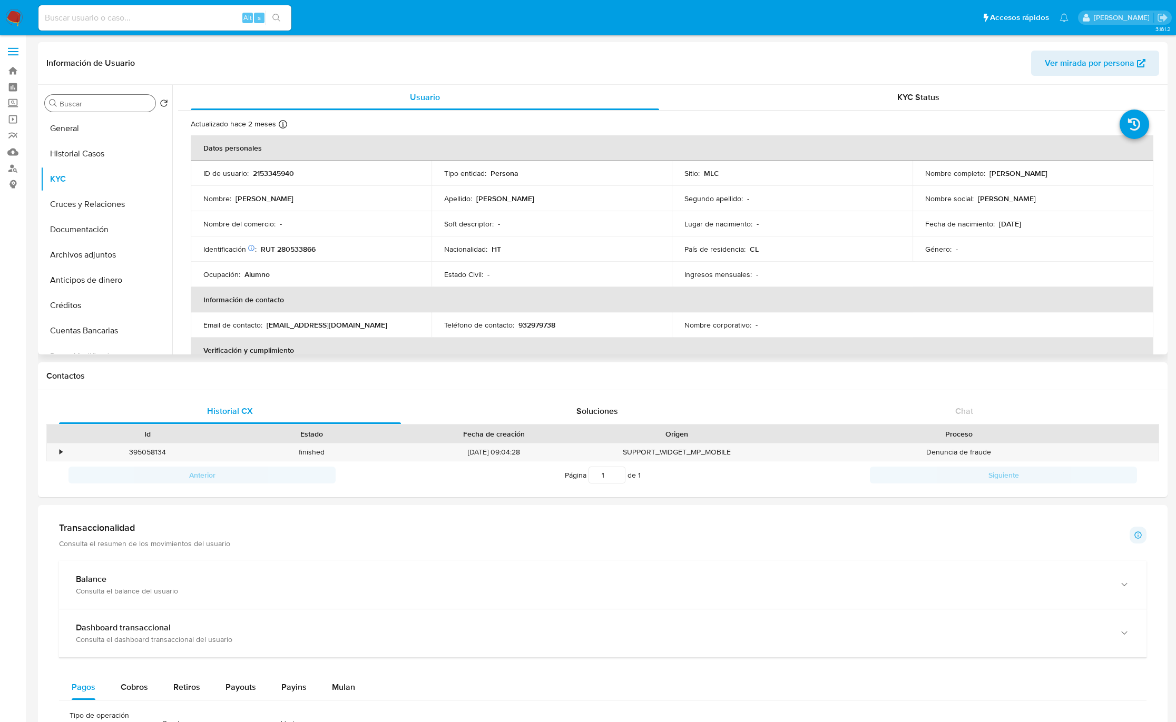
click at [283, 172] on p "2153345940" at bounding box center [273, 173] width 41 height 9
copy p "2153345940"
click at [109, 107] on input "Buscar" at bounding box center [106, 103] width 92 height 9
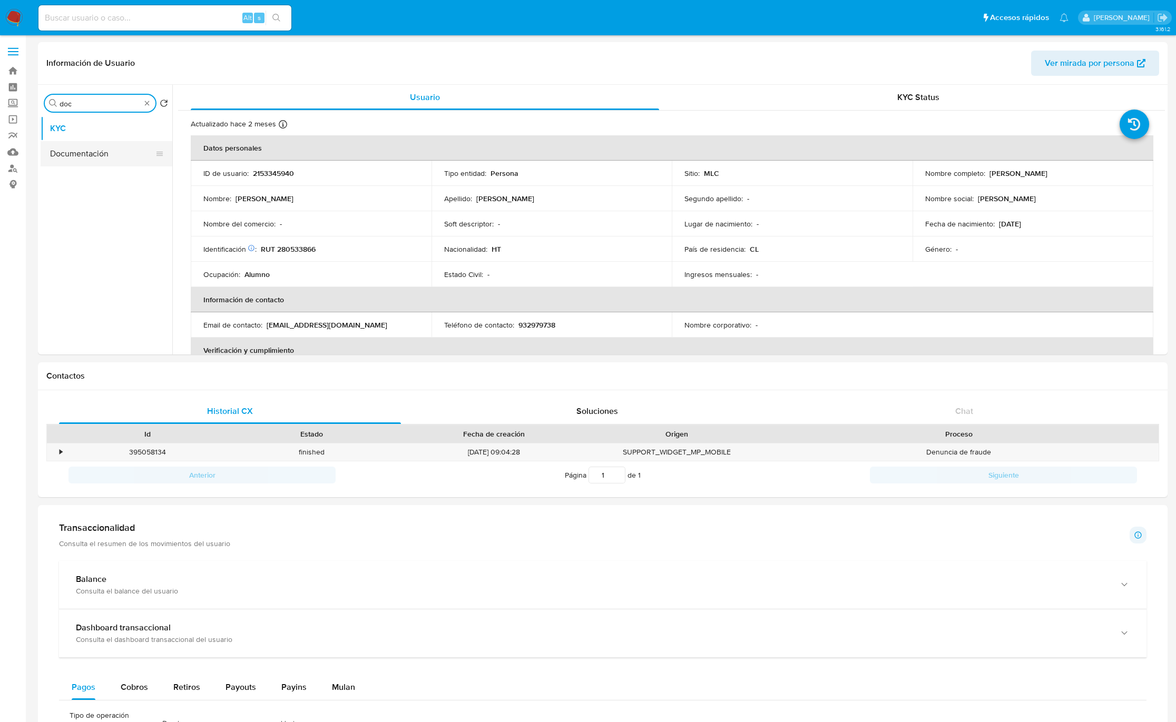
type input "doc"
click at [85, 142] on button "Documentación" at bounding box center [102, 153] width 123 height 25
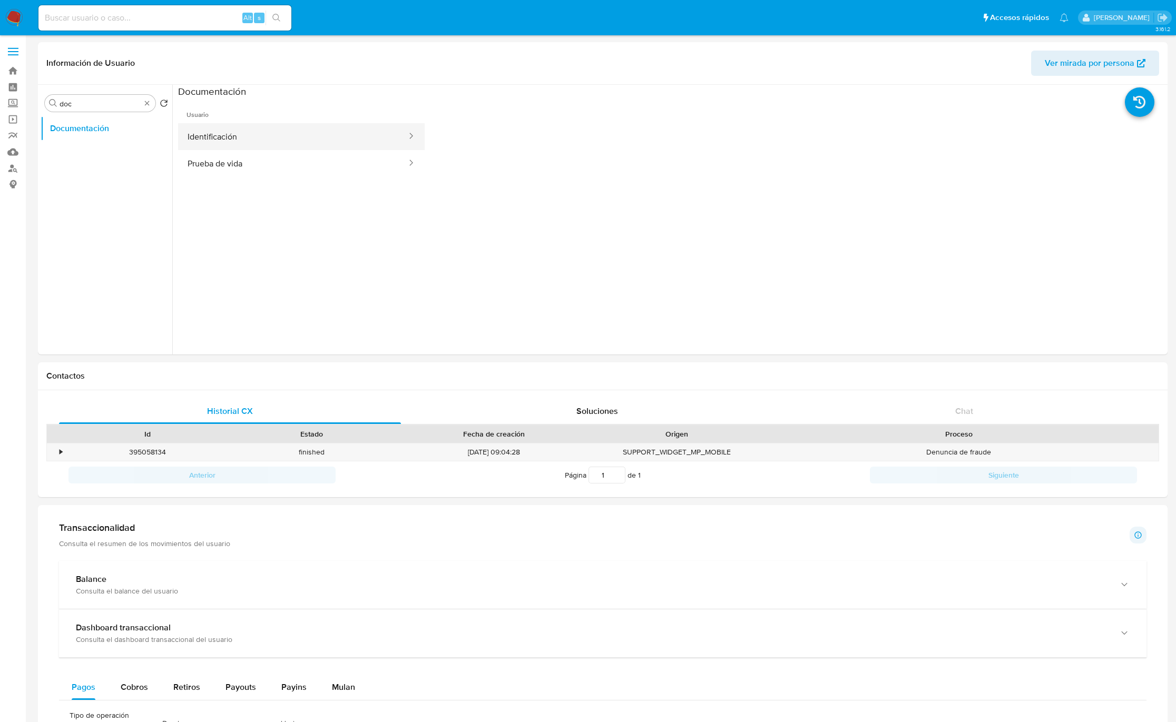
click at [221, 138] on button "Identificación" at bounding box center [293, 136] width 230 height 27
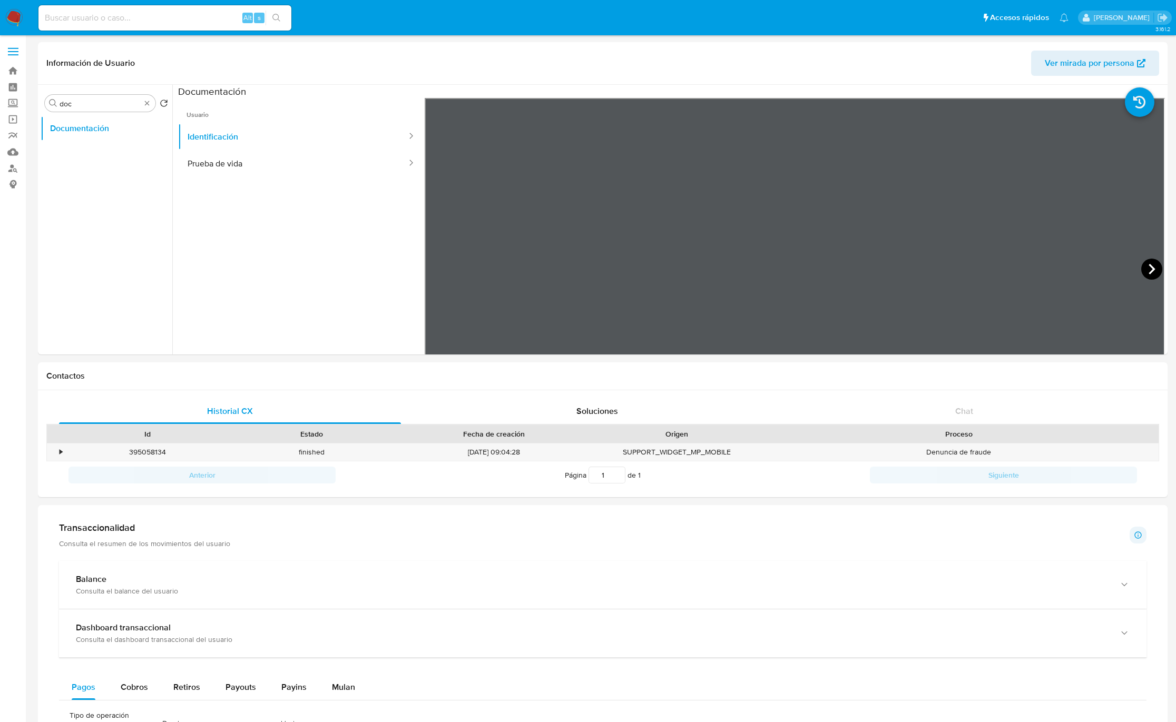
click at [1145, 272] on icon at bounding box center [1151, 269] width 21 height 21
click at [441, 272] on icon at bounding box center [437, 269] width 21 height 21
click at [251, 171] on button "Prueba de vida" at bounding box center [293, 163] width 230 height 27
click at [147, 98] on div "Buscar doc" at bounding box center [100, 103] width 111 height 17
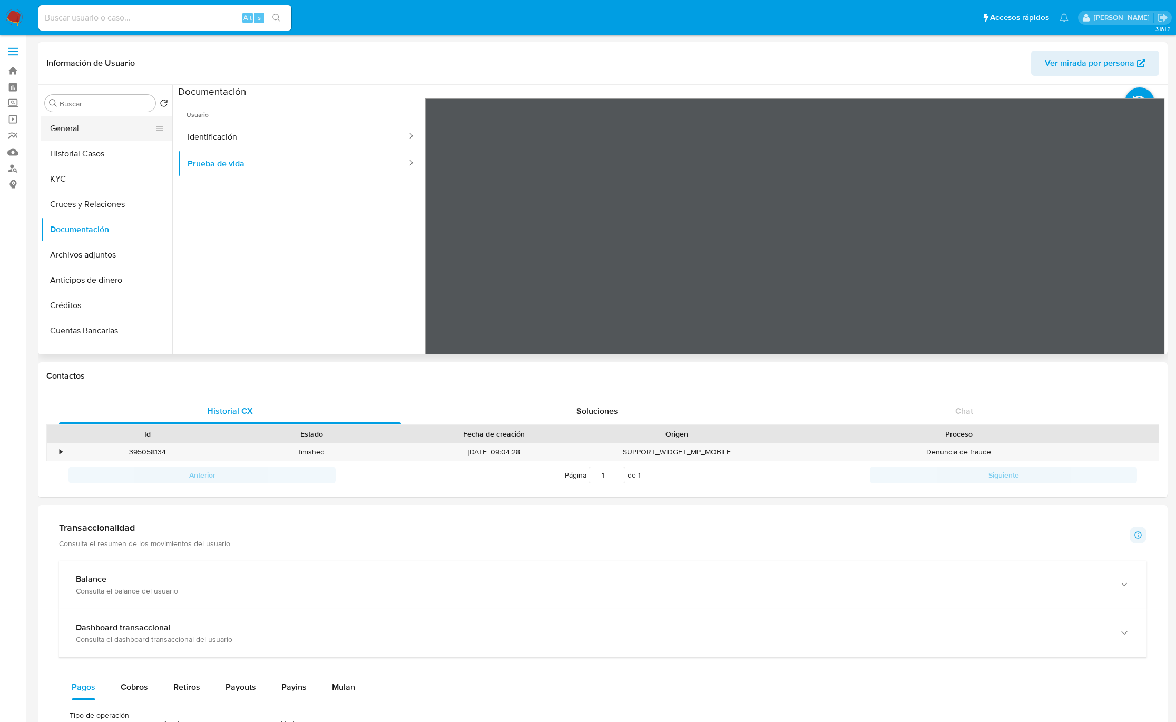
click at [124, 138] on button "General" at bounding box center [102, 128] width 123 height 25
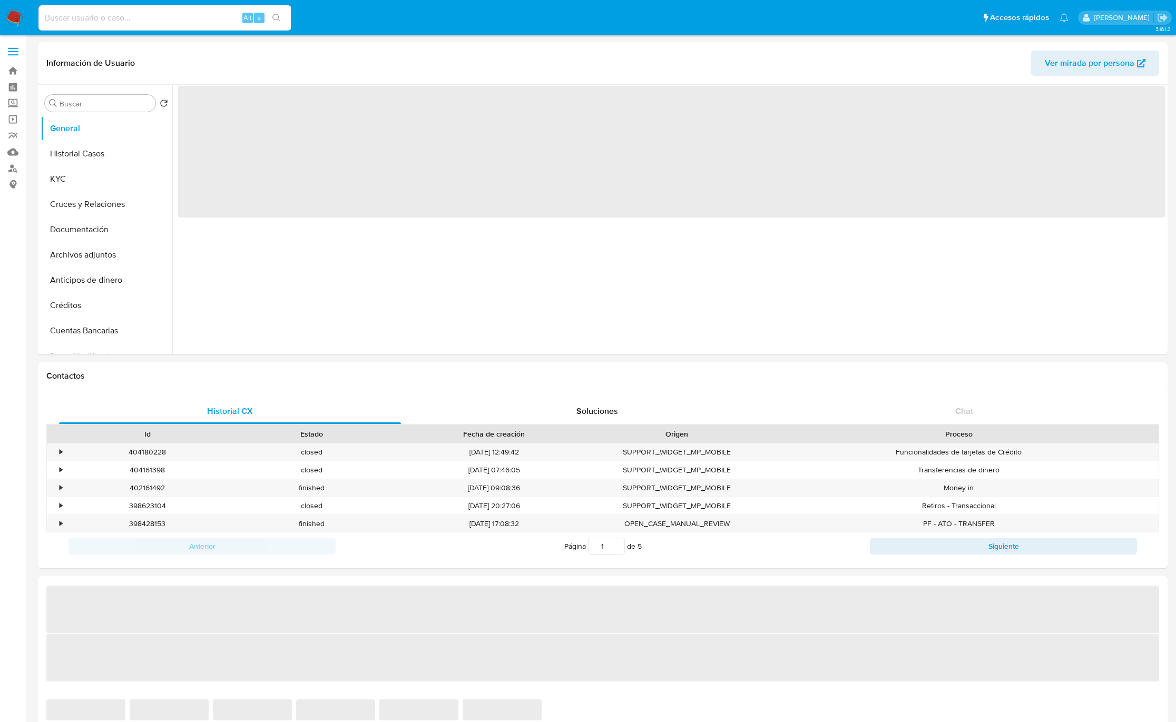
select select "10"
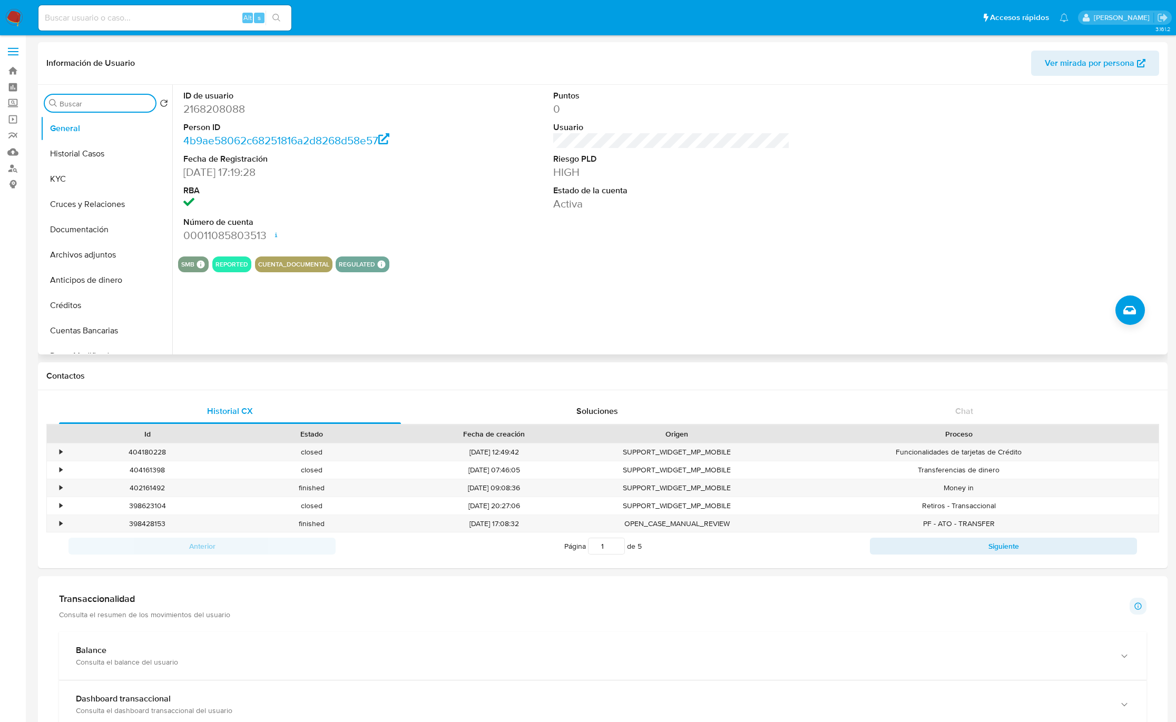
click at [100, 106] on input "Buscar" at bounding box center [106, 103] width 92 height 9
type input "RES"
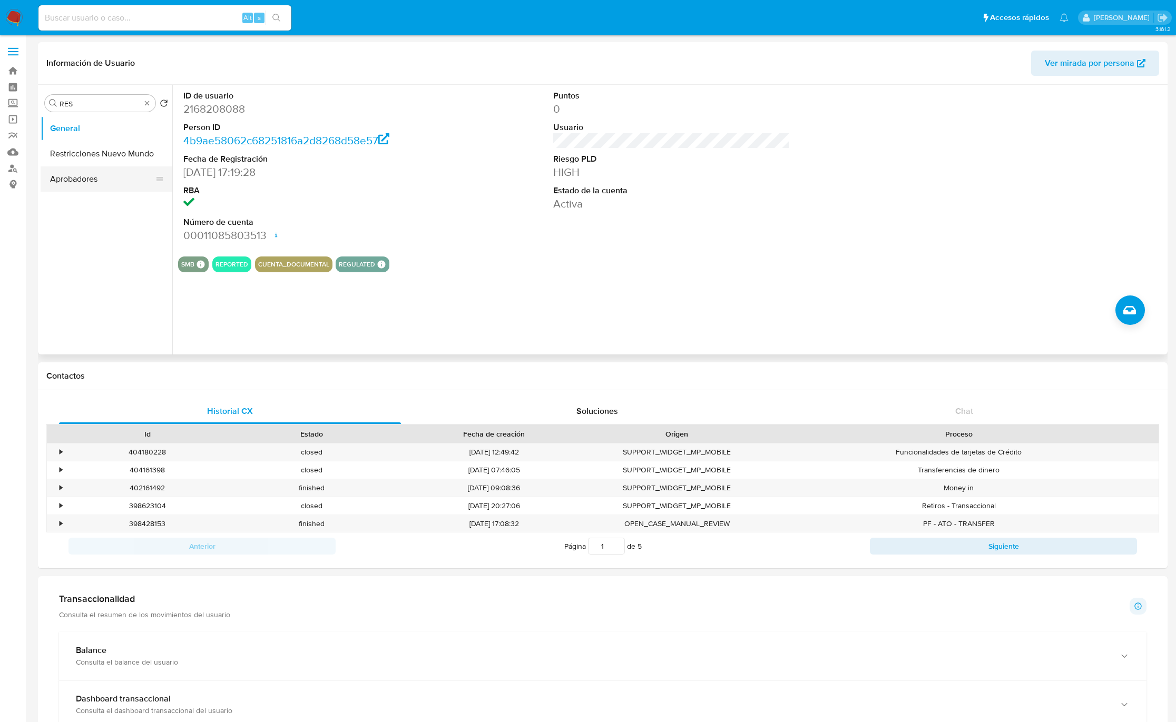
click at [92, 159] on button "Restricciones Nuevo Mundo" at bounding box center [107, 153] width 132 height 25
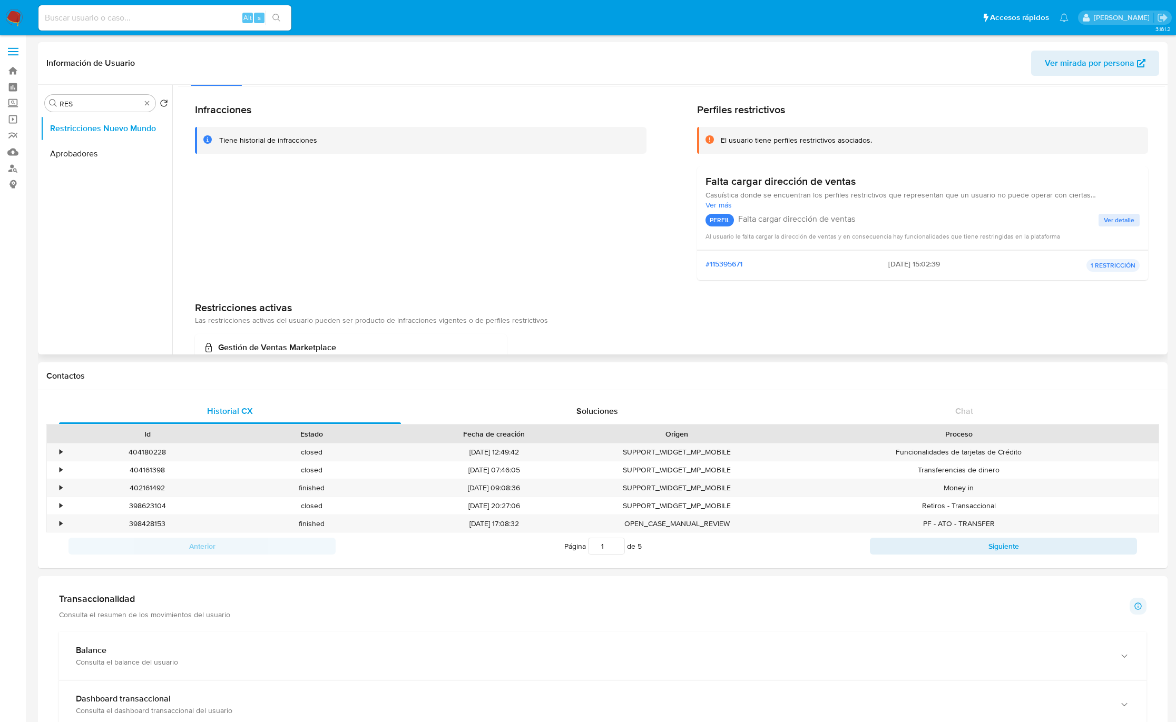
scroll to position [73, 0]
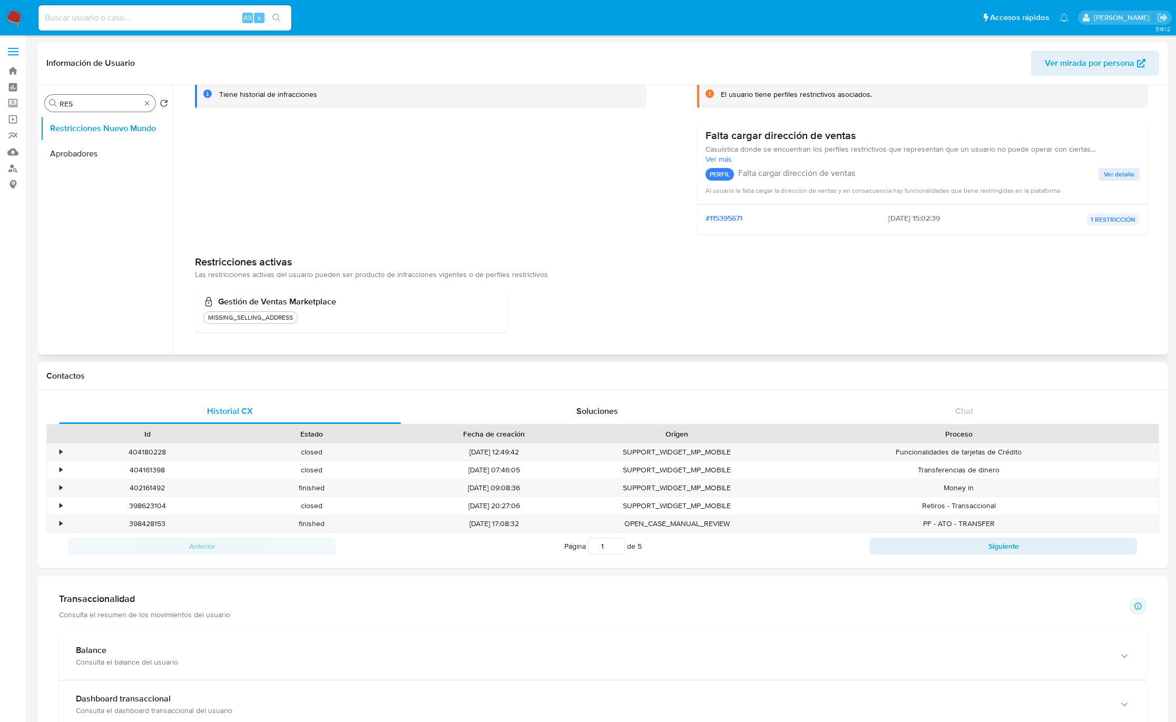
click at [107, 105] on input "RES" at bounding box center [100, 103] width 81 height 9
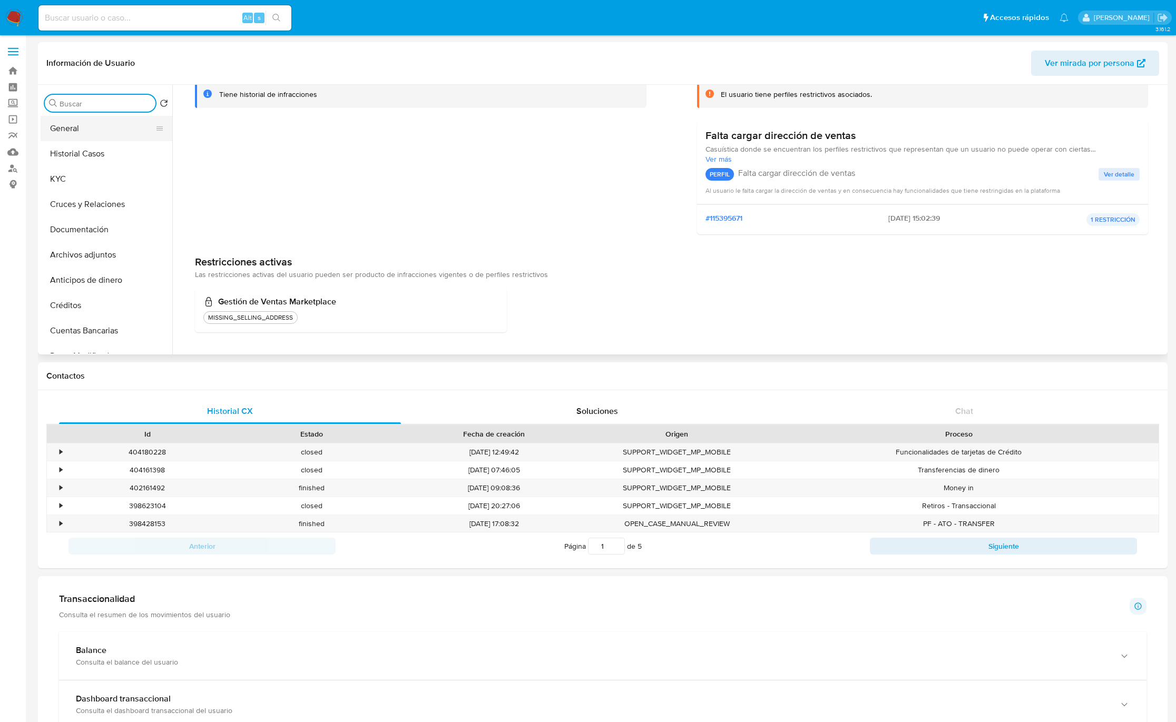
click at [125, 130] on button "General" at bounding box center [102, 128] width 123 height 25
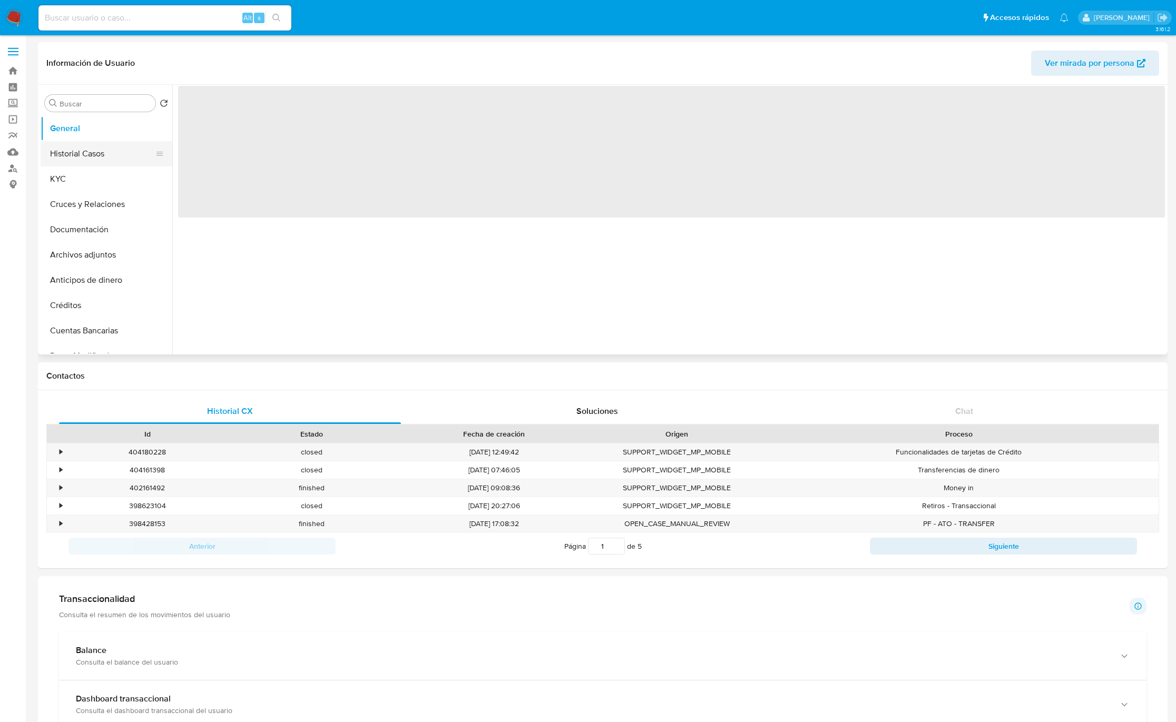
scroll to position [0, 0]
click at [125, 155] on button "Historial Casos" at bounding box center [102, 153] width 123 height 25
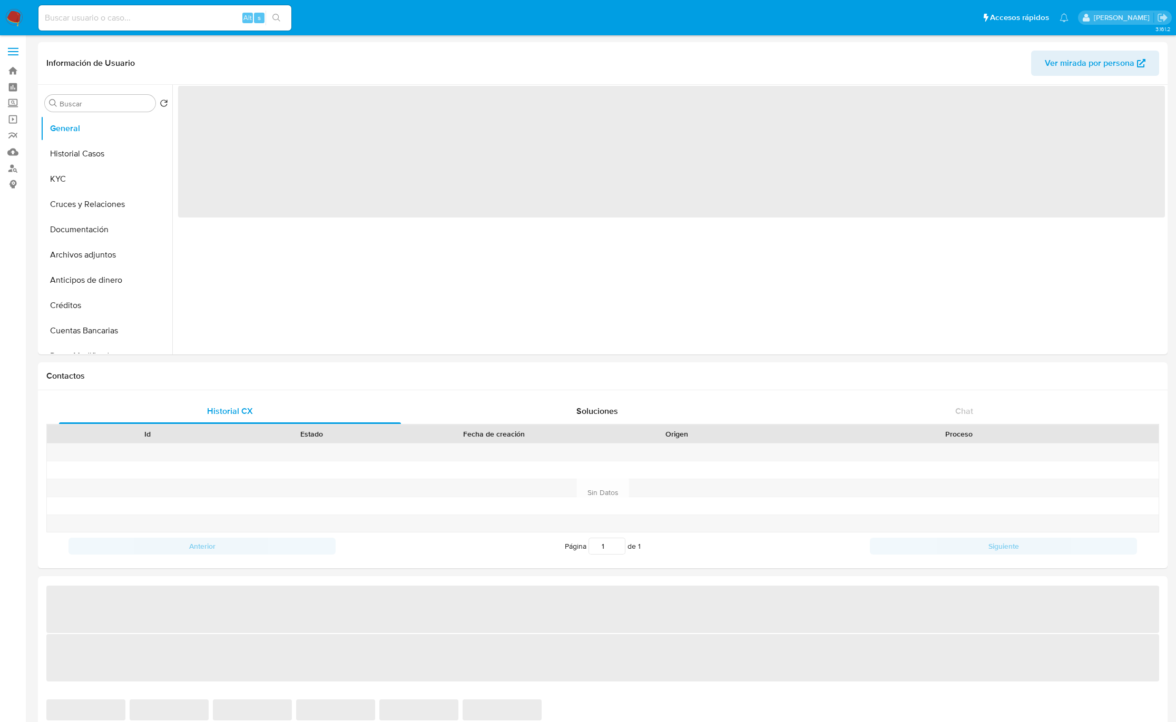
select select "10"
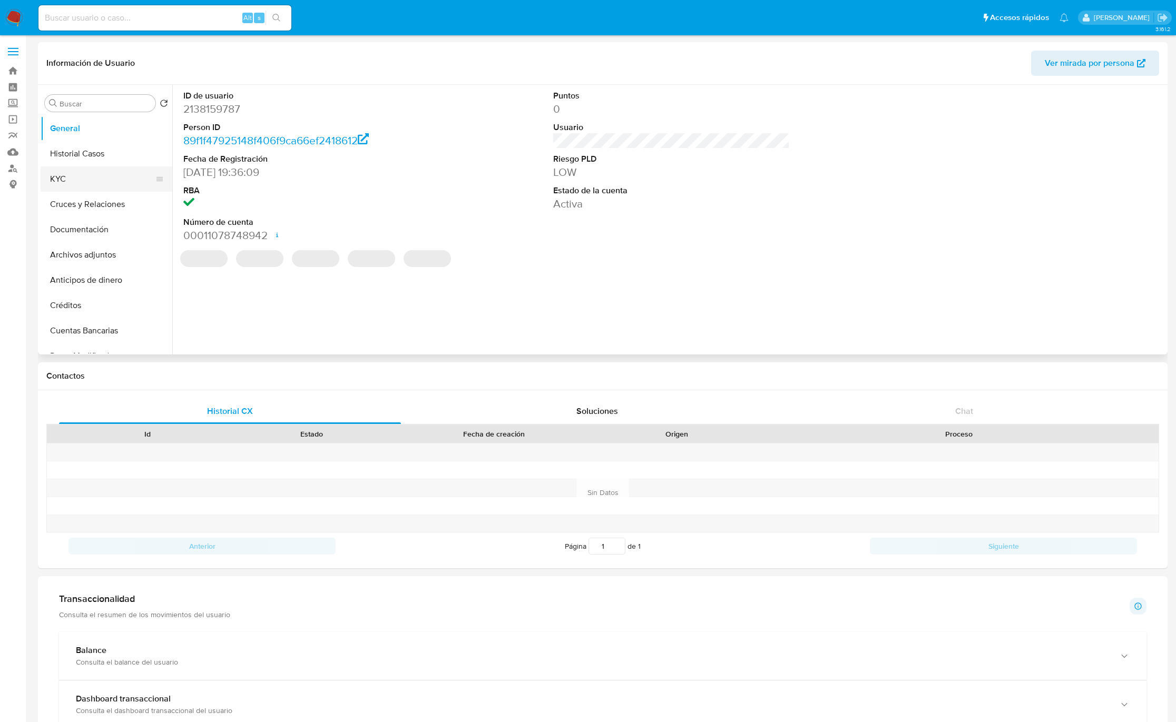
click at [86, 184] on button "KYC" at bounding box center [102, 179] width 123 height 25
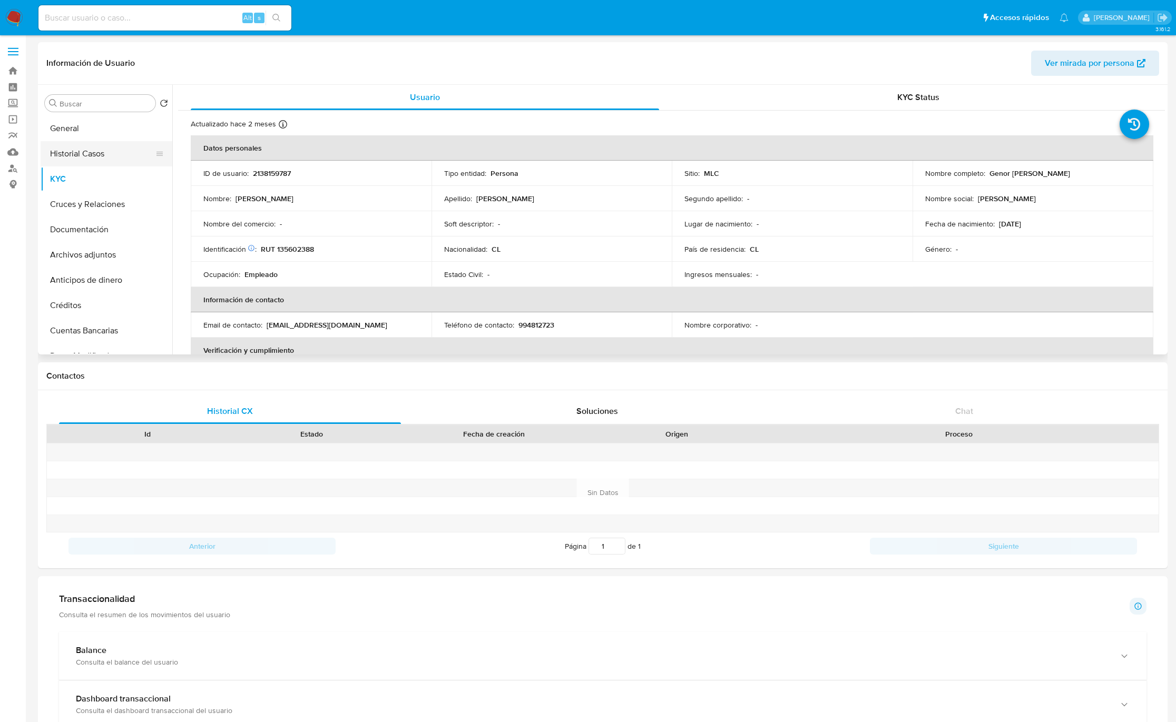
click at [95, 143] on button "Historial Casos" at bounding box center [102, 153] width 123 height 25
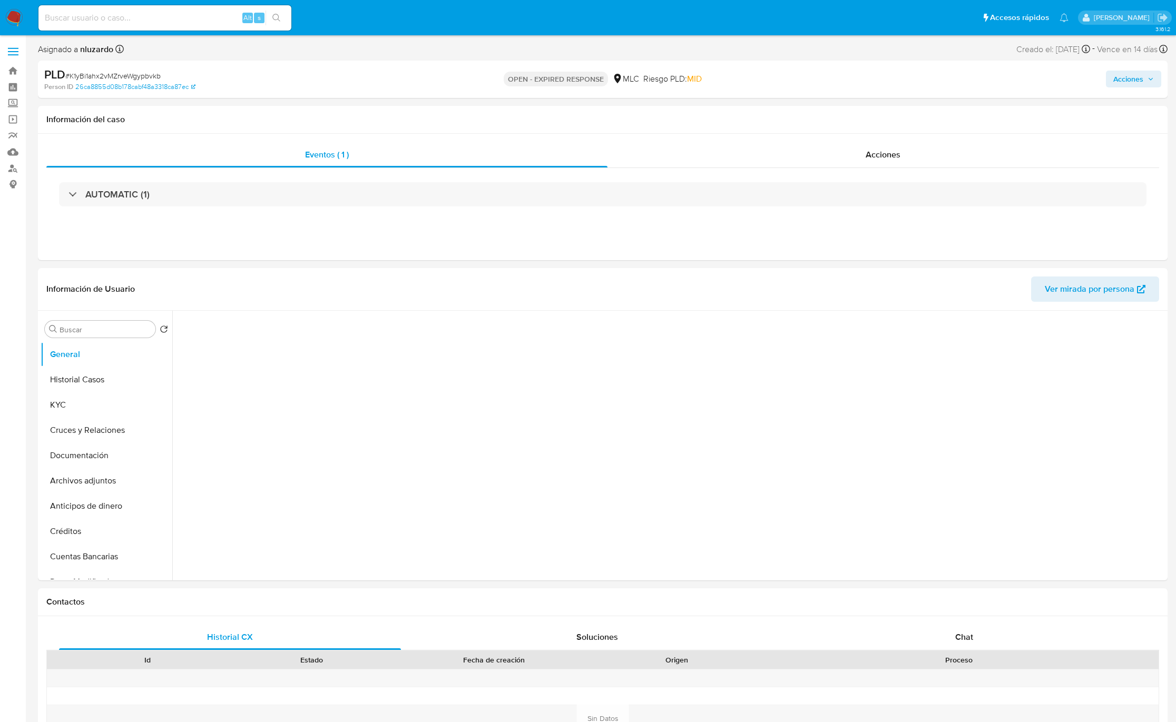
select select "10"
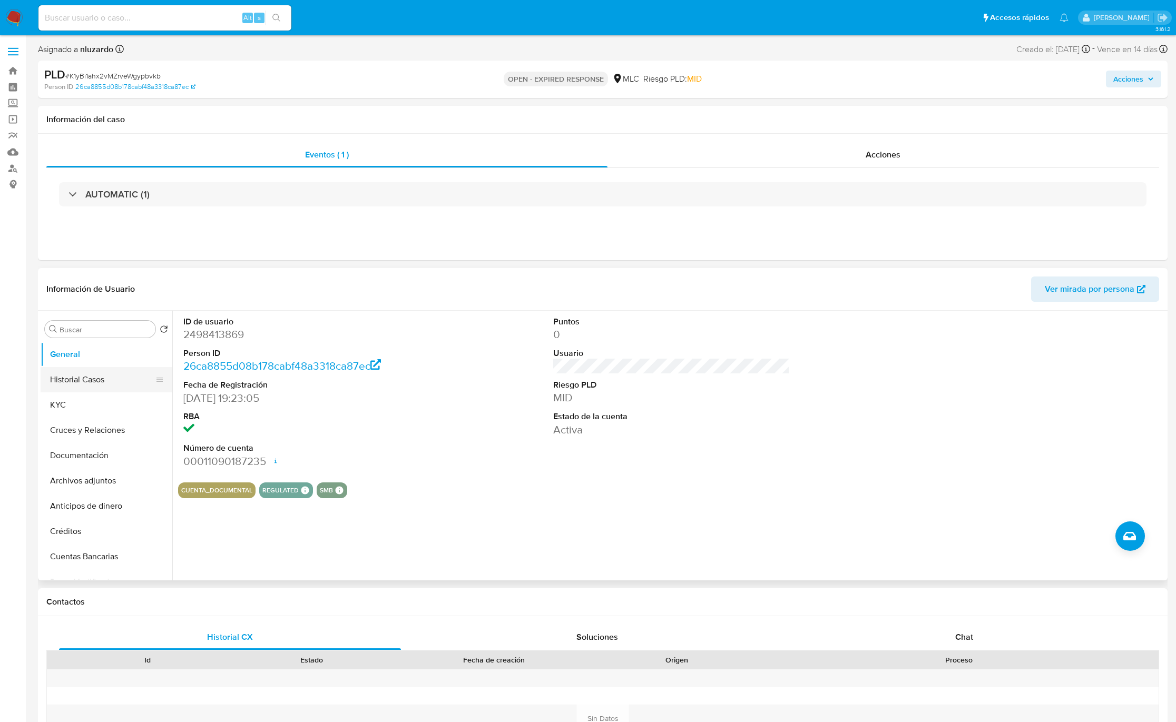
click at [93, 380] on button "Historial Casos" at bounding box center [102, 379] width 123 height 25
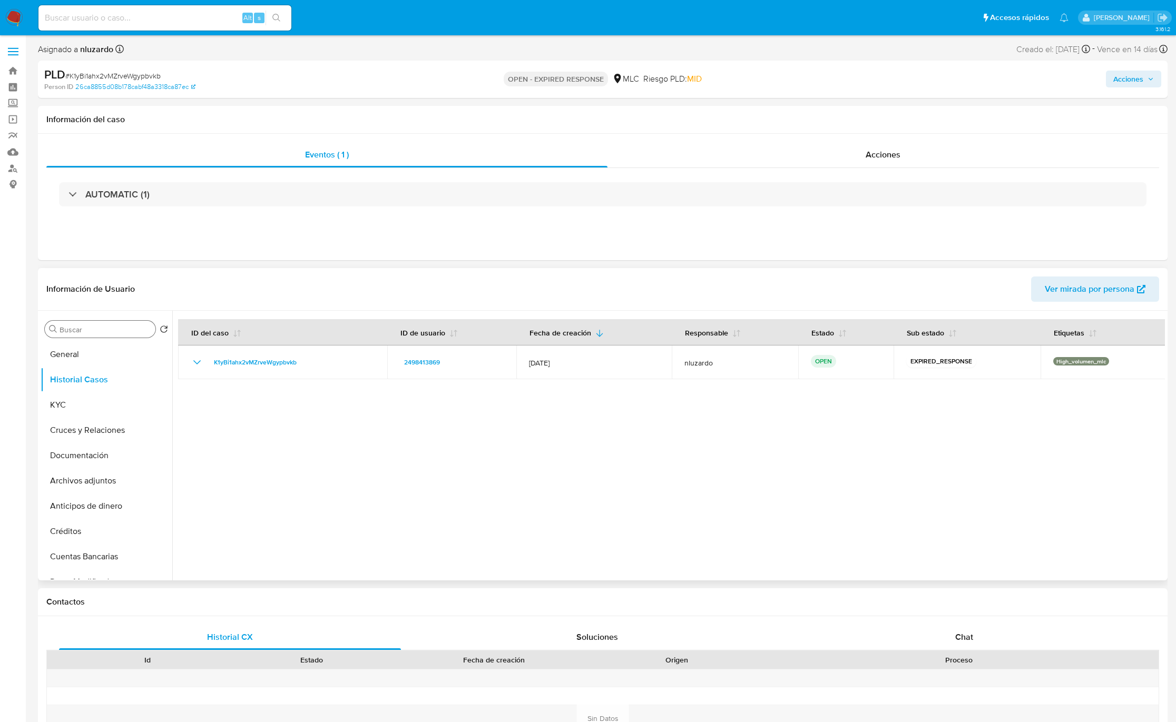
click at [82, 332] on input "Buscar" at bounding box center [106, 329] width 92 height 9
click at [101, 375] on button "Cruces y Relaciones" at bounding box center [102, 379] width 123 height 25
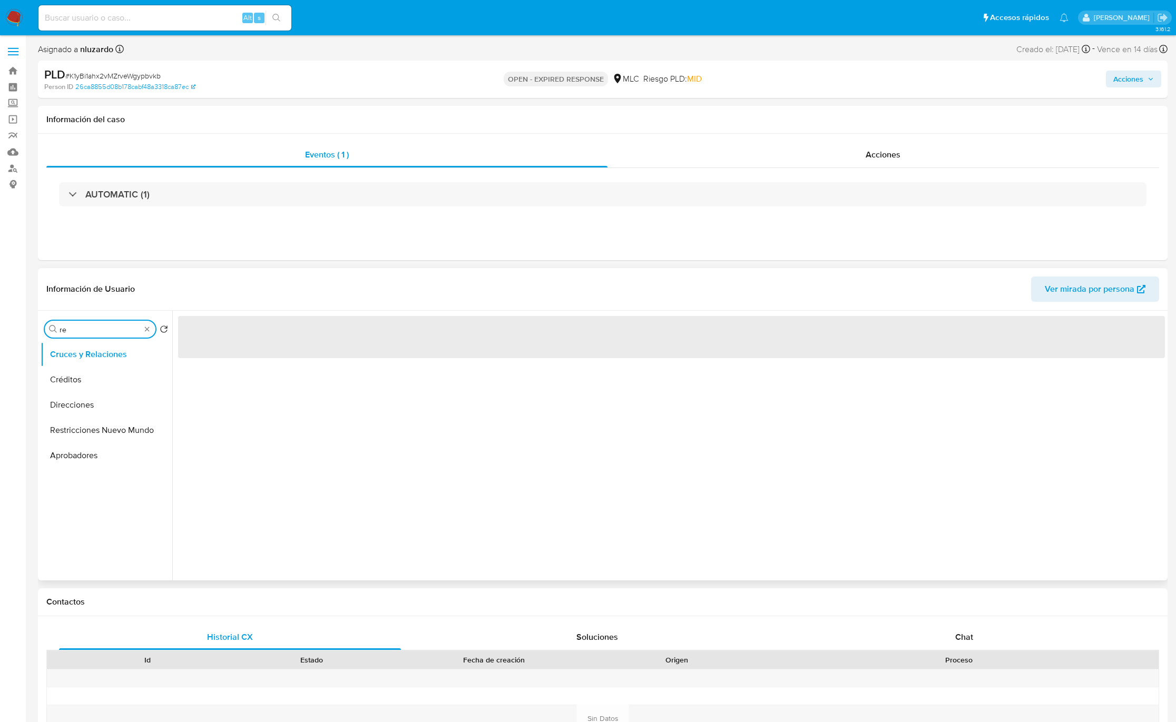
click at [106, 327] on input "re" at bounding box center [100, 329] width 81 height 9
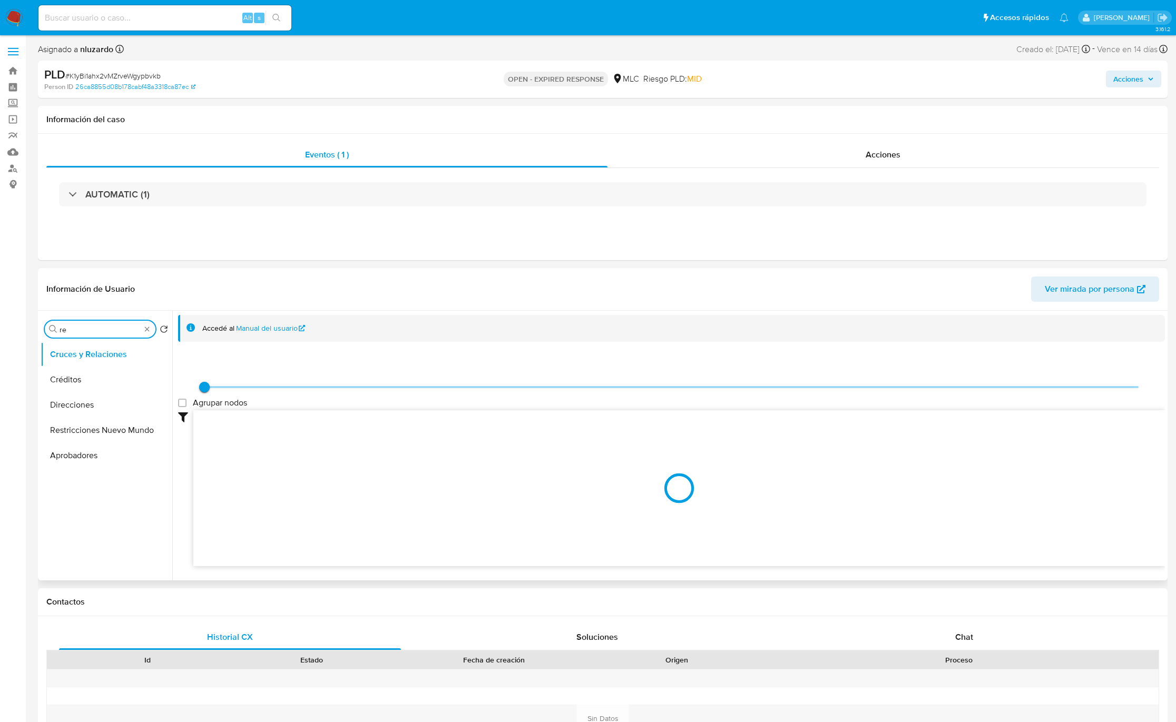
click at [106, 334] on input "re" at bounding box center [100, 329] width 81 height 9
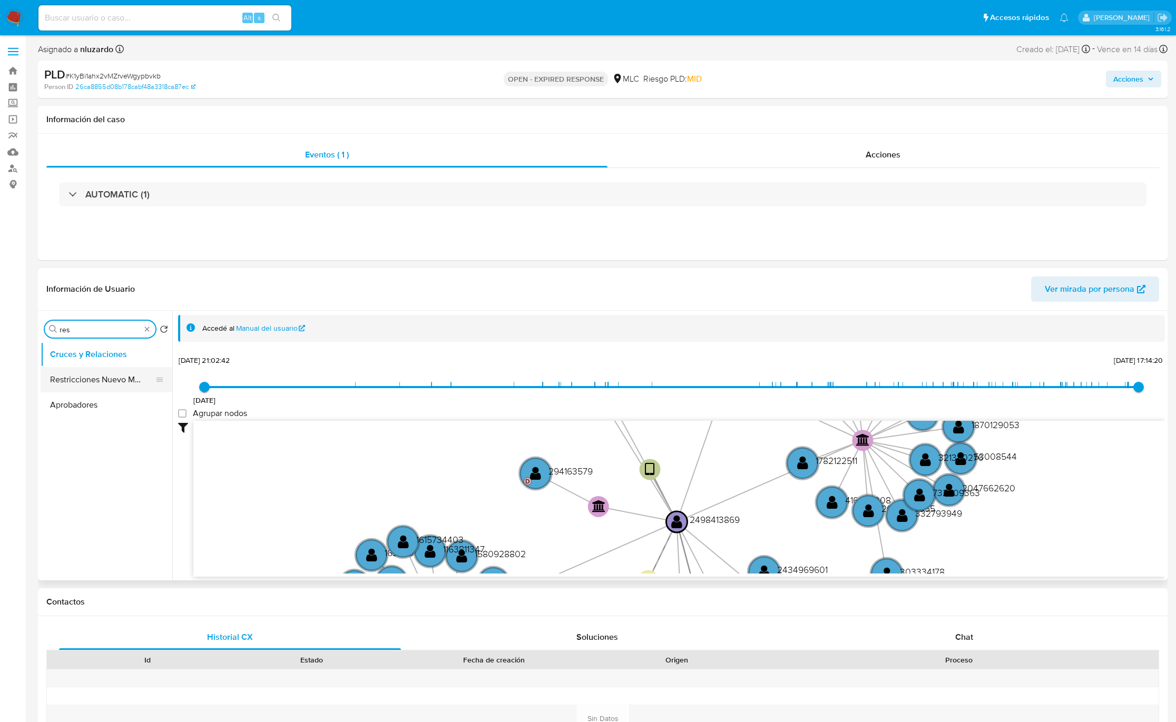
click at [107, 383] on button "Restricciones Nuevo Mundo" at bounding box center [102, 379] width 123 height 25
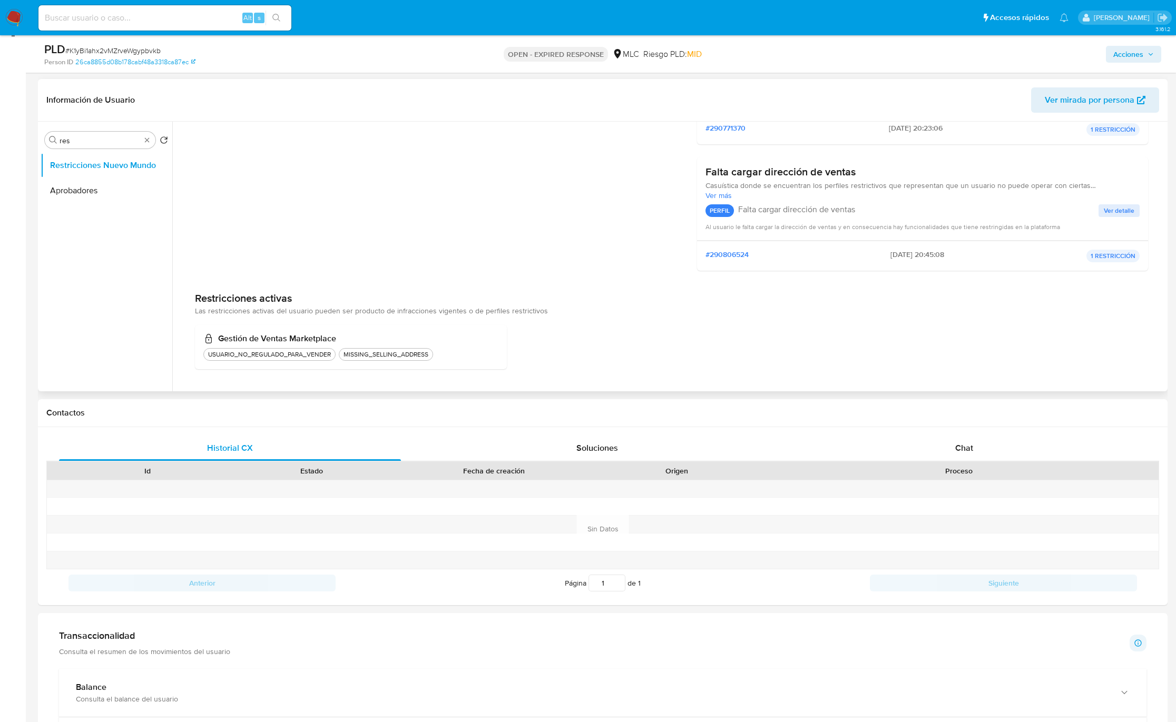
scroll to position [158, 0]
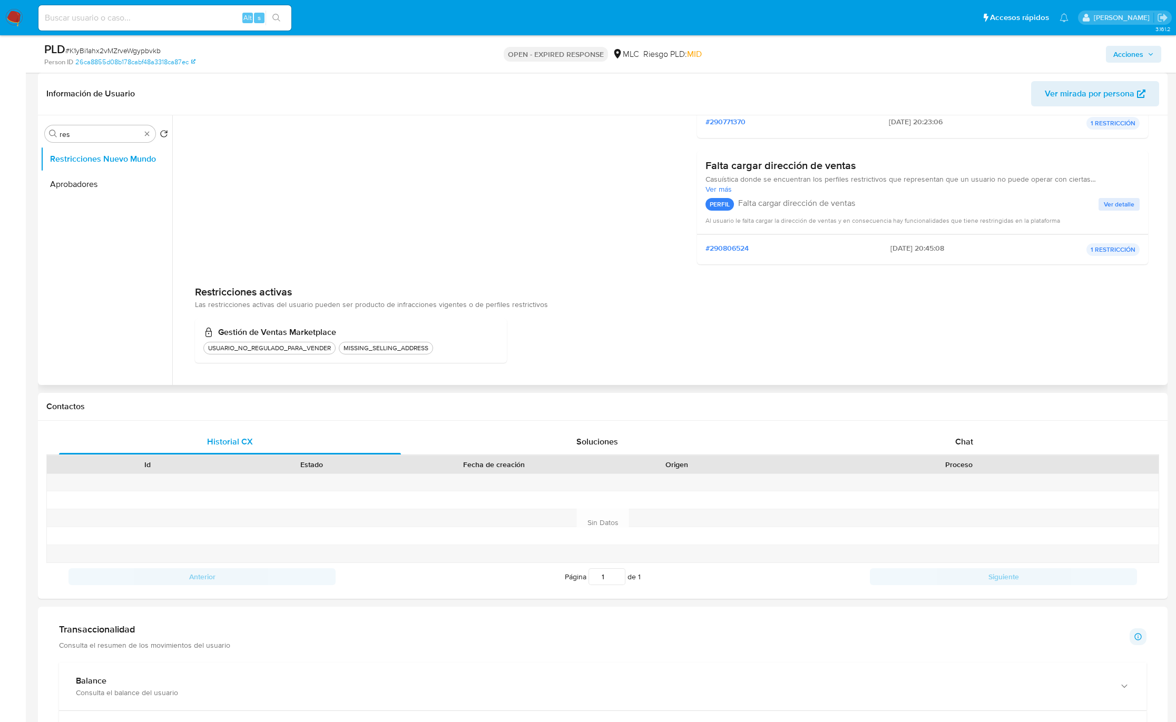
drag, startPoint x: 234, startPoint y: 342, endPoint x: 472, endPoint y: 345, distance: 237.7
click at [469, 351] on div "USUARIO_NO_REGULADO_PARA_VENDER MISSING_SELLING_ADDRESS" at bounding box center [350, 348] width 295 height 13
click at [472, 345] on div "USUARIO_NO_REGULADO_PARA_VENDER MISSING_SELLING_ADDRESS" at bounding box center [350, 348] width 295 height 13
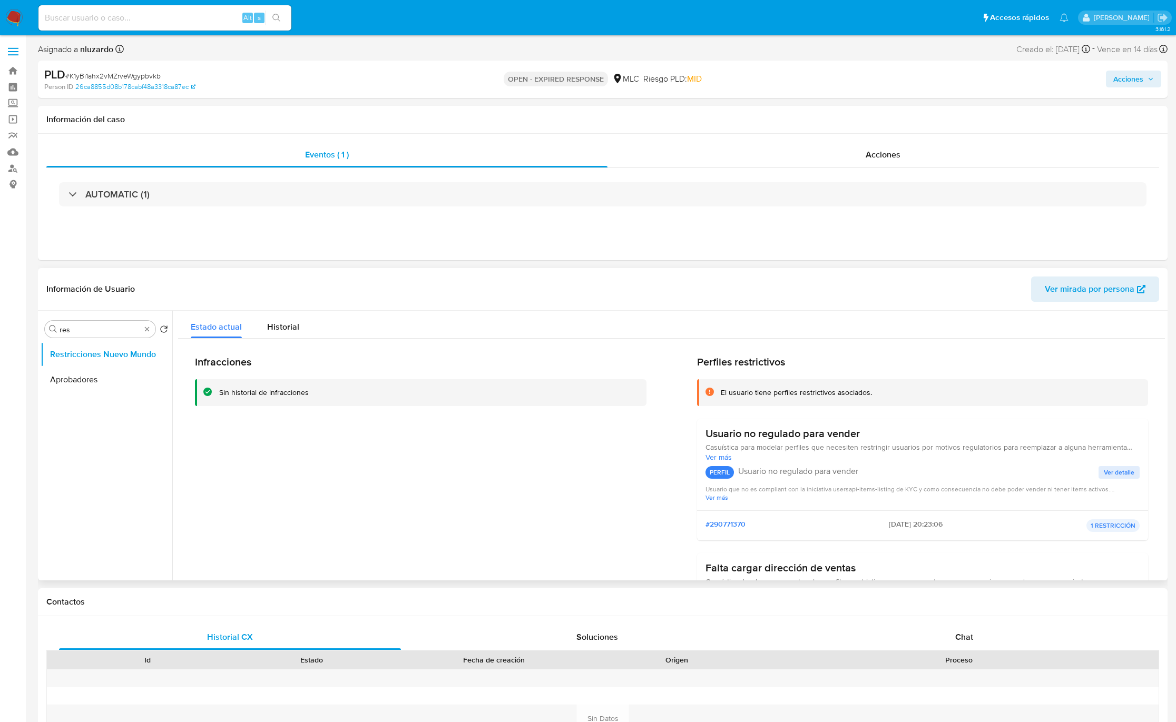
scroll to position [0, 0]
click at [111, 329] on input "res" at bounding box center [100, 329] width 81 height 9
type input "doc"
click at [103, 355] on button "Documentación" at bounding box center [102, 354] width 123 height 25
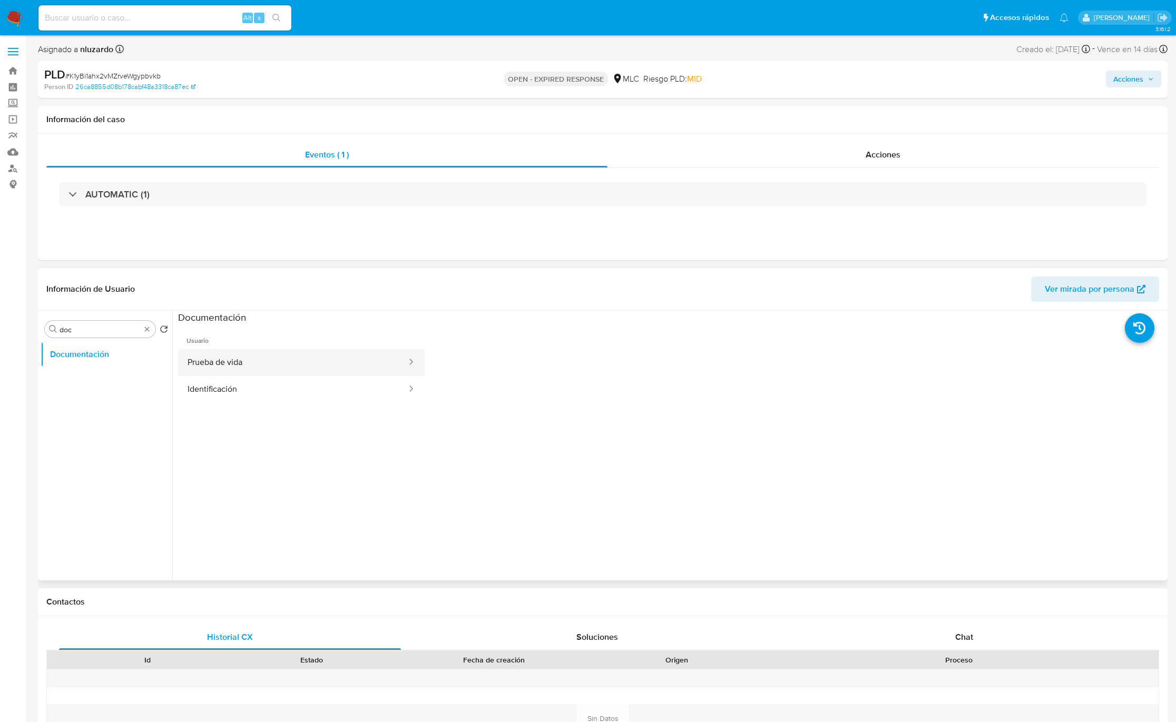
click at [218, 367] on button "Prueba de vida" at bounding box center [293, 362] width 230 height 27
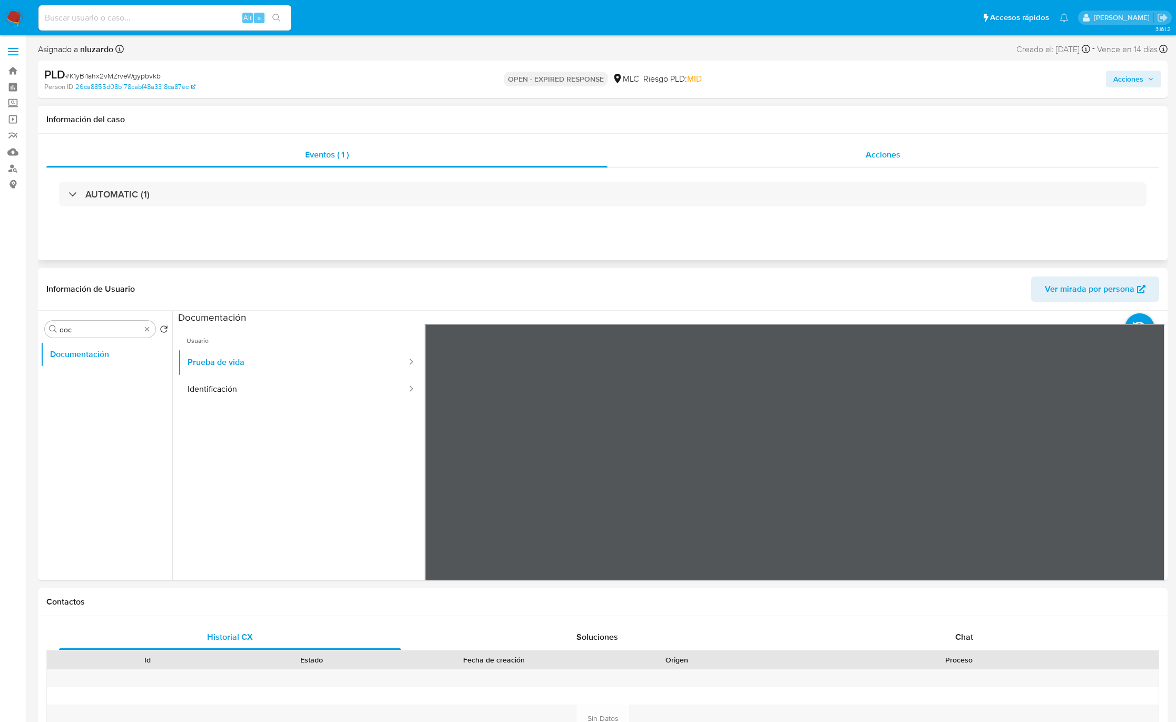
click at [92, 334] on input "doc" at bounding box center [100, 329] width 81 height 9
click at [91, 334] on input "doc" at bounding box center [100, 329] width 81 height 9
type input "GEOL"
click at [113, 378] on button "Devices Geolocation" at bounding box center [102, 379] width 123 height 25
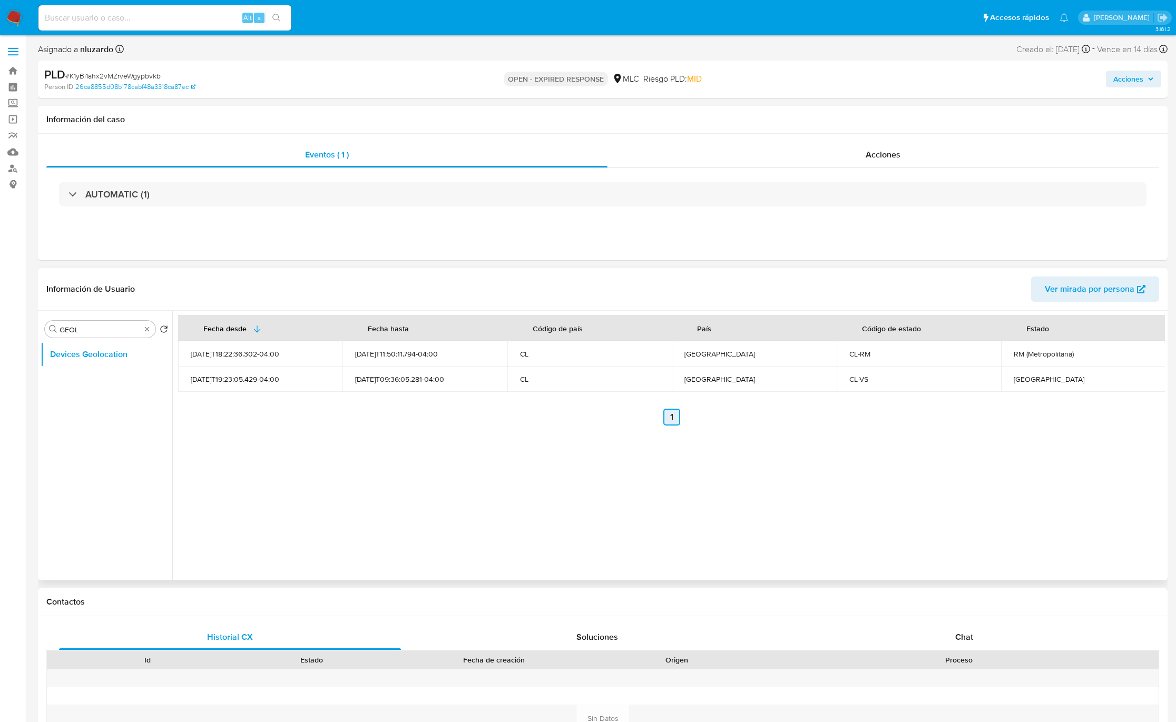
click at [671, 419] on link "1" at bounding box center [671, 417] width 17 height 17
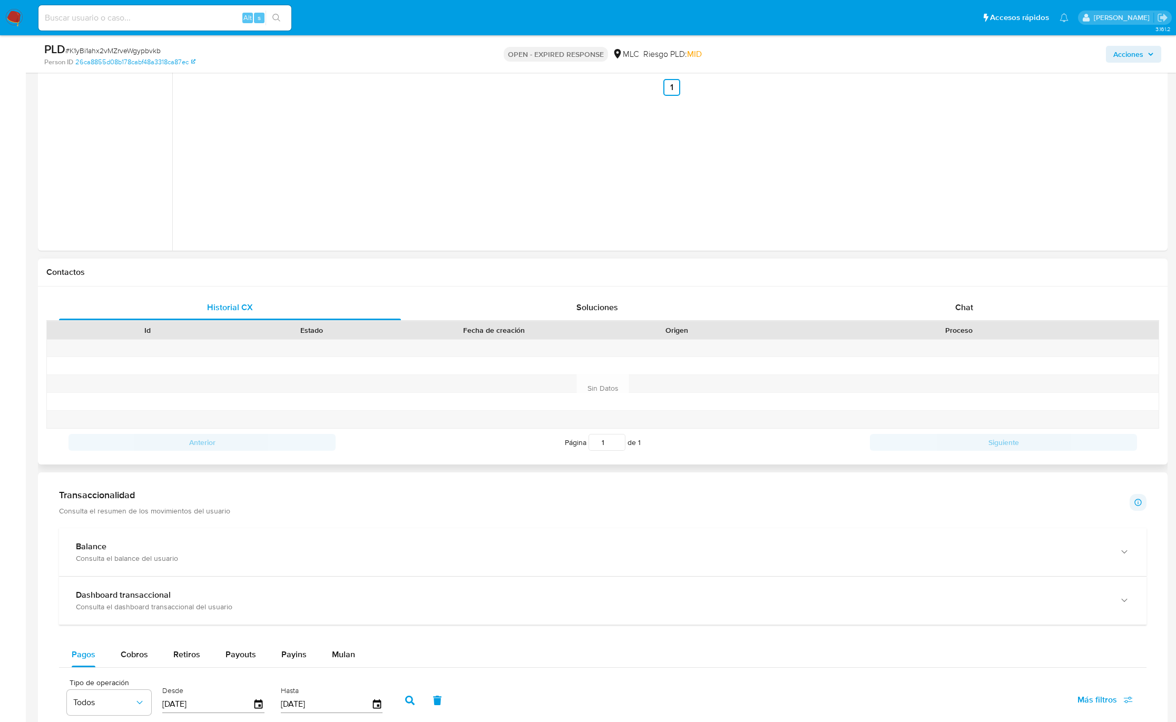
scroll to position [291, 0]
click at [958, 314] on span "Chat" at bounding box center [964, 308] width 18 height 12
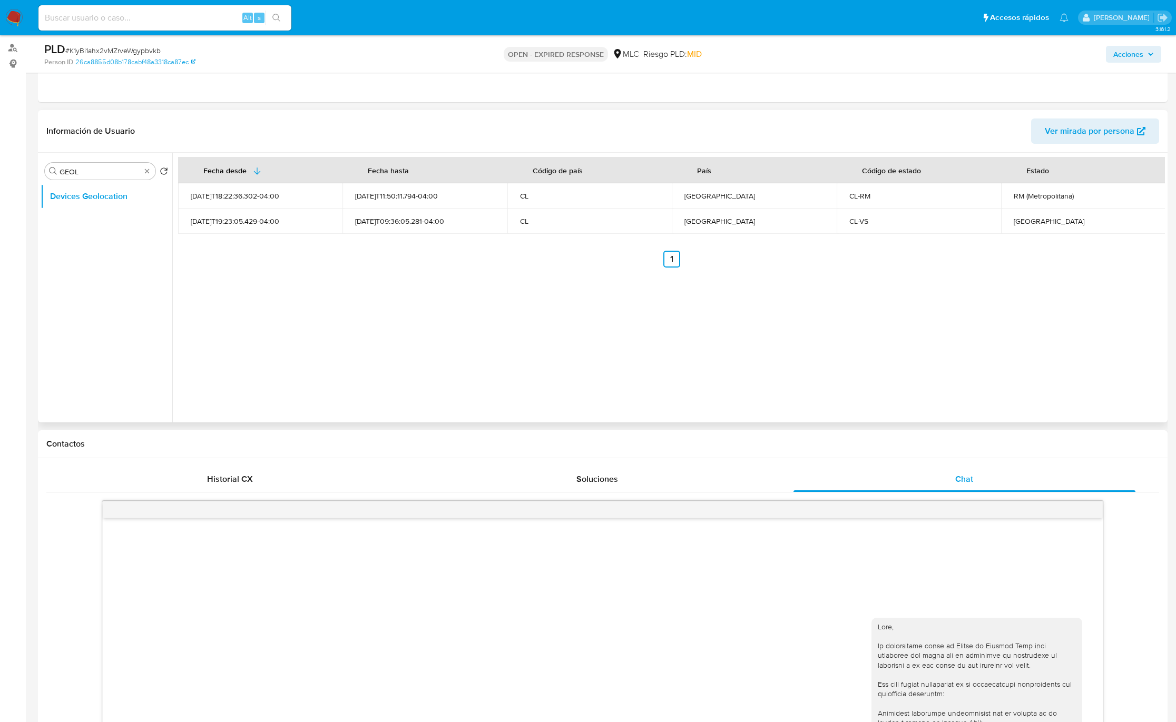
scroll to position [0, 0]
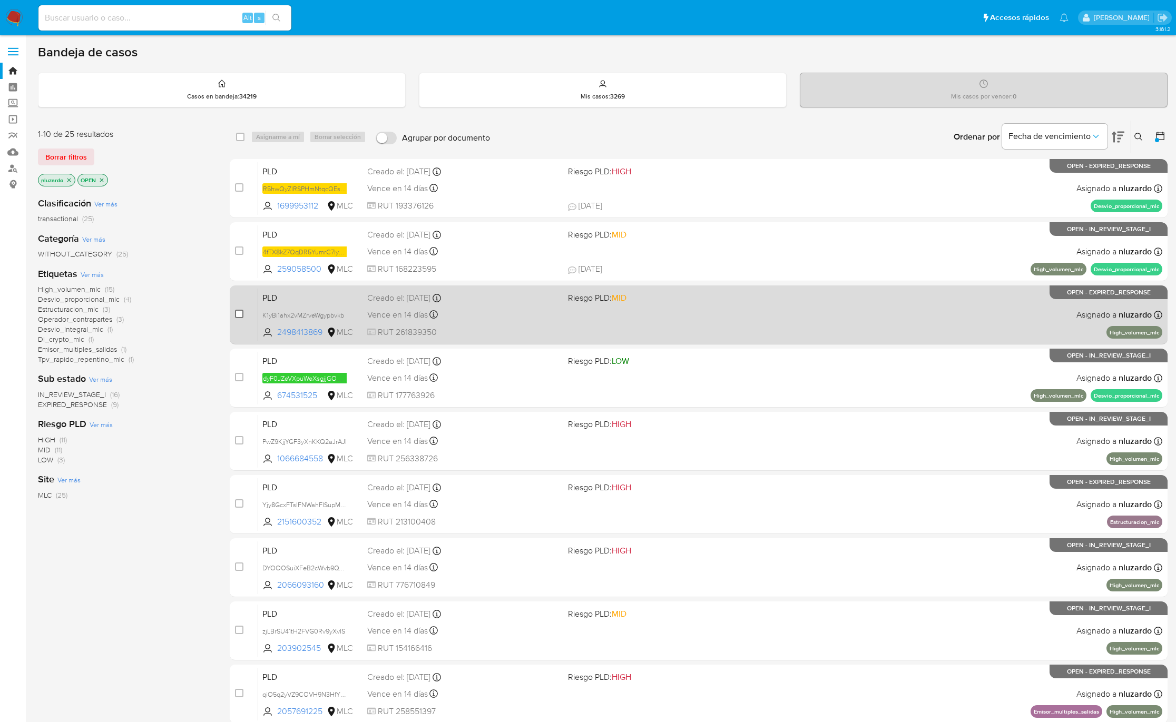
click at [237, 317] on input "checkbox" at bounding box center [239, 314] width 8 height 8
checkbox input "true"
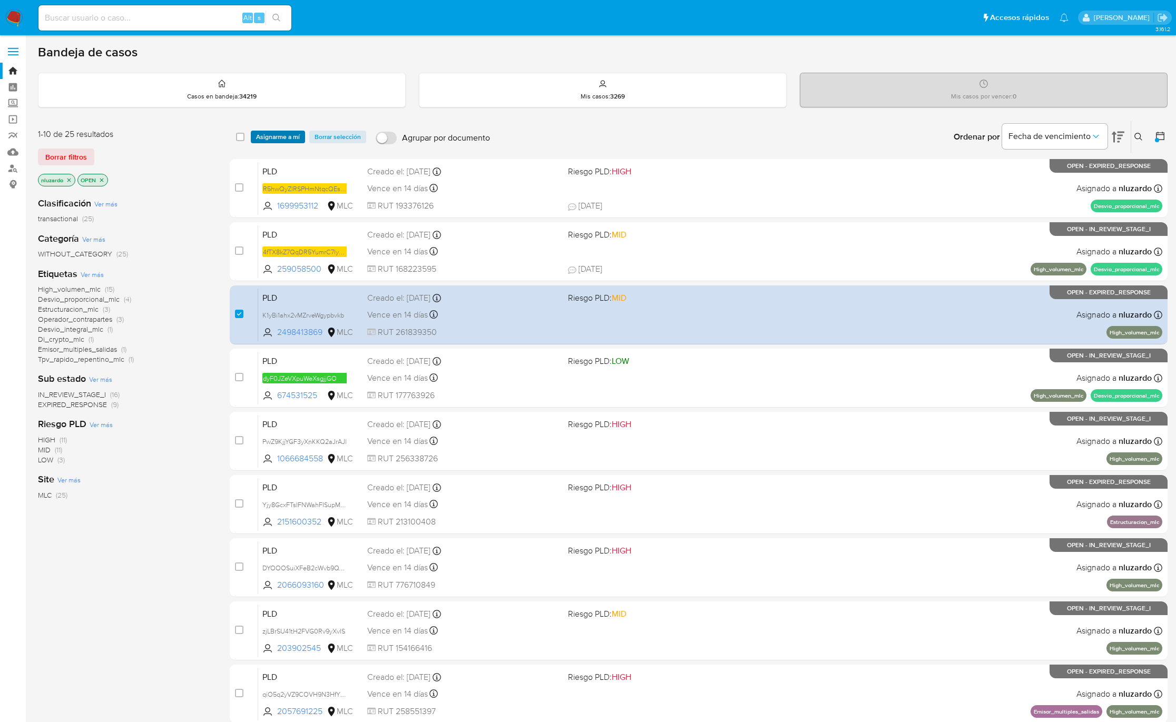
click at [280, 138] on span "Asignarme a mí" at bounding box center [278, 137] width 44 height 11
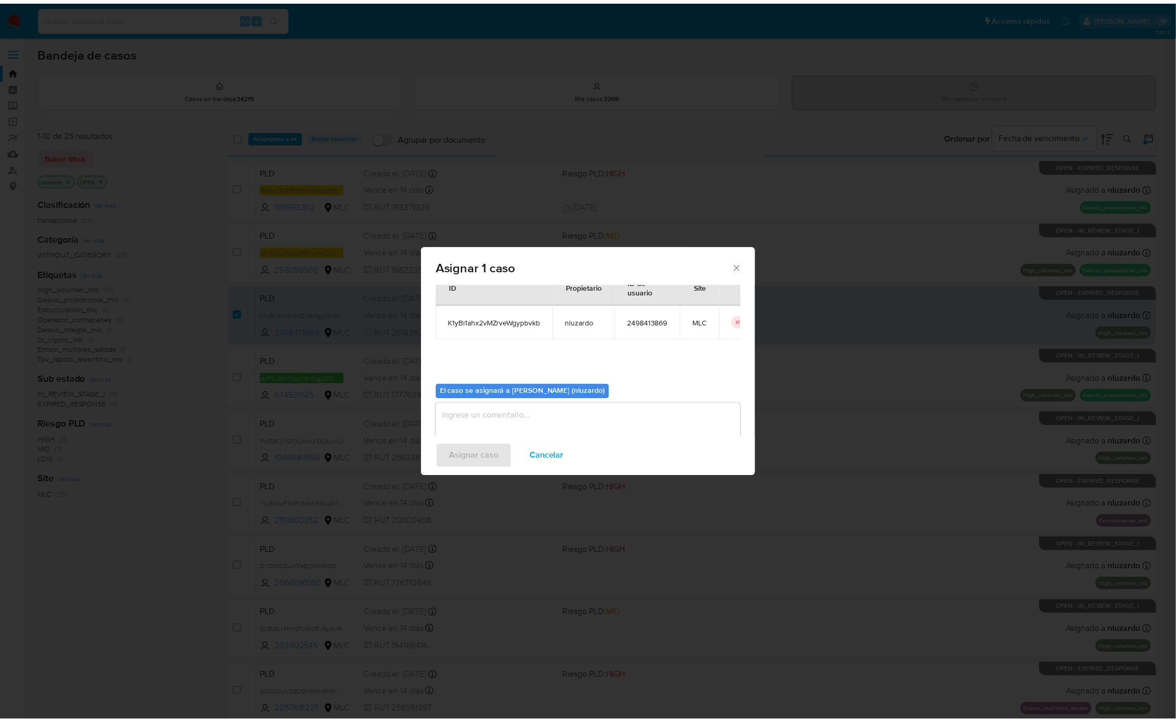
scroll to position [54, 0]
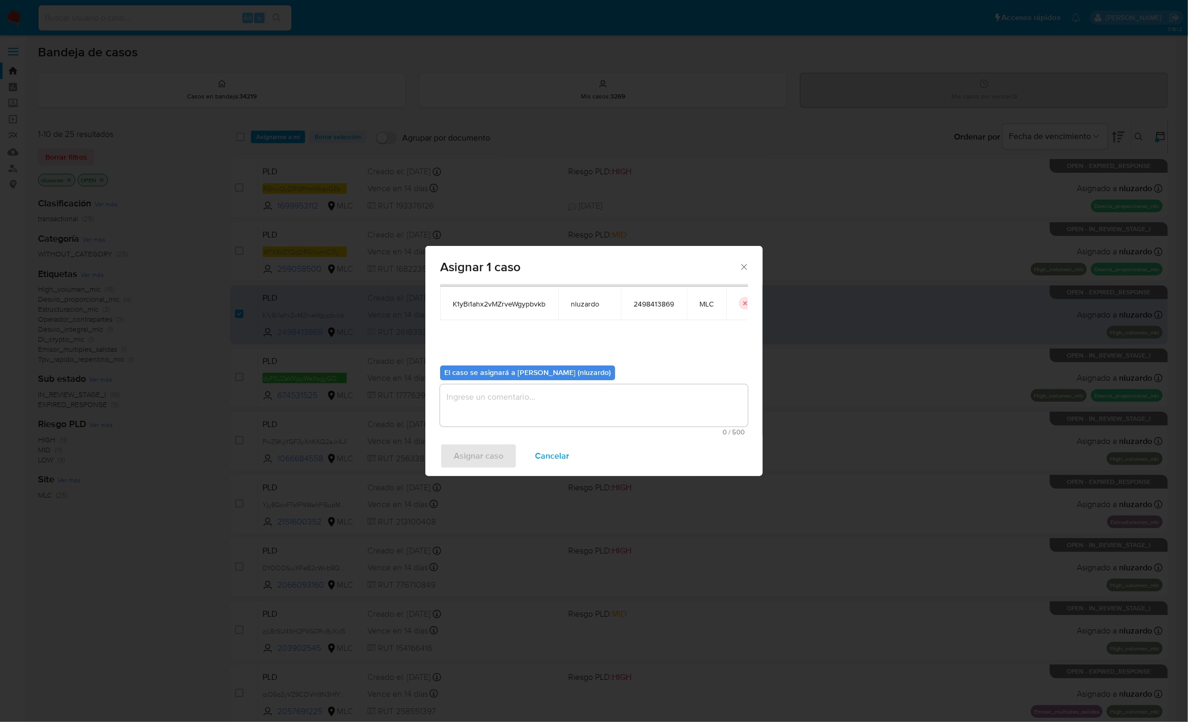
click at [517, 416] on textarea "assign-modal" at bounding box center [594, 406] width 308 height 42
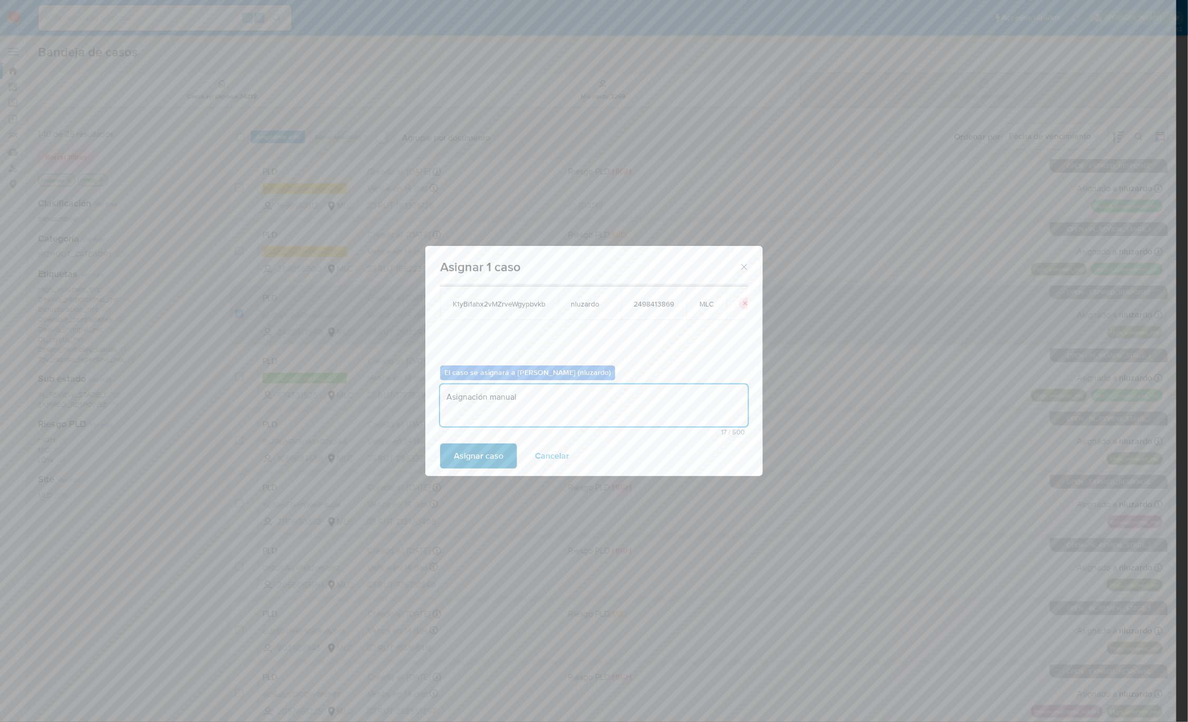
type textarea "Asignación manual"
click at [451, 455] on button "Asignar caso" at bounding box center [478, 456] width 77 height 25
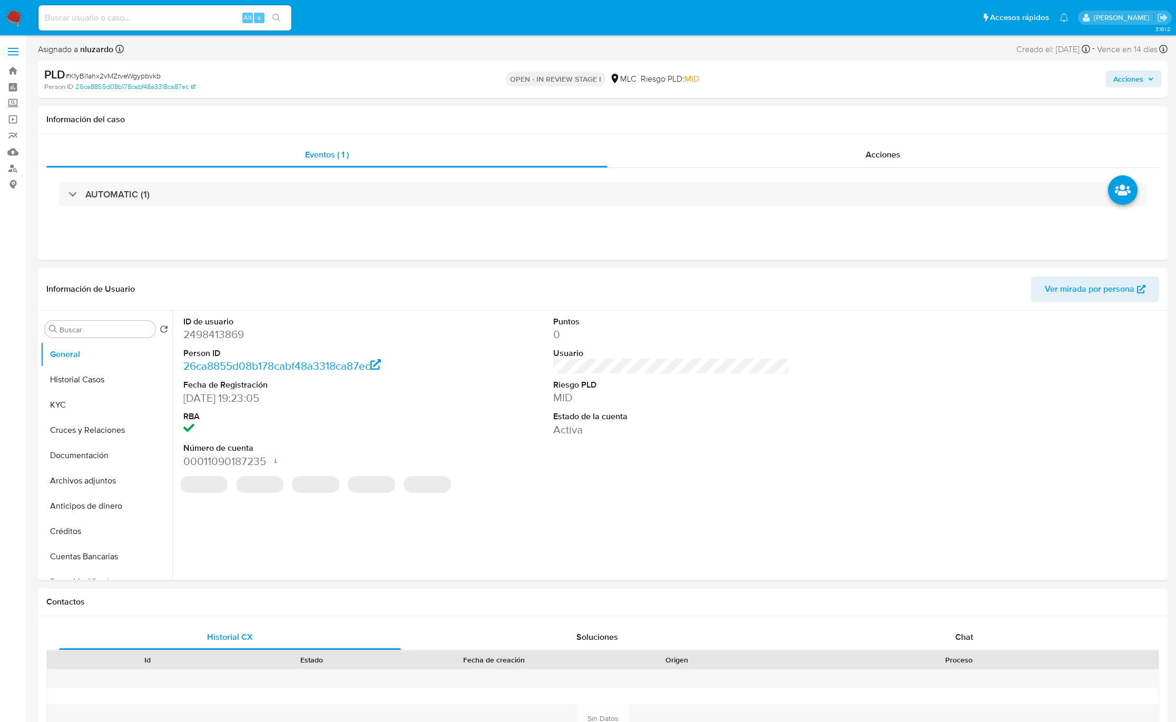
select select "10"
click at [122, 330] on input "Buscar" at bounding box center [106, 329] width 92 height 9
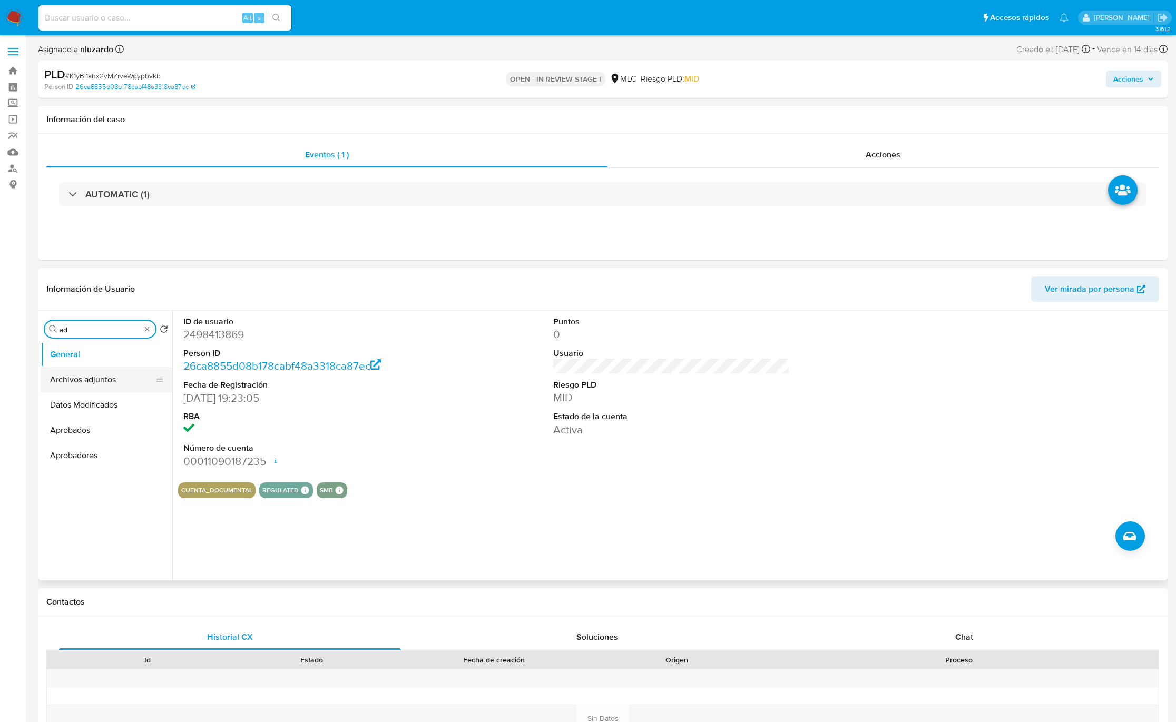
type input "ad"
click at [95, 375] on button "Archivos adjuntos" at bounding box center [102, 379] width 123 height 25
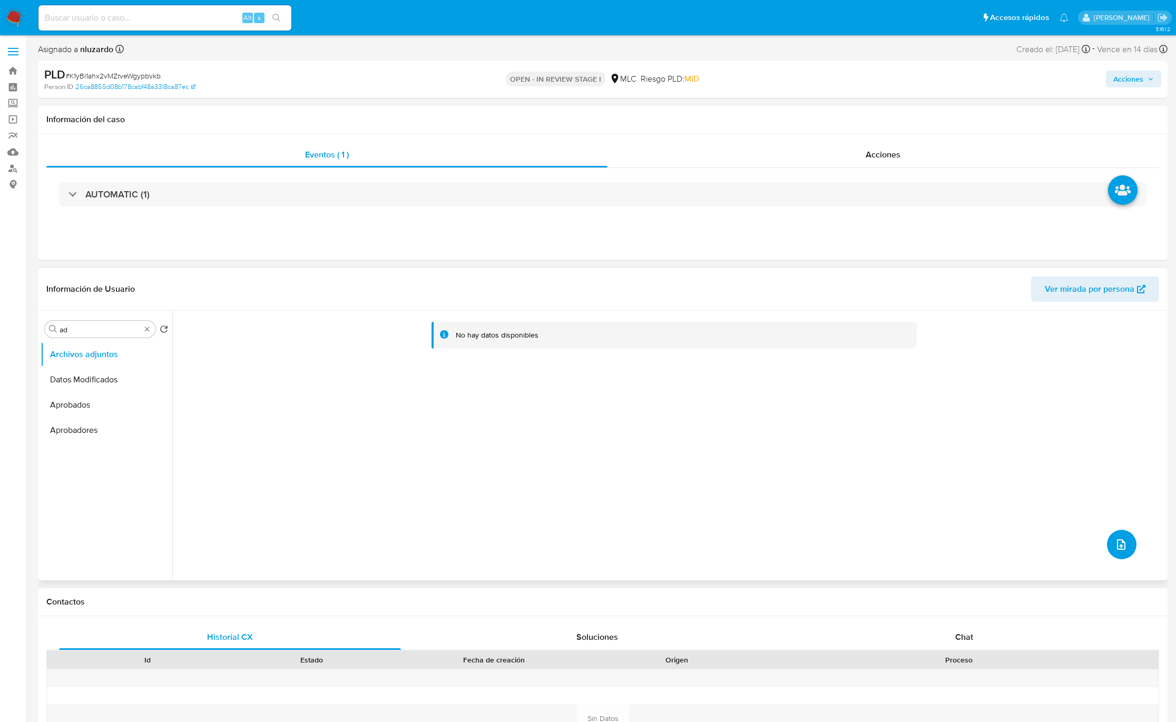
click at [1115, 547] on icon "upload-file" at bounding box center [1121, 545] width 13 height 13
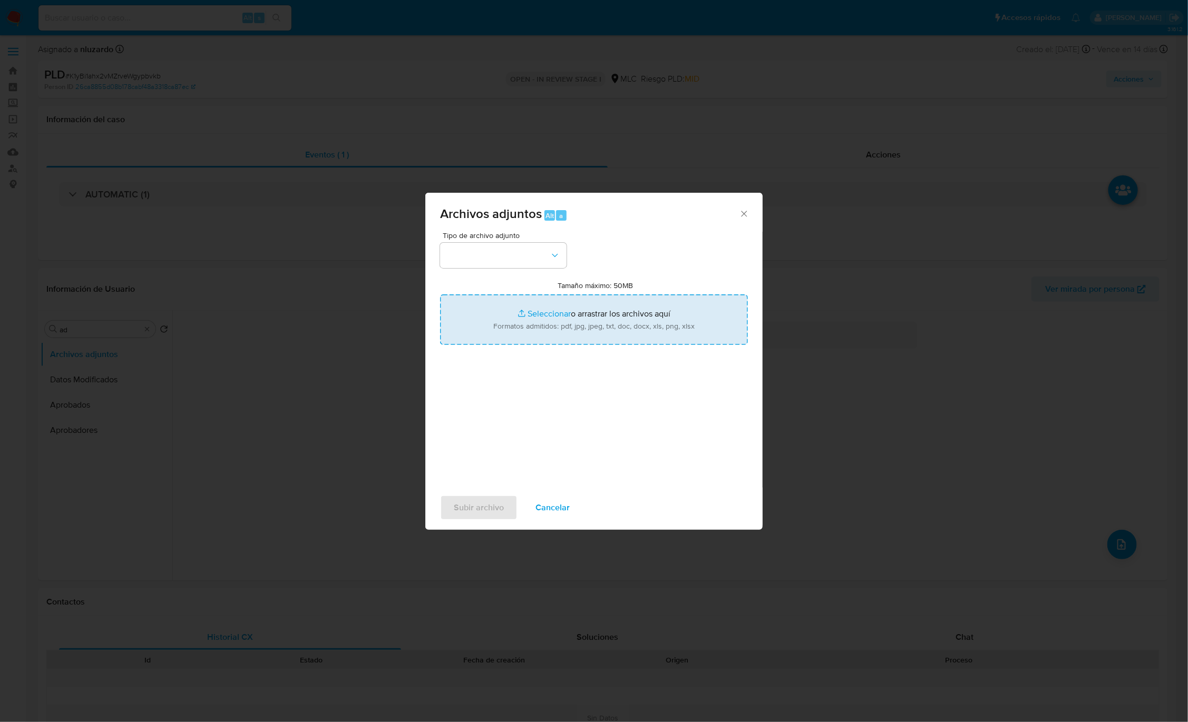
type input "C:\fakepath\2498413869_Tablas Transaccionales 1.4.0.xlsx"
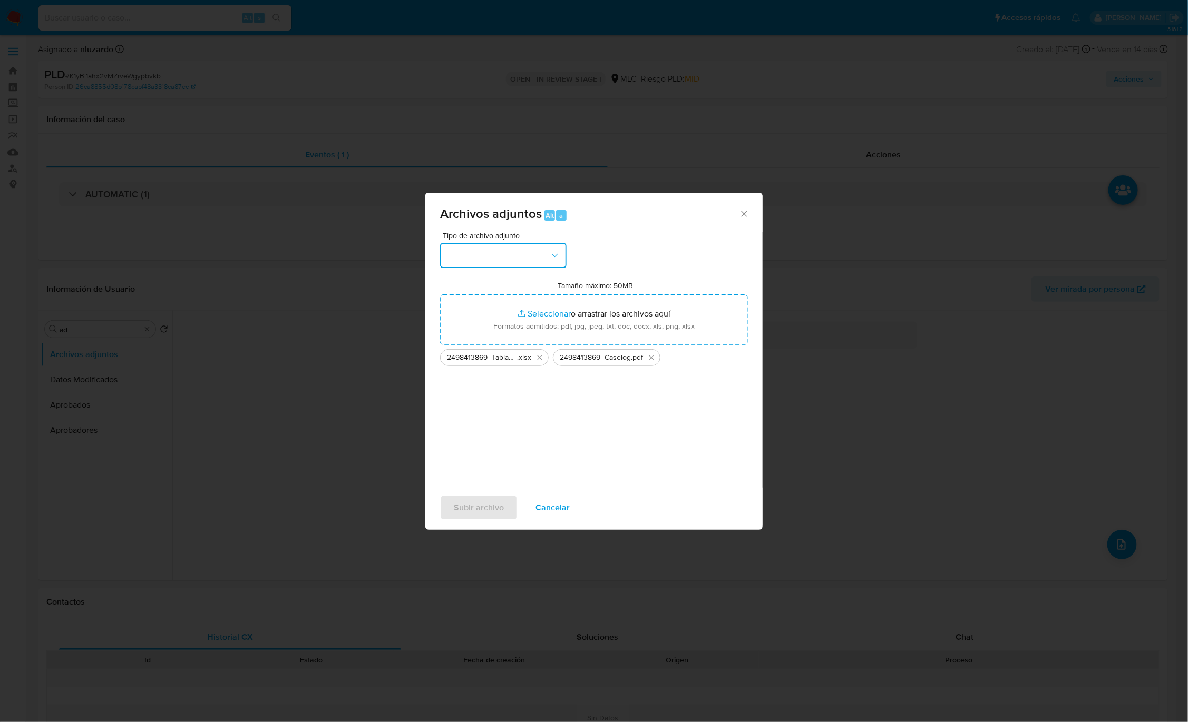
click at [544, 258] on button "button" at bounding box center [503, 255] width 126 height 25
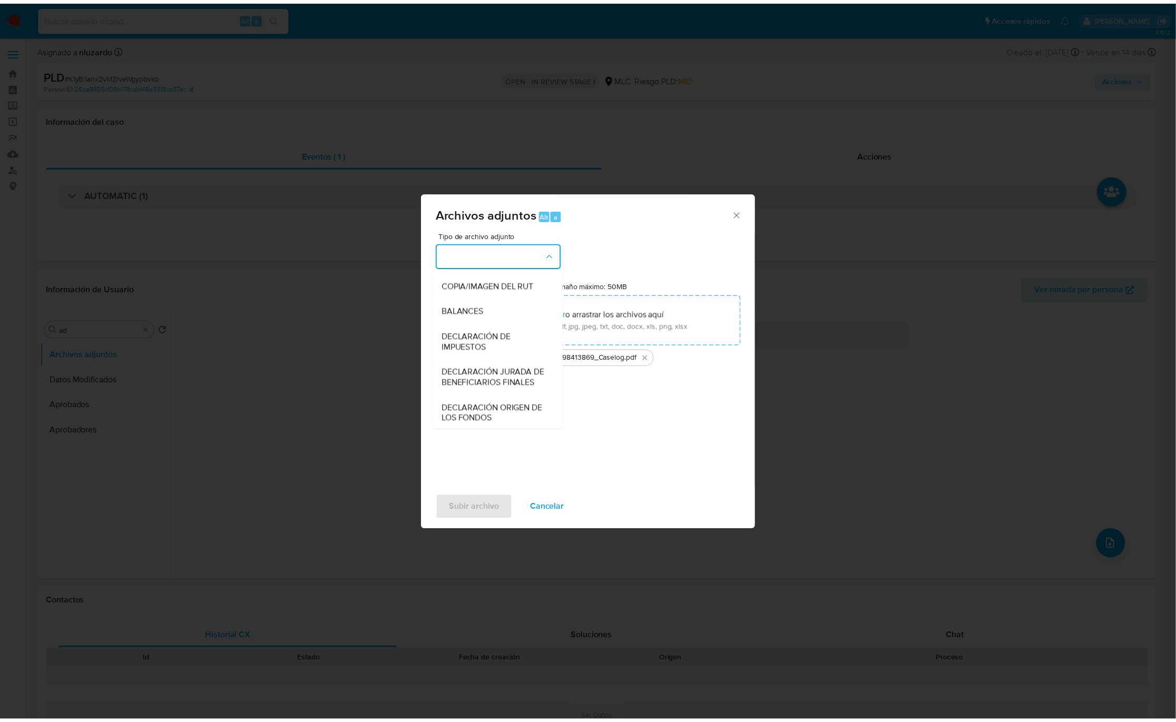
scroll to position [122, 0]
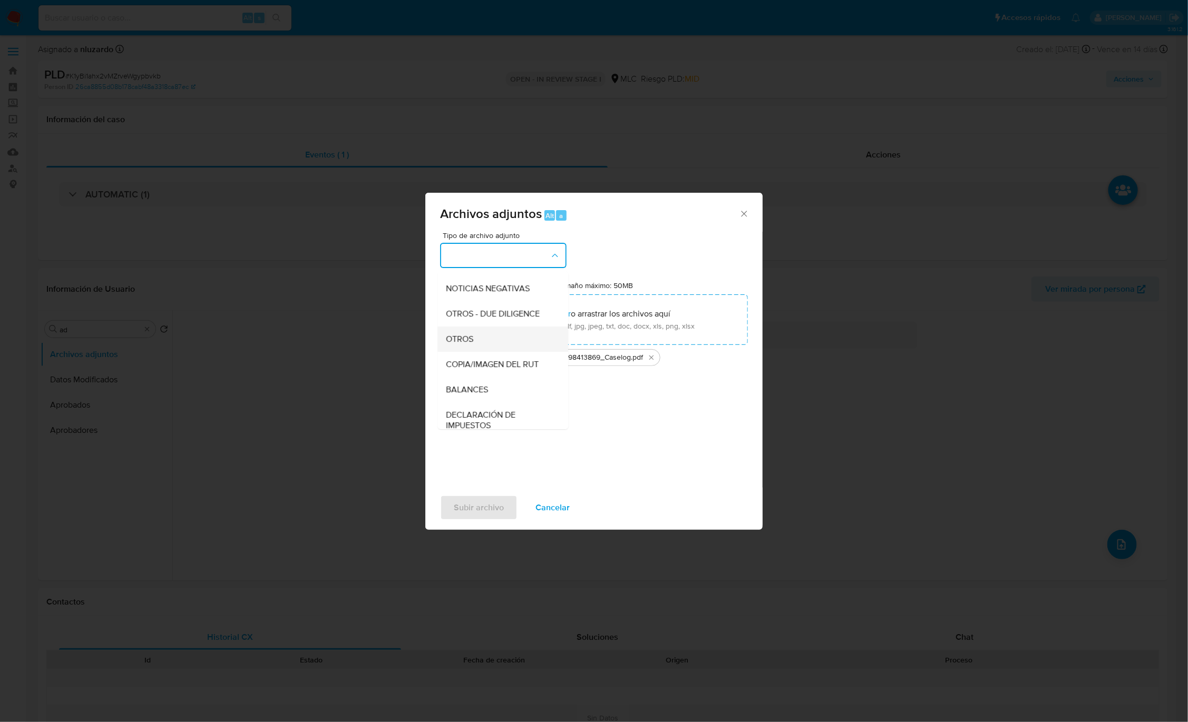
click at [500, 352] on div "OTROS" at bounding box center [499, 339] width 107 height 25
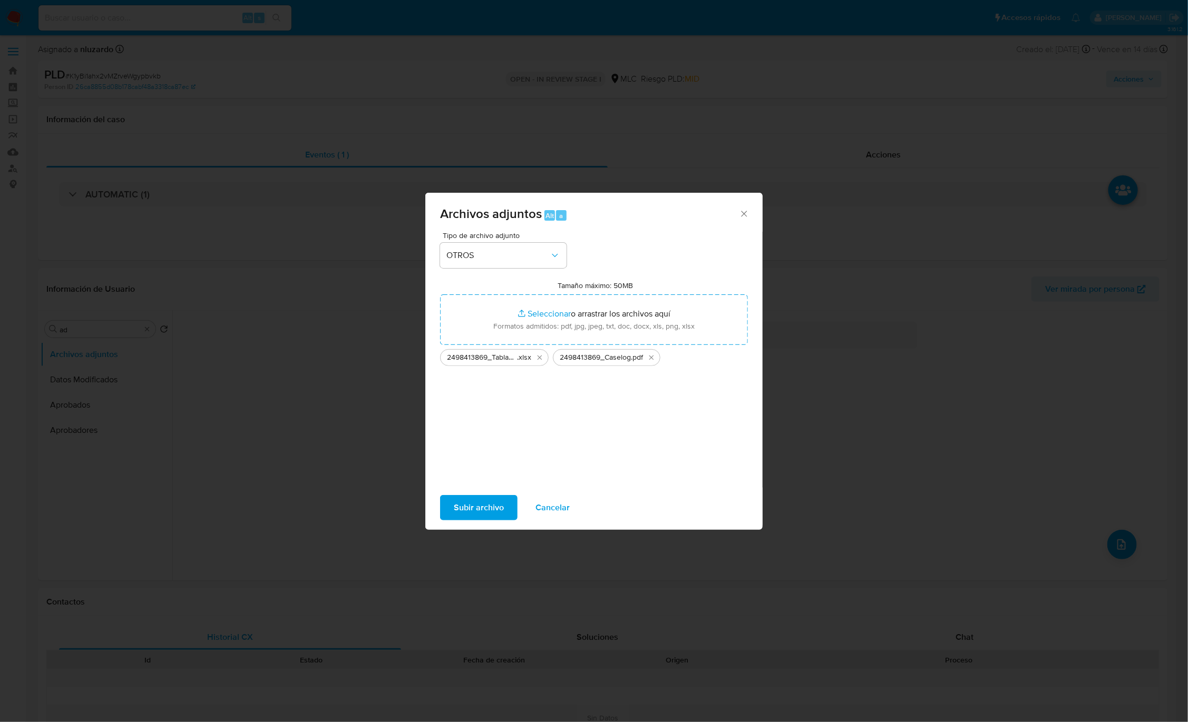
click at [470, 506] on span "Subir archivo" at bounding box center [479, 507] width 50 height 23
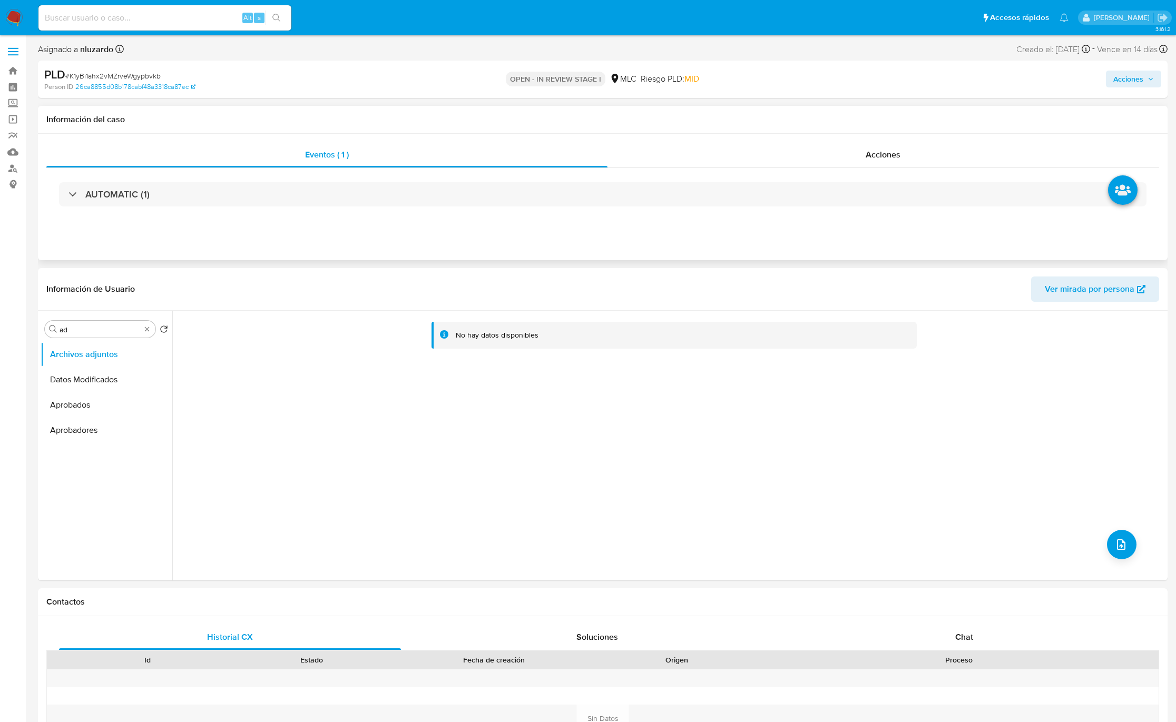
click at [909, 171] on div "AUTOMATIC (1)" at bounding box center [602, 194] width 1113 height 53
click at [898, 157] on span "Acciones" at bounding box center [883, 155] width 35 height 12
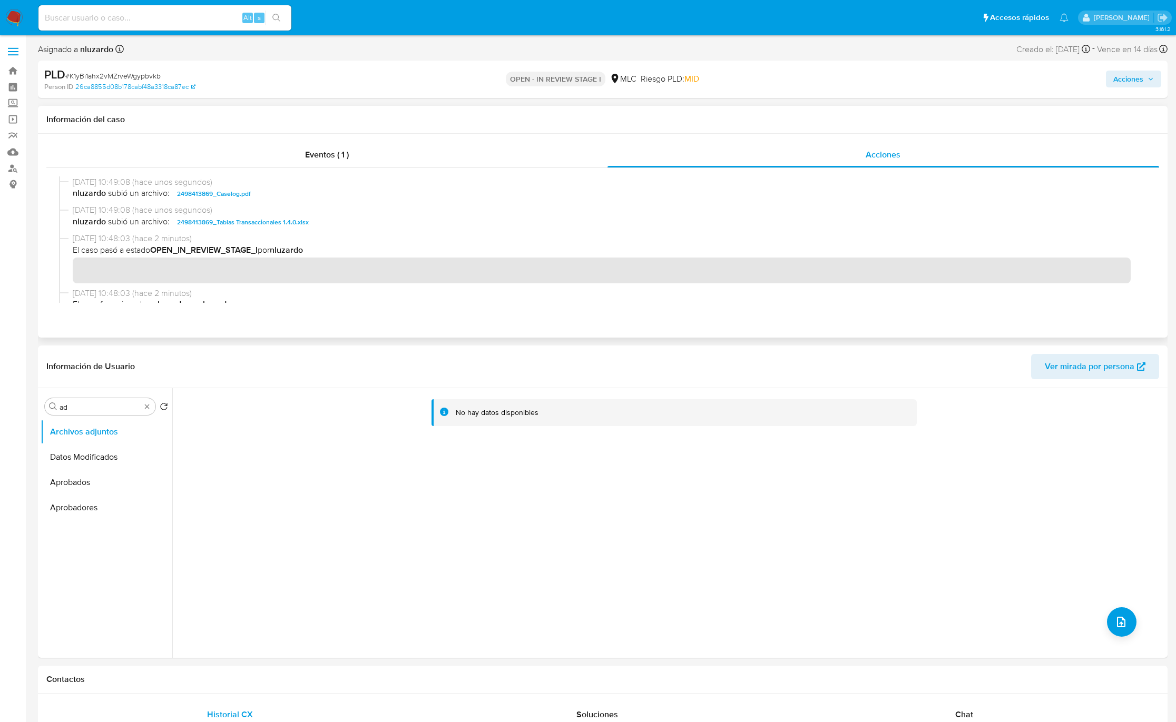
click at [269, 197] on span "nluzardo subió un archivo: 2498413869_Caselog.pdf" at bounding box center [608, 194] width 1070 height 13
click at [1117, 85] on span "Acciones" at bounding box center [1128, 79] width 30 height 17
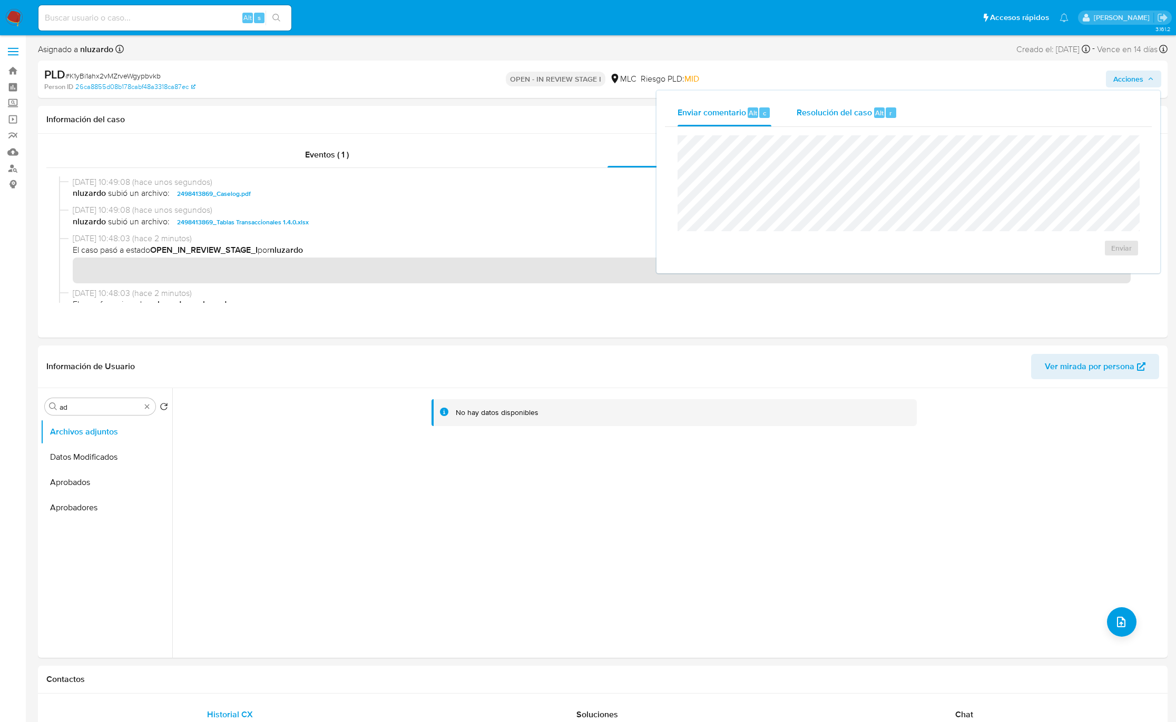
click at [894, 112] on div "r" at bounding box center [891, 112] width 11 height 11
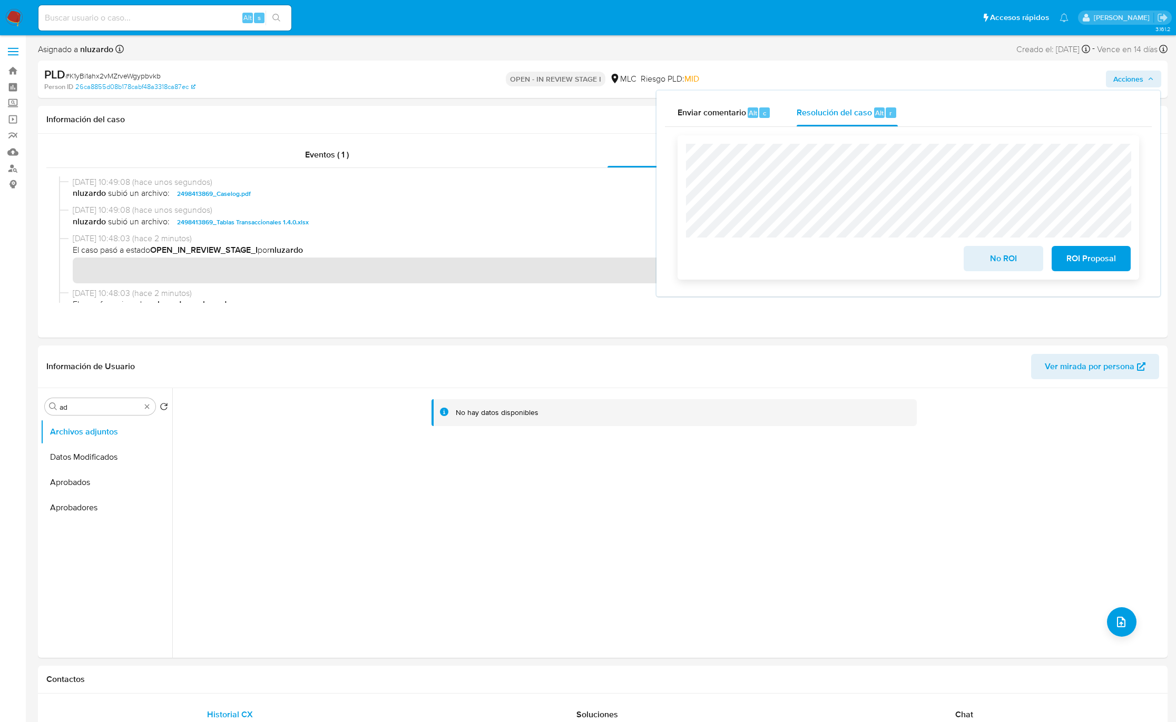
click at [1090, 260] on span "ROI Proposal" at bounding box center [1091, 258] width 52 height 23
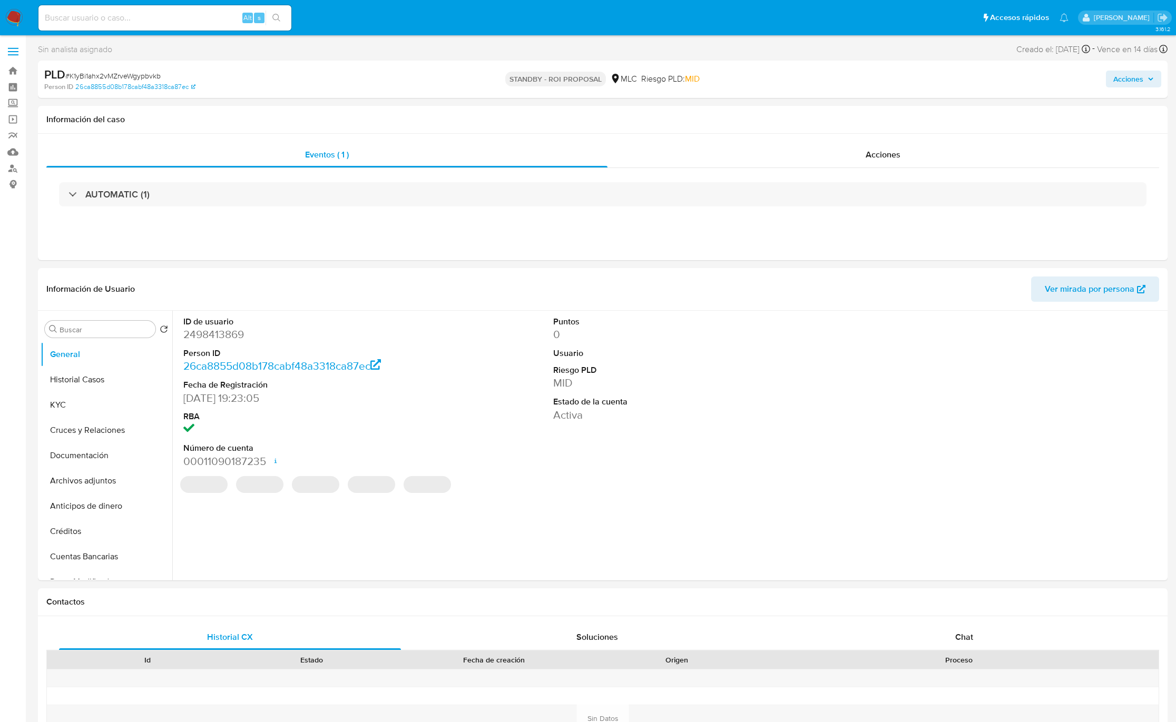
select select "10"
click at [871, 163] on div "Acciones" at bounding box center [884, 154] width 552 height 25
